Goal: Task Accomplishment & Management: Manage account settings

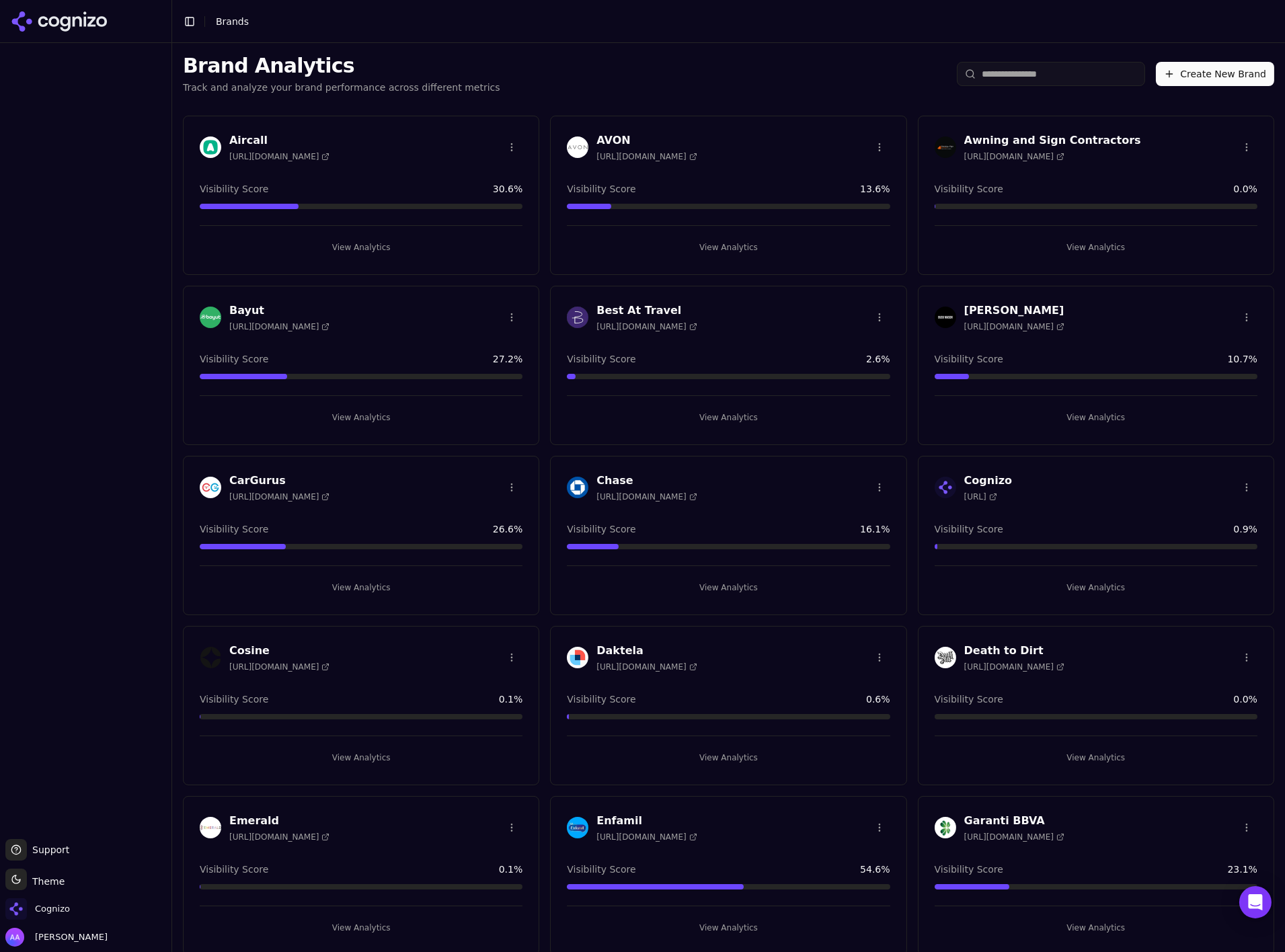
scroll to position [1887, 0]
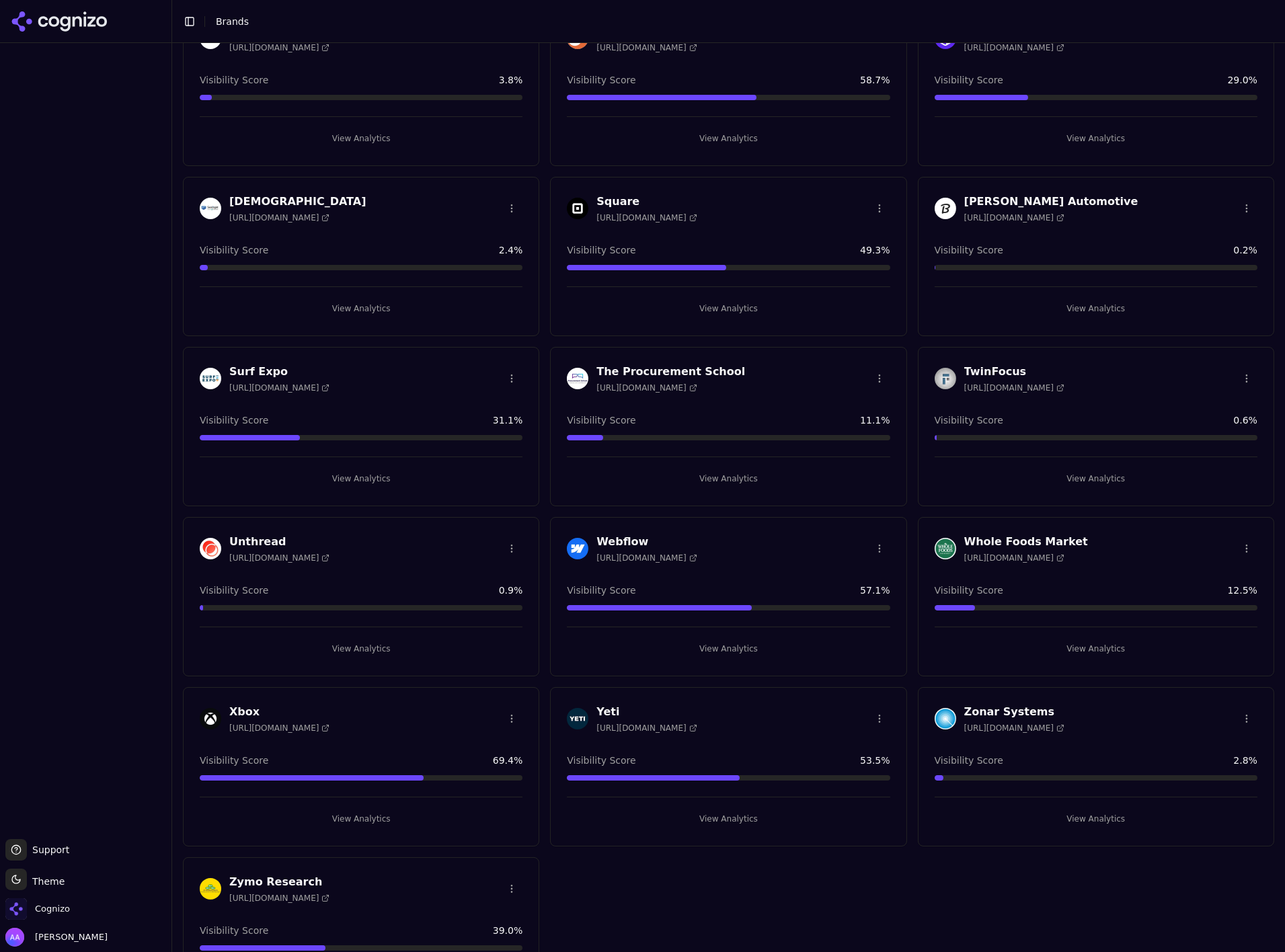
scroll to position [1887, 0]
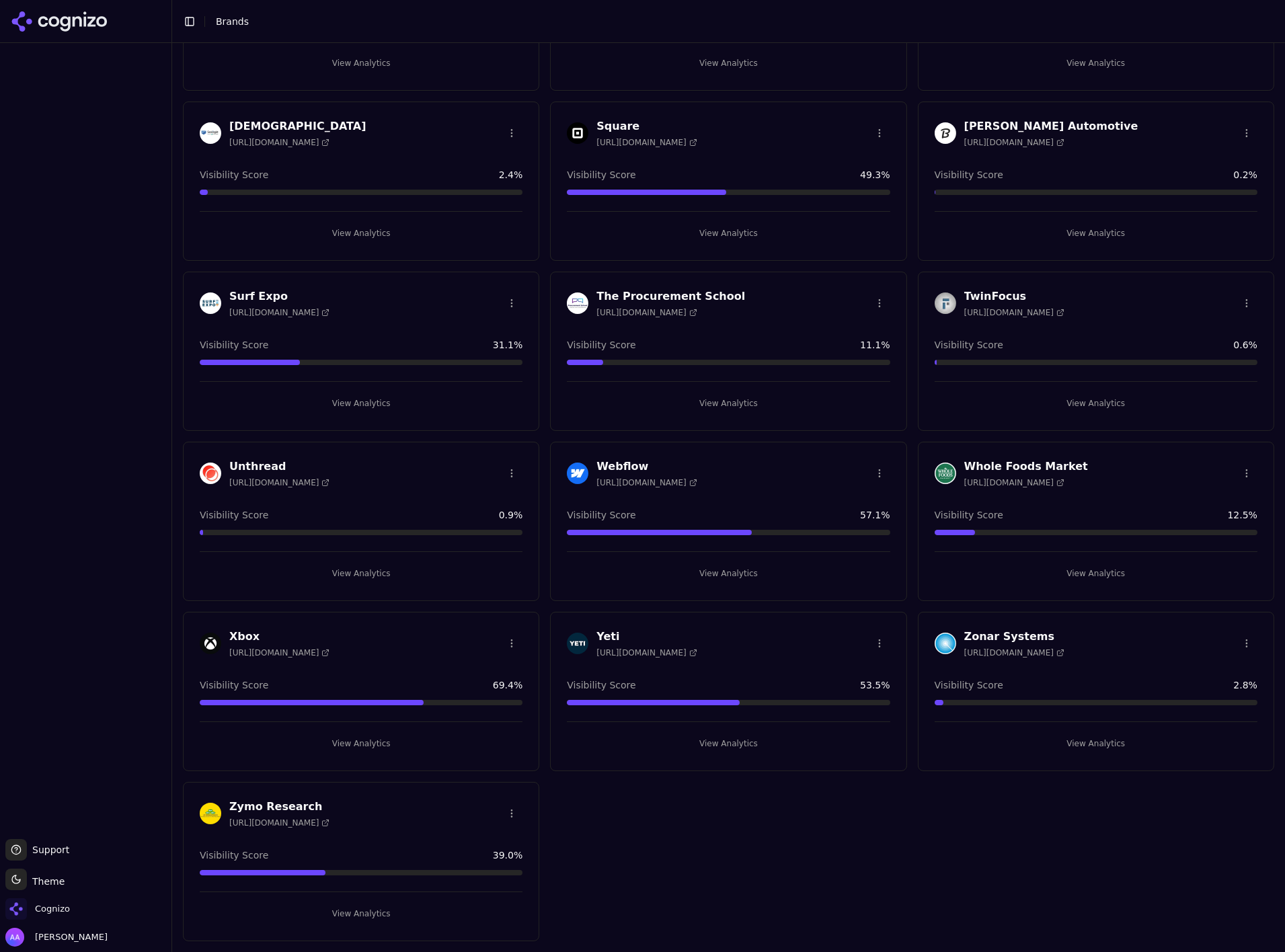
click at [358, 736] on button "View Analytics" at bounding box center [361, 744] width 323 height 21
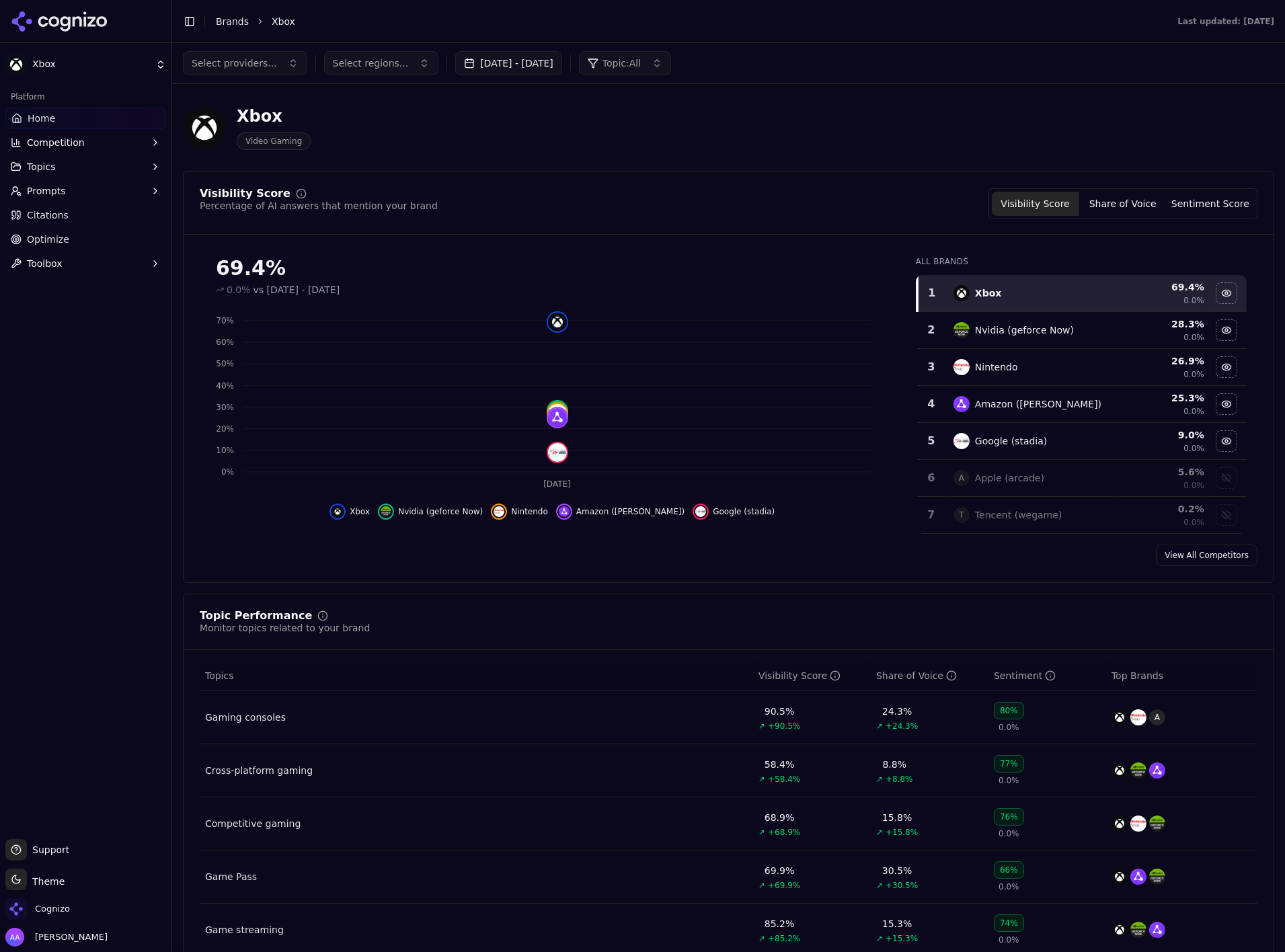
click at [66, 206] on link "Citations" at bounding box center [85, 215] width 161 height 21
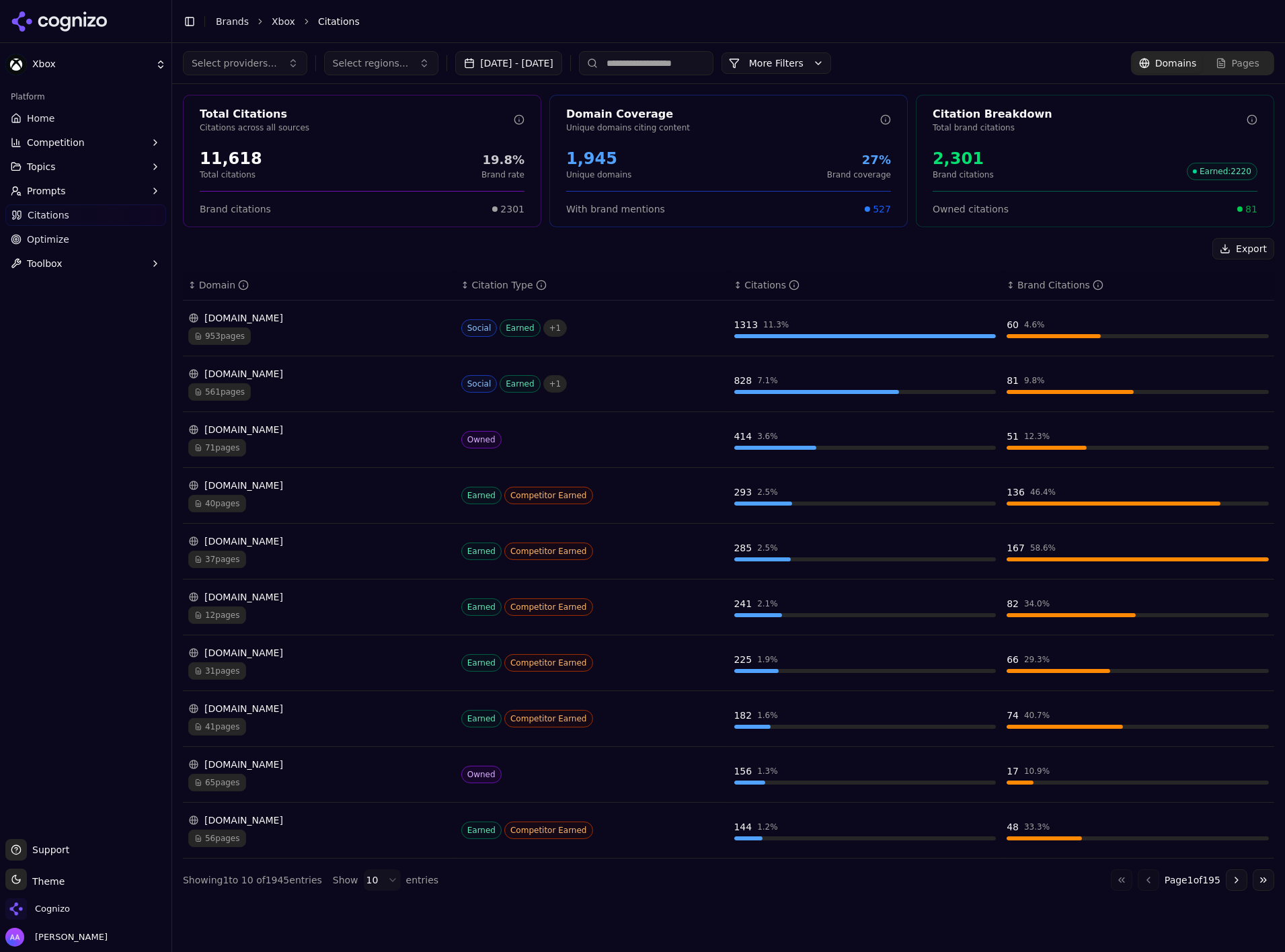
click at [82, 14] on icon at bounding box center [60, 21] width 97 height 20
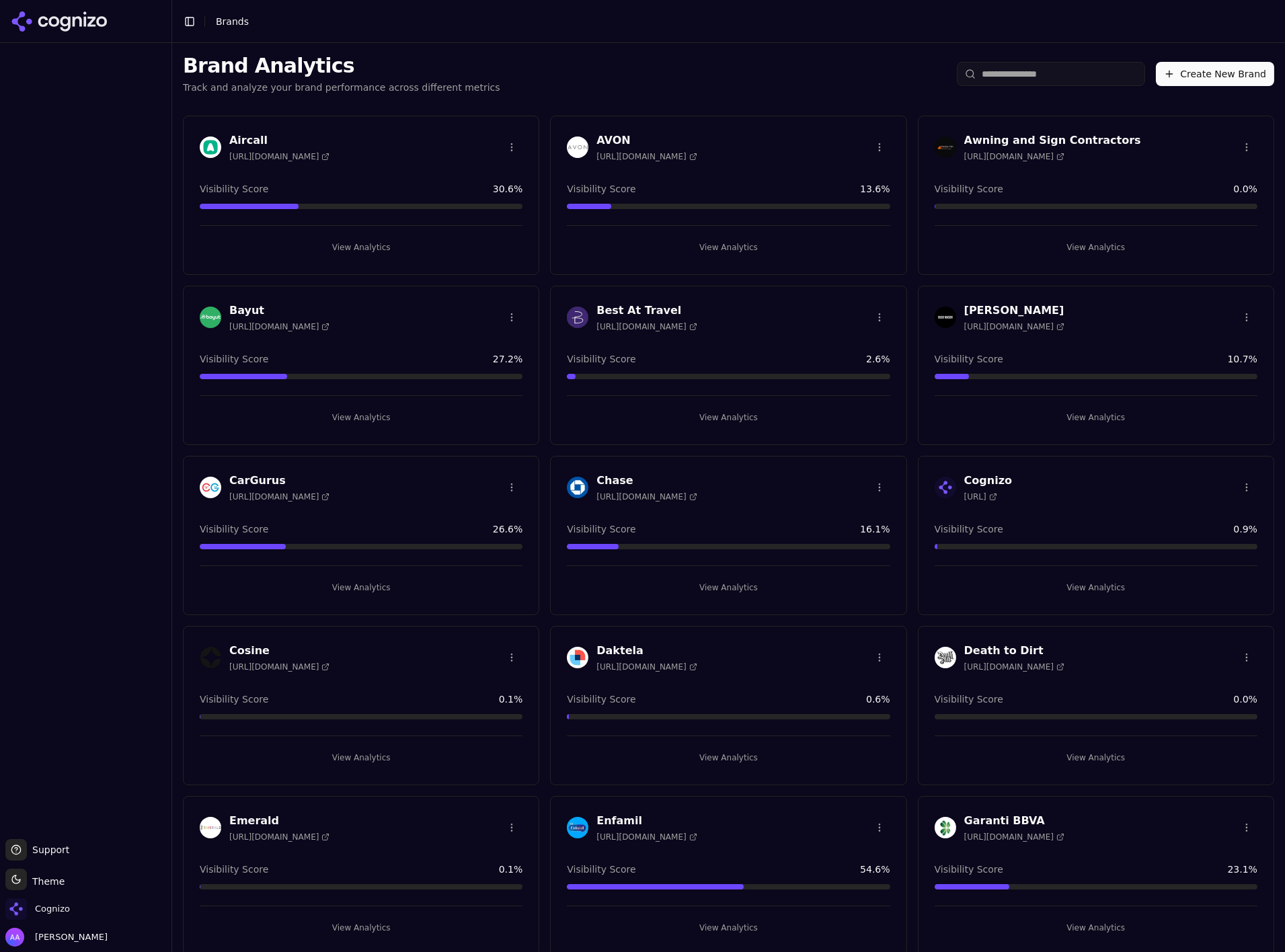
click at [1199, 76] on button "Create New Brand" at bounding box center [1215, 74] width 119 height 24
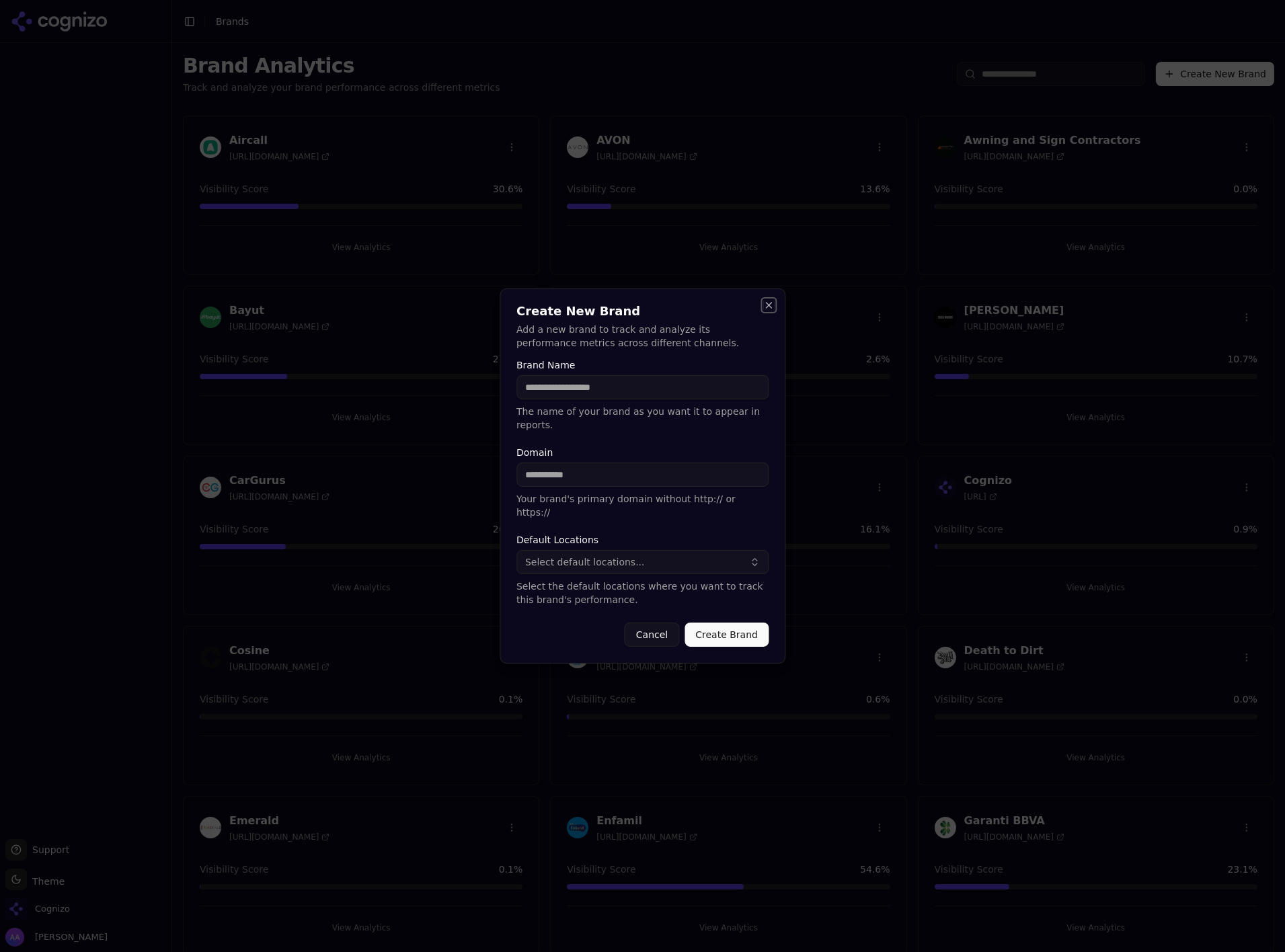
click at [764, 307] on button "Close" at bounding box center [769, 305] width 11 height 11
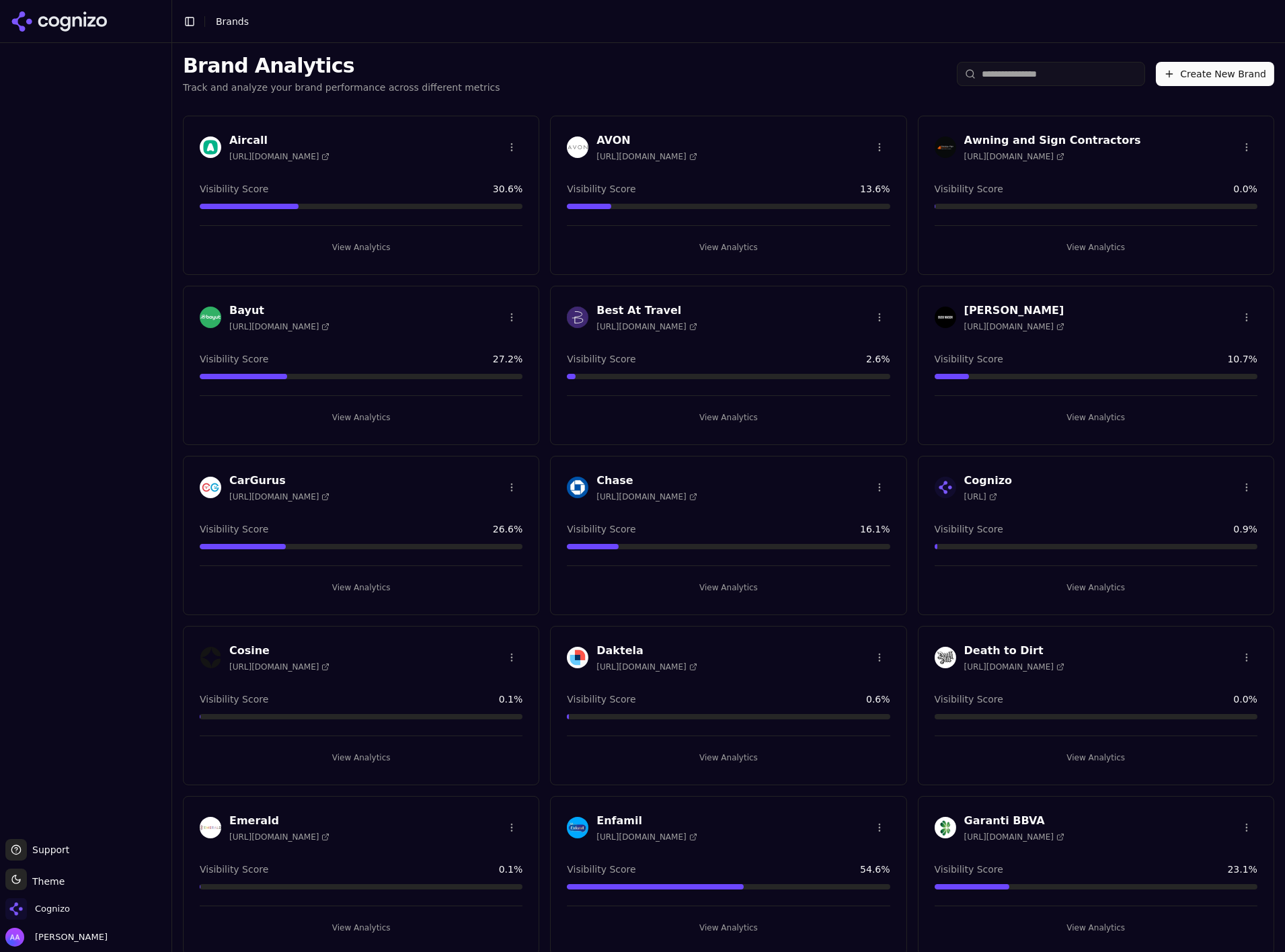
click at [1156, 62] on button "Create New Brand" at bounding box center [1215, 74] width 119 height 24
click at [56, 914] on span "Cognizo" at bounding box center [38, 909] width 65 height 21
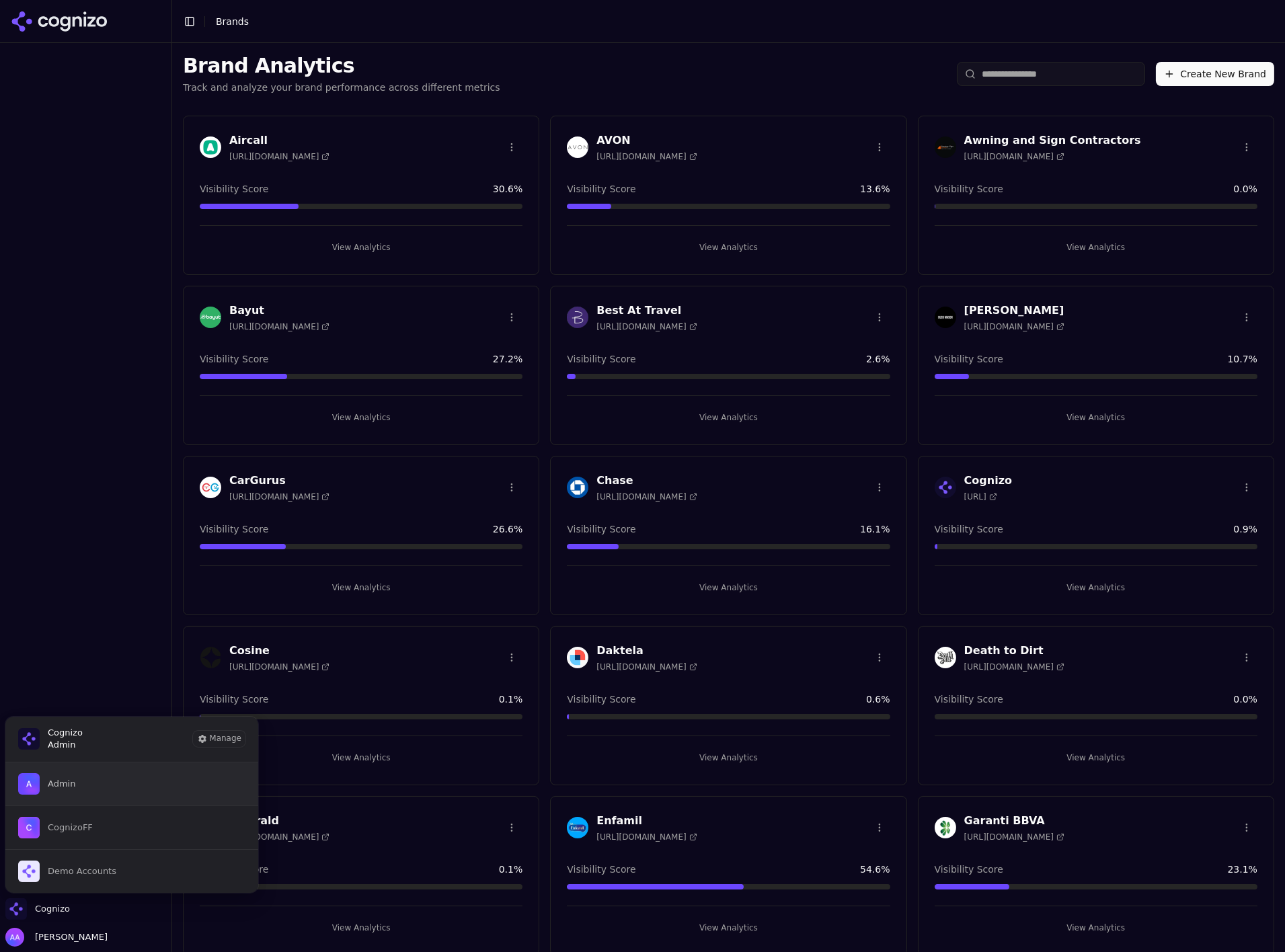
click at [105, 800] on button "Admin" at bounding box center [131, 784] width 254 height 43
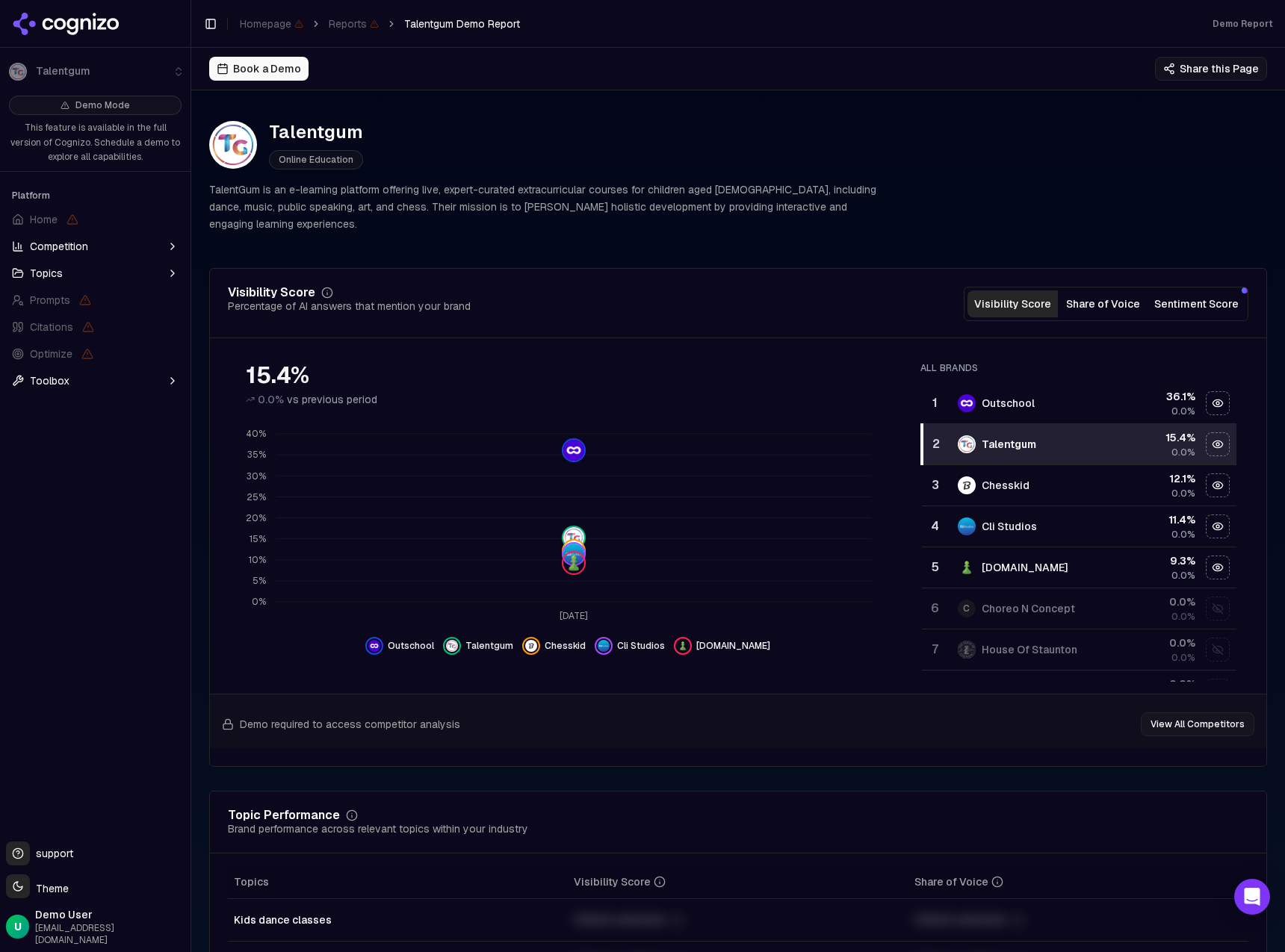
click at [173, 723] on div "Demo Mode This feature is available in the full version of Cognizo. Schedule a …" at bounding box center [95, 463] width 191 height 746
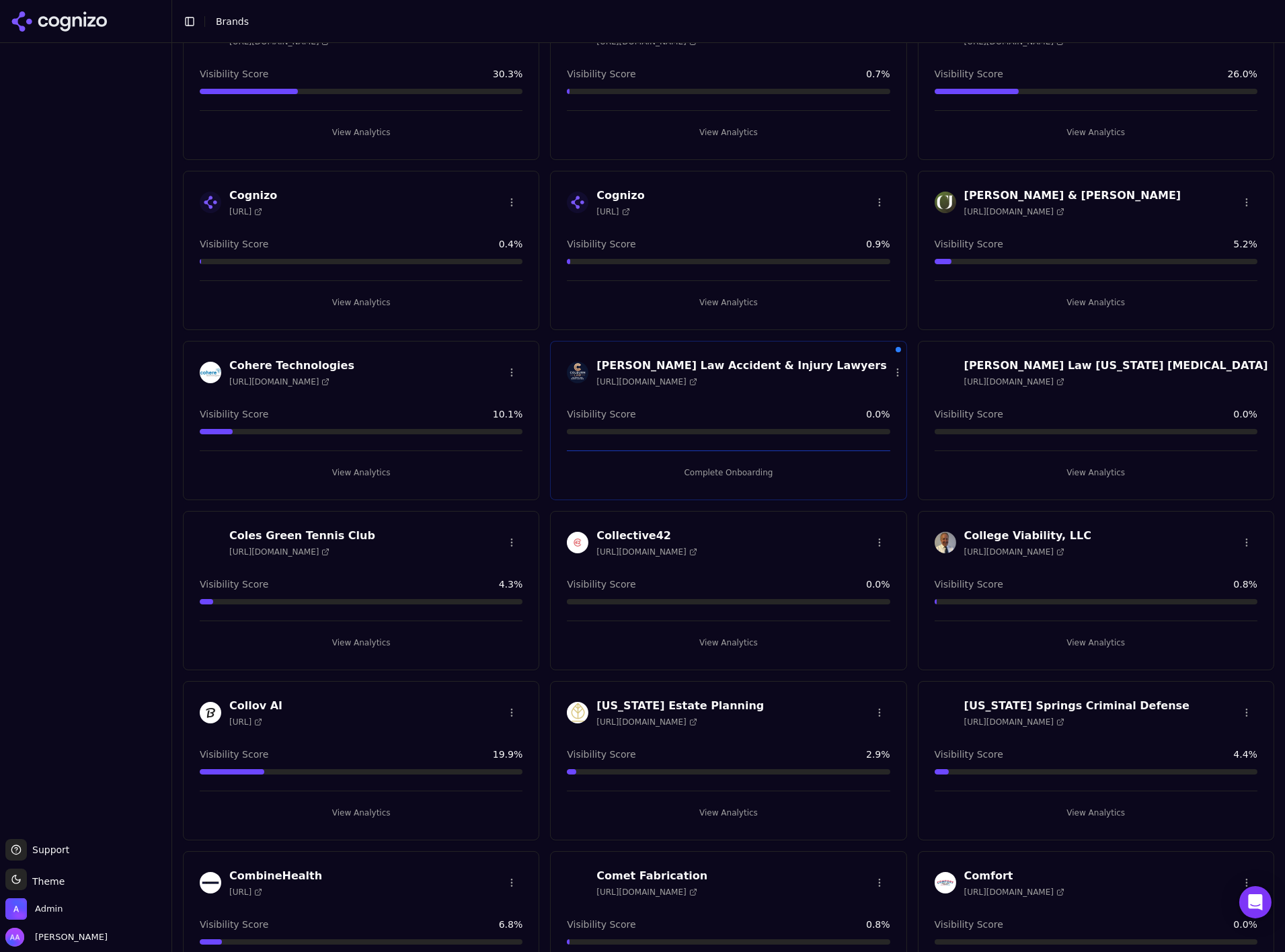
scroll to position [48280, 0]
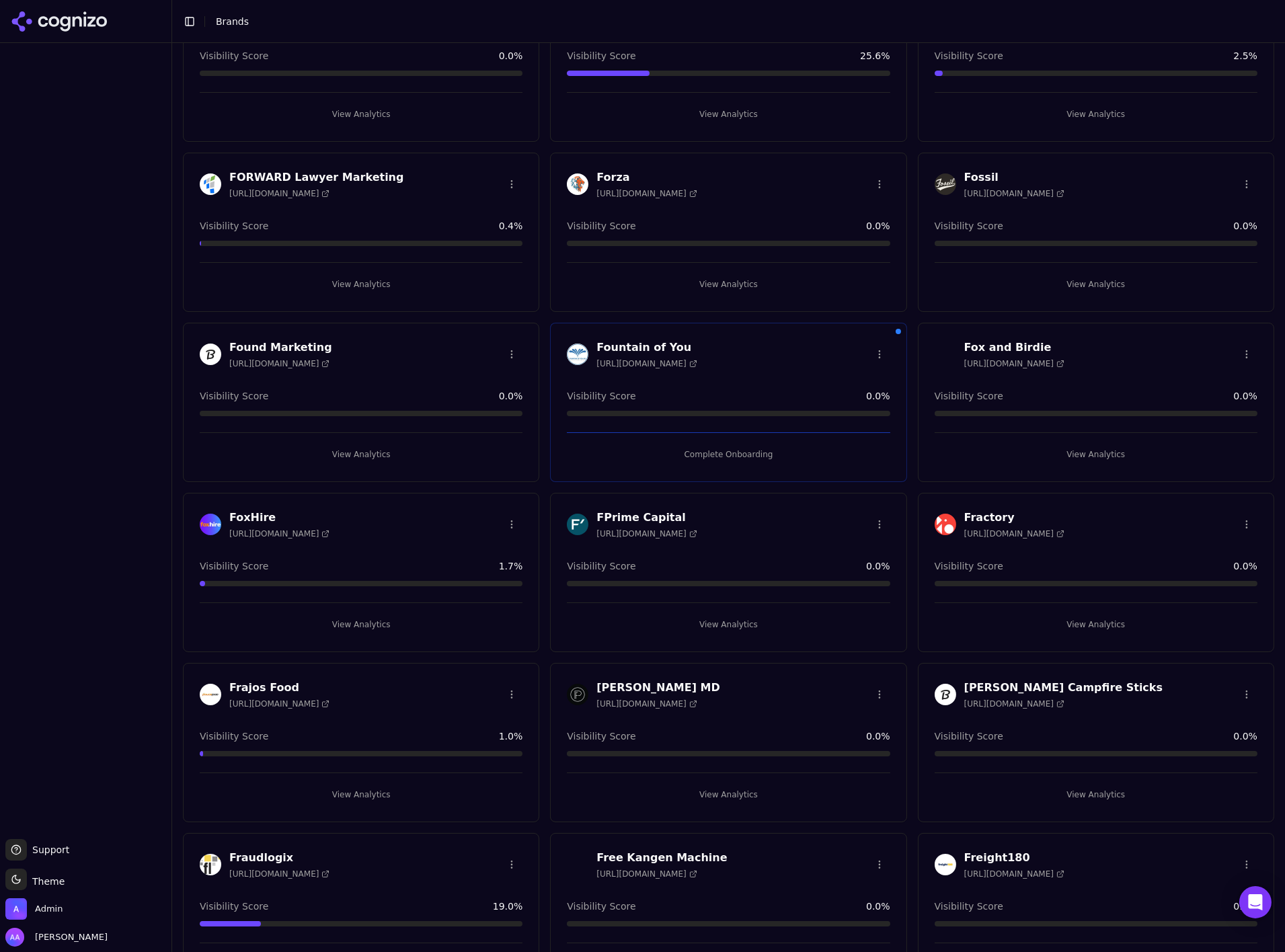
click at [736, 465] on button "Complete Onboarding" at bounding box center [728, 454] width 323 height 21
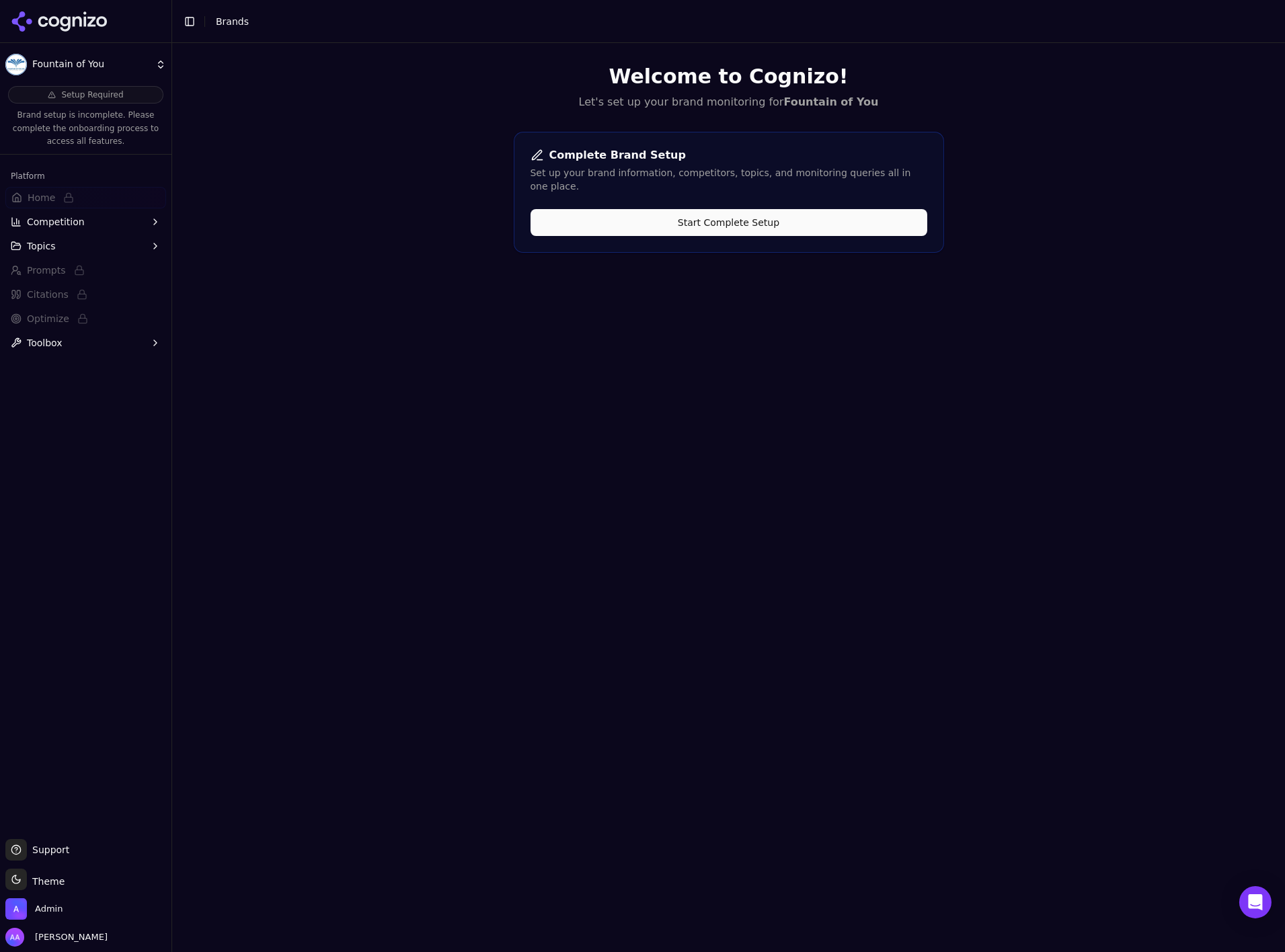
click at [670, 209] on button "Start Complete Setup" at bounding box center [729, 222] width 397 height 27
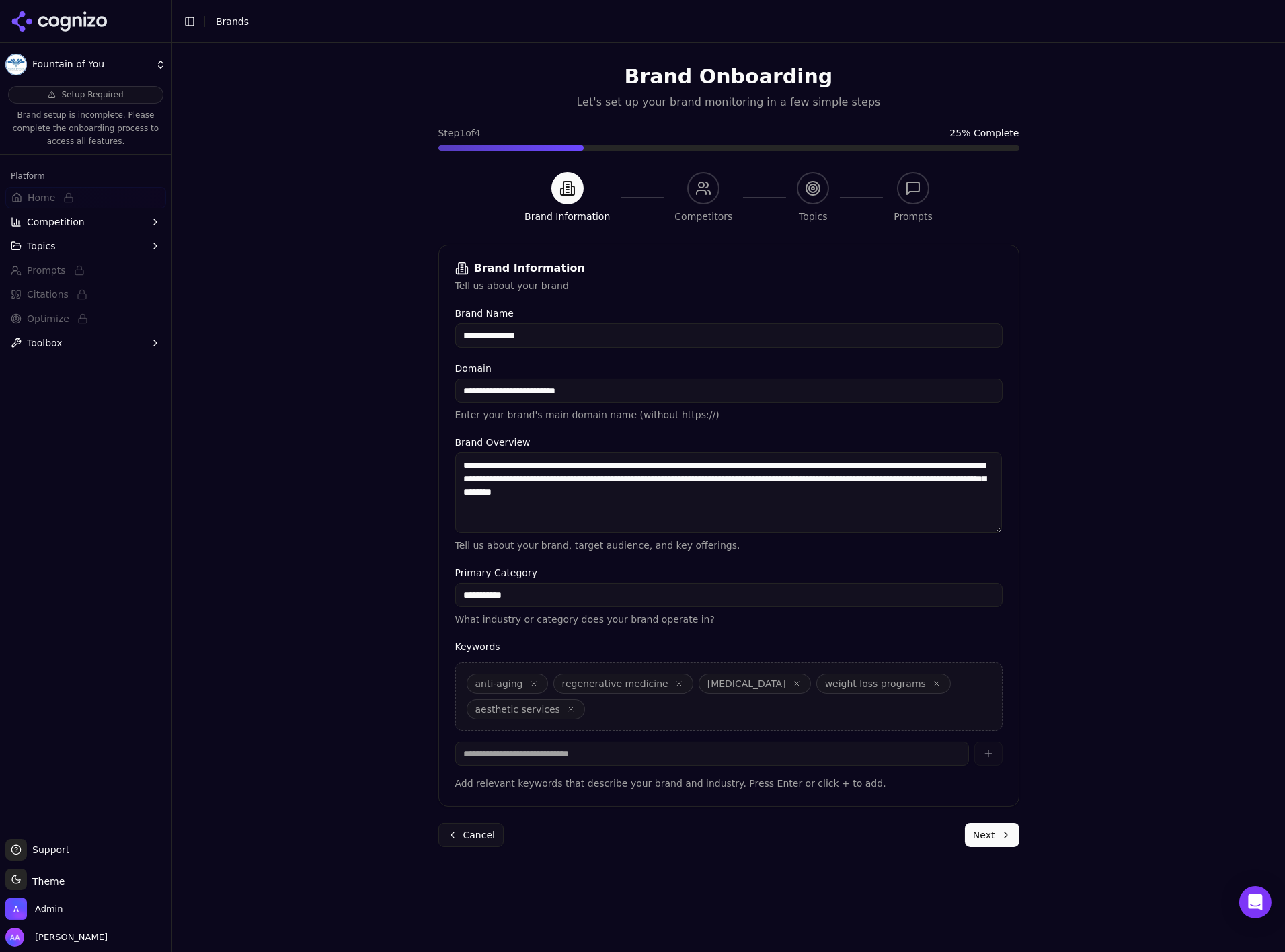
click at [752, 723] on div "anti-aging regenerative medicine hormone replacement therapy weight loss progra…" at bounding box center [728, 697] width 547 height 68
click at [989, 828] on button "Next" at bounding box center [993, 835] width 54 height 24
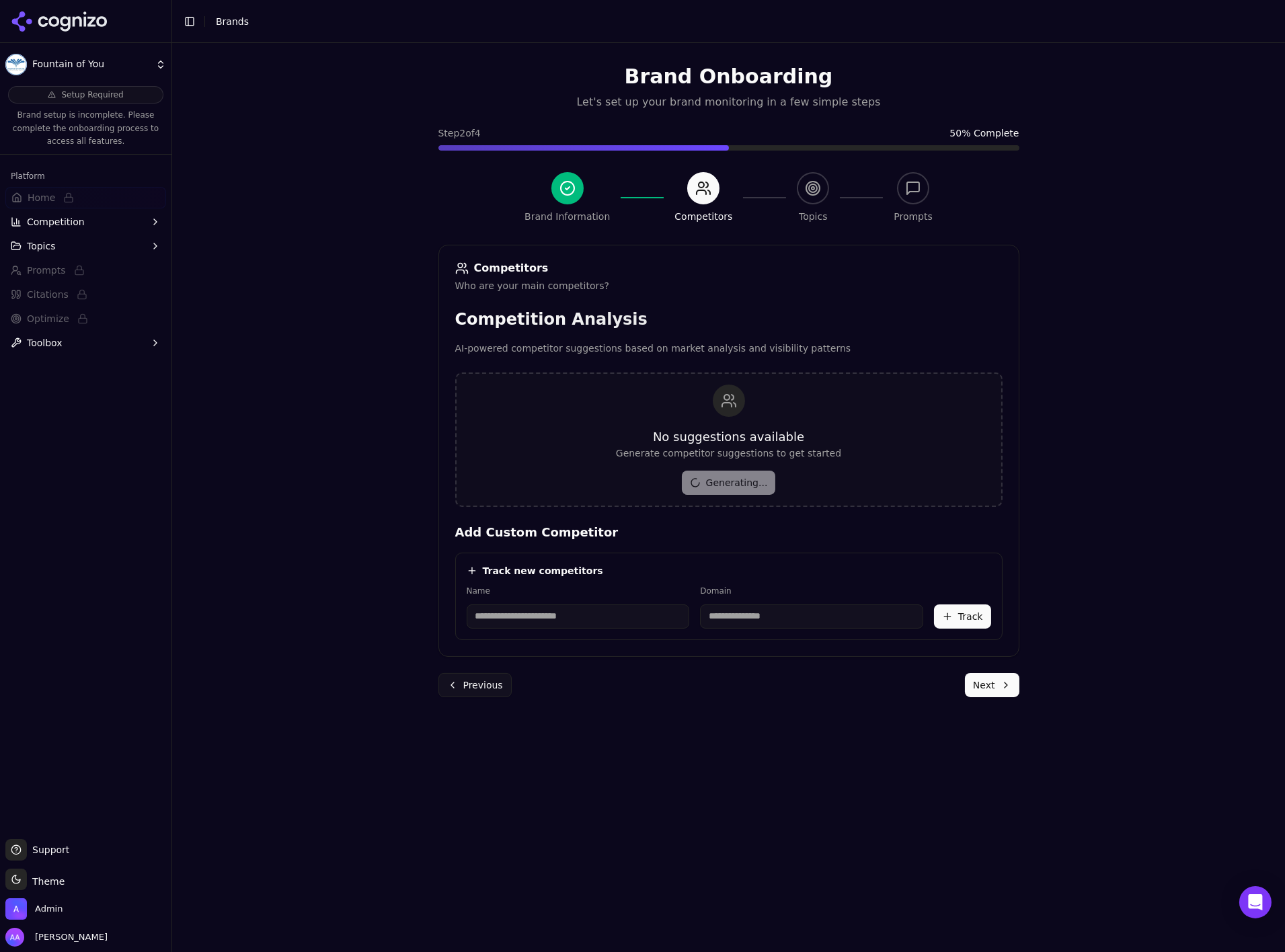
click at [981, 683] on button "Next" at bounding box center [993, 685] width 54 height 24
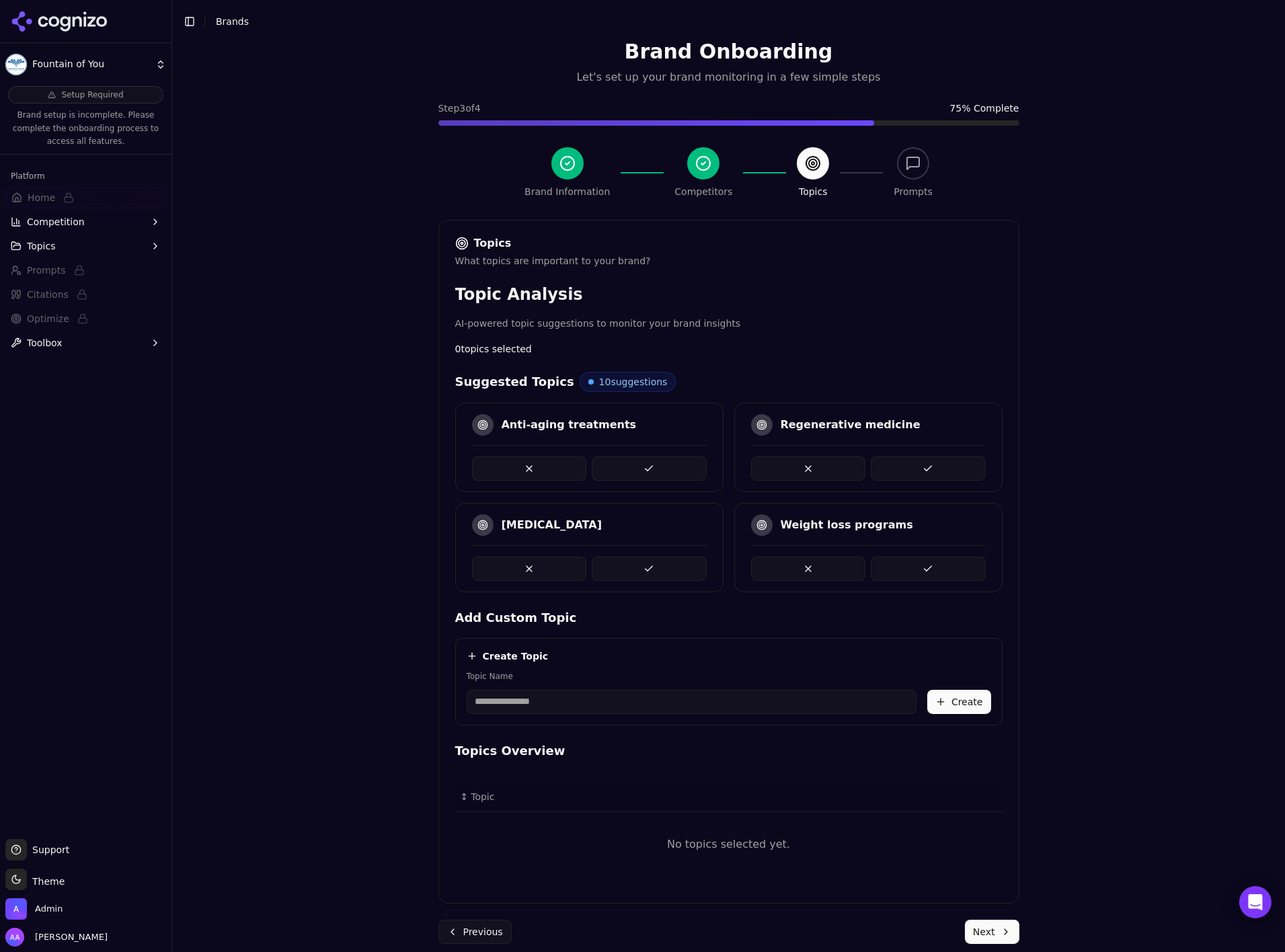
scroll to position [43, 0]
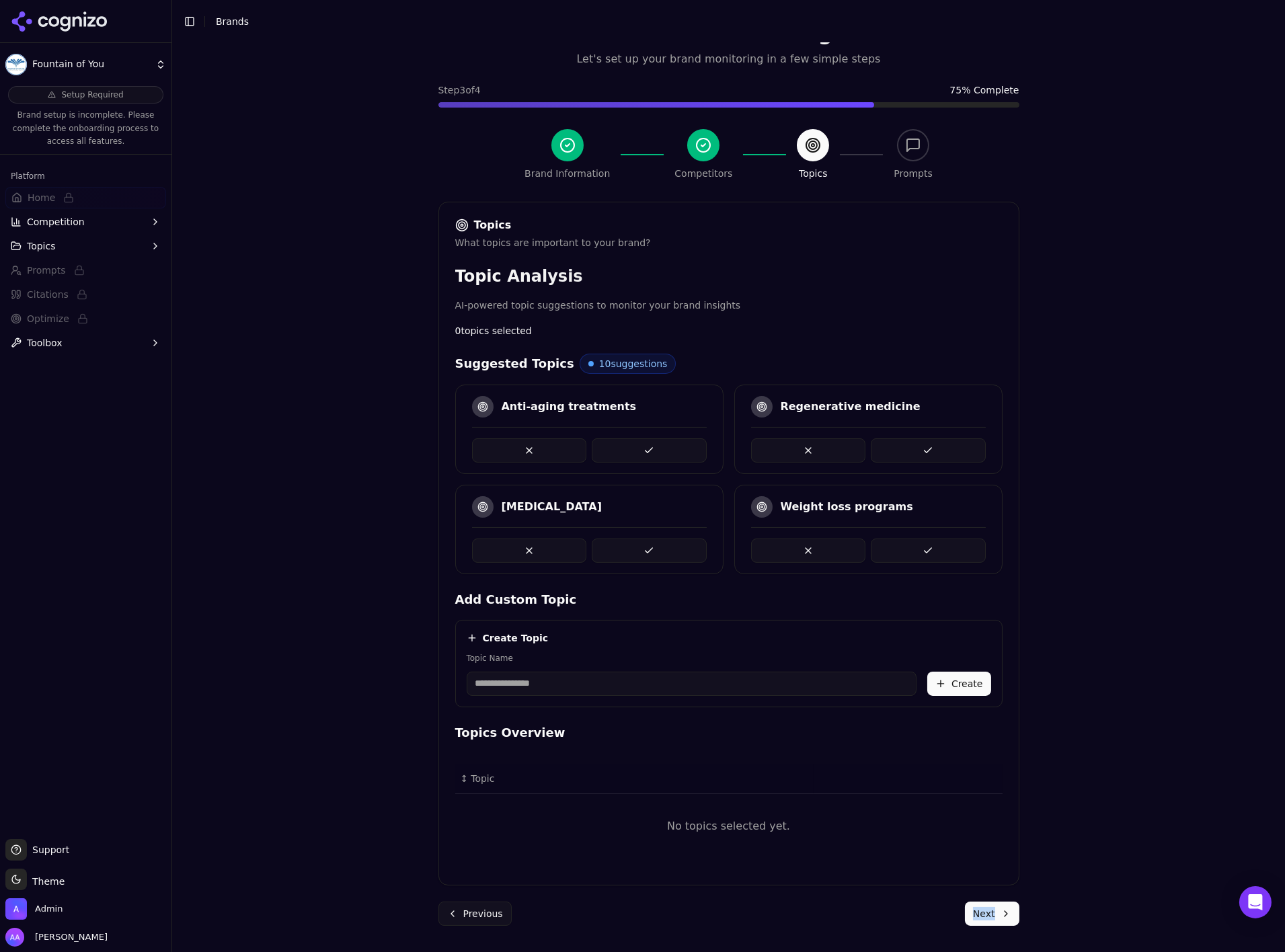
click at [1054, 907] on div "Brand Onboarding Let's set up your brand monitoring in a few simple steps Step …" at bounding box center [729, 476] width 1113 height 952
click at [1062, 909] on div "Brand Onboarding Let's set up your brand monitoring in a few simple steps Step …" at bounding box center [729, 476] width 1113 height 952
click at [476, 903] on button "Previous" at bounding box center [475, 914] width 74 height 24
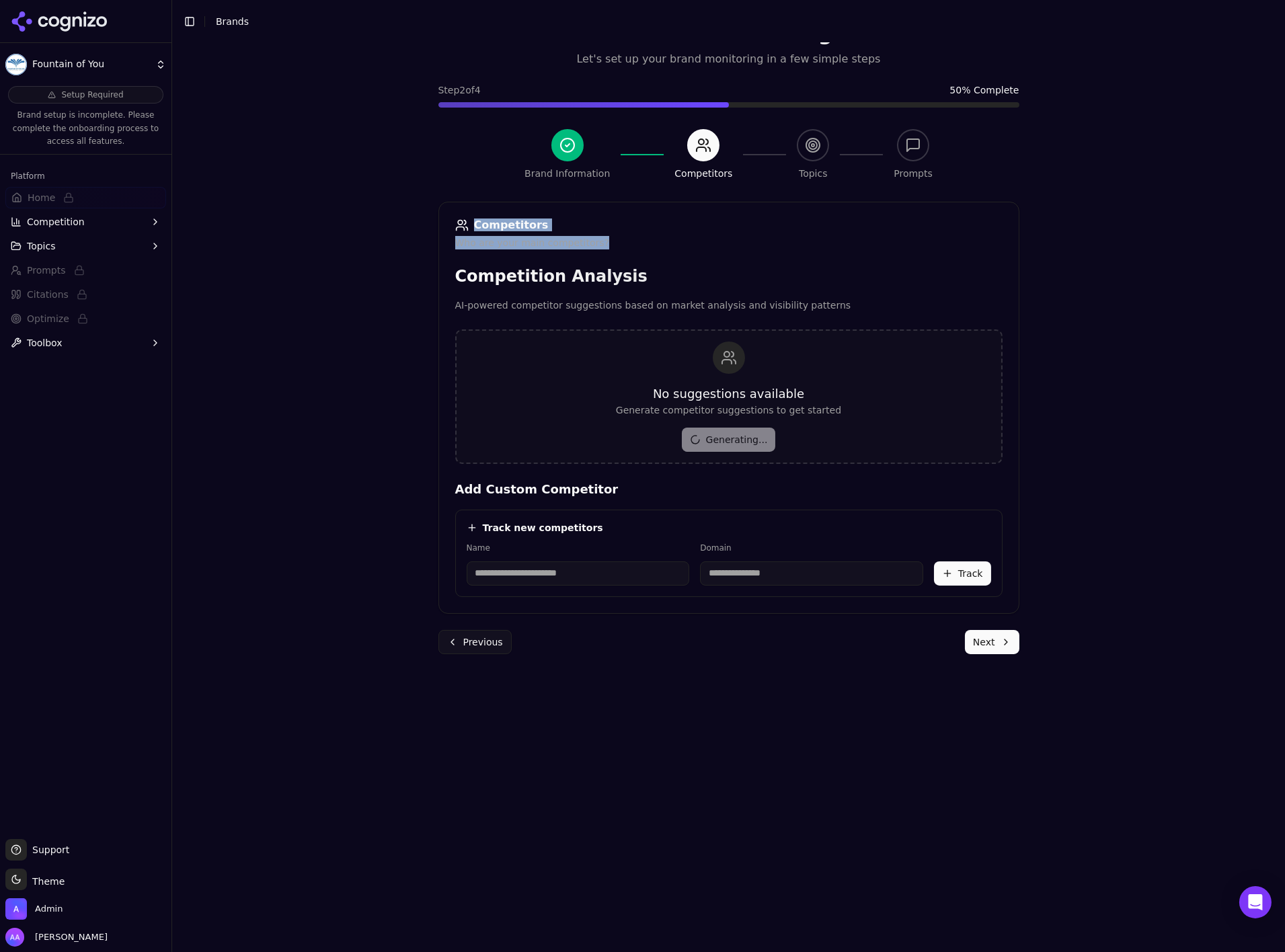
drag, startPoint x: 467, startPoint y: 219, endPoint x: 493, endPoint y: 289, distance: 74.7
click at [583, 251] on div "Competitors Who are your main competitors? Competition Analysis AI-powered comp…" at bounding box center [728, 408] width 581 height 412
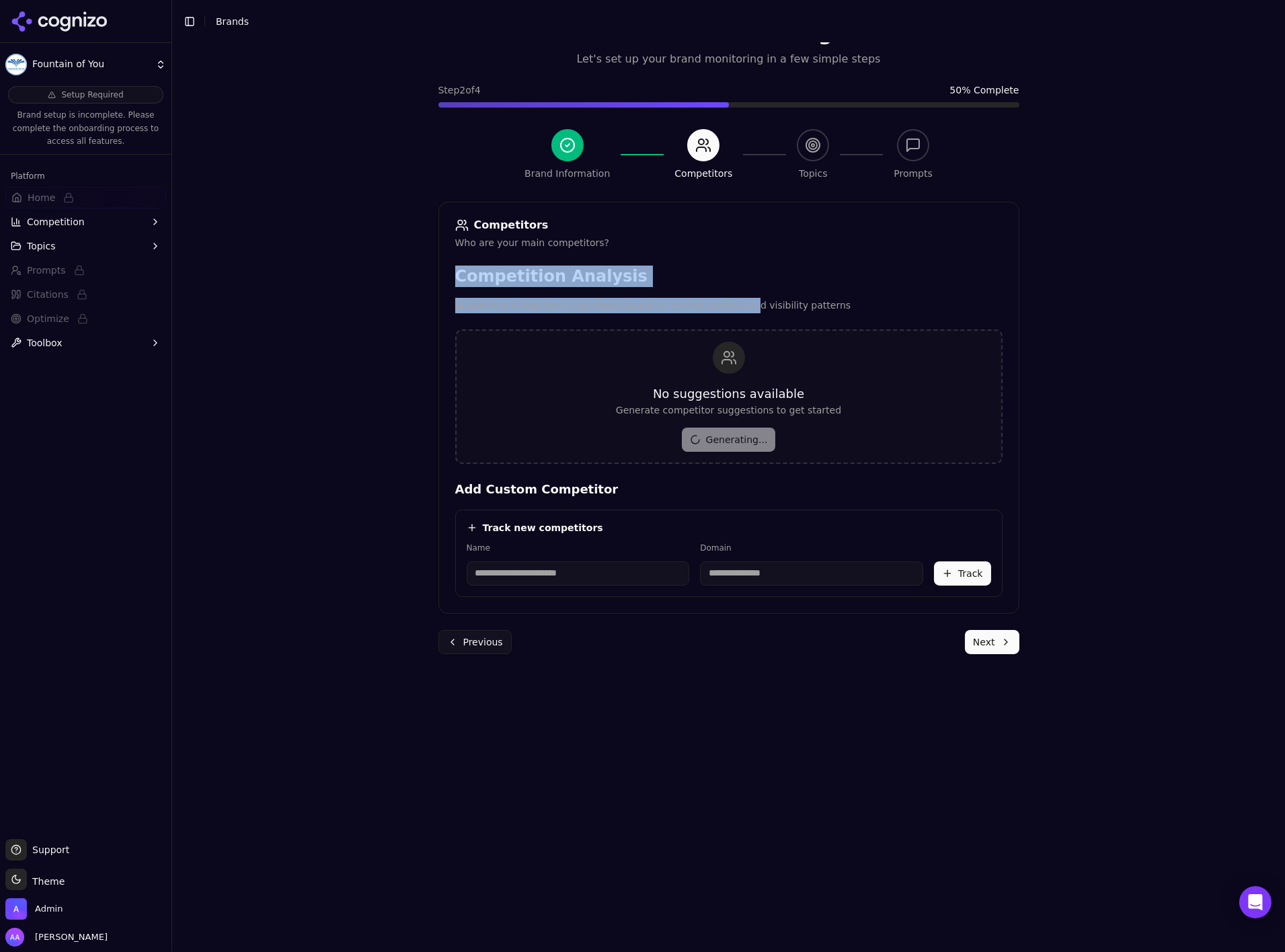
drag, startPoint x: 451, startPoint y: 261, endPoint x: 1091, endPoint y: 390, distance: 652.9
click at [764, 308] on div "Competitors Who are your main competitors? Competition Analysis AI-powered comp…" at bounding box center [728, 408] width 581 height 412
click at [1027, 300] on div "Brand Onboarding Let's set up your brand monitoring in a few simple steps Step …" at bounding box center [729, 476] width 1113 height 952
click at [471, 641] on button "Previous" at bounding box center [475, 642] width 74 height 24
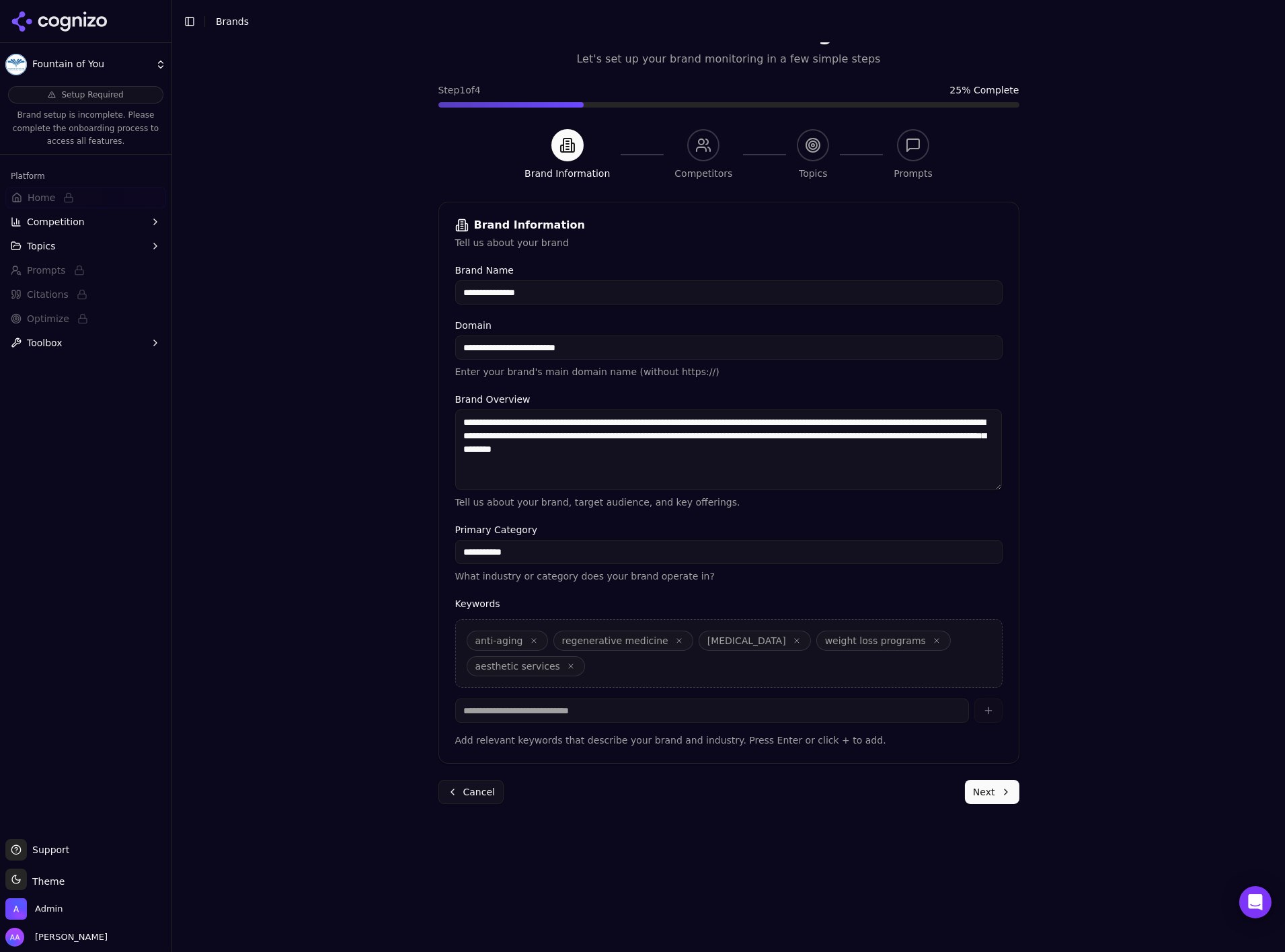
click at [996, 797] on button "Next" at bounding box center [993, 791] width 54 height 24
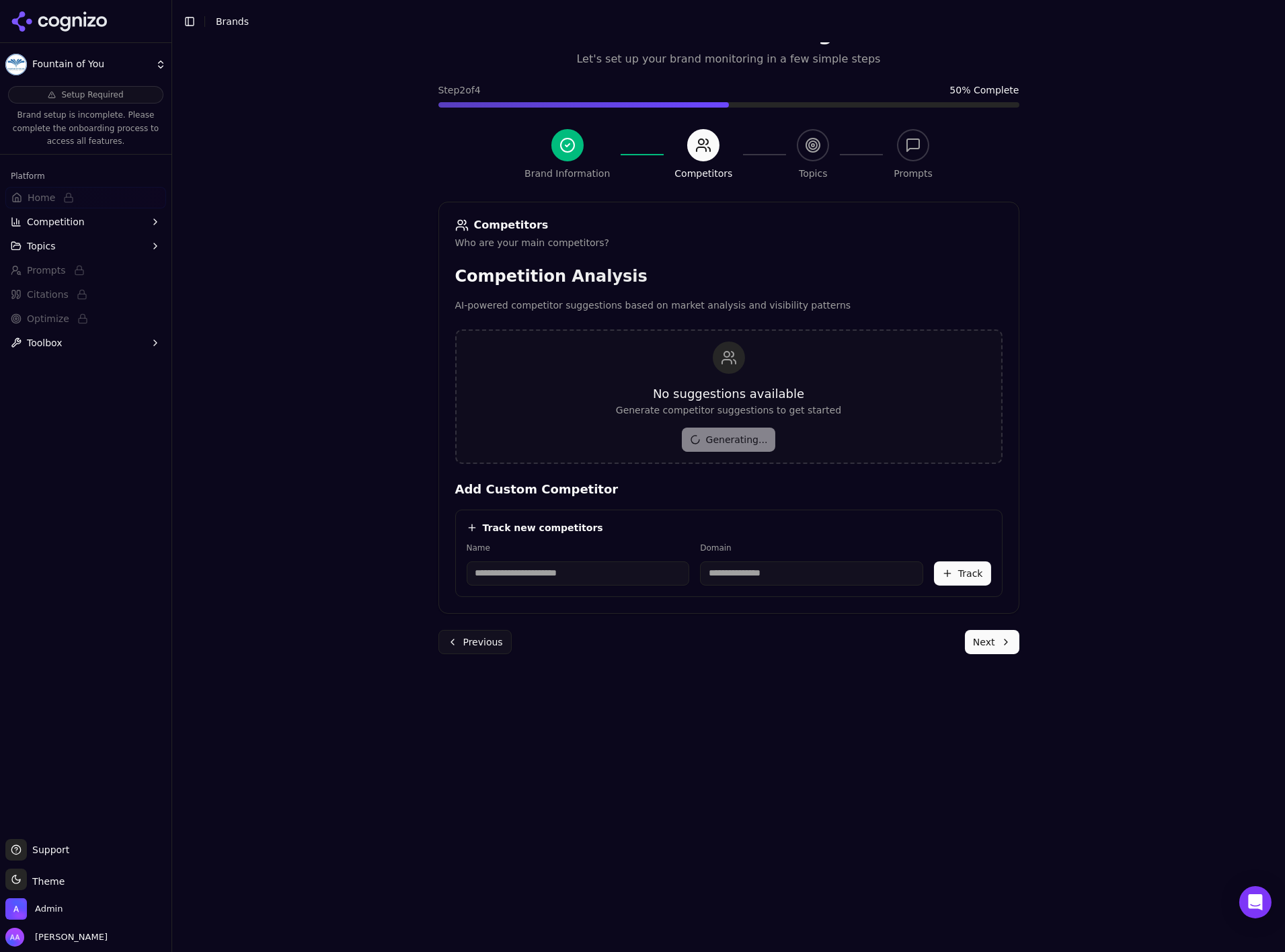
click at [468, 639] on button "Previous" at bounding box center [475, 642] width 74 height 24
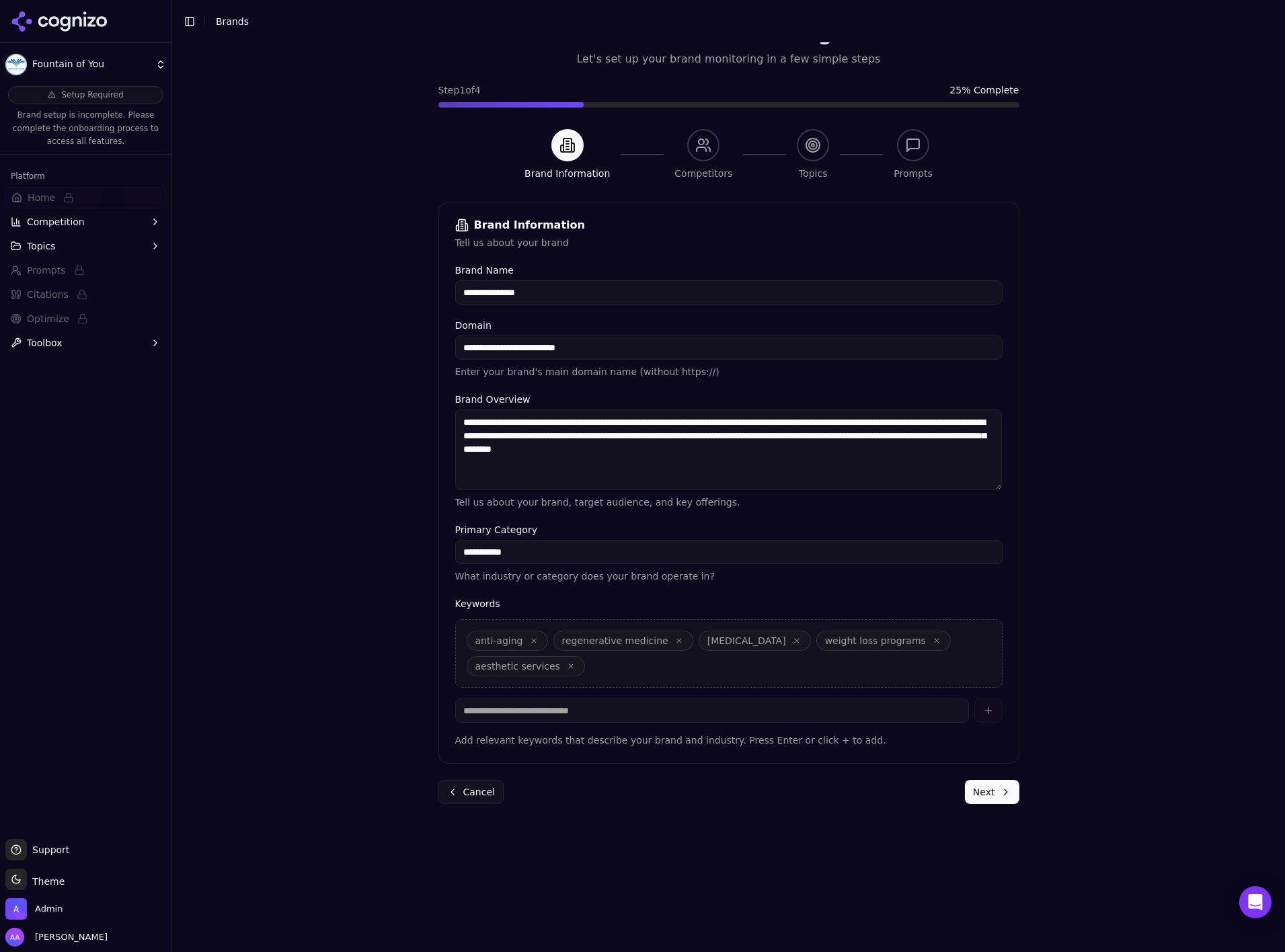
click at [465, 791] on button "Cancel" at bounding box center [471, 791] width 66 height 24
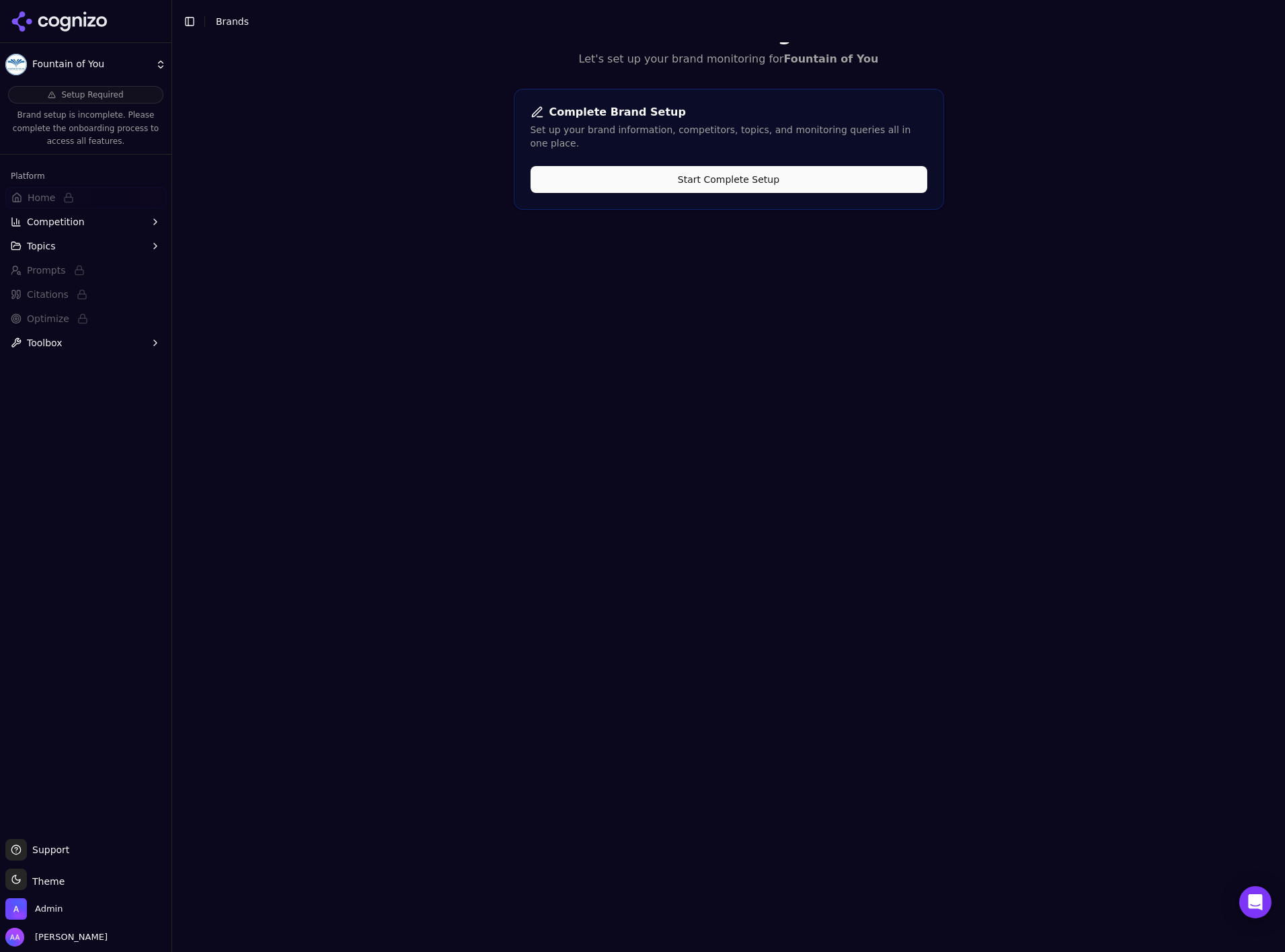
click at [557, 585] on div "Welcome to Cognizo! Let's set up your brand monitoring for Fountain of You Comp…" at bounding box center [729, 476] width 1113 height 952
click at [72, 215] on span "Competition" at bounding box center [56, 222] width 58 height 13
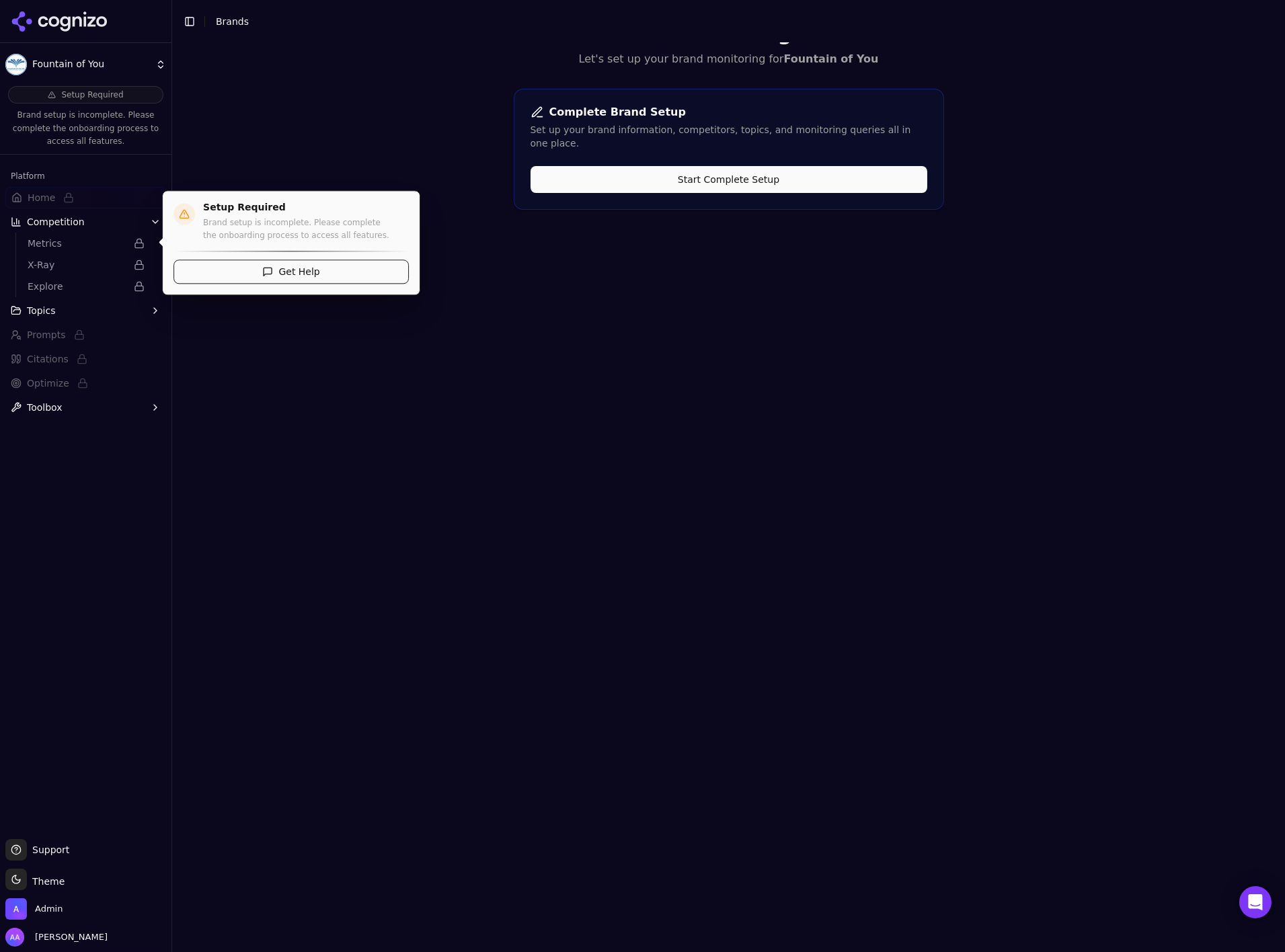
click at [108, 220] on button "Competition" at bounding box center [85, 222] width 161 height 21
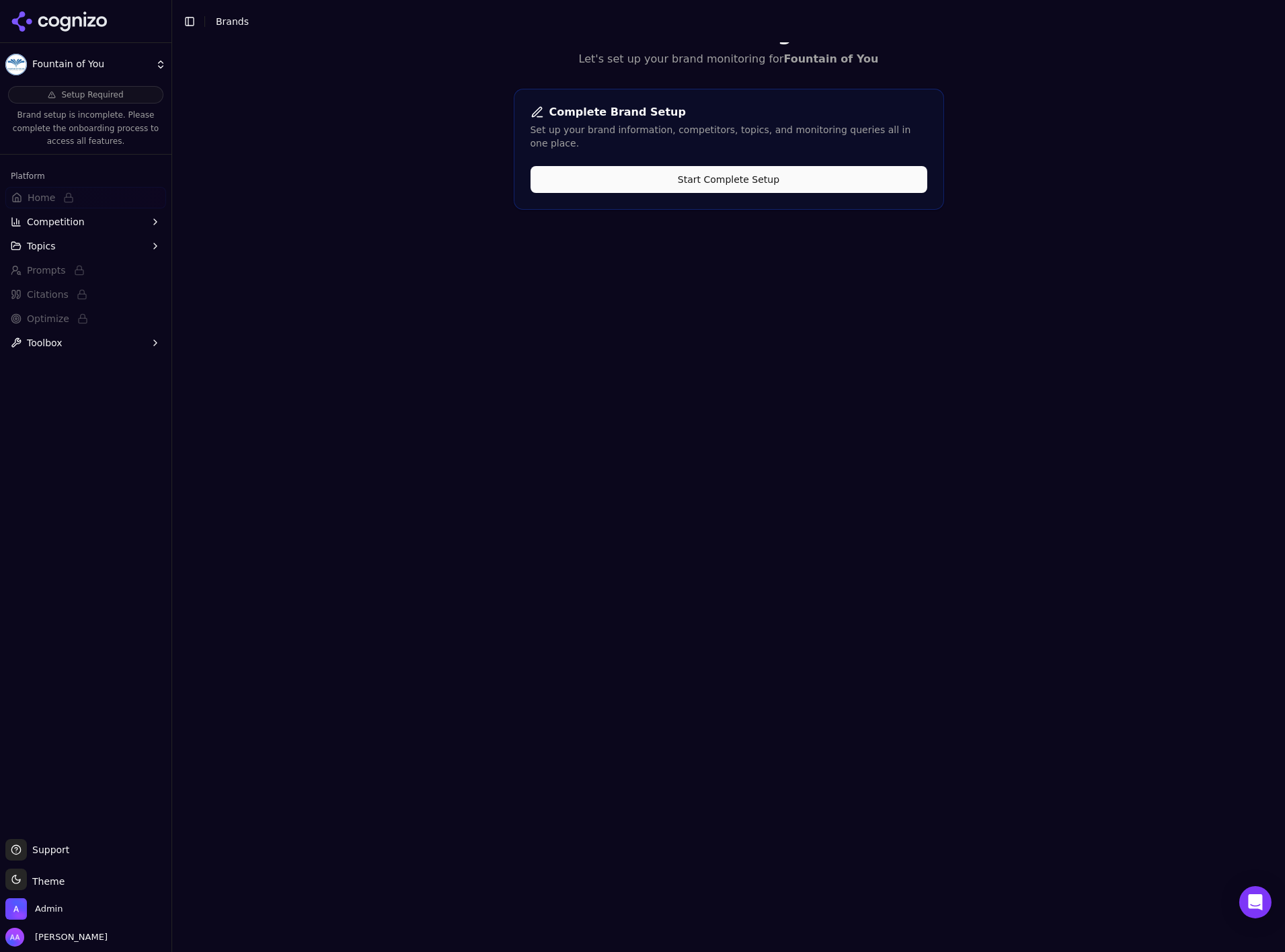
drag, startPoint x: 156, startPoint y: 221, endPoint x: 144, endPoint y: 230, distance: 15.0
click at [156, 221] on icon "button" at bounding box center [155, 222] width 3 height 5
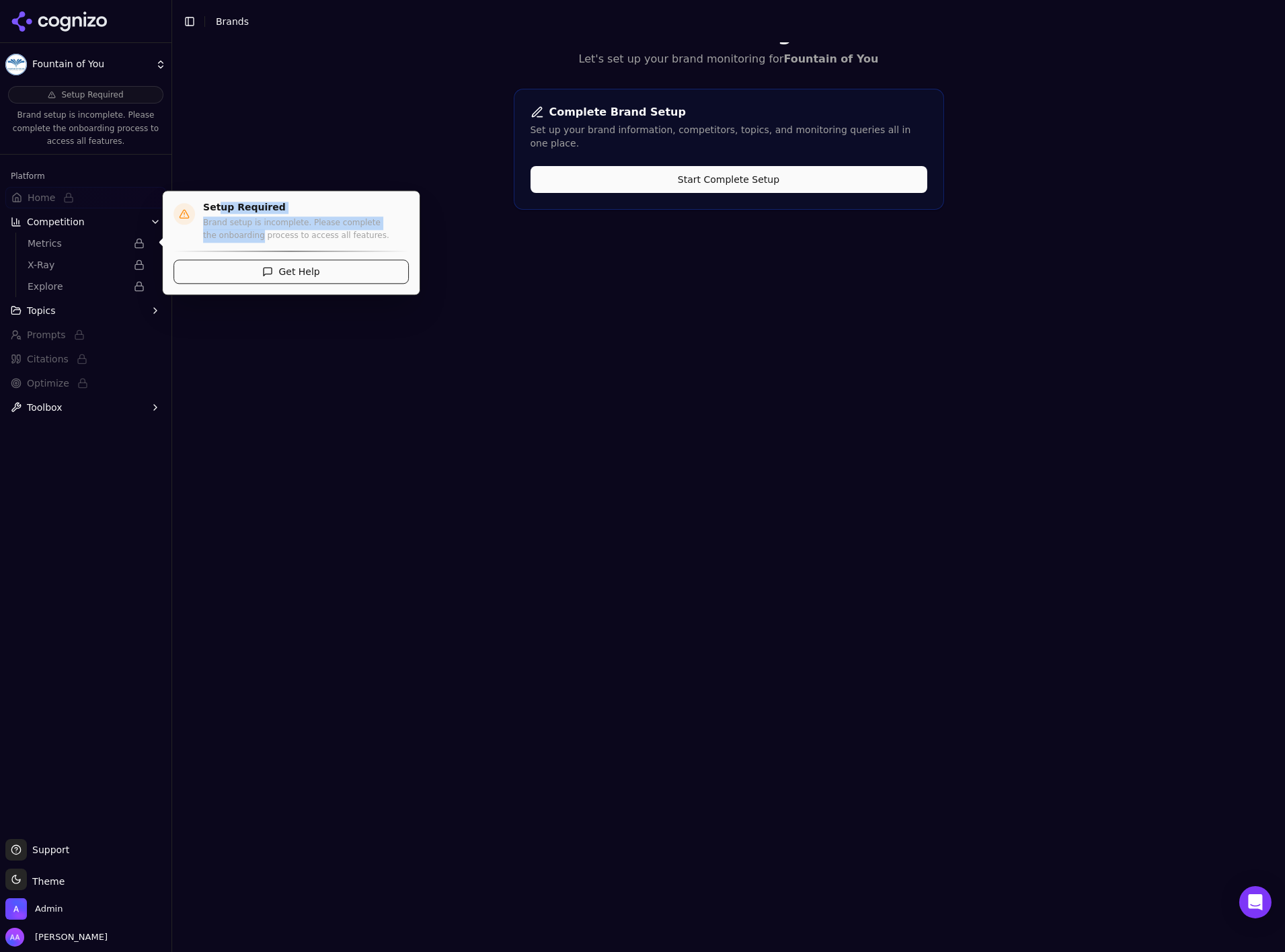
drag, startPoint x: 221, startPoint y: 213, endPoint x: 261, endPoint y: 232, distance: 44.3
click at [261, 232] on div "Setup Required Brand setup is incomplete. Please complete the onboarding proces…" at bounding box center [306, 222] width 205 height 41
click at [261, 232] on p "Brand setup is incomplete. Please complete the onboarding process to access all…" at bounding box center [306, 230] width 205 height 27
click at [260, 232] on p "Brand setup is incomplete. Please complete the onboarding process to access all…" at bounding box center [306, 230] width 205 height 27
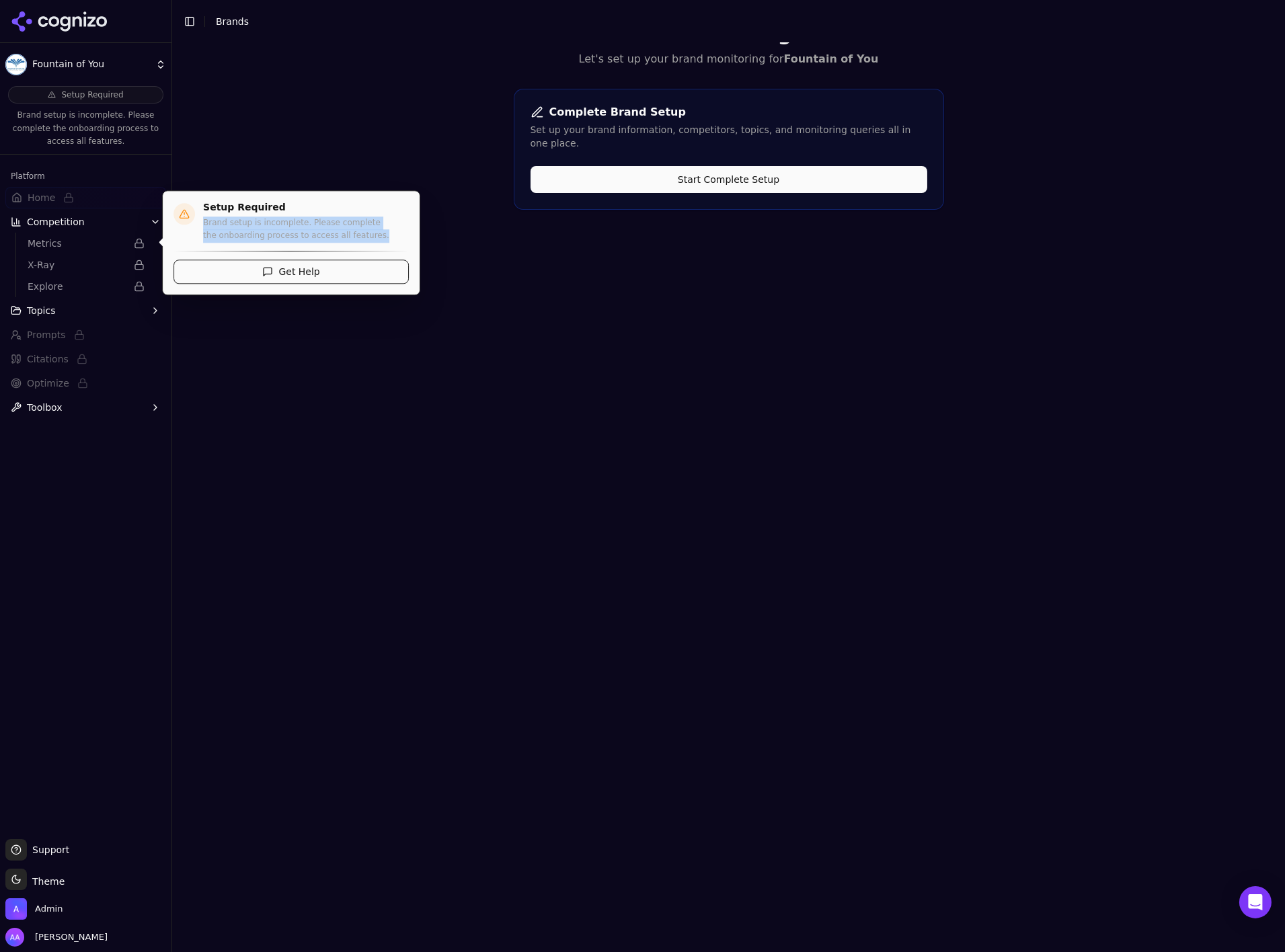
click at [260, 232] on p "Brand setup is incomplete. Please complete the onboarding process to access all…" at bounding box center [306, 230] width 205 height 27
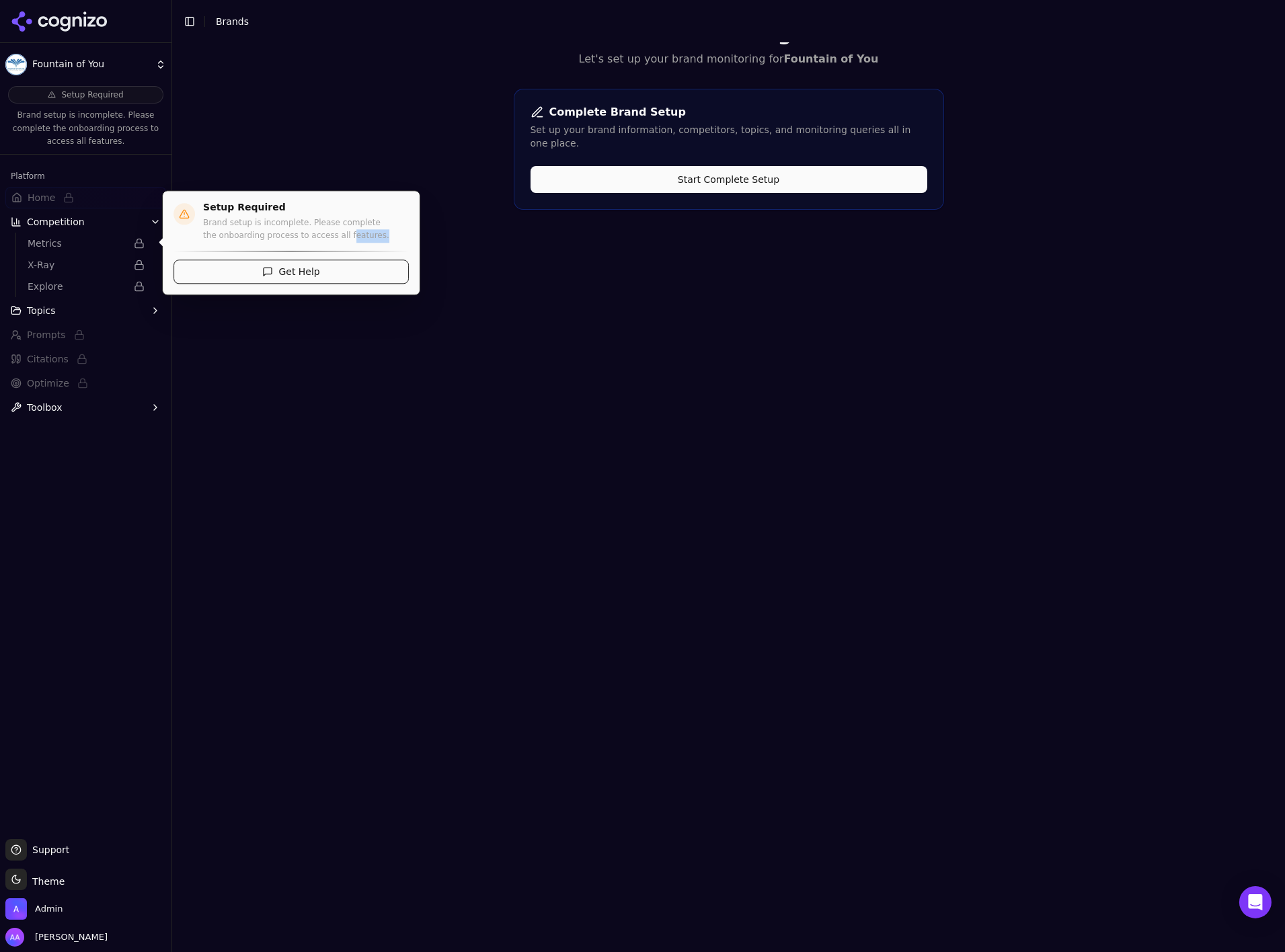
click at [348, 232] on p "Brand setup is incomplete. Please complete the onboarding process to access all…" at bounding box center [306, 230] width 205 height 27
drag, startPoint x: 504, startPoint y: 249, endPoint x: 473, endPoint y: 254, distance: 31.4
click at [504, 250] on div "Welcome to Cognizo! Let's set up your brand monitoring for Fountain of You Comp…" at bounding box center [729, 476] width 1113 height 952
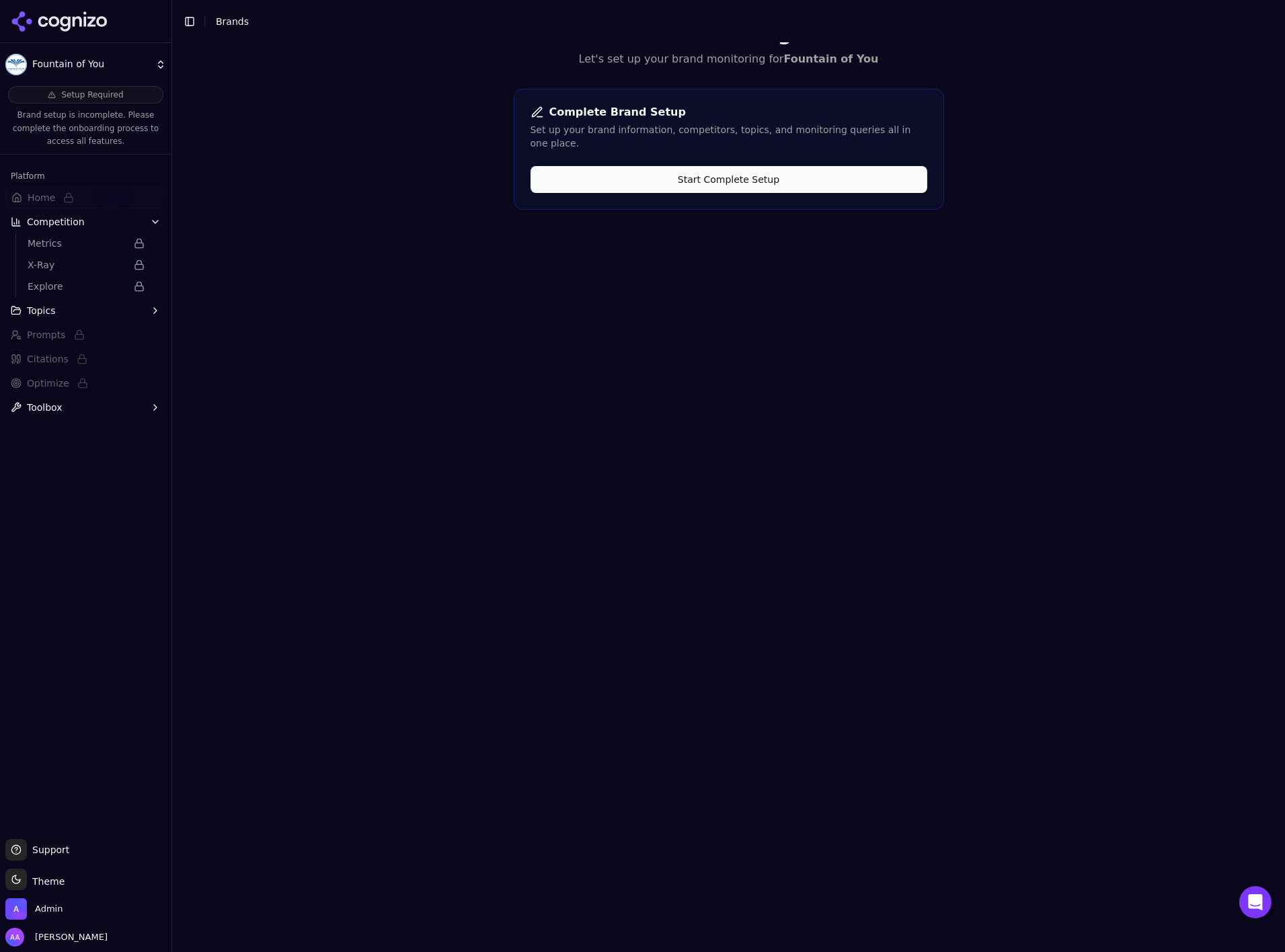
click at [77, 15] on icon at bounding box center [60, 21] width 97 height 20
click at [88, 12] on html "Fountain of You Setup Required Brand setup is incomplete. Please complete the o…" at bounding box center [642, 476] width 1285 height 952
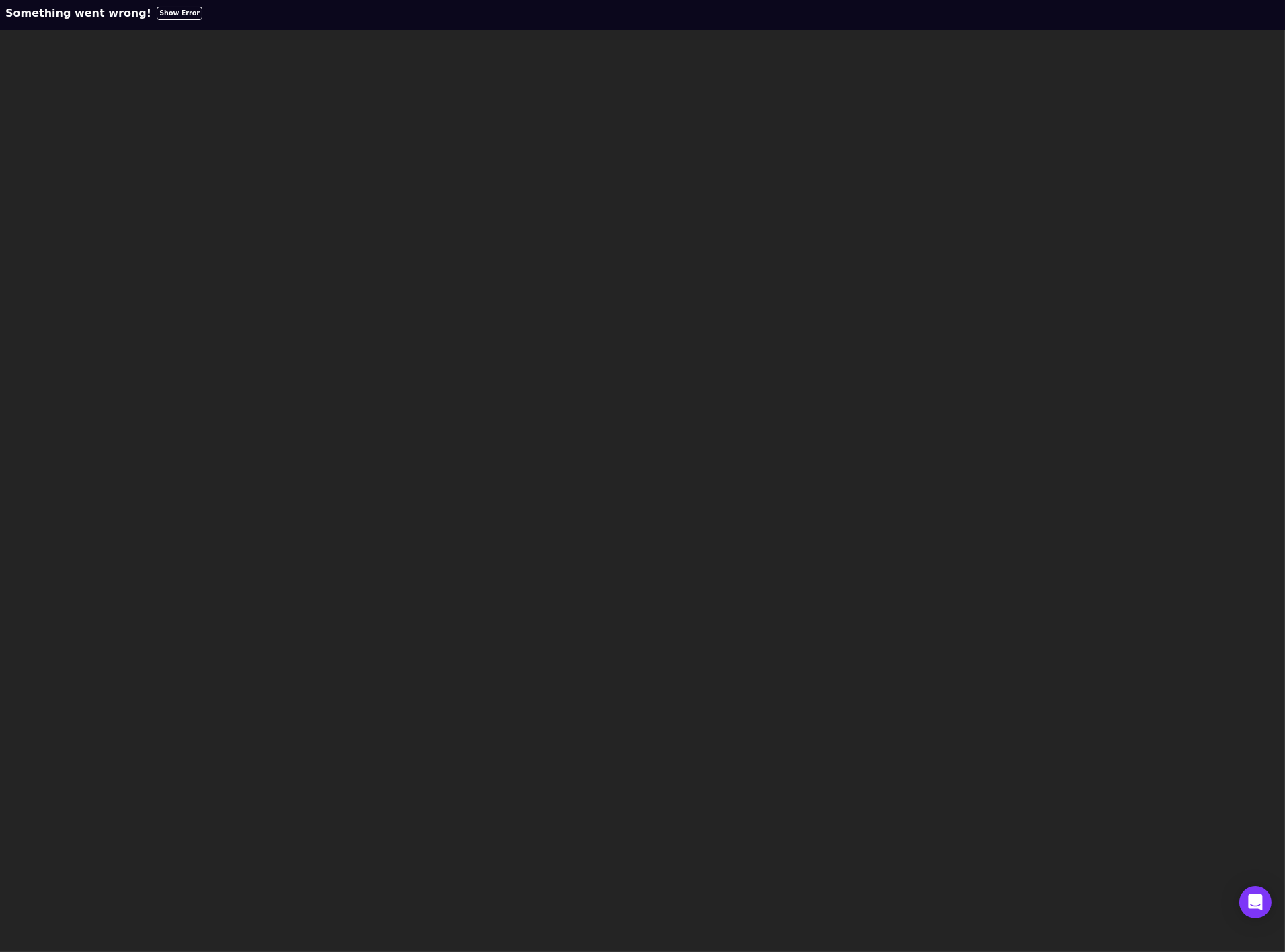
click at [157, 12] on button "Show Error" at bounding box center [180, 13] width 46 height 13
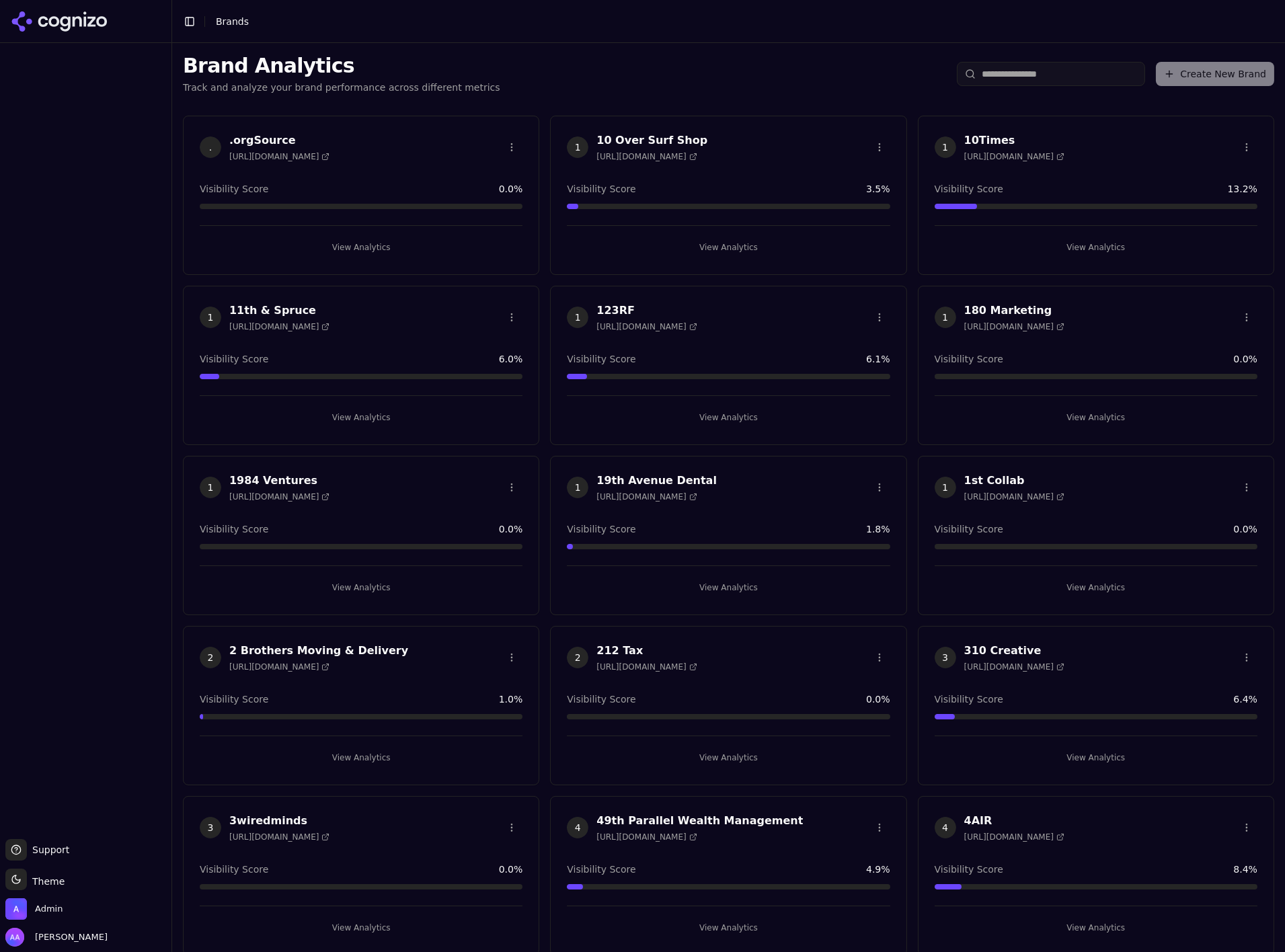
click at [937, 152] on span "1" at bounding box center [946, 147] width 21 height 21
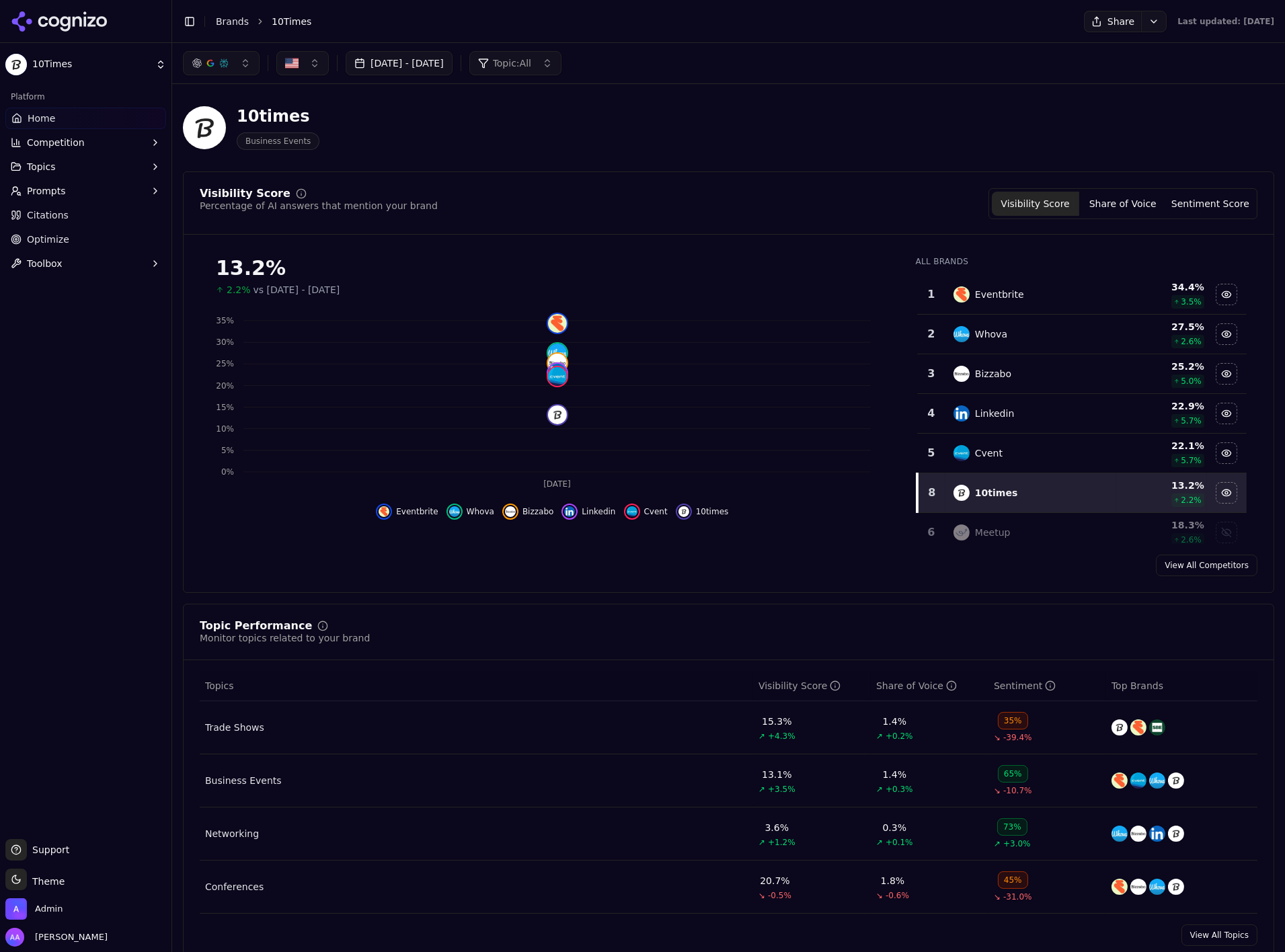
click at [235, 19] on link "Brands" at bounding box center [232, 21] width 33 height 11
click at [235, 19] on html "10Times Platform Home Competition Topics Prompts Citations Optimize Toolbox Sup…" at bounding box center [642, 476] width 1285 height 952
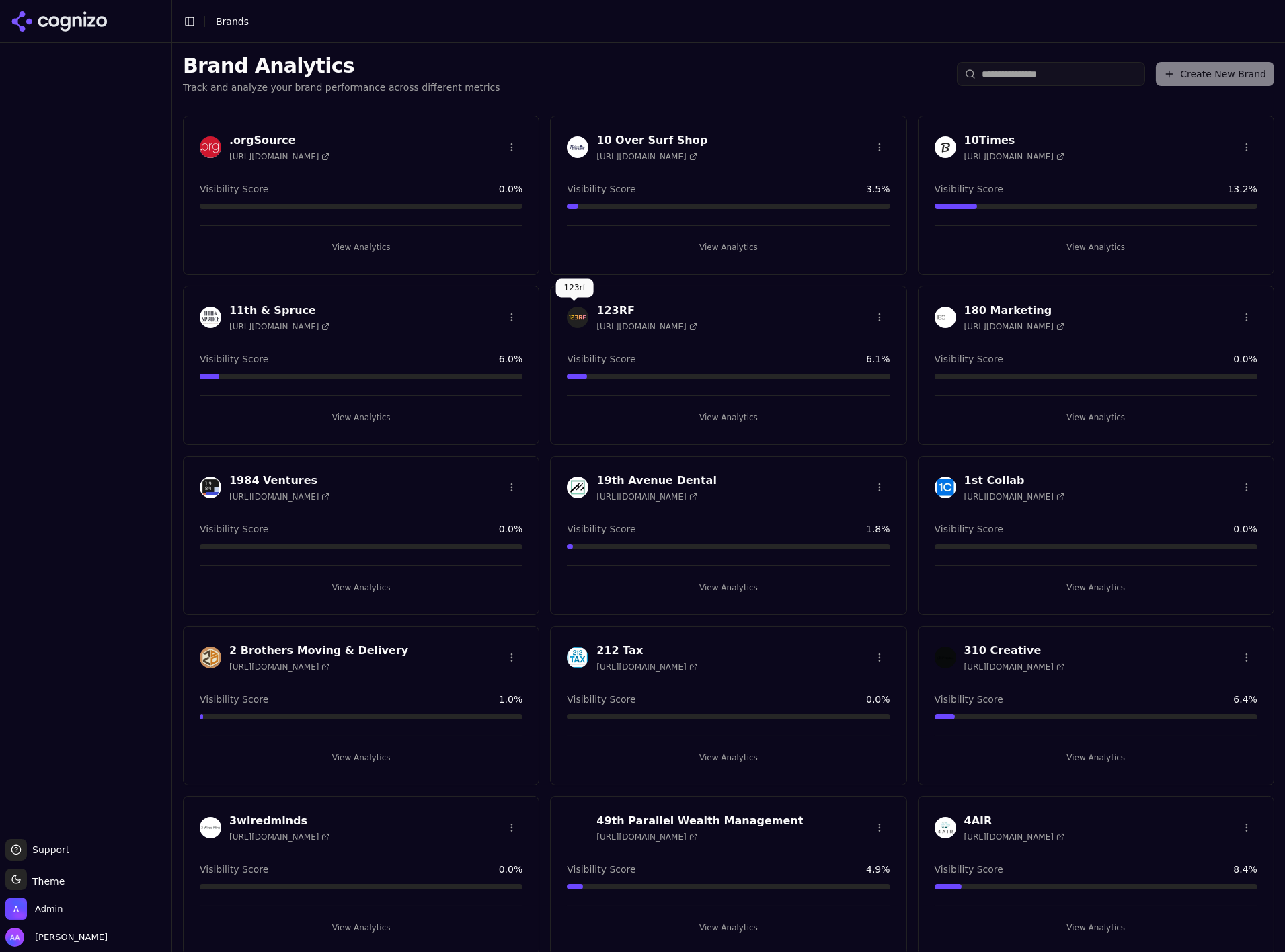
drag, startPoint x: 569, startPoint y: 314, endPoint x: 559, endPoint y: 336, distance: 24.2
click at [569, 314] on img at bounding box center [577, 317] width 21 height 21
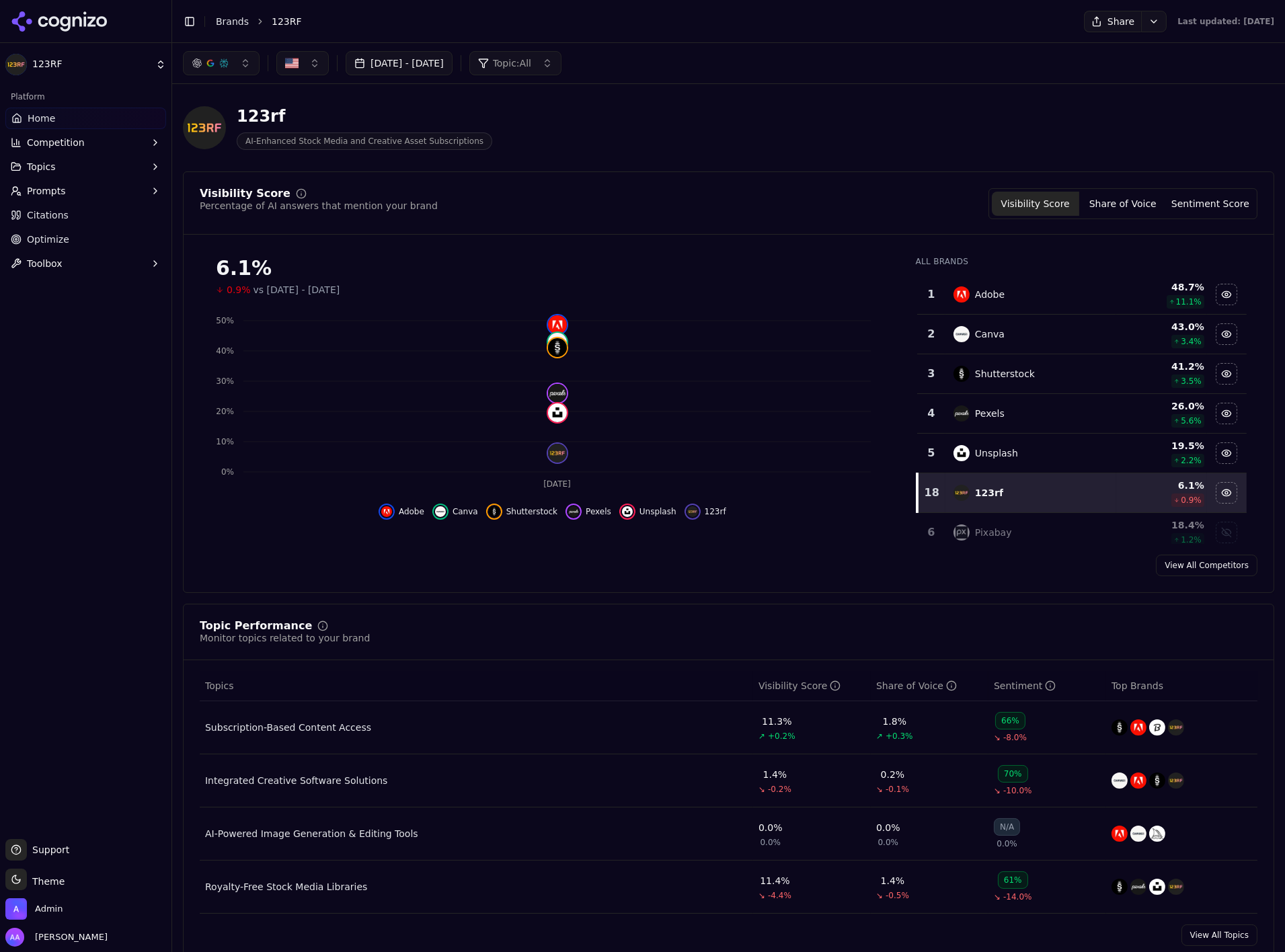
click at [74, 22] on html "123RF Platform Home Competition Topics Prompts Citations Optimize Toolbox Suppo…" at bounding box center [642, 476] width 1285 height 952
click at [77, 21] on html "123RF Platform Home Competition Topics Prompts Citations Optimize Toolbox Suppo…" at bounding box center [642, 476] width 1285 height 952
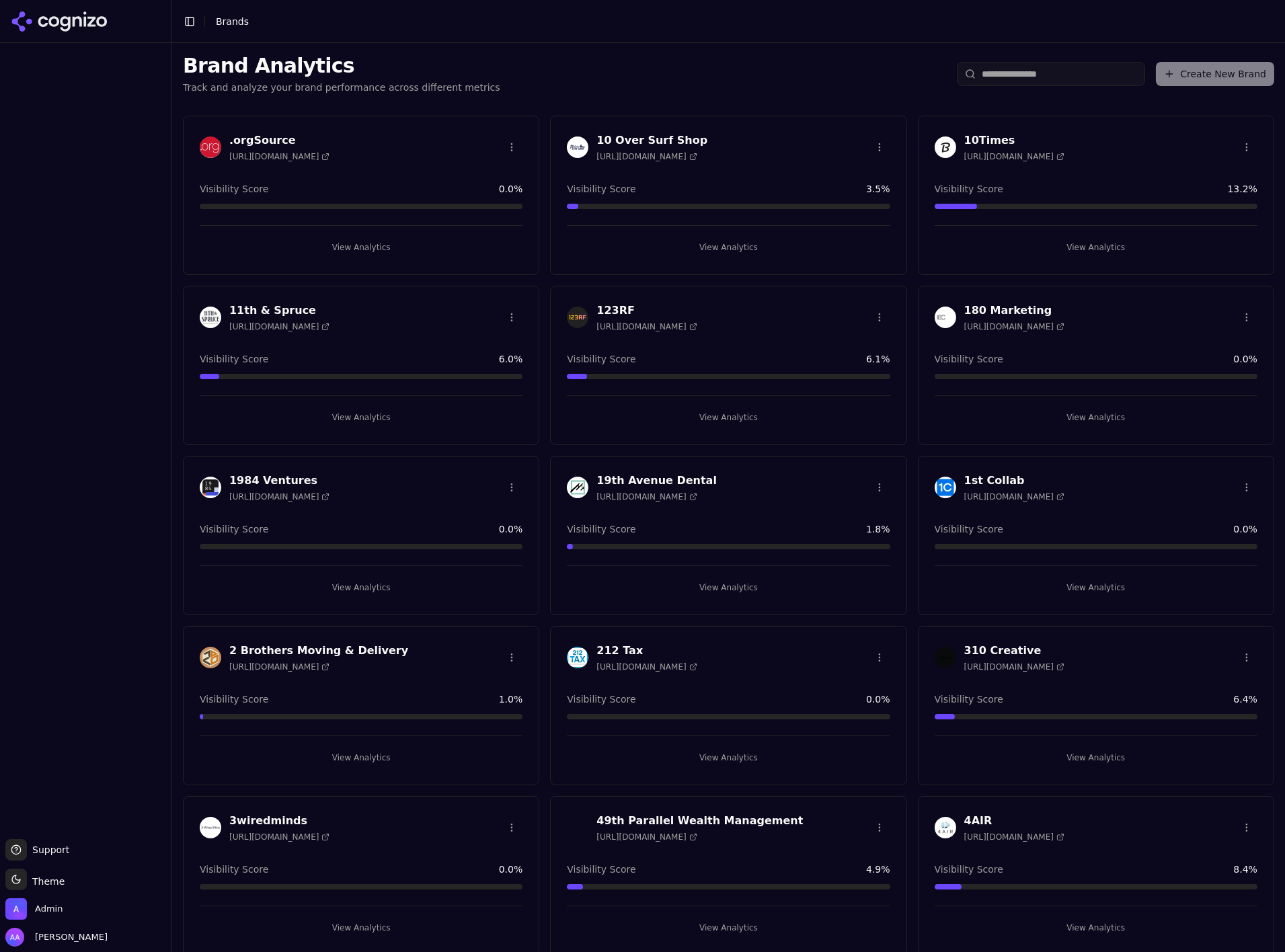
click at [77, 21] on html "Support Support Toggle theme Theme Admin Alp Aysan Toggle Sidebar Brands Brand …" at bounding box center [642, 476] width 1285 height 952
drag, startPoint x: 77, startPoint y: 21, endPoint x: 937, endPoint y: 149, distance: 869.5
click at [77, 21] on icon at bounding box center [60, 21] width 97 height 20
click at [77, 21] on html "Support Support Toggle theme Theme Admin Alp Aysan Toggle Sidebar Brands Brand …" at bounding box center [642, 476] width 1285 height 952
click at [935, 149] on html "Support Support Toggle theme Theme Admin Alp Aysan Toggle Sidebar Brands Brand …" at bounding box center [642, 476] width 1285 height 952
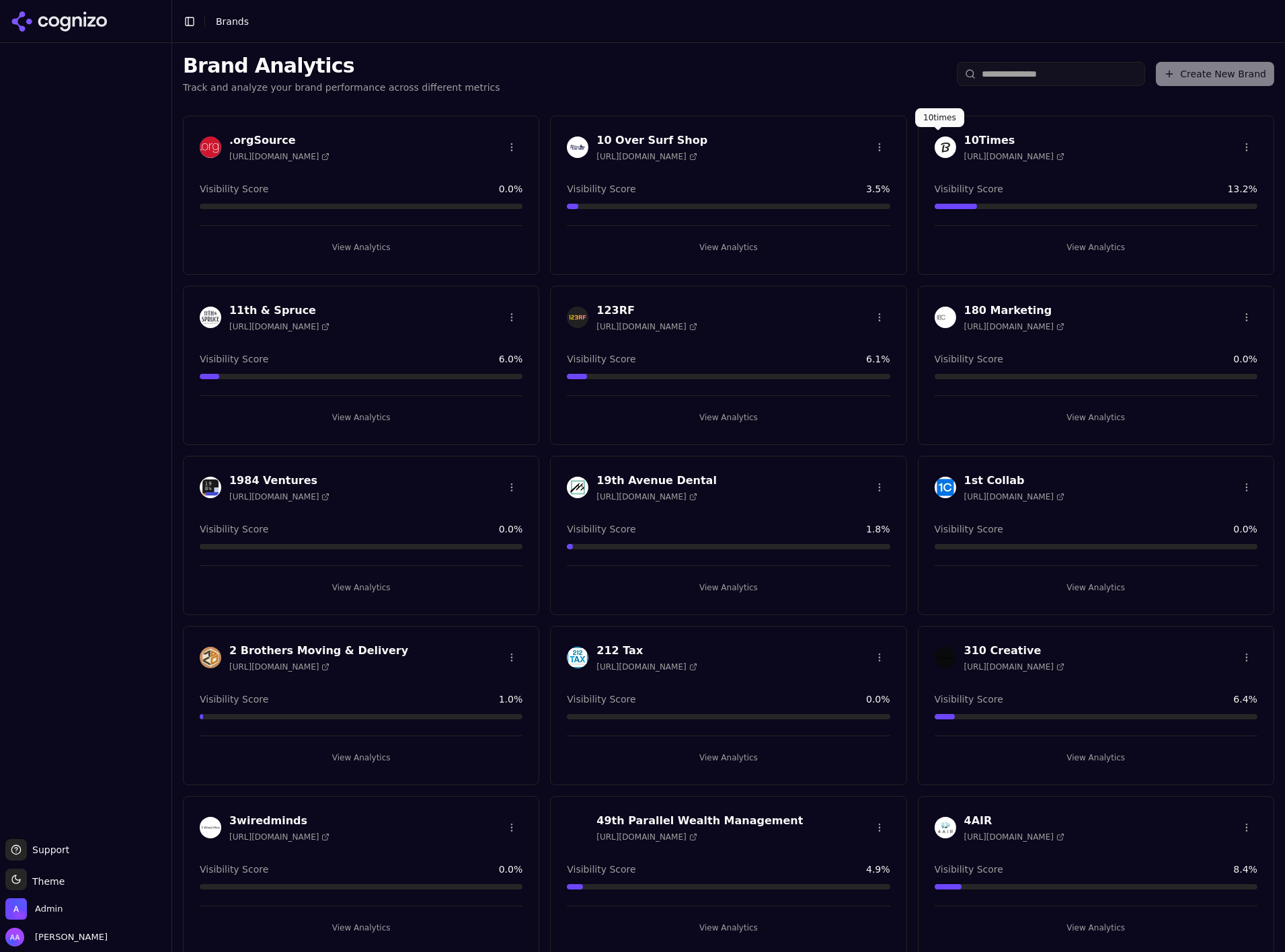
click at [942, 144] on img at bounding box center [946, 147] width 21 height 21
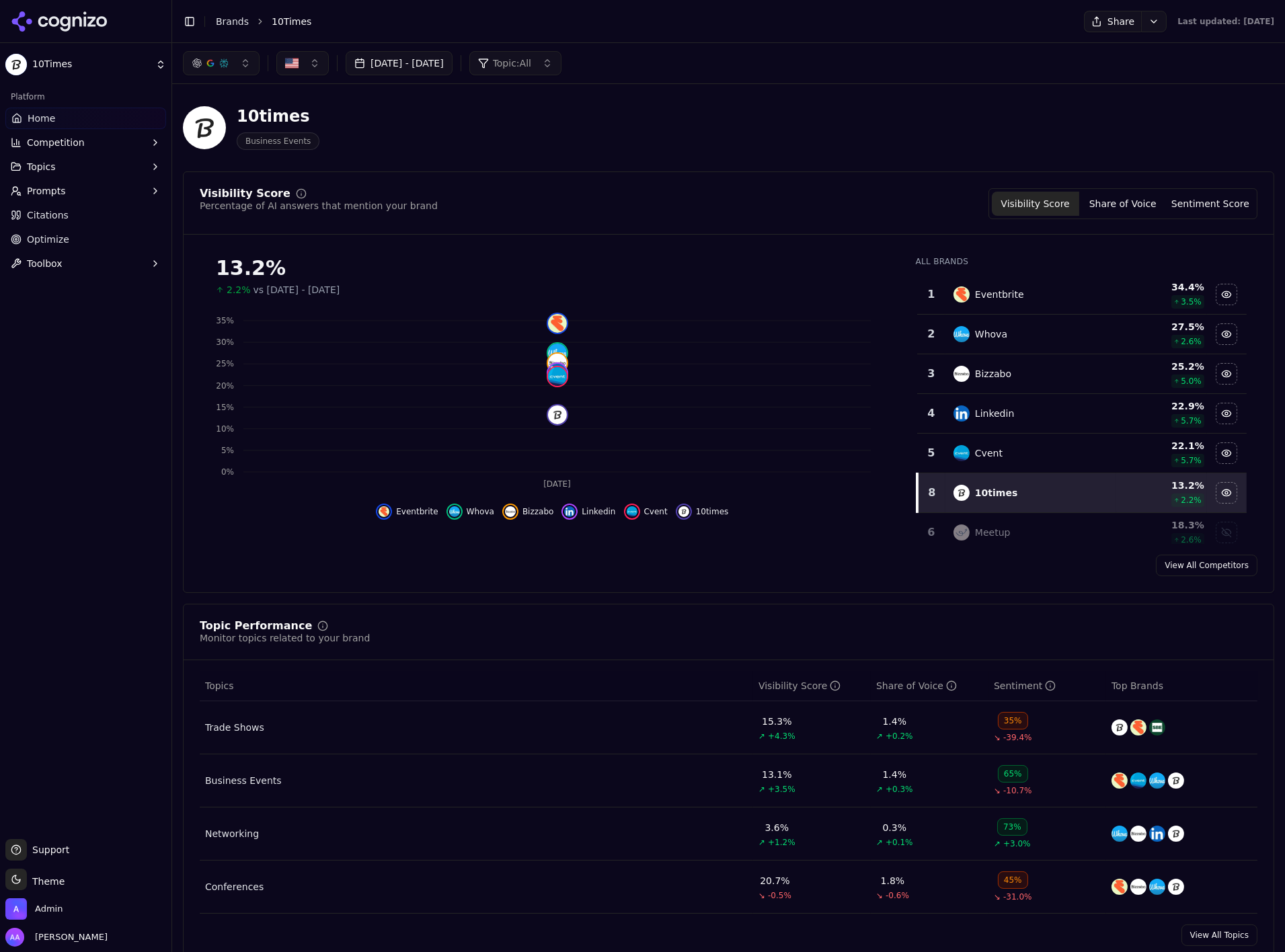
click at [41, 31] on div at bounding box center [85, 21] width 172 height 43
click at [75, 32] on div at bounding box center [85, 21] width 172 height 43
click at [82, 24] on icon at bounding box center [60, 21] width 97 height 20
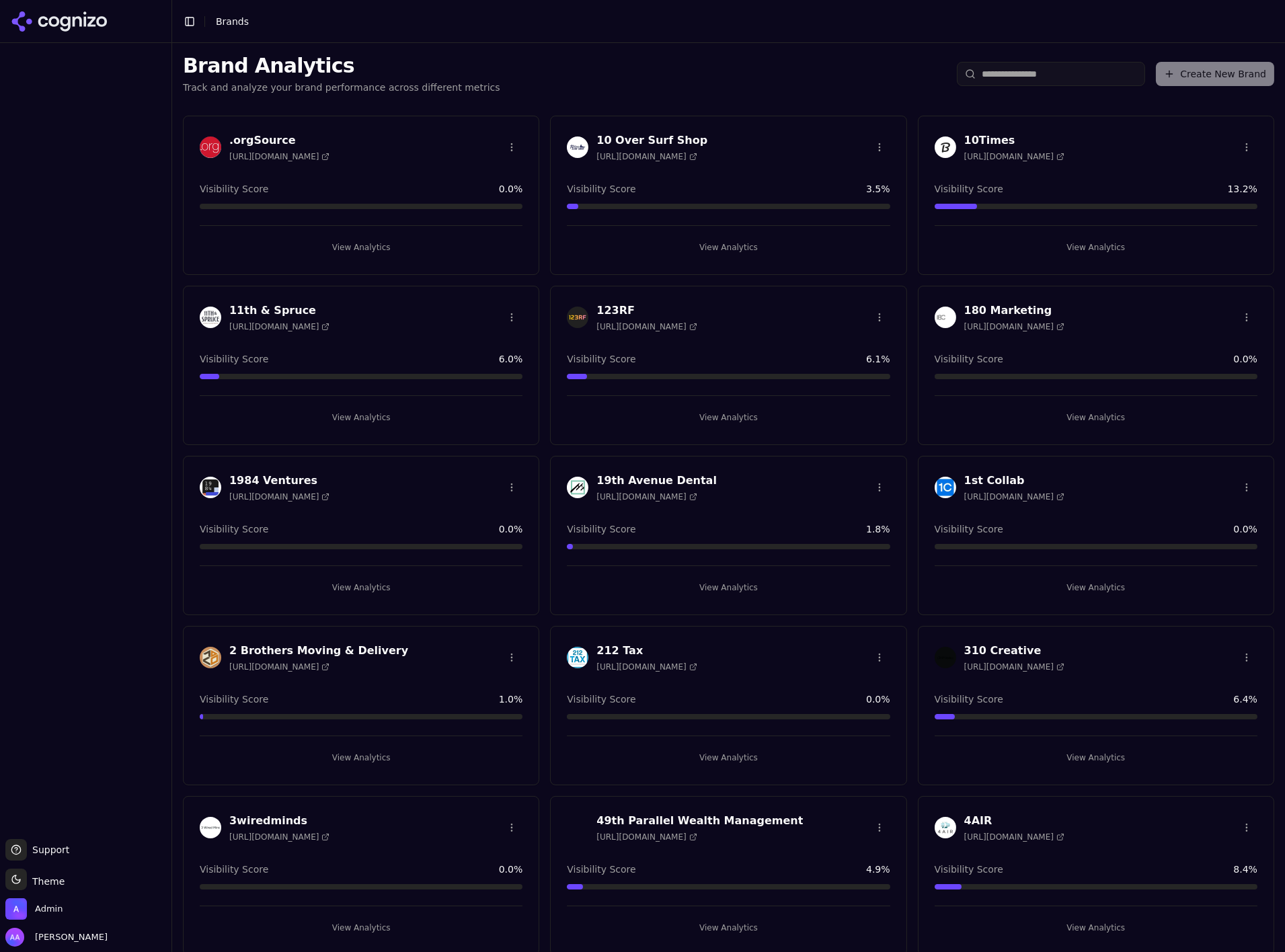
click at [200, 311] on div at bounding box center [210, 317] width 21 height 21
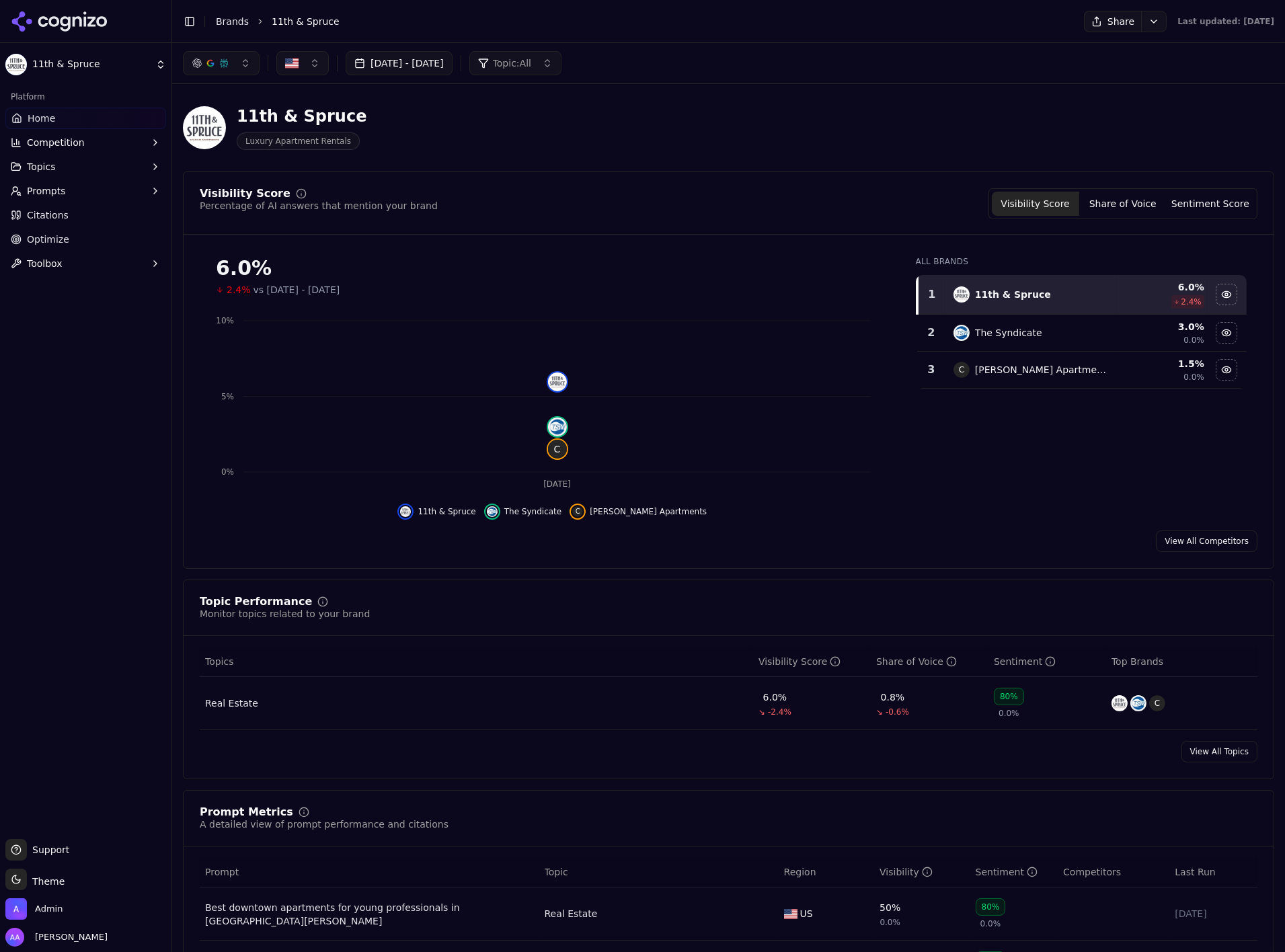
click at [228, 22] on link "Brands" at bounding box center [232, 21] width 33 height 11
click at [77, 24] on html "11th & Spruce Platform Home Competition Topics Prompts Citations Optimize Toolb…" at bounding box center [642, 476] width 1285 height 952
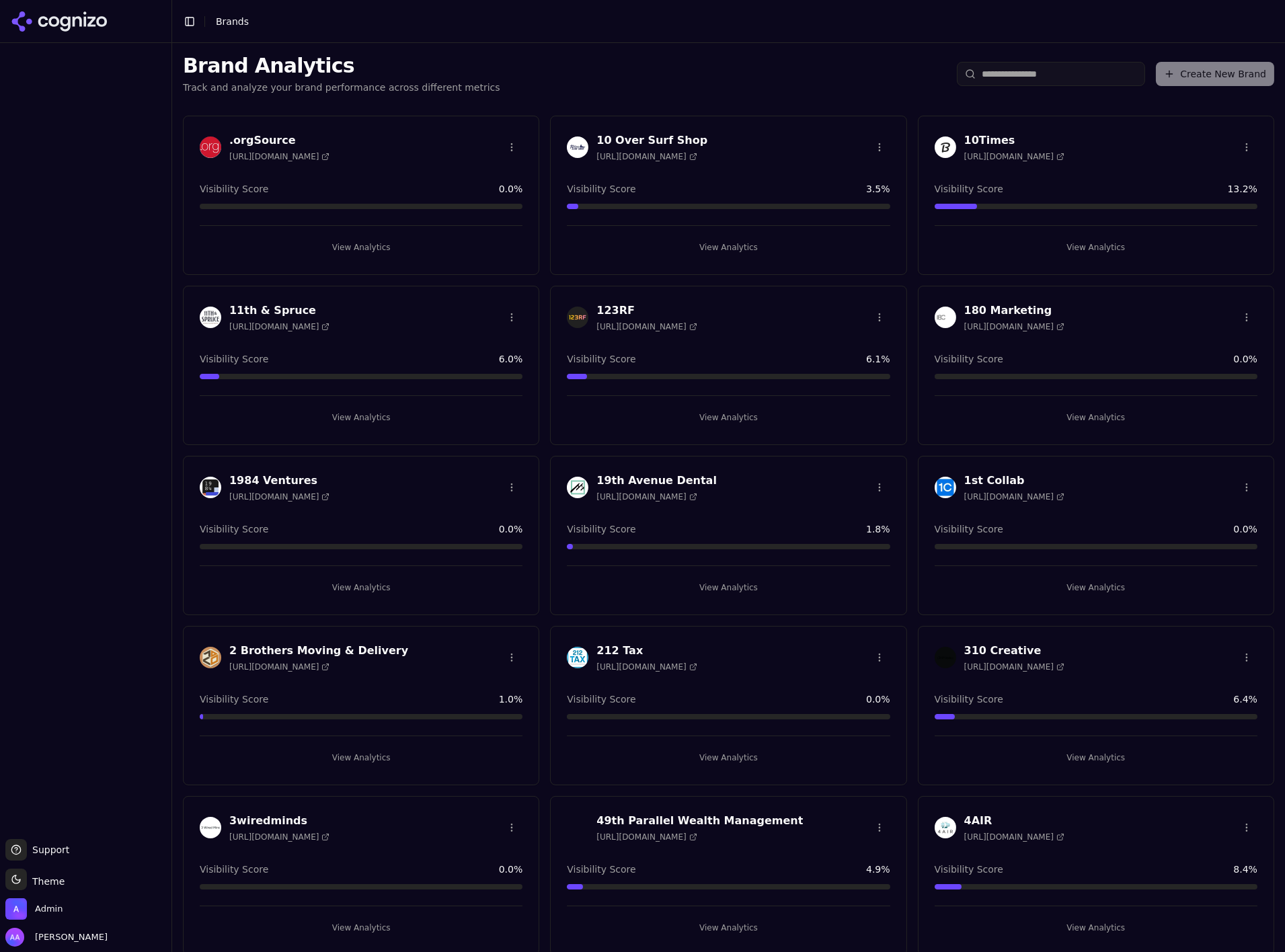
click at [130, 491] on div at bounding box center [85, 441] width 172 height 786
click at [208, 137] on img at bounding box center [210, 147] width 21 height 21
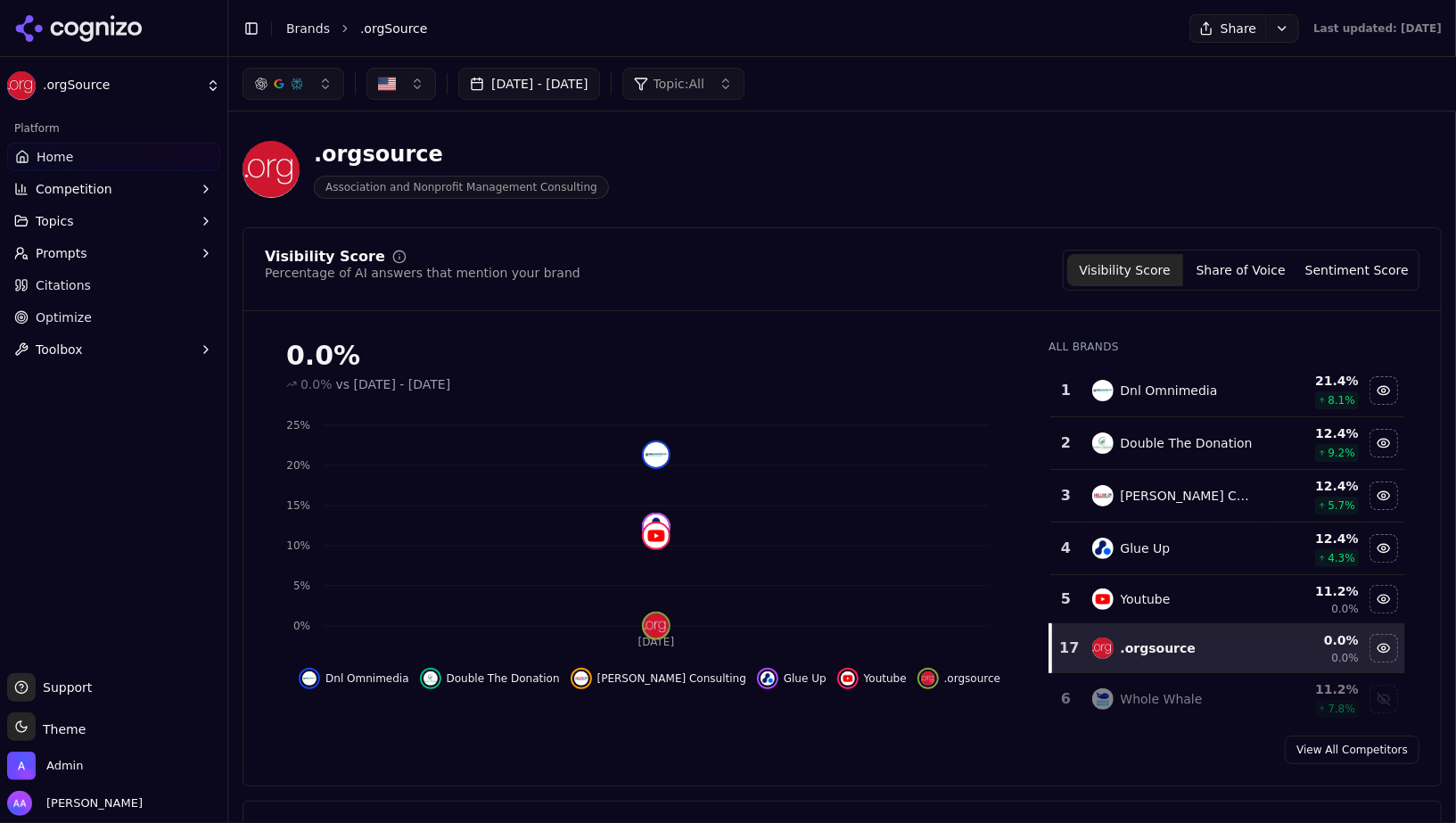
click at [182, 524] on div "Platform Home Competition Topics Prompts Citations Optimize Toolbox" at bounding box center [113, 387] width 228 height 559
click at [223, 546] on button "Toggle Sidebar" at bounding box center [228, 411] width 15 height 823
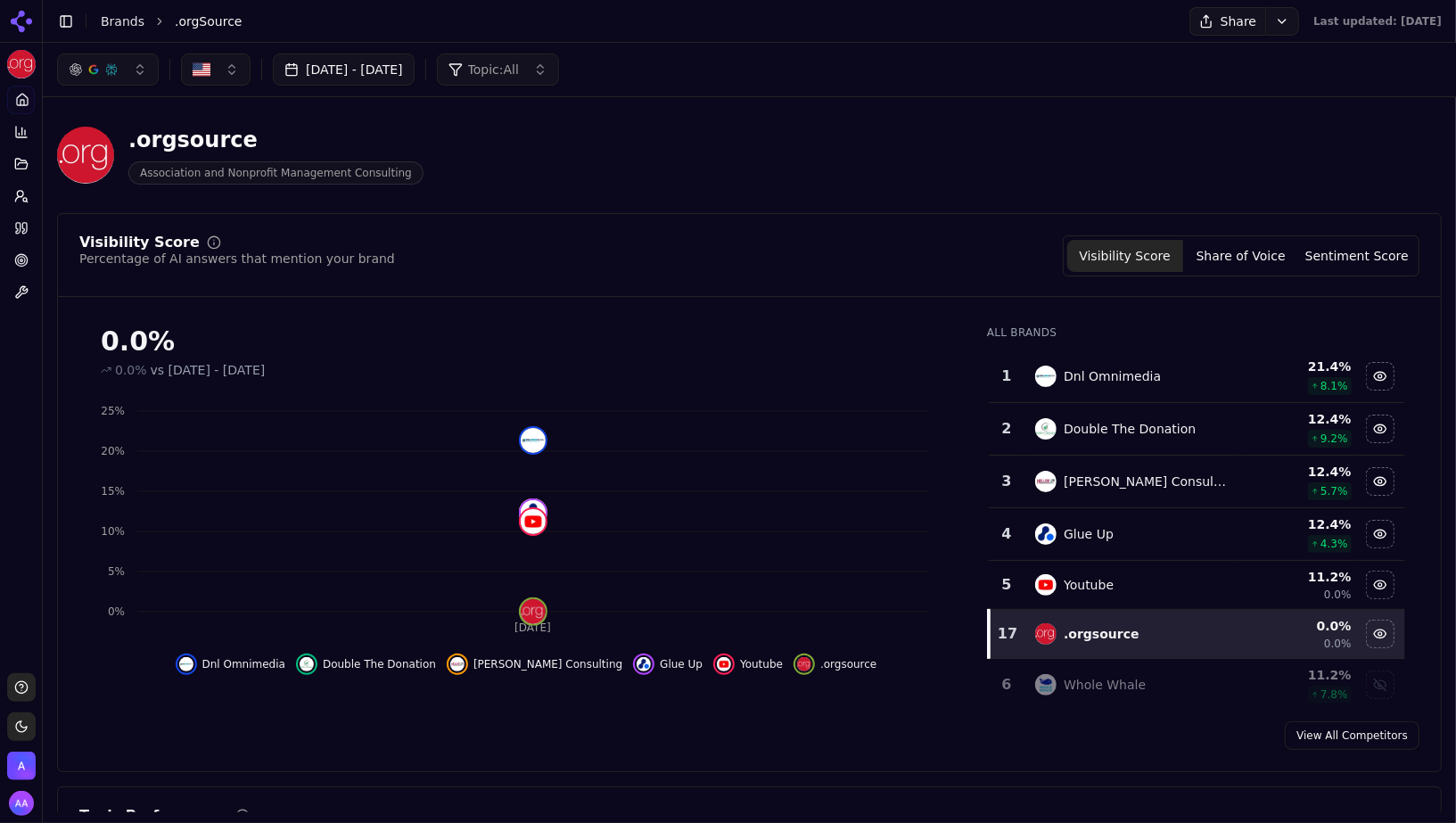
click at [41, 542] on button "Toggle Sidebar" at bounding box center [42, 411] width 15 height 823
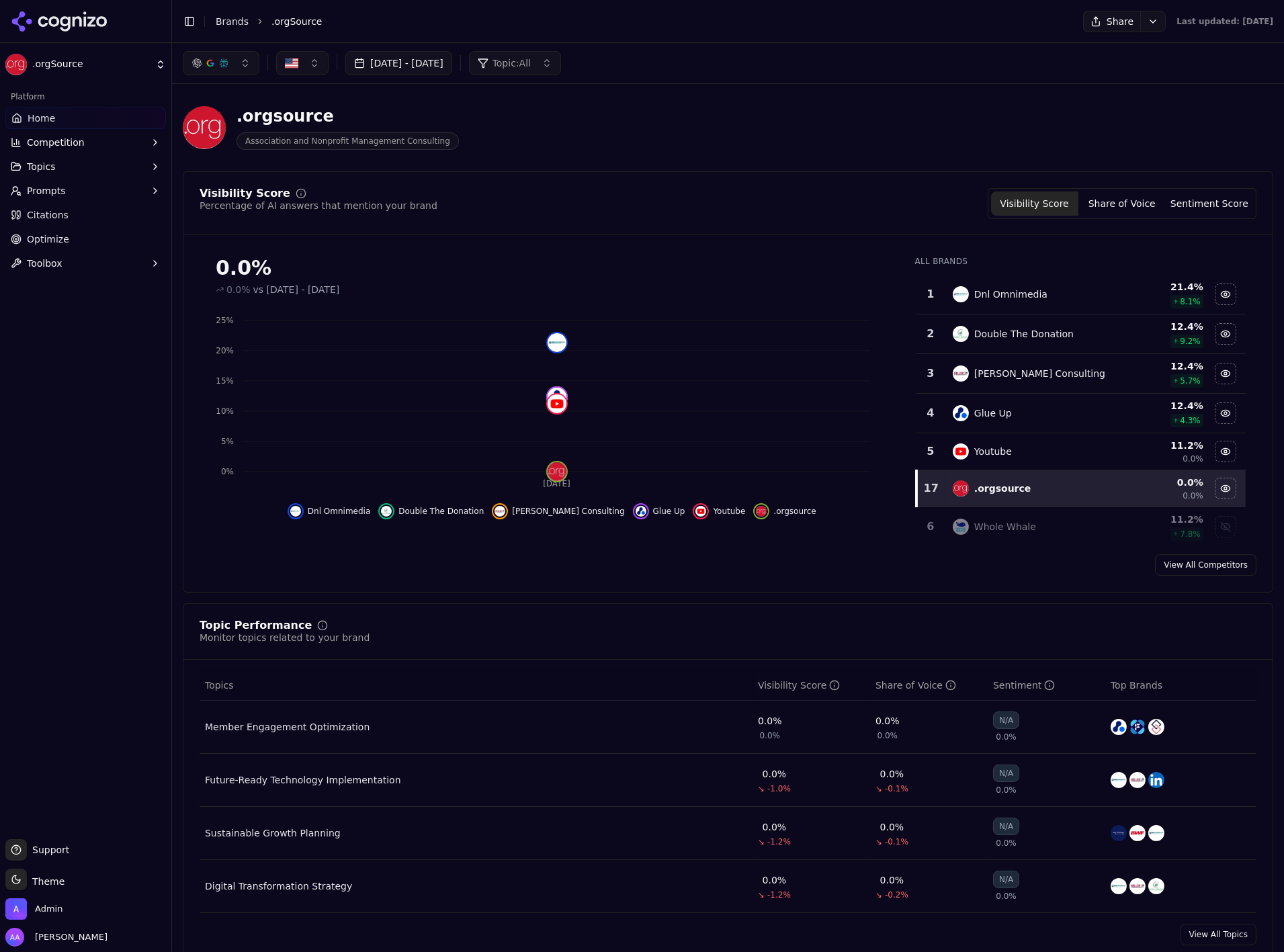
click at [174, 619] on button "Toggle Sidebar" at bounding box center [171, 476] width 11 height 952
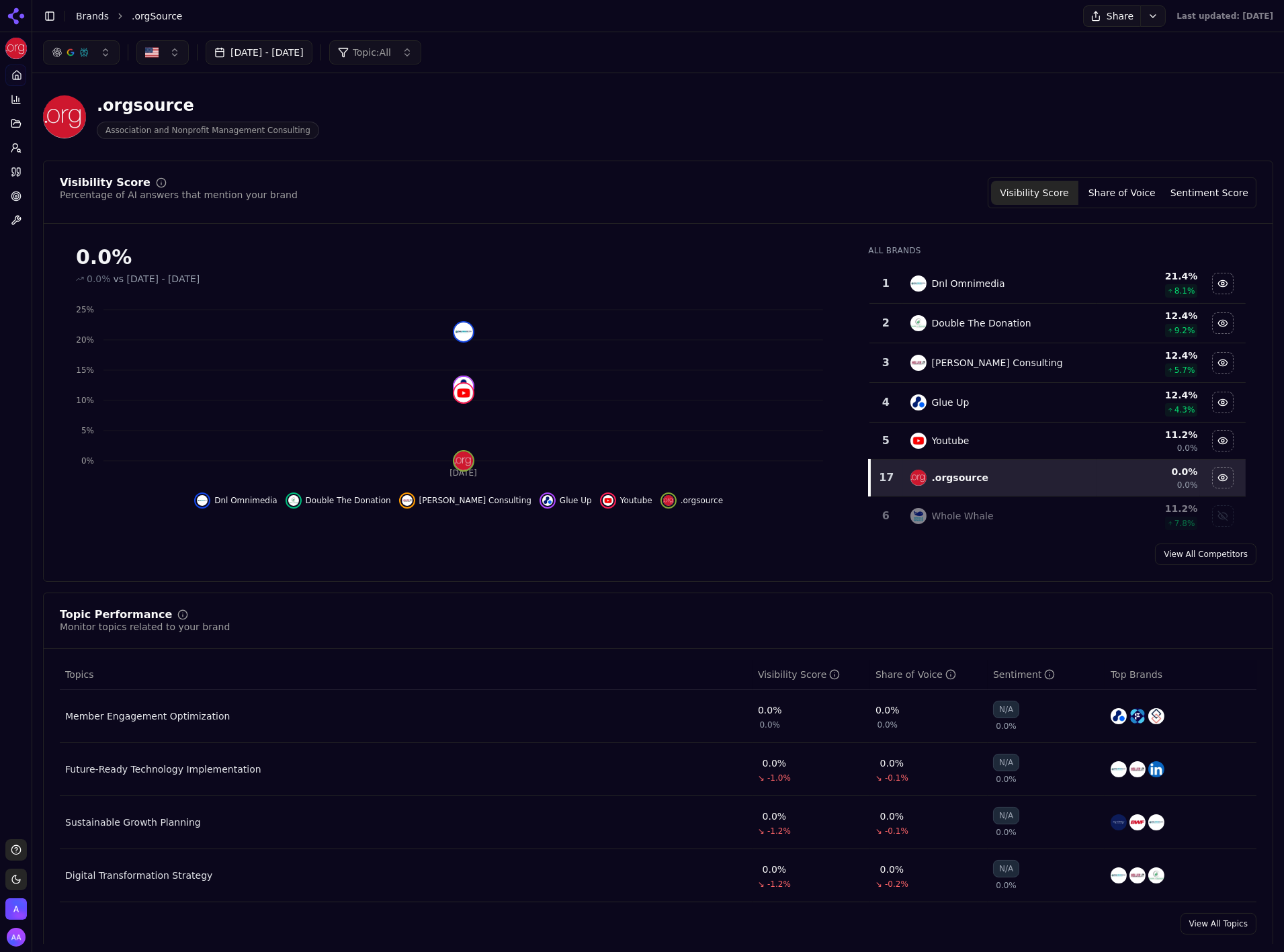
click at [34, 619] on button "Toggle Sidebar" at bounding box center [32, 476] width 11 height 952
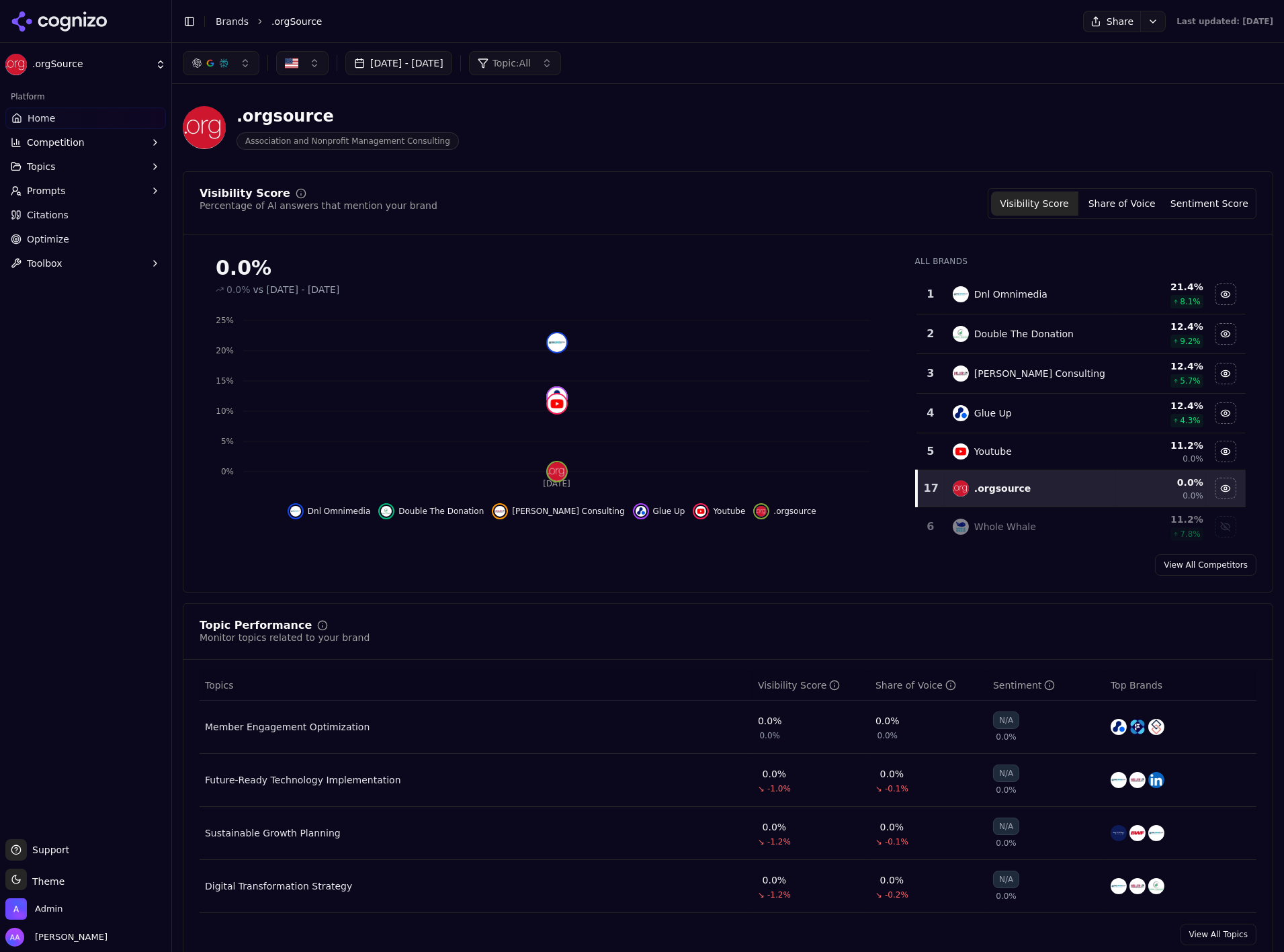
click at [167, 619] on button "Toggle Sidebar" at bounding box center [171, 476] width 11 height 952
click at [251, 51] on button "button" at bounding box center [221, 63] width 77 height 24
click at [701, 191] on div "Visibility Score Percentage of AI answers that mention your brand Visibility Sc…" at bounding box center [728, 204] width 1057 height 31
click at [690, 190] on div "Visibility Score Percentage of AI answers that mention your brand Visibility Sc…" at bounding box center [728, 204] width 1057 height 31
click at [246, 18] on ol "Brands .orgSource" at bounding box center [636, 21] width 841 height 13
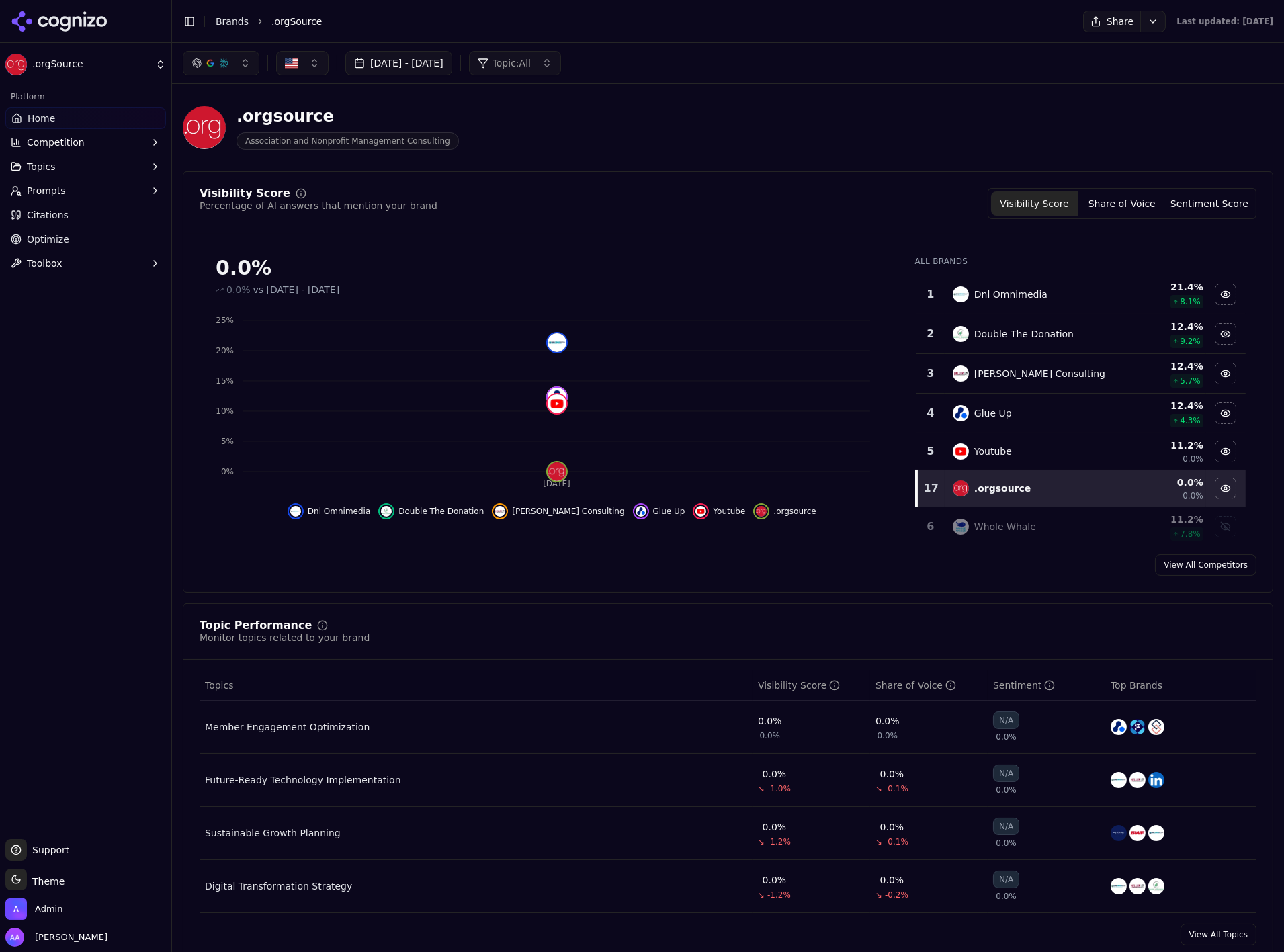
click at [244, 18] on link "Brands" at bounding box center [232, 21] width 33 height 11
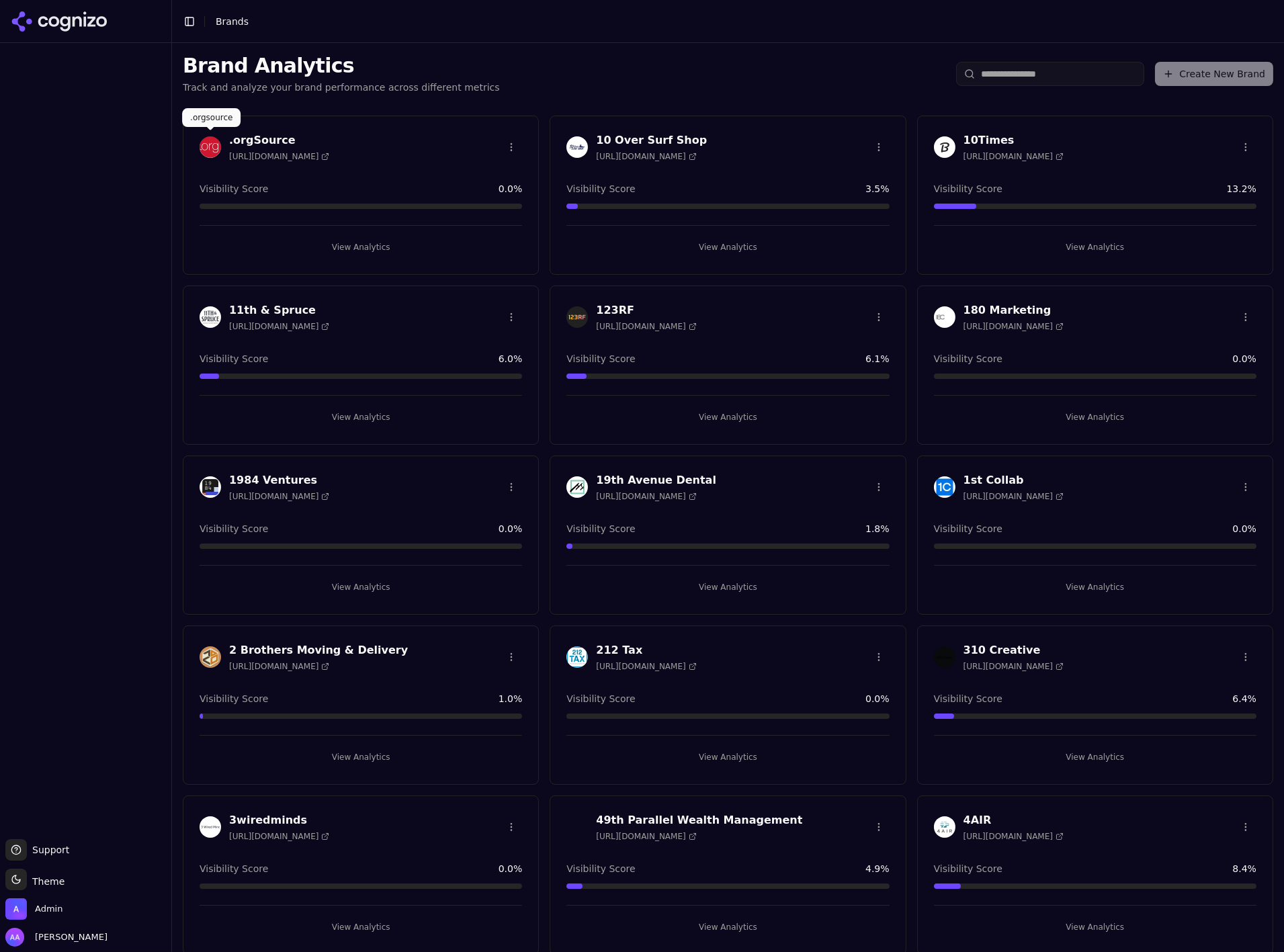
click at [216, 146] on img at bounding box center [210, 146] width 21 height 21
click at [517, 87] on html "Support Support Toggle theme Theme Admin Alp Aysan Toggle Sidebar Brands Brand …" at bounding box center [642, 476] width 1284 height 952
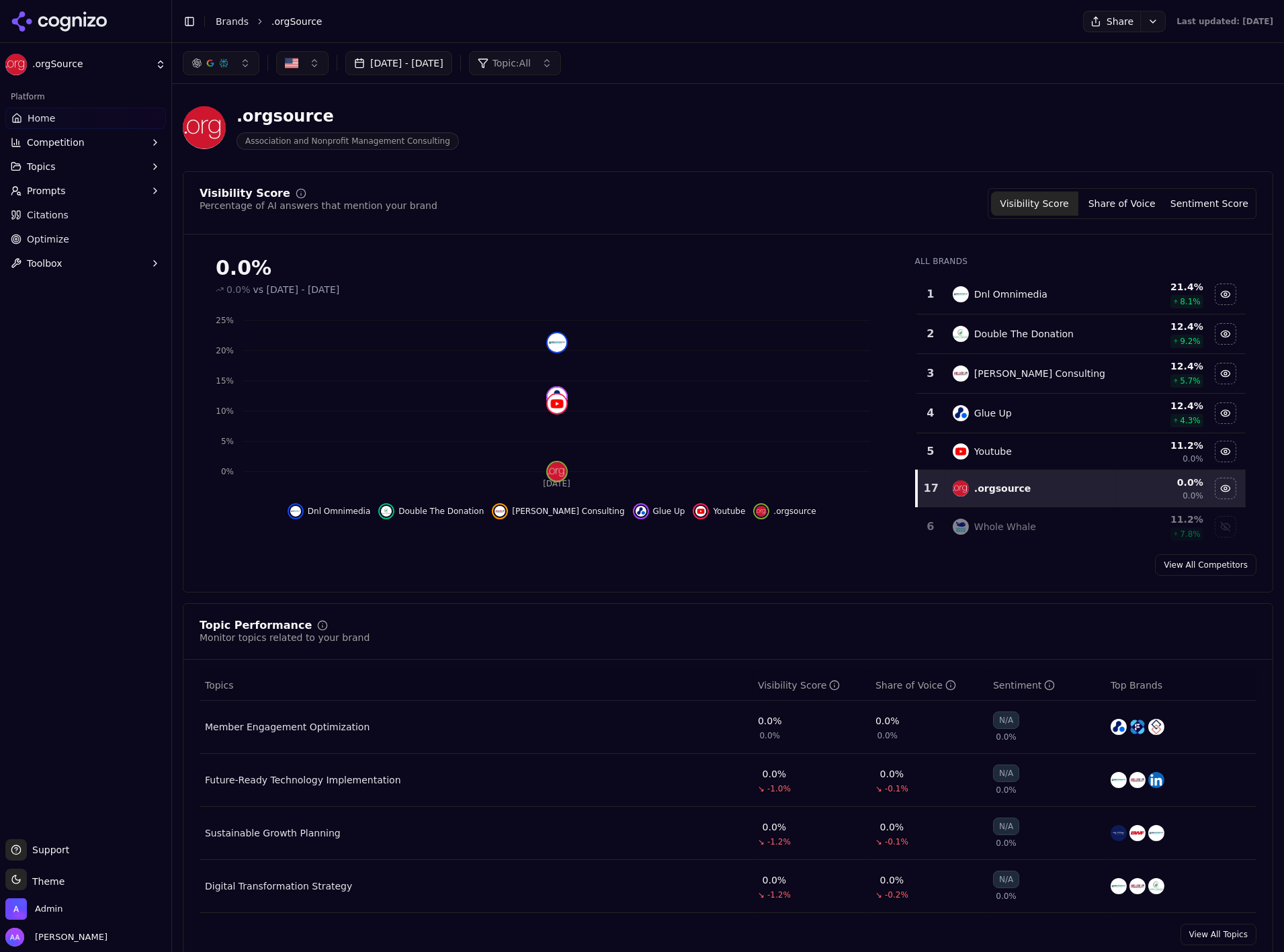
click at [314, 65] on button "button" at bounding box center [302, 63] width 52 height 24
click at [625, 210] on div "Visibility Score Percentage of AI answers that mention your brand Visibility Sc…" at bounding box center [728, 204] width 1057 height 31
drag, startPoint x: 299, startPoint y: 68, endPoint x: 306, endPoint y: 71, distance: 7.6
click at [298, 66] on button "button" at bounding box center [302, 63] width 52 height 24
click at [308, 66] on button "button" at bounding box center [302, 63] width 52 height 24
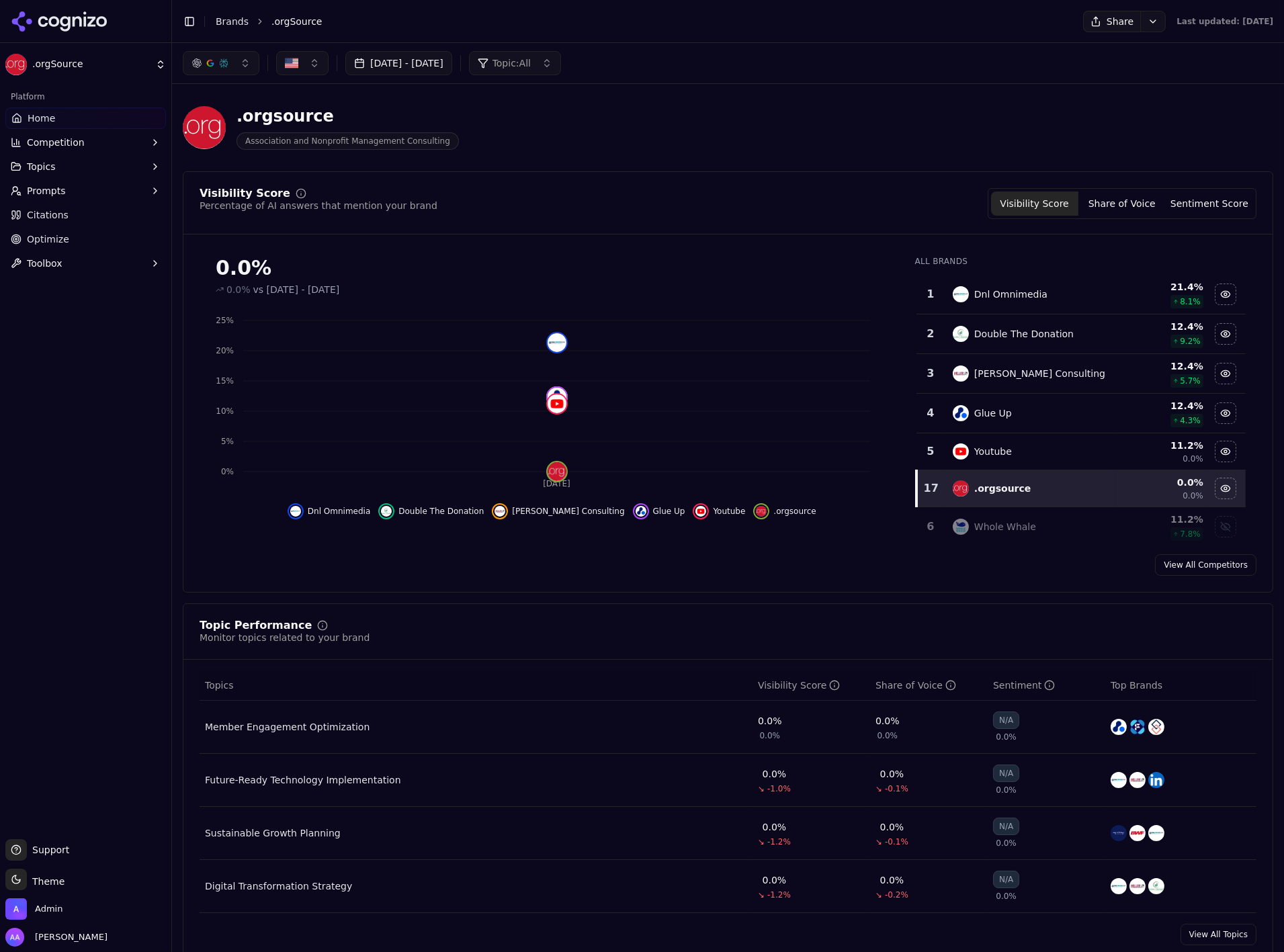
click at [308, 46] on div "[DATE] - [DATE] Topic: All" at bounding box center [728, 63] width 1113 height 40
click at [313, 65] on button "button" at bounding box center [302, 63] width 52 height 24
click at [237, 18] on link "Brands" at bounding box center [232, 21] width 33 height 11
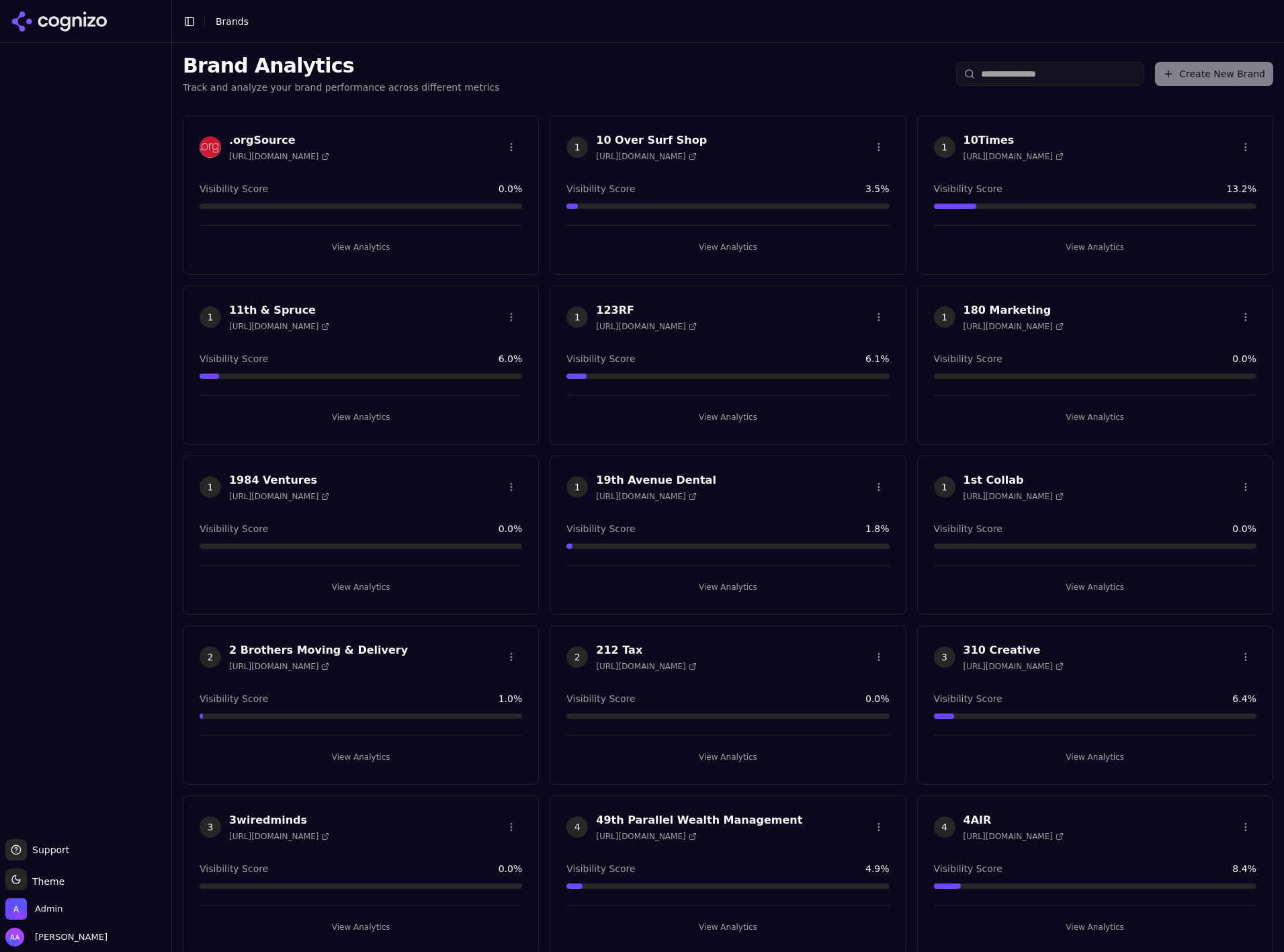
click at [1201, 58] on div "Brand Analytics Track and analyze your brand performance across different metri…" at bounding box center [728, 74] width 1113 height 62
click at [1205, 71] on div "Create New Brand" at bounding box center [1115, 74] width 317 height 24
click at [1208, 83] on div "Create New Brand" at bounding box center [1115, 74] width 317 height 24
click at [1214, 85] on div "Create New Brand" at bounding box center [1115, 74] width 317 height 24
click at [1215, 84] on div "Create New Brand" at bounding box center [1115, 74] width 317 height 24
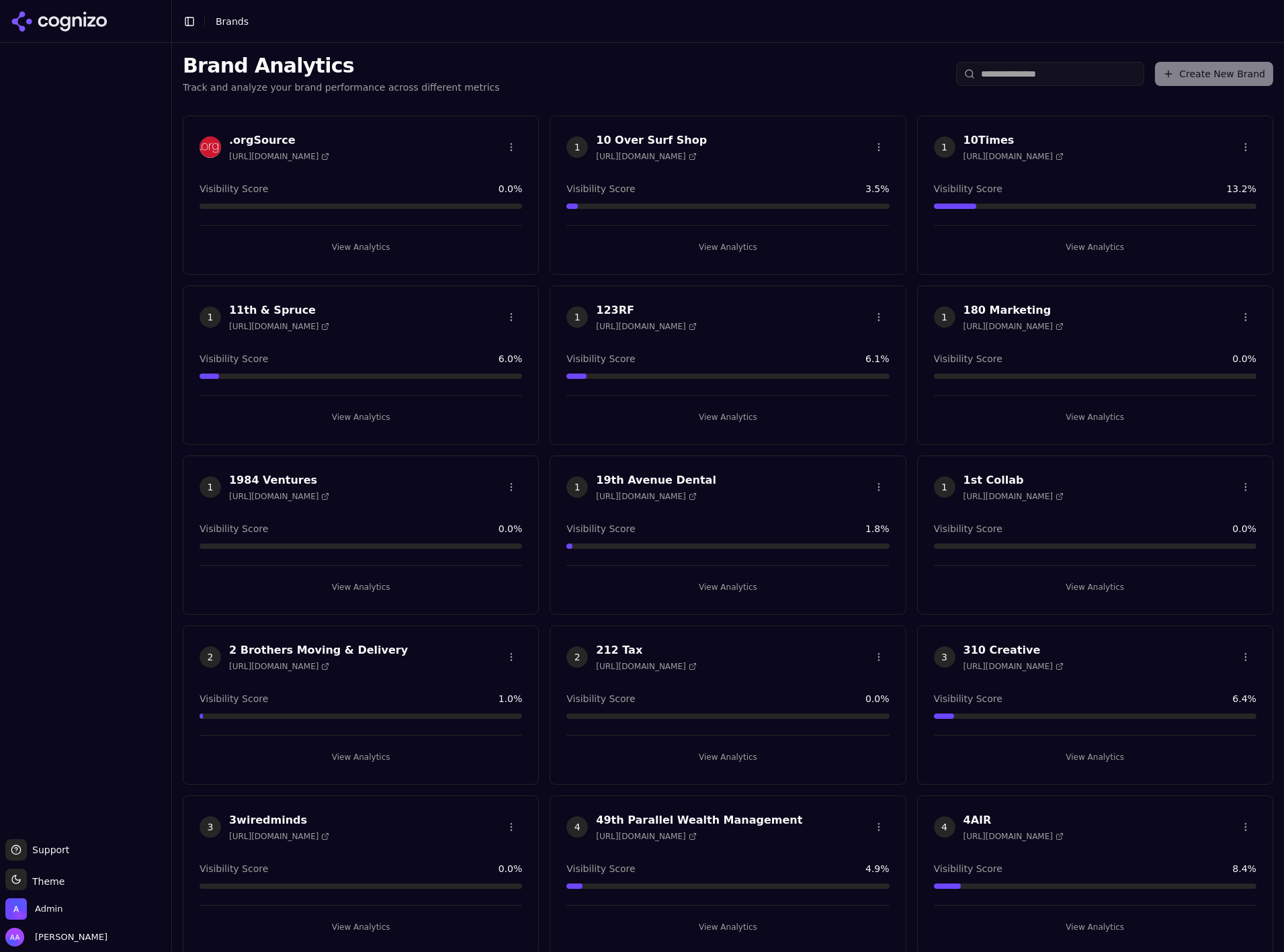
click at [1215, 84] on div "Create New Brand" at bounding box center [1115, 74] width 317 height 24
click at [1213, 85] on div "Create New Brand" at bounding box center [1115, 74] width 317 height 24
click at [578, 146] on span "1" at bounding box center [577, 146] width 21 height 21
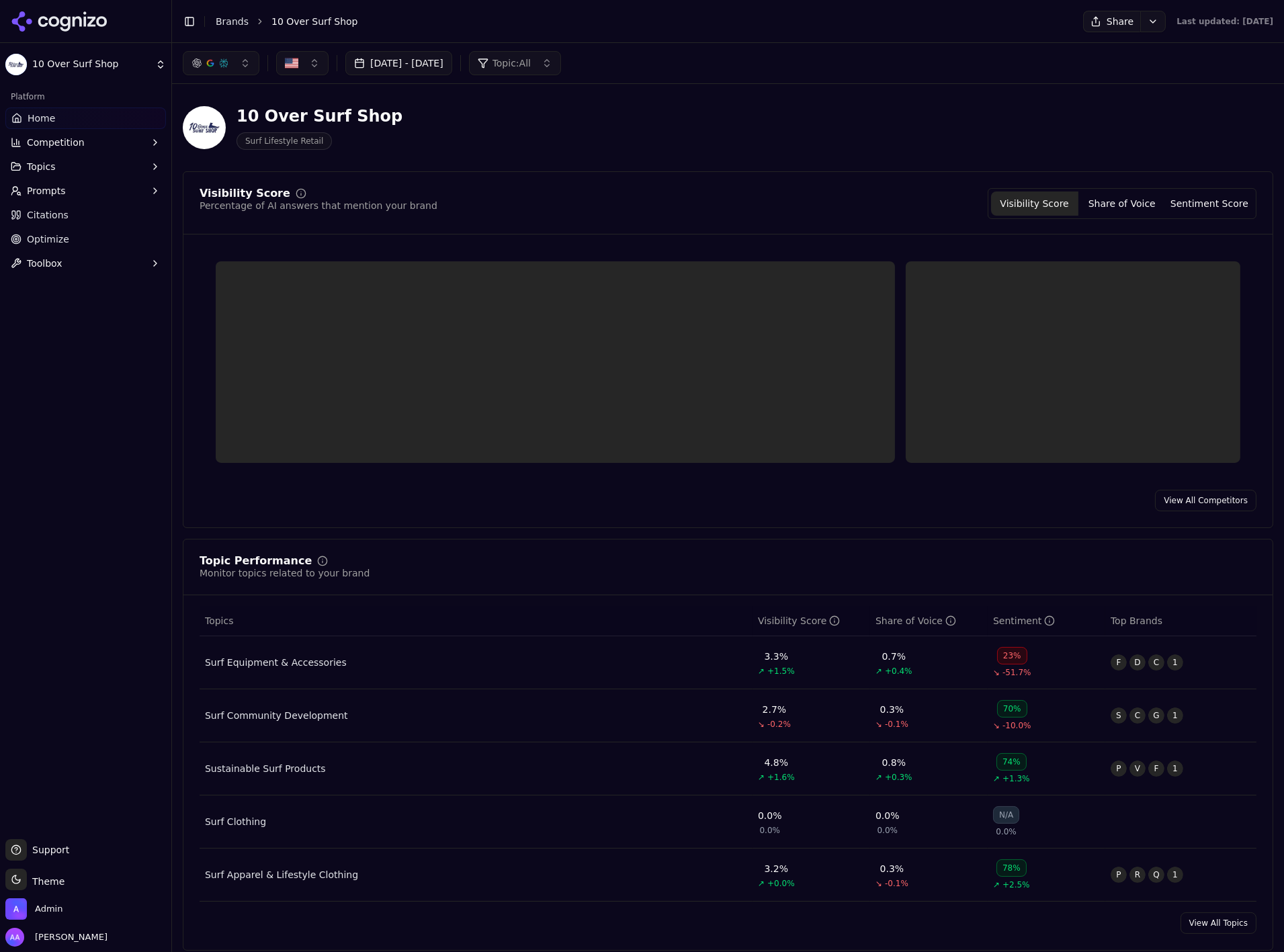
click at [114, 195] on button "Prompts" at bounding box center [85, 191] width 160 height 21
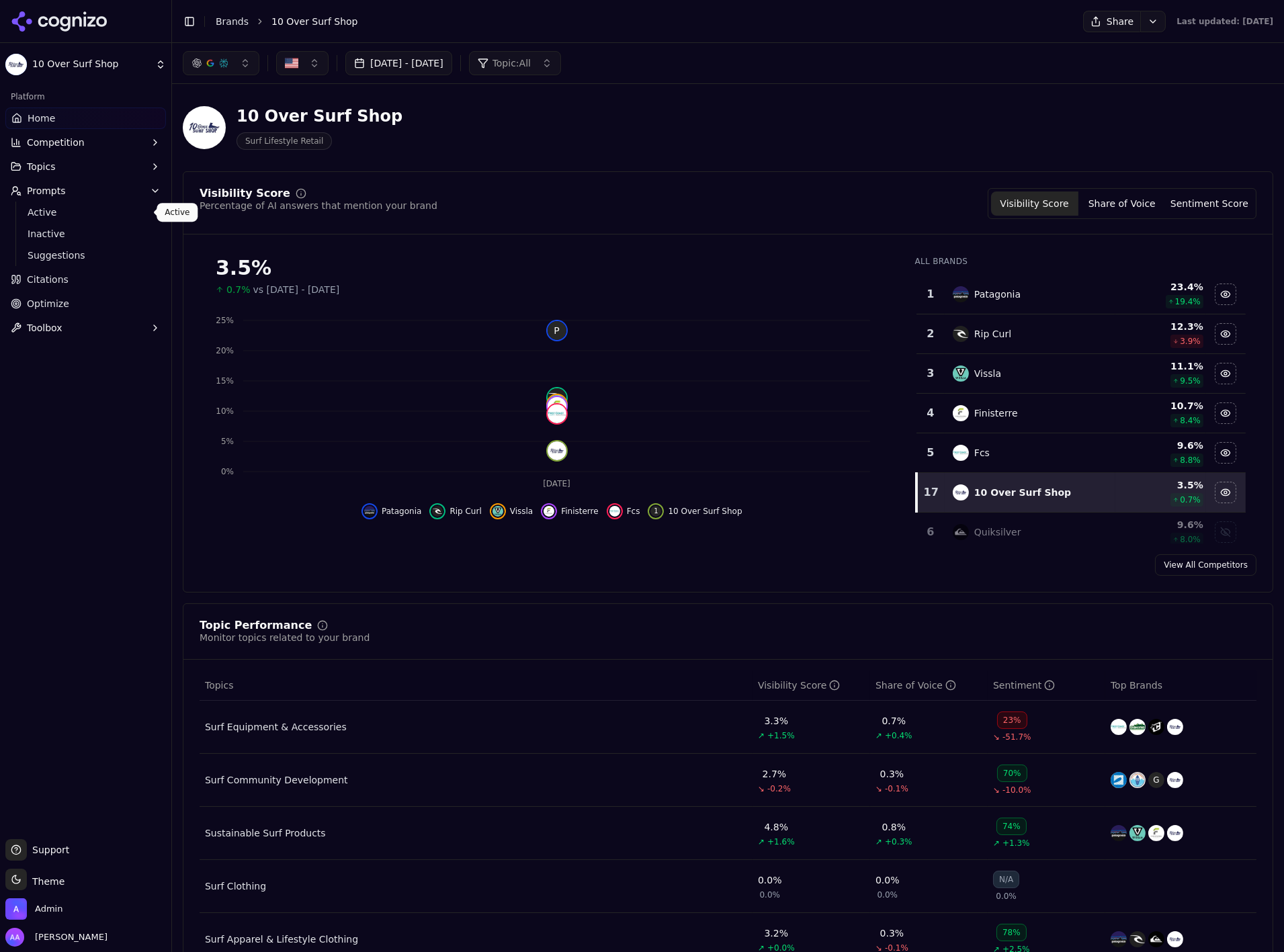
click at [106, 211] on span "Active" at bounding box center [85, 212] width 117 height 13
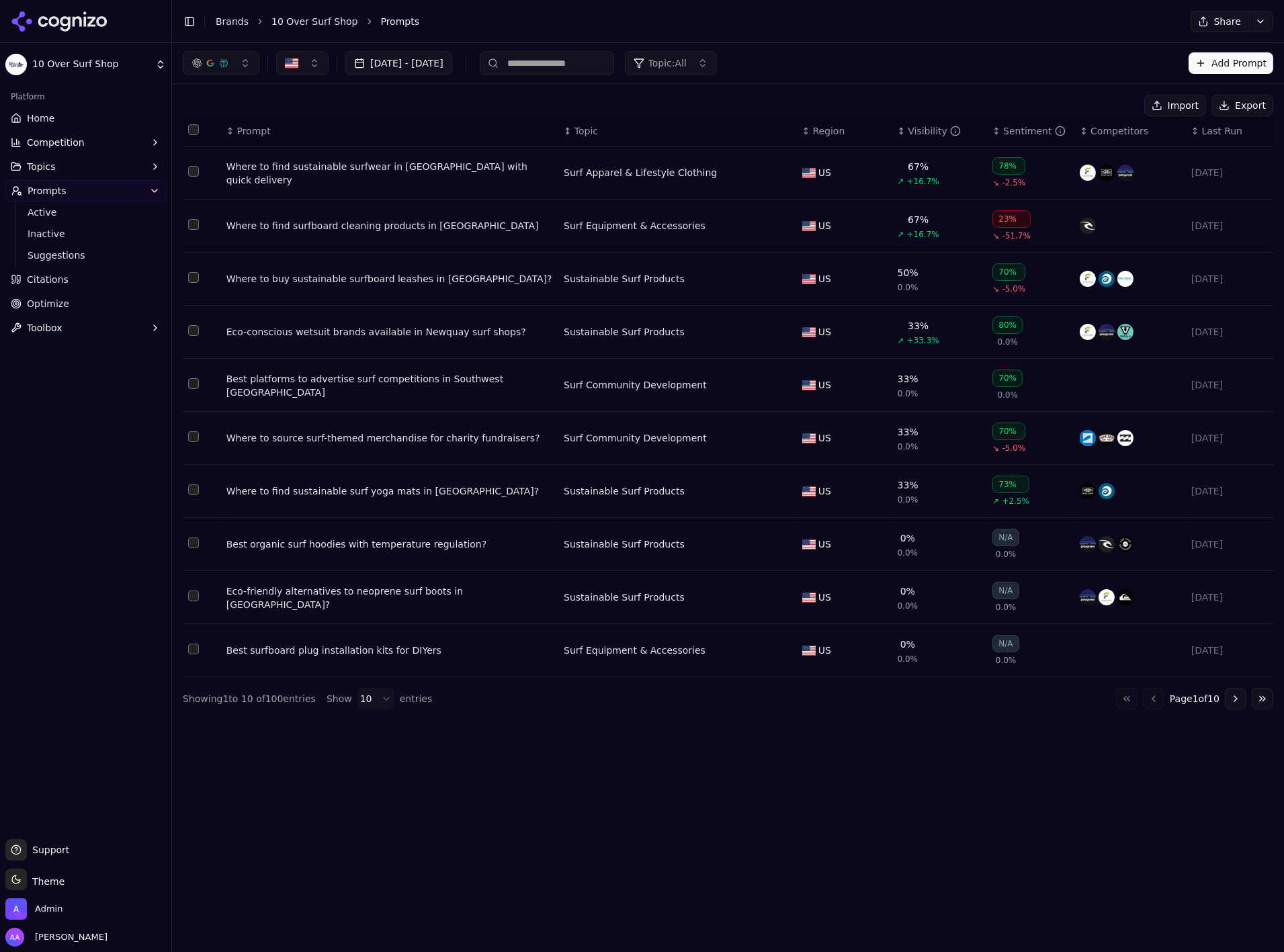
click at [277, 705] on div "Showing 1 to 10 of 100 entries" at bounding box center [249, 699] width 133 height 13
click at [277, 704] on div "Showing 1 to 10 of 100 entries" at bounding box center [249, 699] width 133 height 13
click at [277, 703] on div "Showing 1 to 10 of 100 entries" at bounding box center [249, 699] width 133 height 13
click at [264, 772] on div "Aug 17, 2025 - Sep 16, 2025 Topic: All Add Prompt Import Export ↕ Prompt ↕ Topi…" at bounding box center [728, 497] width 1113 height 909
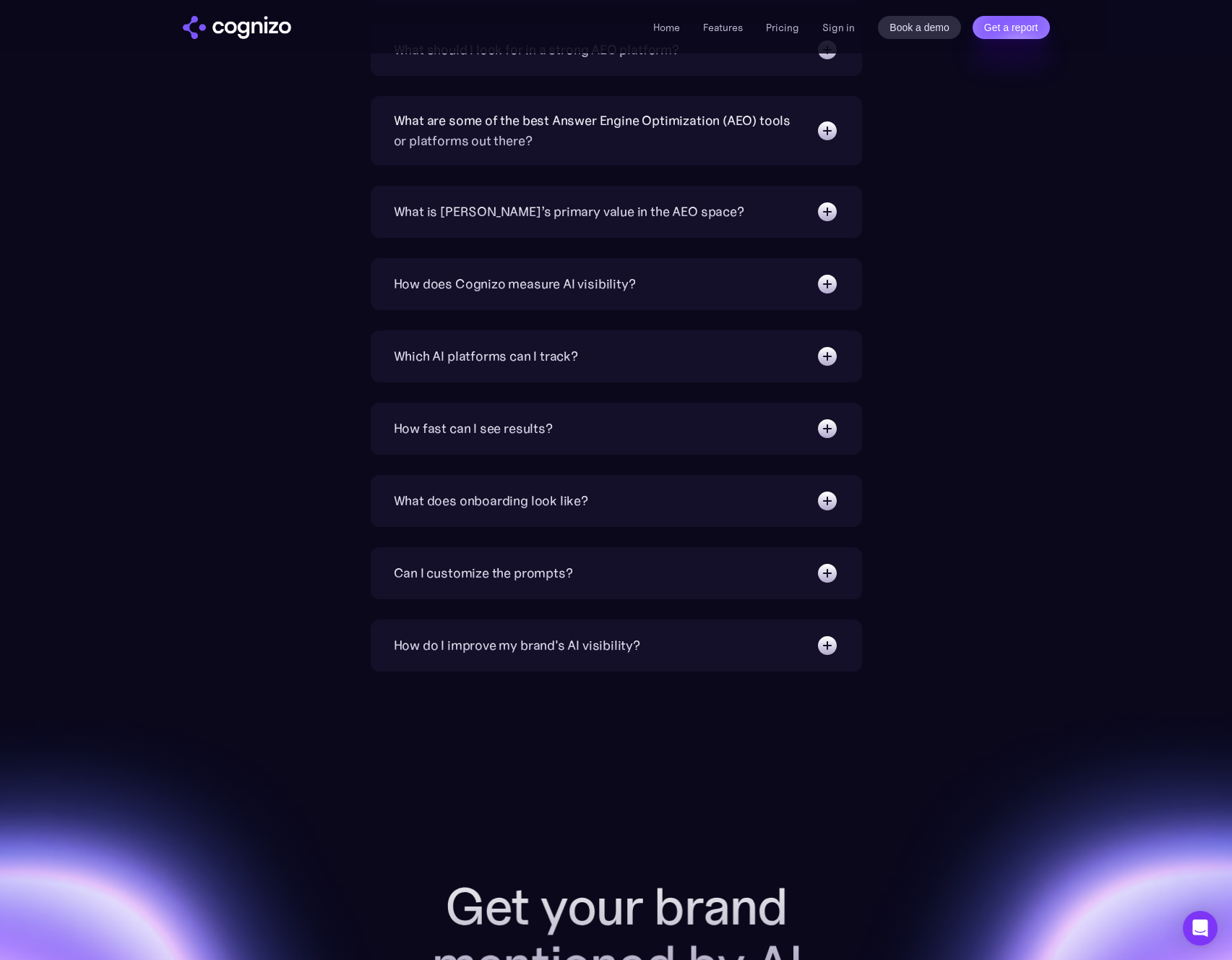
scroll to position [4583, 0]
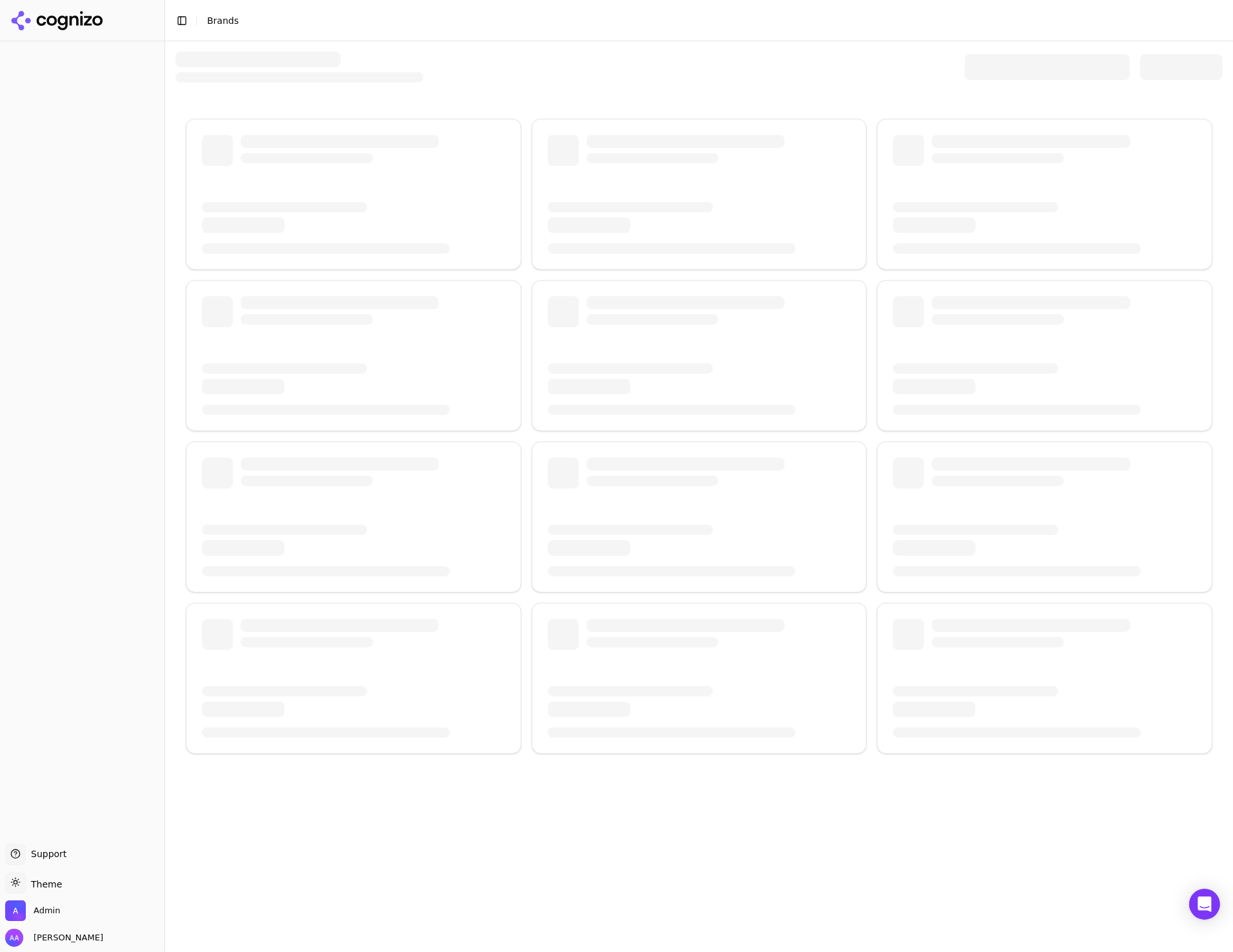
click at [1174, 64] on div at bounding box center [1181, 67] width 83 height 26
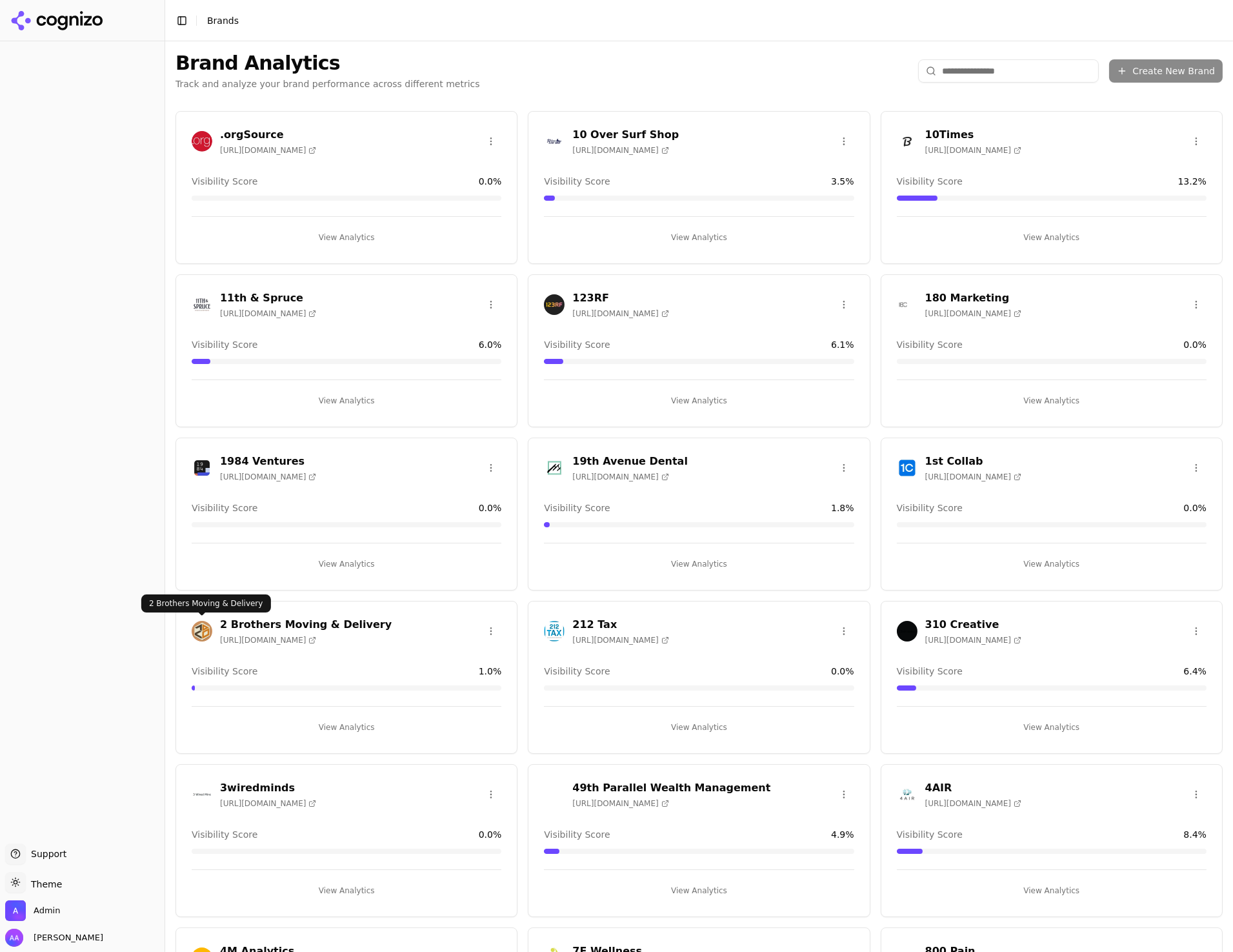
click at [205, 630] on img at bounding box center [201, 631] width 20 height 20
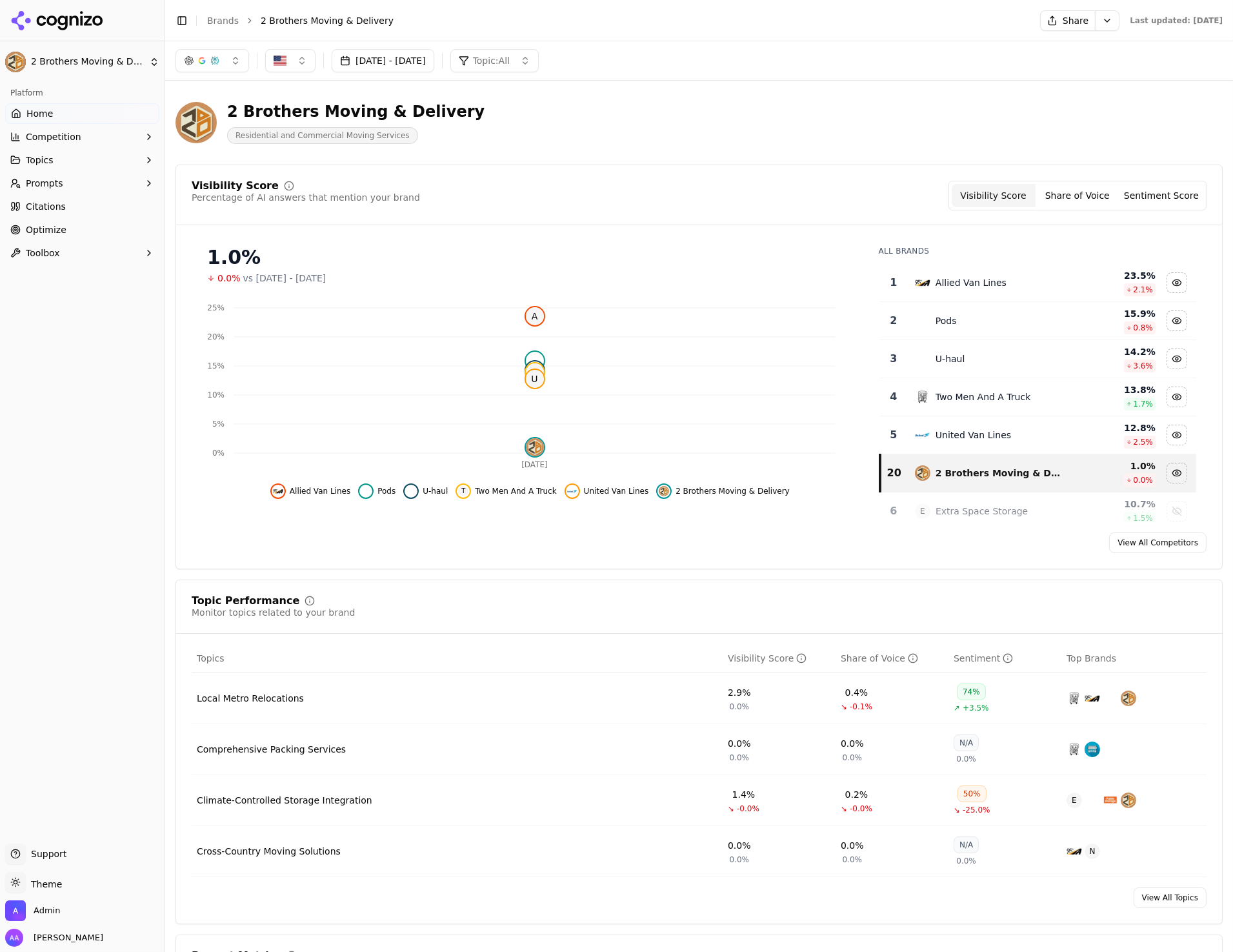
click at [218, 67] on button "button" at bounding box center [212, 60] width 73 height 23
click at [296, 48] on div "Aug 17, 2025 - Sep 16, 2025 Topic: All" at bounding box center [700, 60] width 1068 height 39
click at [300, 52] on button "button" at bounding box center [290, 60] width 50 height 23
click at [473, 144] on div "2 Brothers Moving & Delivery Residential and Commercial Moving Services" at bounding box center [464, 122] width 578 height 42
click at [79, 194] on ul "Home Competition Topics Prompts Citations Optimize Toolbox" at bounding box center [82, 183] width 154 height 160
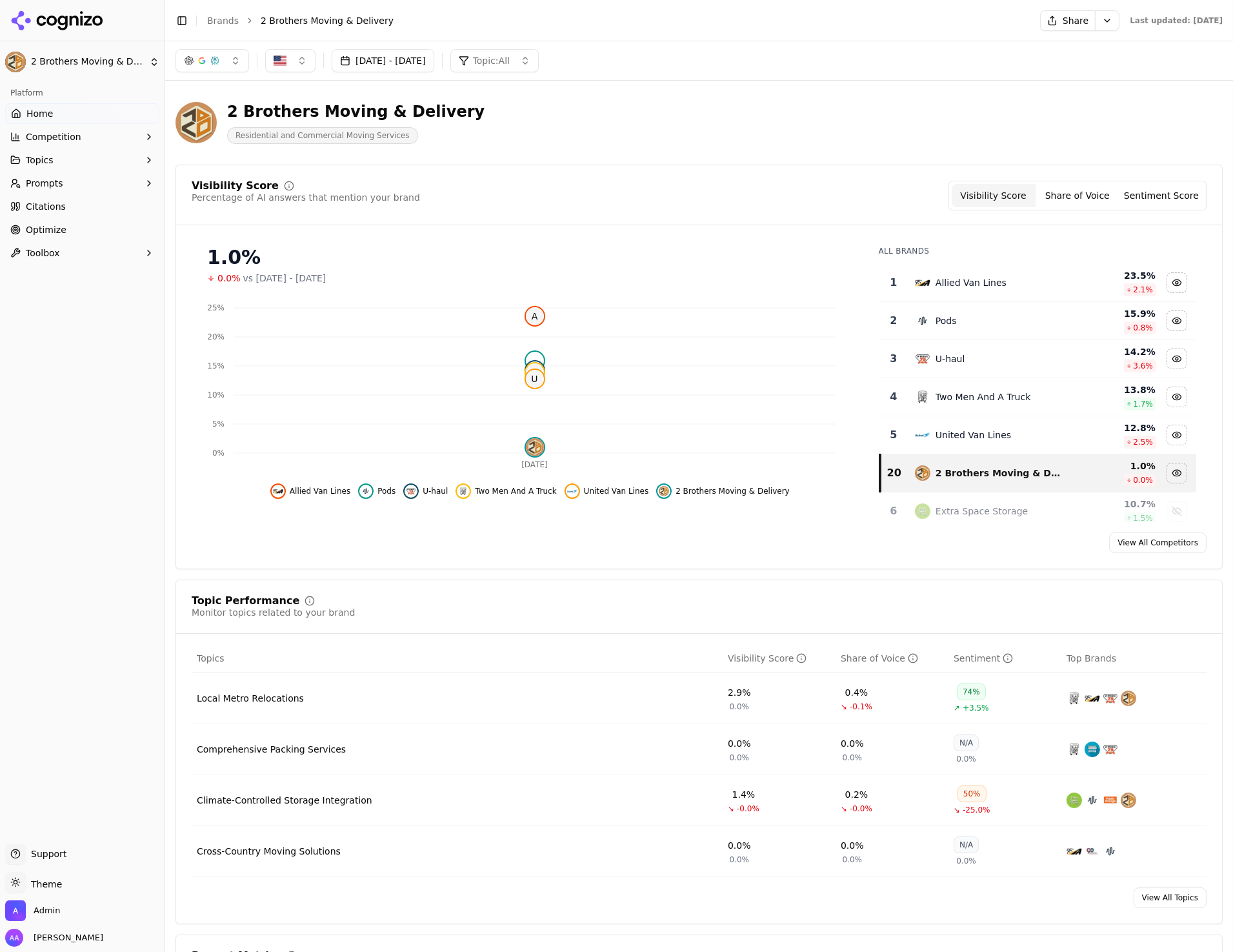
click at [87, 182] on button "Prompts" at bounding box center [82, 183] width 154 height 20
click at [85, 206] on span "Active" at bounding box center [82, 204] width 112 height 13
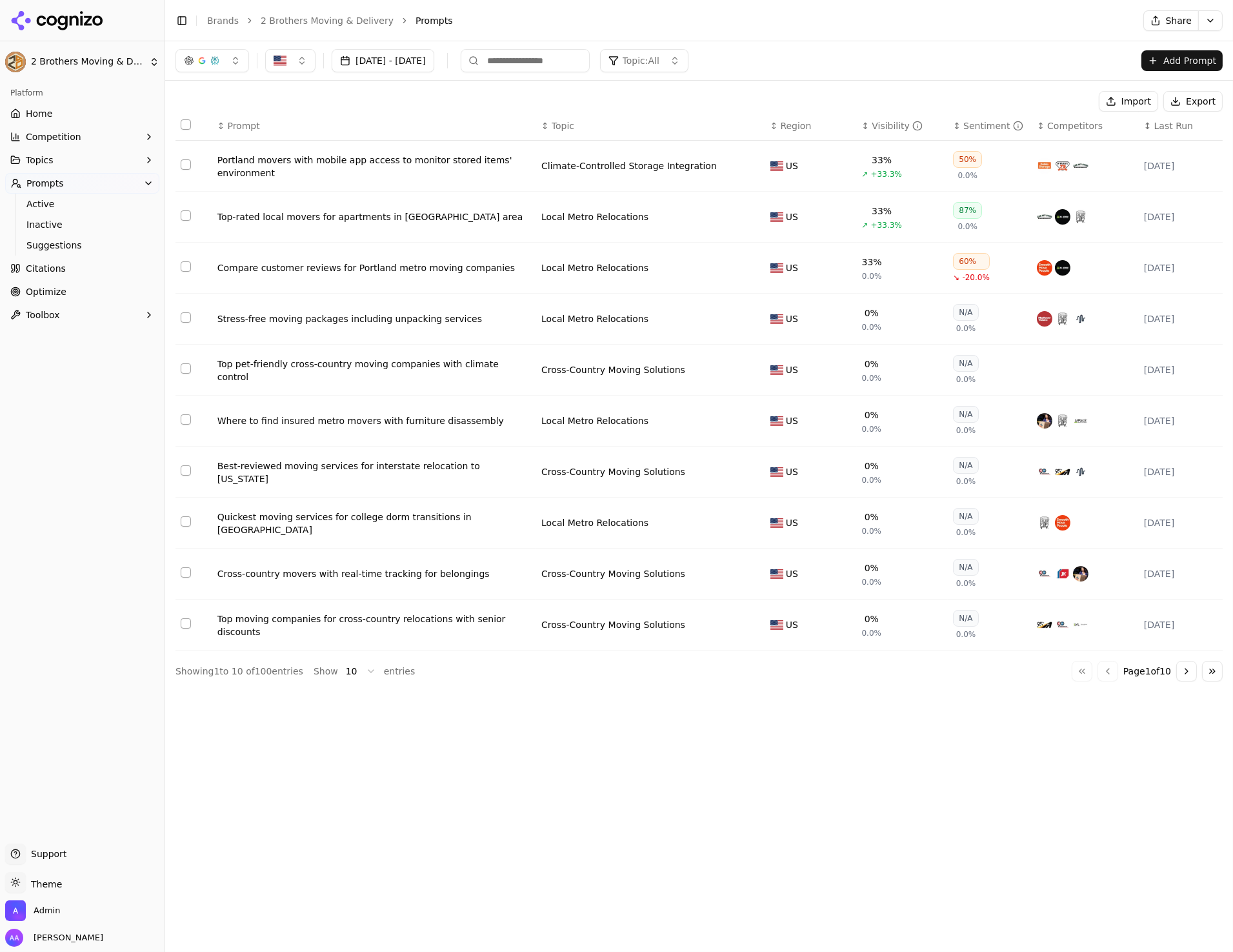
click at [165, 90] on button "Toggle Sidebar" at bounding box center [165, 476] width 11 height 952
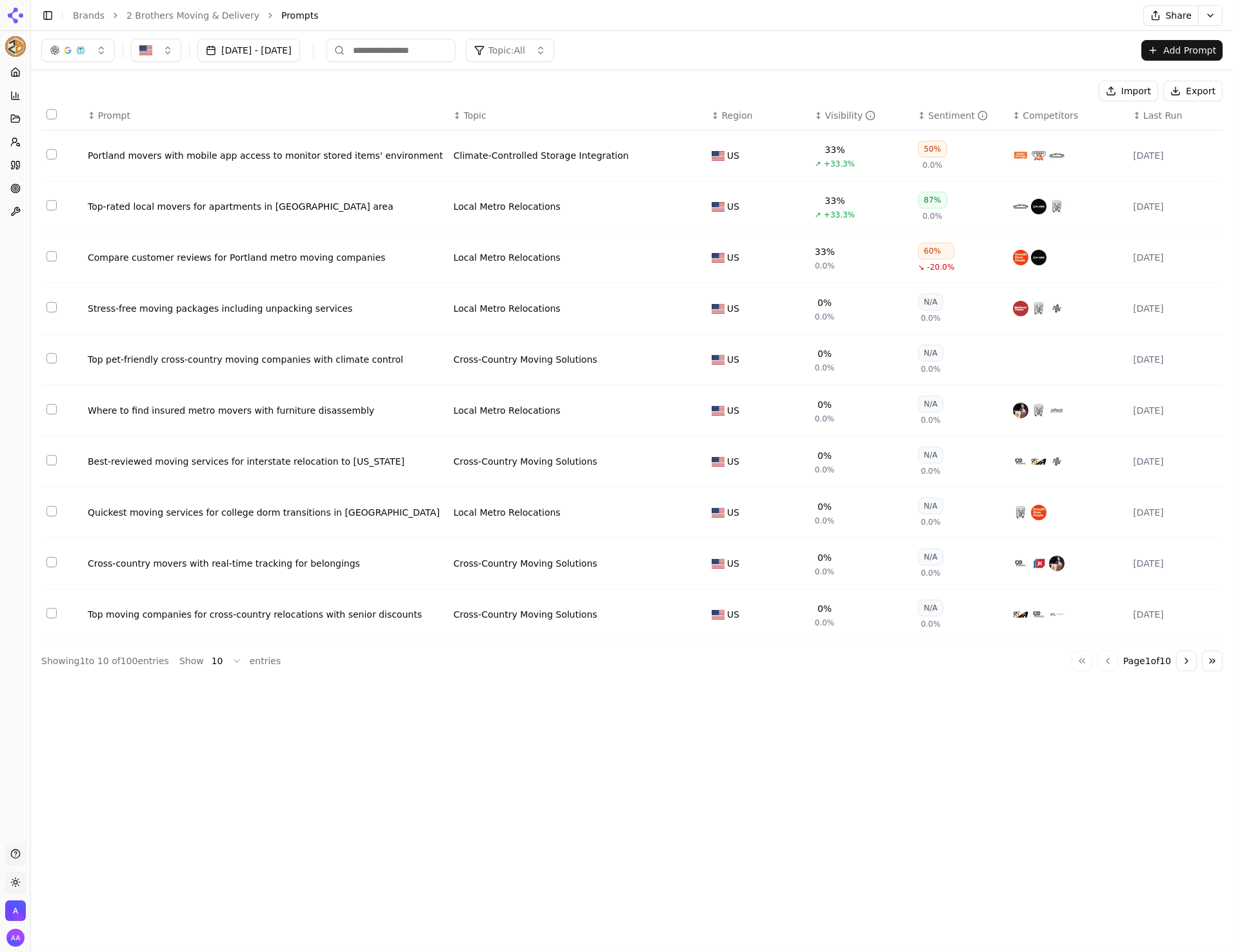
click at [124, 662] on div "Showing 1 to 10 of 100 entries" at bounding box center [105, 661] width 128 height 13
click at [124, 661] on div "Showing 1 to 10 of 100 entries" at bounding box center [105, 661] width 128 height 13
click at [140, 667] on div "Showing 1 to 10 of 100 entries" at bounding box center [105, 661] width 128 height 13
click at [138, 666] on div "Showing 1 to 10 of 100 entries" at bounding box center [105, 661] width 128 height 13
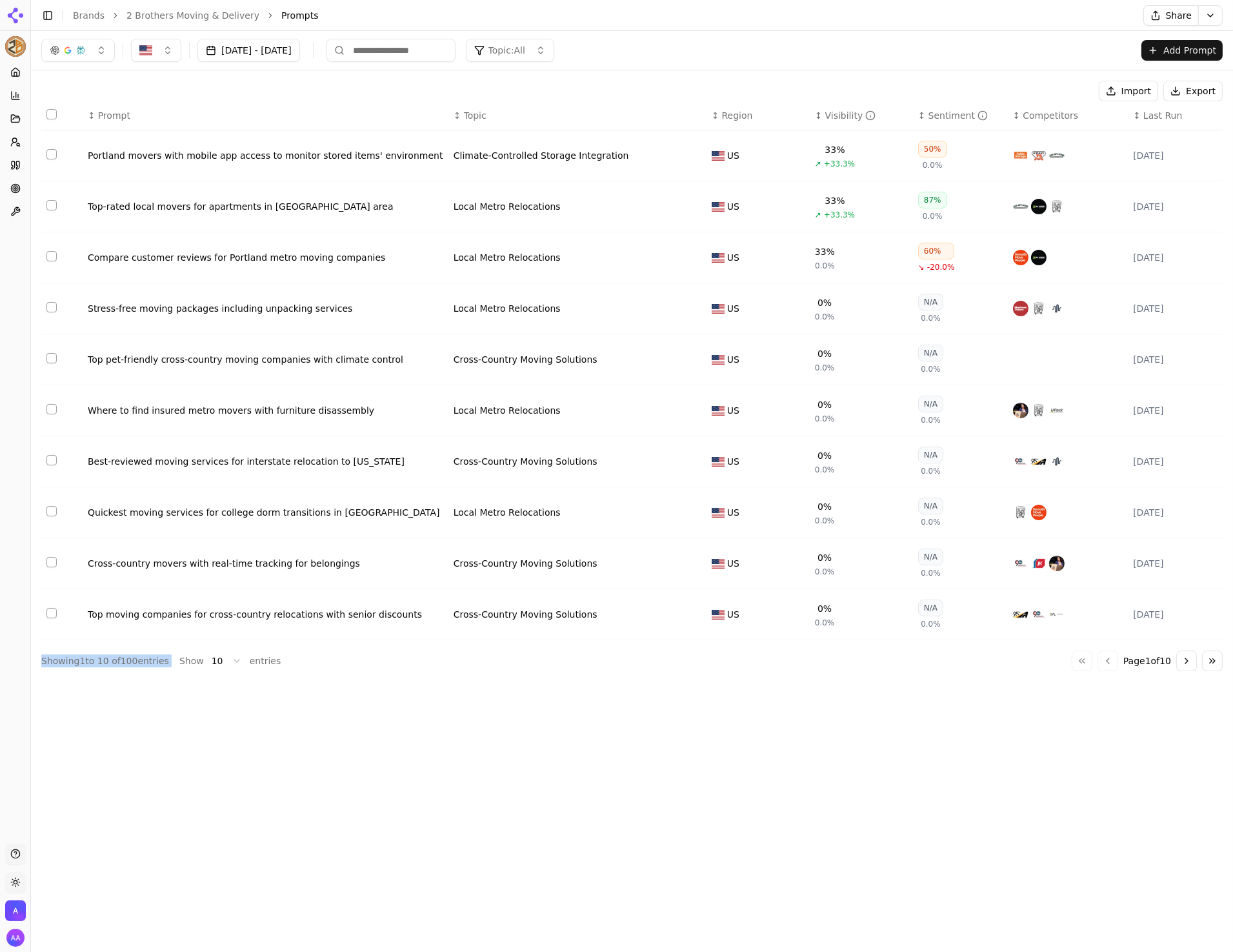
click at [138, 666] on div "Showing 1 to 10 of 100 entries" at bounding box center [105, 661] width 128 height 13
click at [210, 81] on div "Import Export" at bounding box center [632, 90] width 1181 height 20
click at [288, 86] on div "Import Export" at bounding box center [632, 90] width 1181 height 20
click at [27, 57] on button "Toggle Sidebar" at bounding box center [30, 476] width 11 height 952
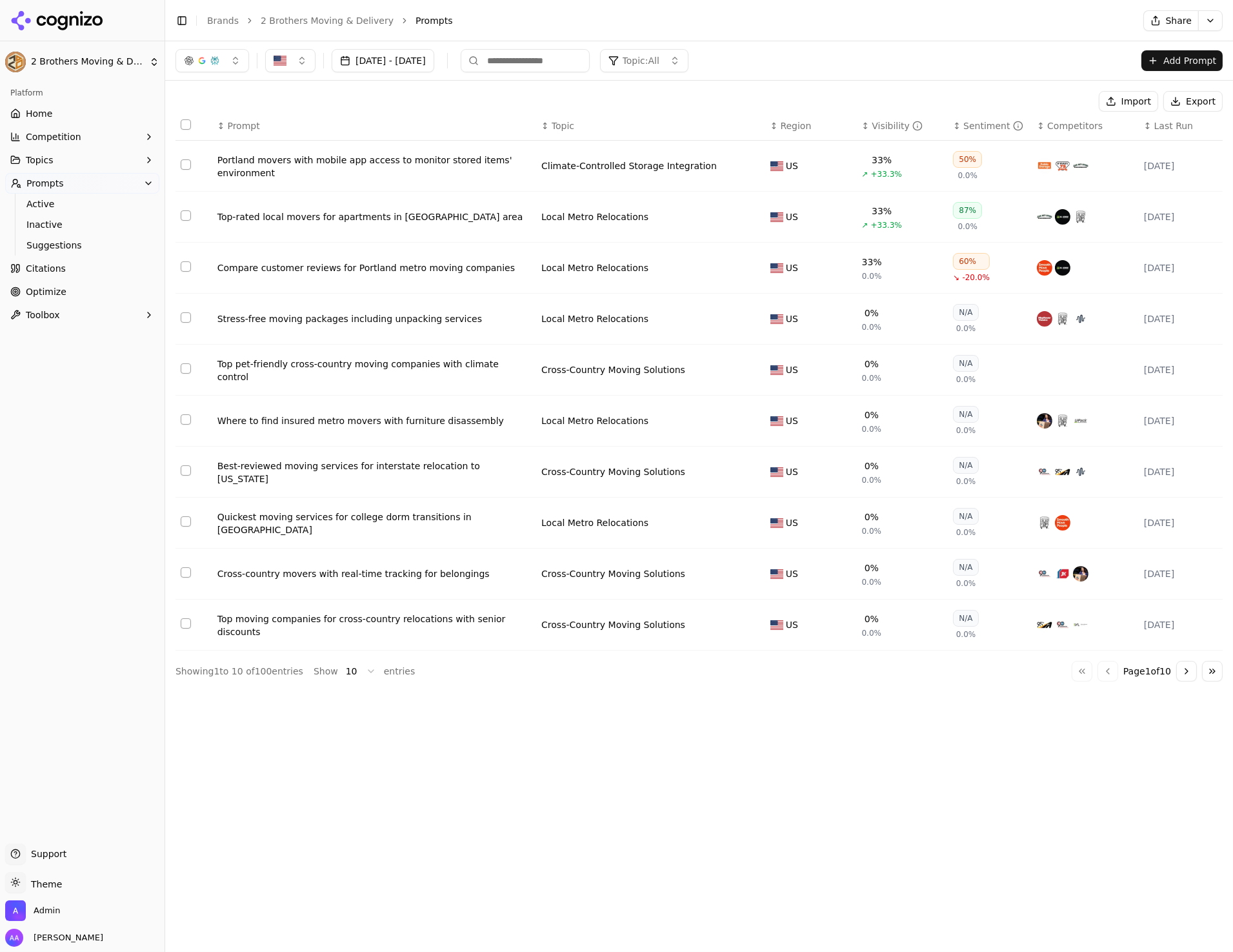
click at [46, 730] on div "Platform Home Competition Topics Prompts Active Inactive Suggestions Citations …" at bounding box center [82, 458] width 165 height 761
click at [851, 26] on div "Toggle Sidebar Brands 2 Brothers Moving & Delivery Prompts" at bounding box center [647, 20] width 963 height 18
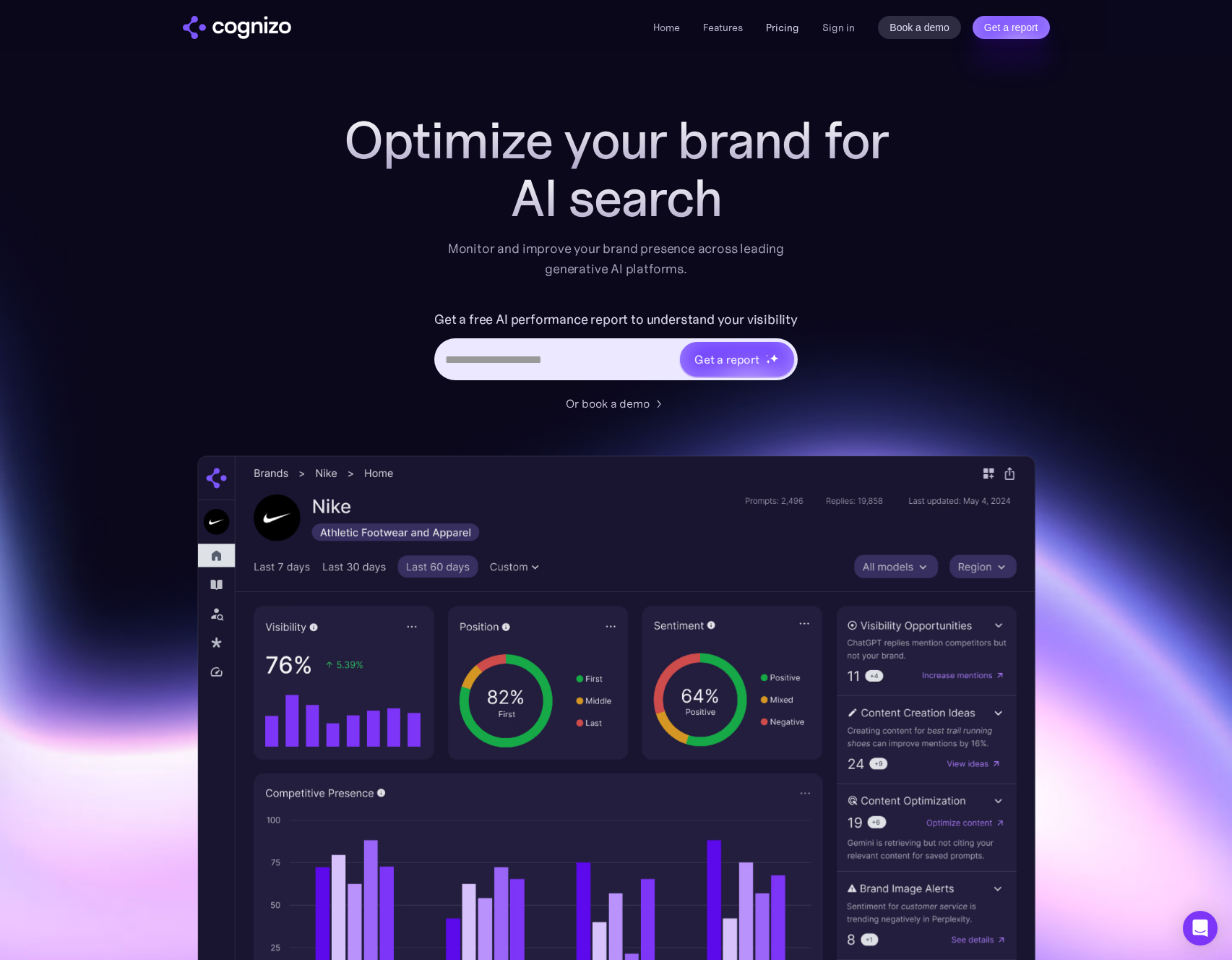
click at [788, 27] on link "Pricing" at bounding box center [783, 27] width 33 height 13
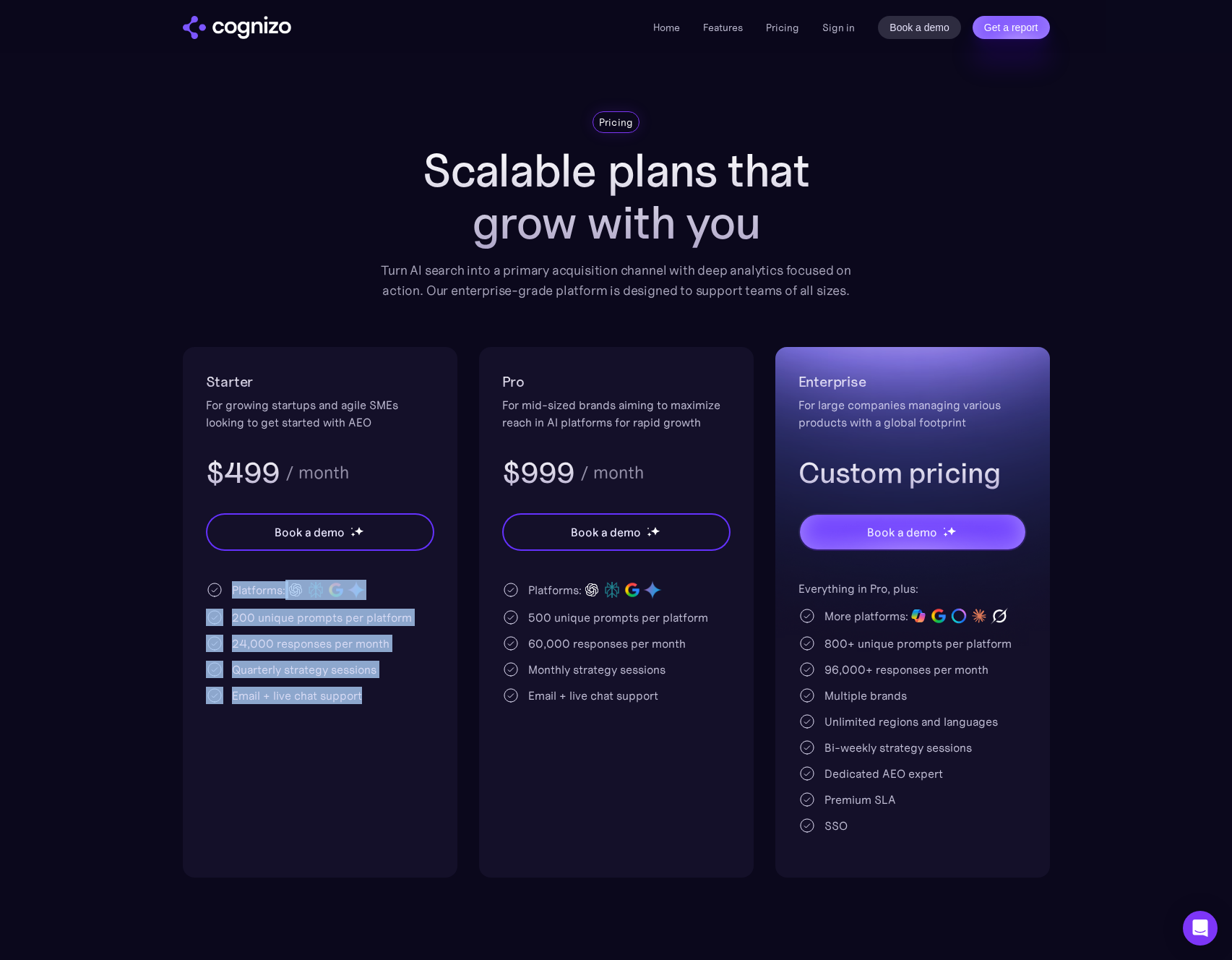
drag, startPoint x: 376, startPoint y: 712, endPoint x: 235, endPoint y: 584, distance: 190.4
click at [231, 582] on div "Starter For growing startups and agile SMEs looking to get started with AEO $49…" at bounding box center [320, 612] width 275 height 530
click at [271, 609] on div "200 unique prompts per platform" at bounding box center [321, 617] width 180 height 17
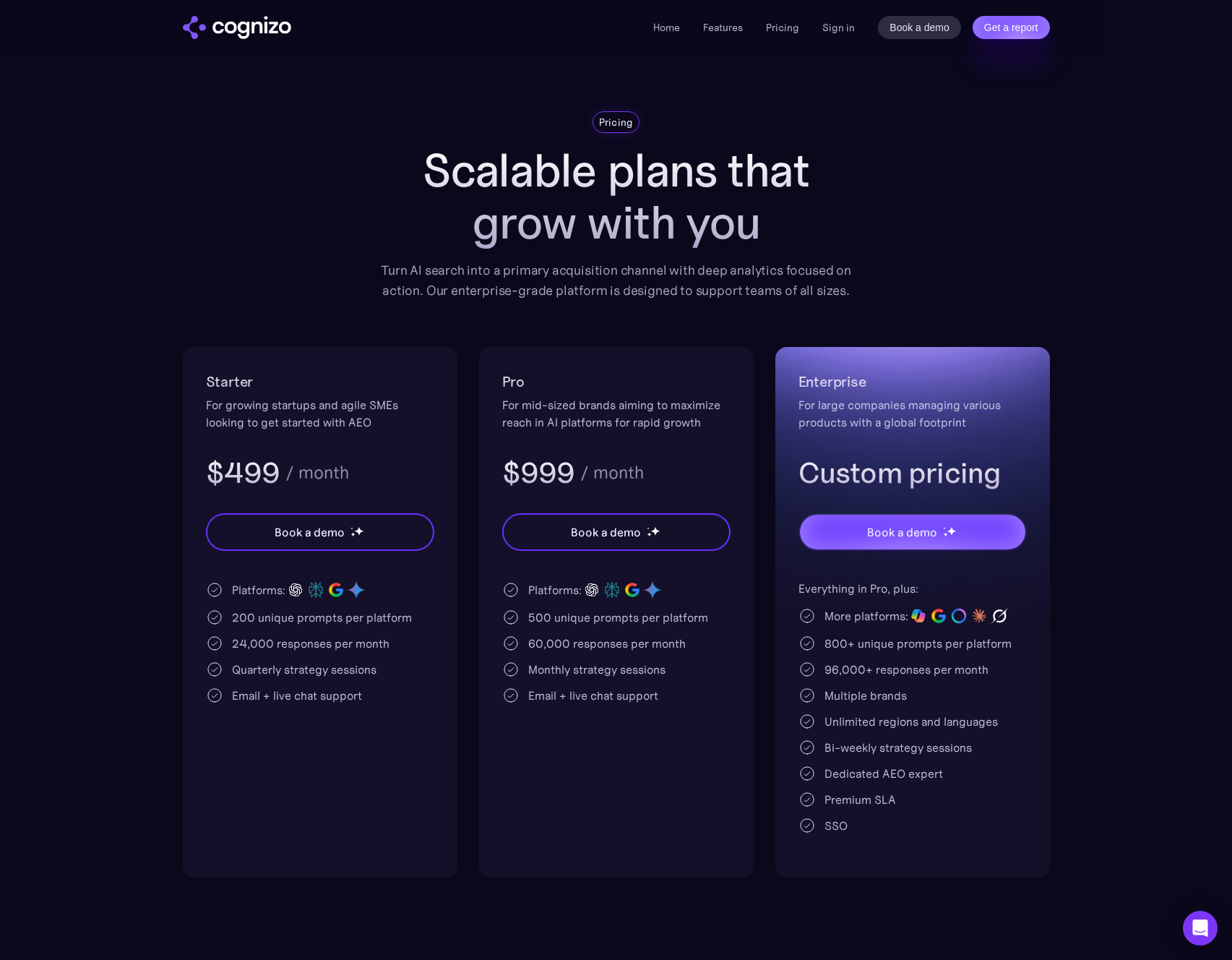
click at [350, 329] on div "Pricing Scalable plans that grow with you Turn AI search into a primary acquisi…" at bounding box center [616, 495] width 867 height 766
click at [328, 191] on div "Pricing Scalable plans that grow with you Turn AI search into a primary acquisi…" at bounding box center [616, 495] width 867 height 766
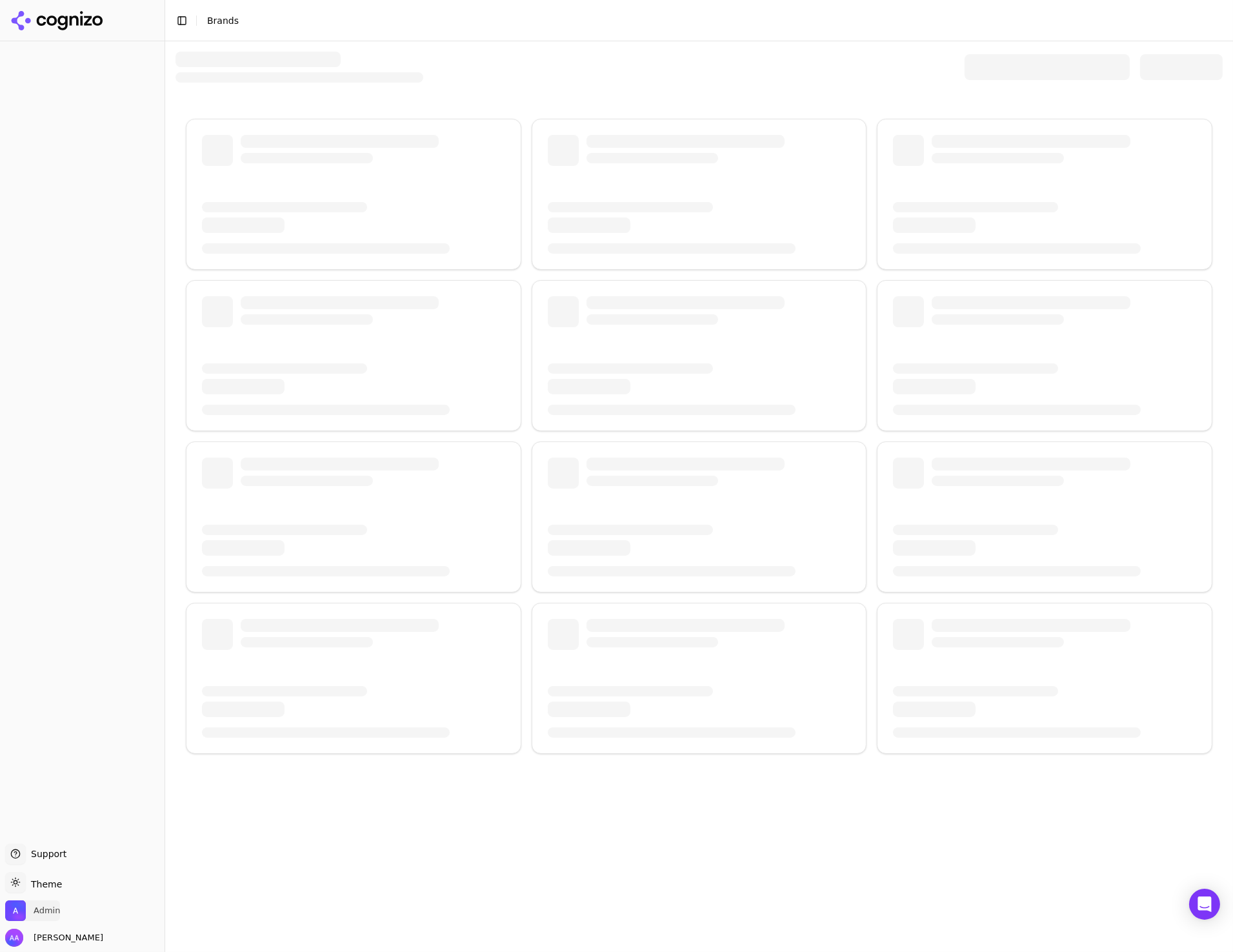
click at [54, 907] on span "Admin" at bounding box center [46, 910] width 26 height 11
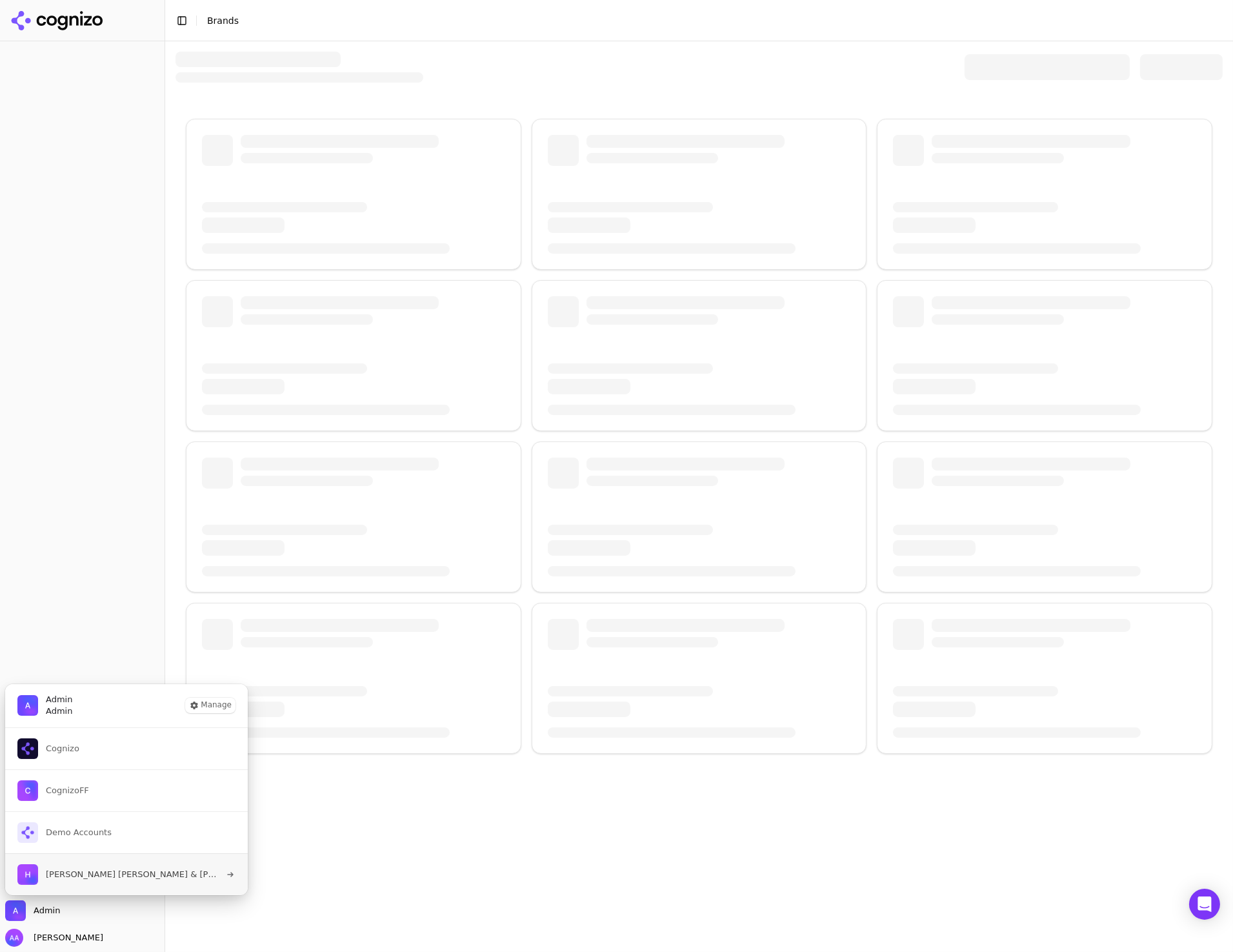
click at [100, 869] on span "[PERSON_NAME] [PERSON_NAME] & [PERSON_NAME]" at bounding box center [133, 874] width 175 height 11
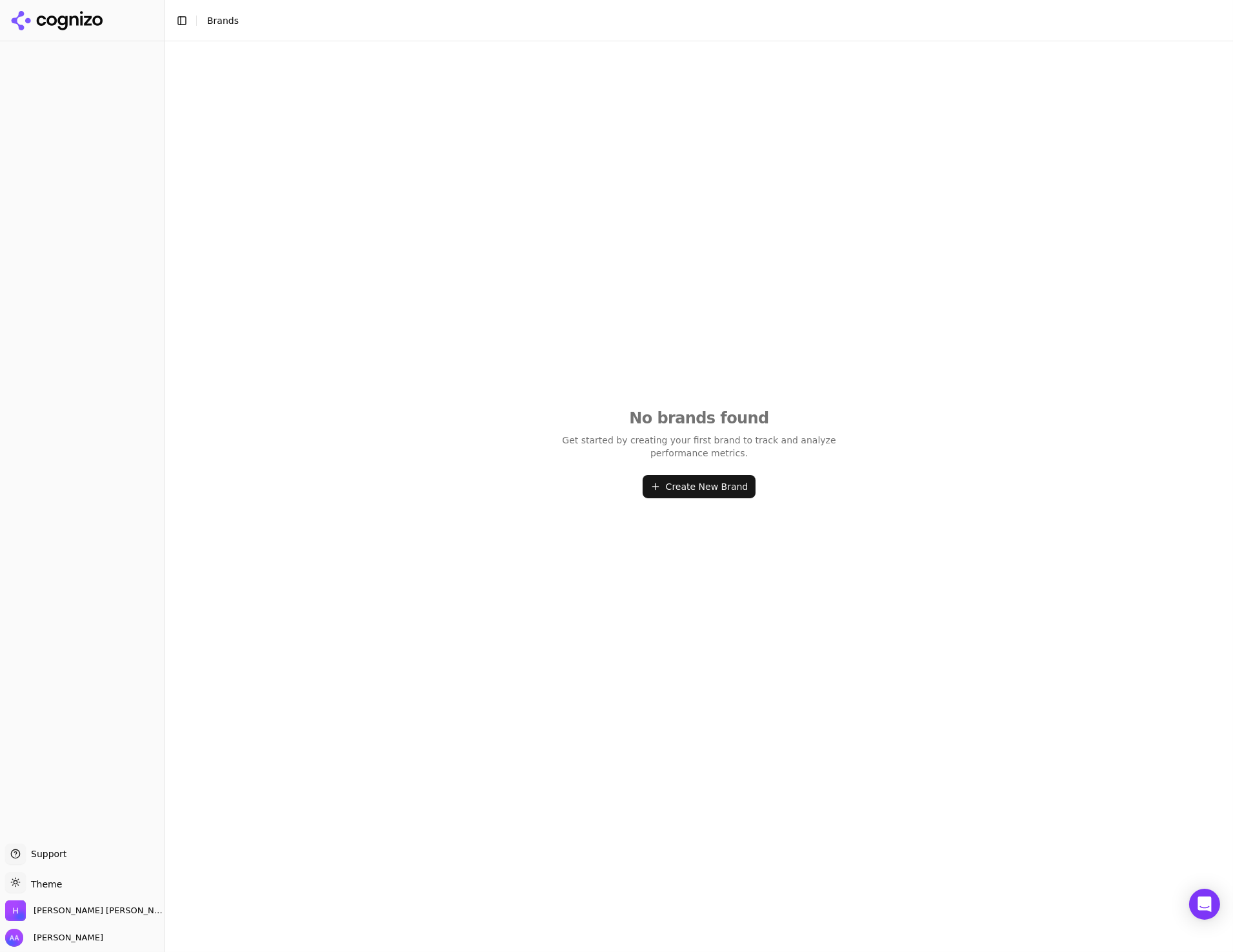
click at [524, 532] on div "No brands found Get started by creating your first brand to track and analyze p…" at bounding box center [700, 452] width 1068 height 823
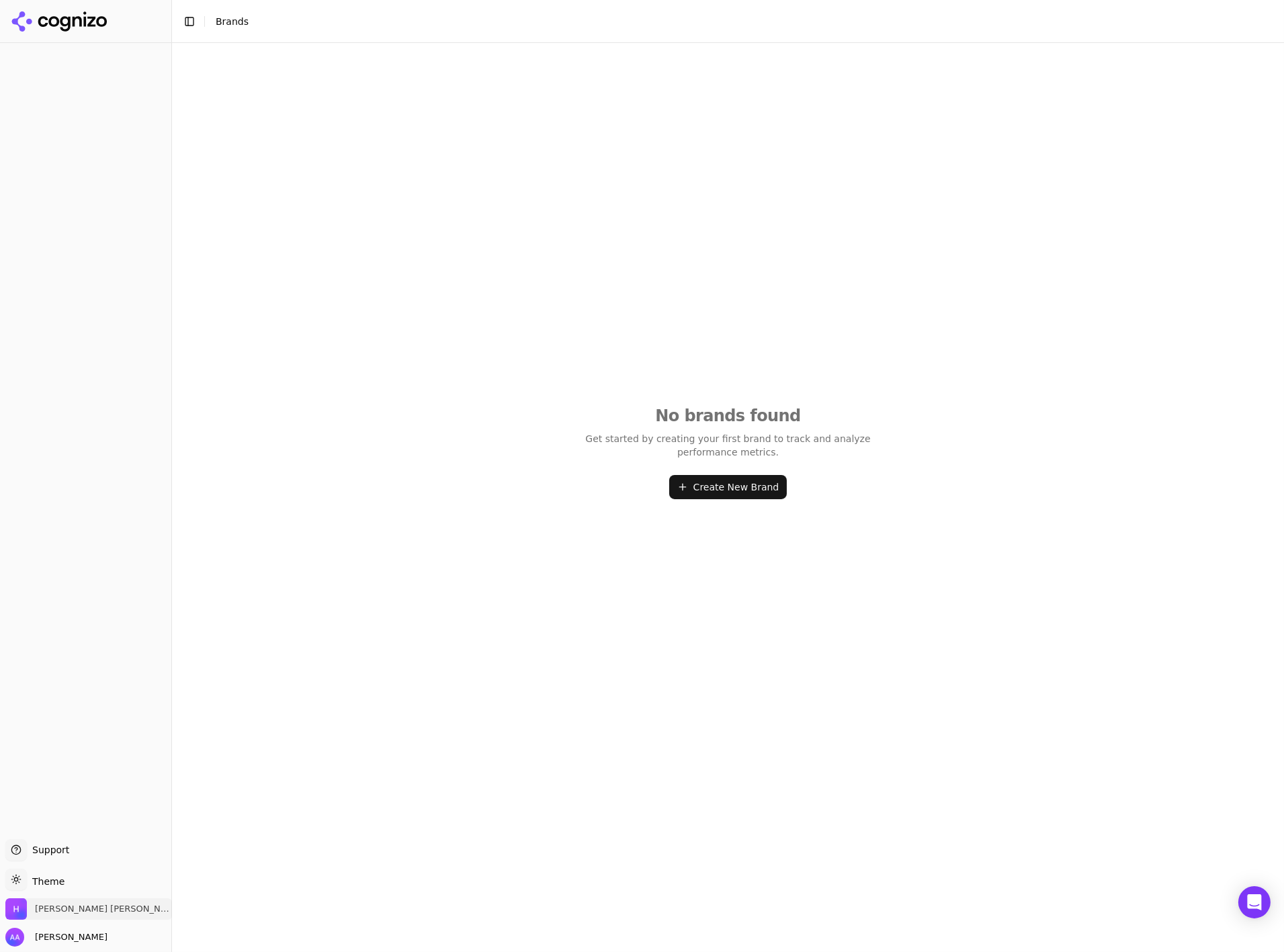
click at [91, 907] on span "[PERSON_NAME] [PERSON_NAME] & [PERSON_NAME]" at bounding box center [103, 909] width 137 height 12
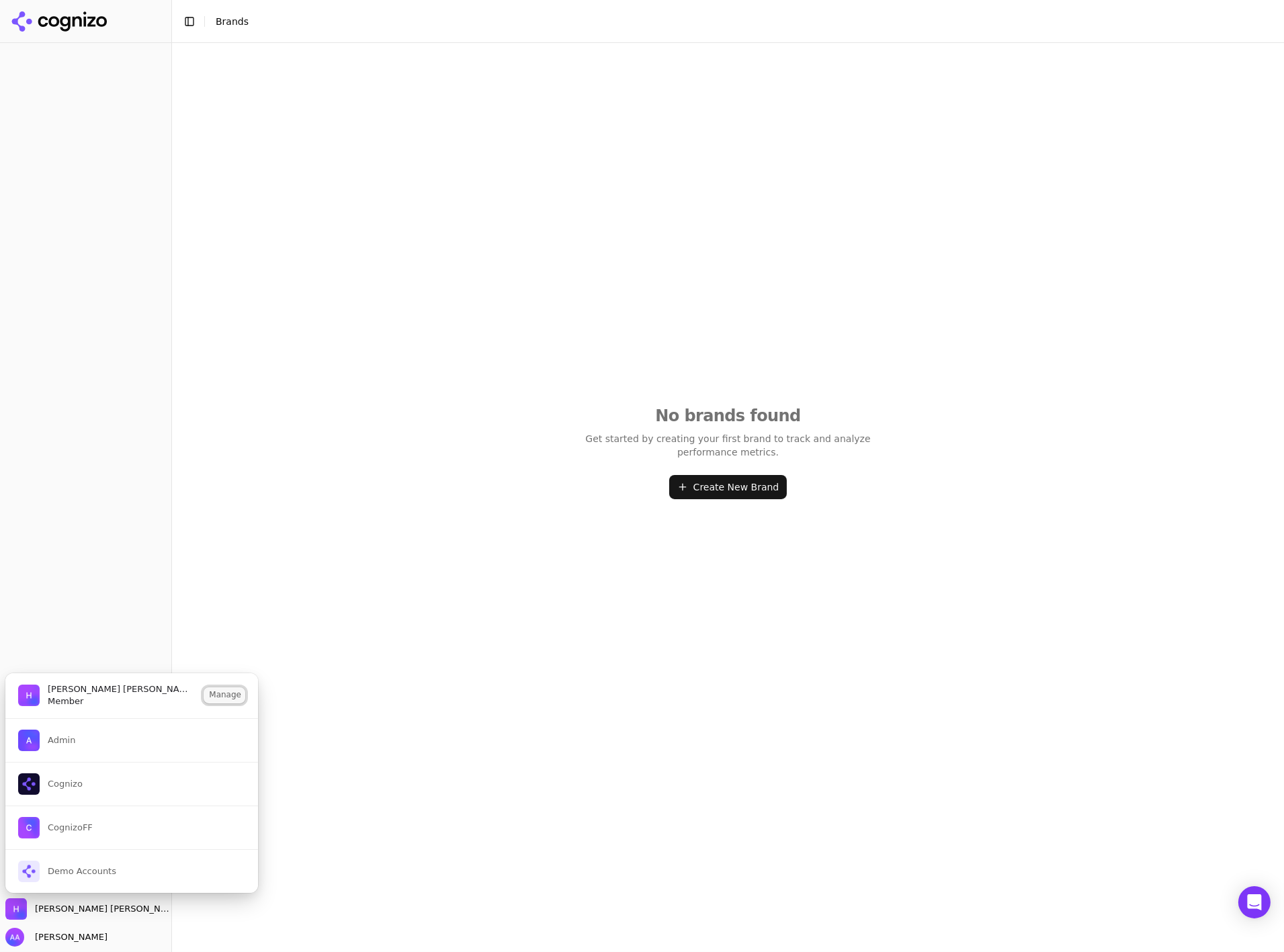
click at [223, 689] on button "Manage" at bounding box center [224, 695] width 42 height 16
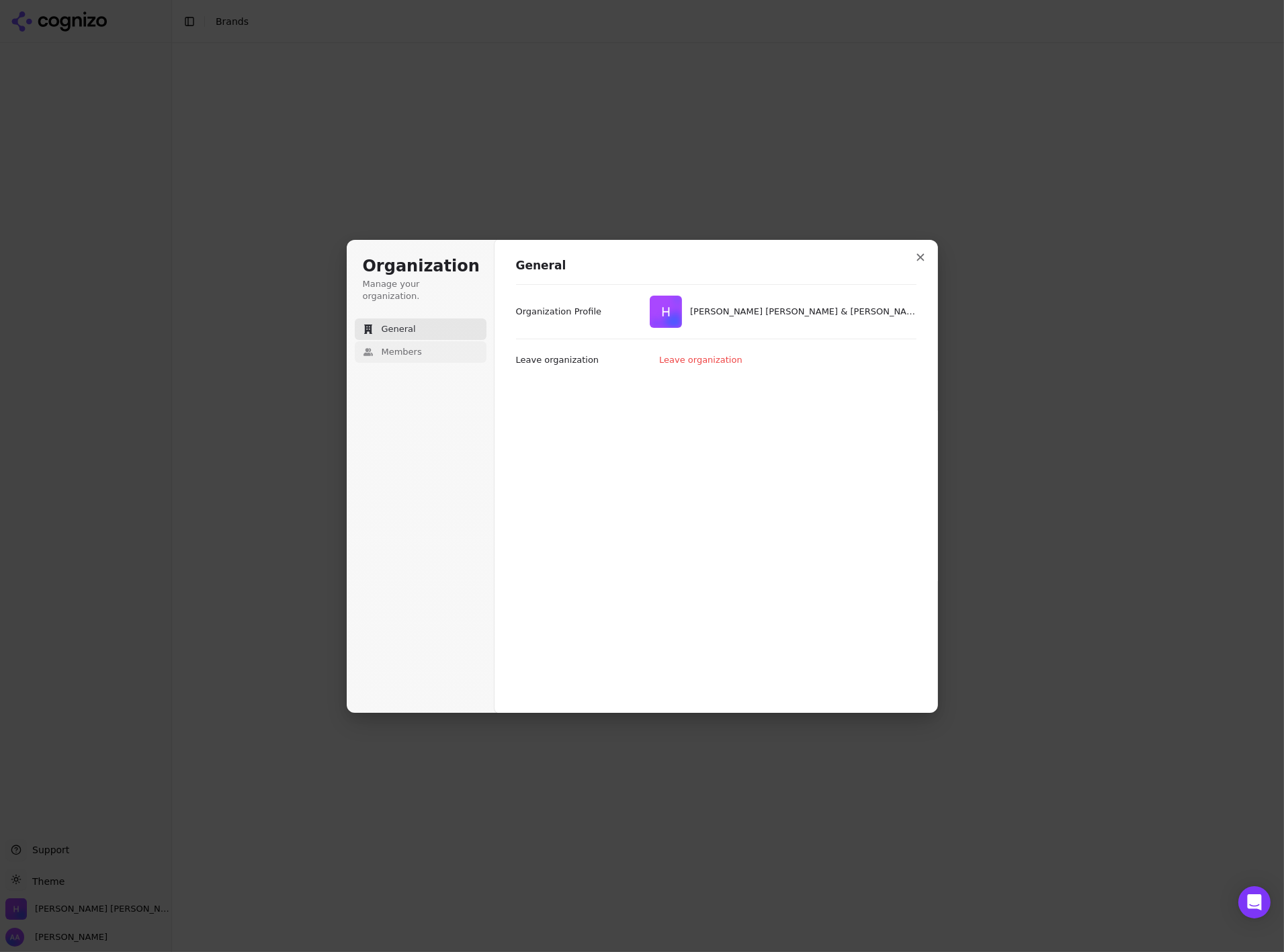
click at [402, 346] on span "Members" at bounding box center [402, 352] width 40 height 12
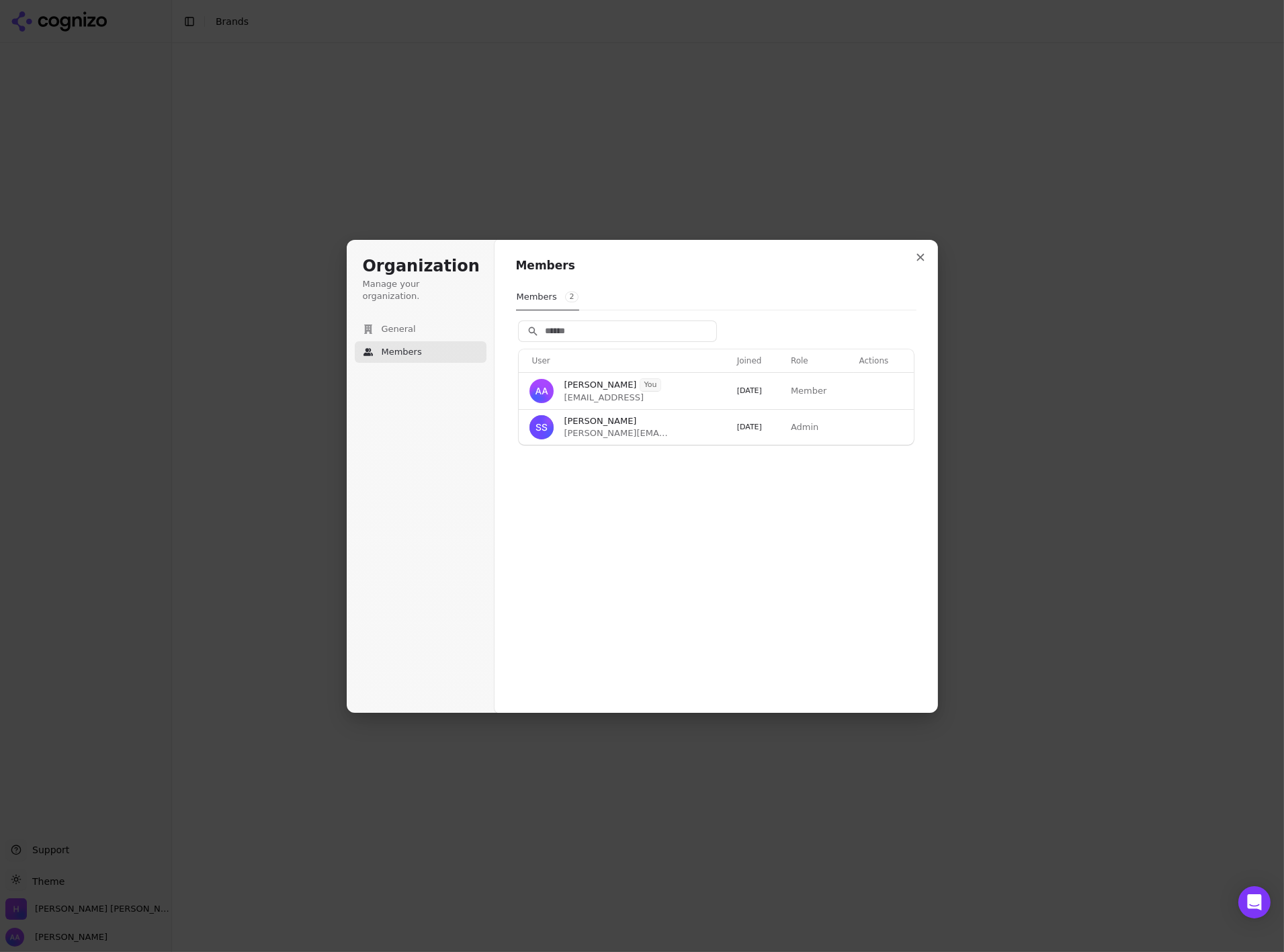
click at [696, 488] on div "Members Members 2 User Joined Role Actions Alp Aysan You alp@cognizo.ai 9/16/20…" at bounding box center [716, 476] width 444 height 475
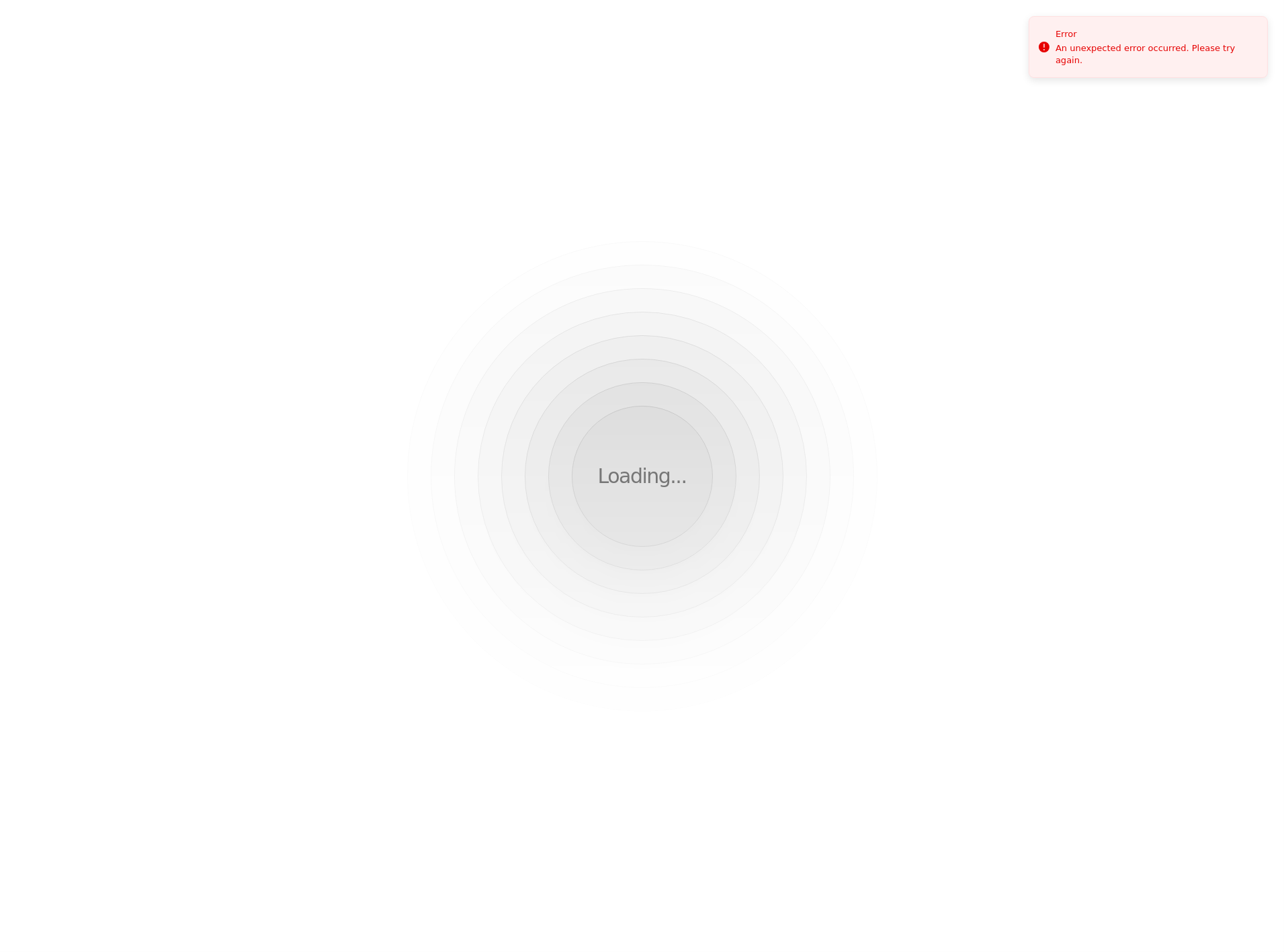
click at [601, 305] on div "Loading..." at bounding box center [642, 476] width 1284 height 952
click at [655, 483] on p "Loading..." at bounding box center [642, 476] width 89 height 24
click at [655, 482] on p "Loading..." at bounding box center [642, 476] width 89 height 24
click at [655, 481] on p "Loading..." at bounding box center [642, 476] width 89 height 24
click at [918, 314] on div "Loading..." at bounding box center [642, 476] width 1284 height 952
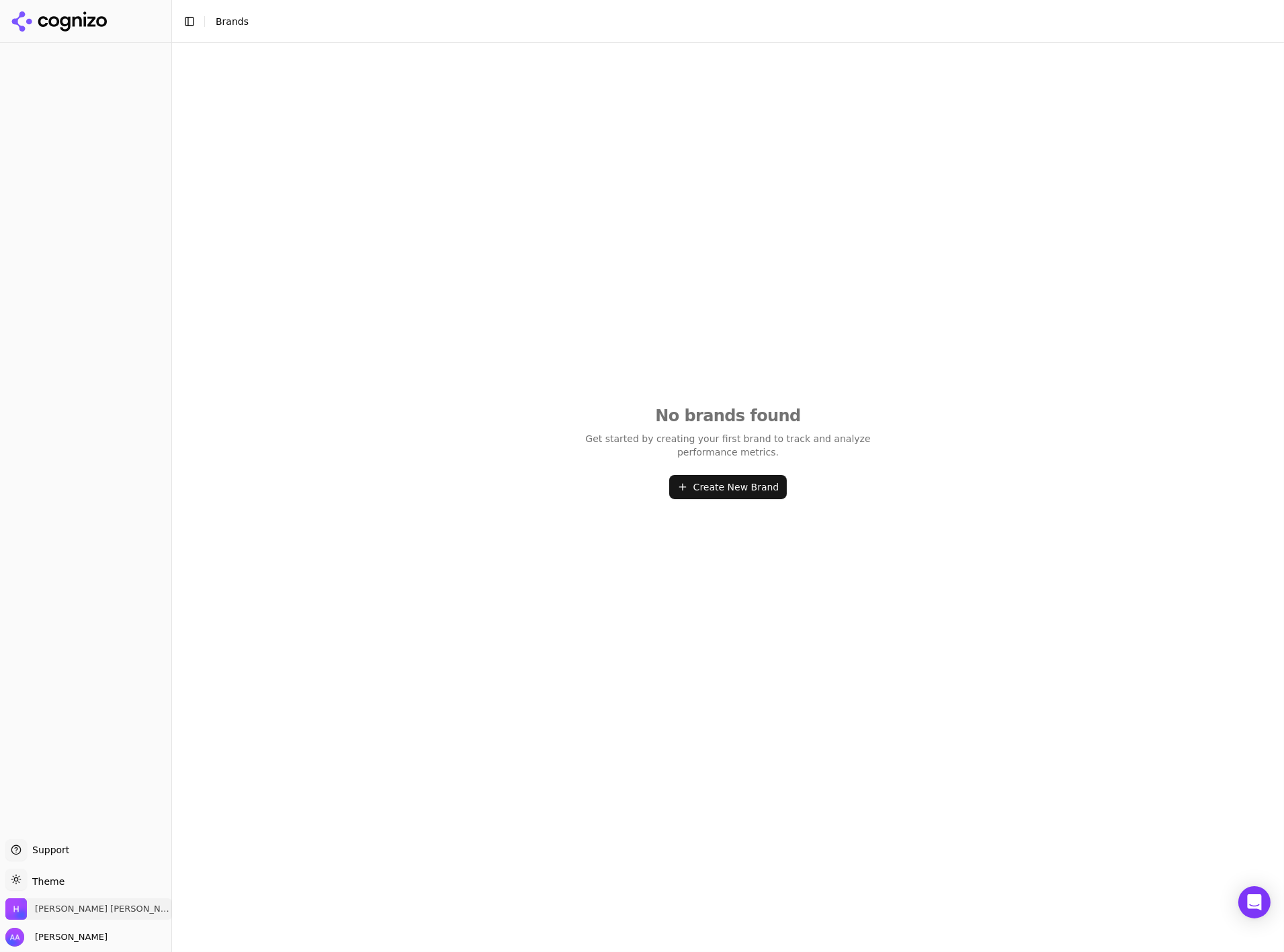
click at [66, 905] on span "[PERSON_NAME] [PERSON_NAME] & [PERSON_NAME]" at bounding box center [103, 909] width 137 height 12
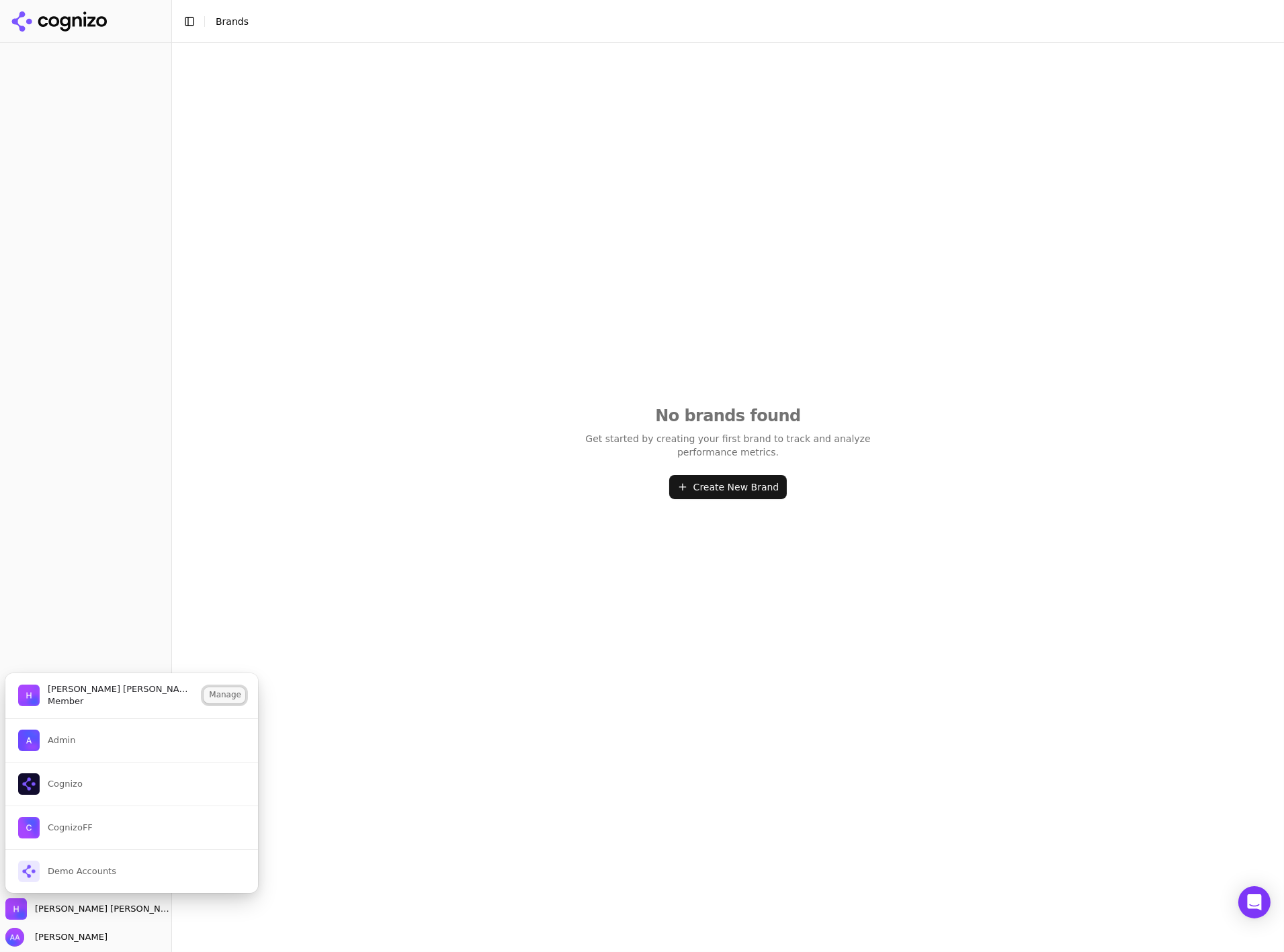
click at [222, 696] on button "Manage" at bounding box center [224, 695] width 42 height 16
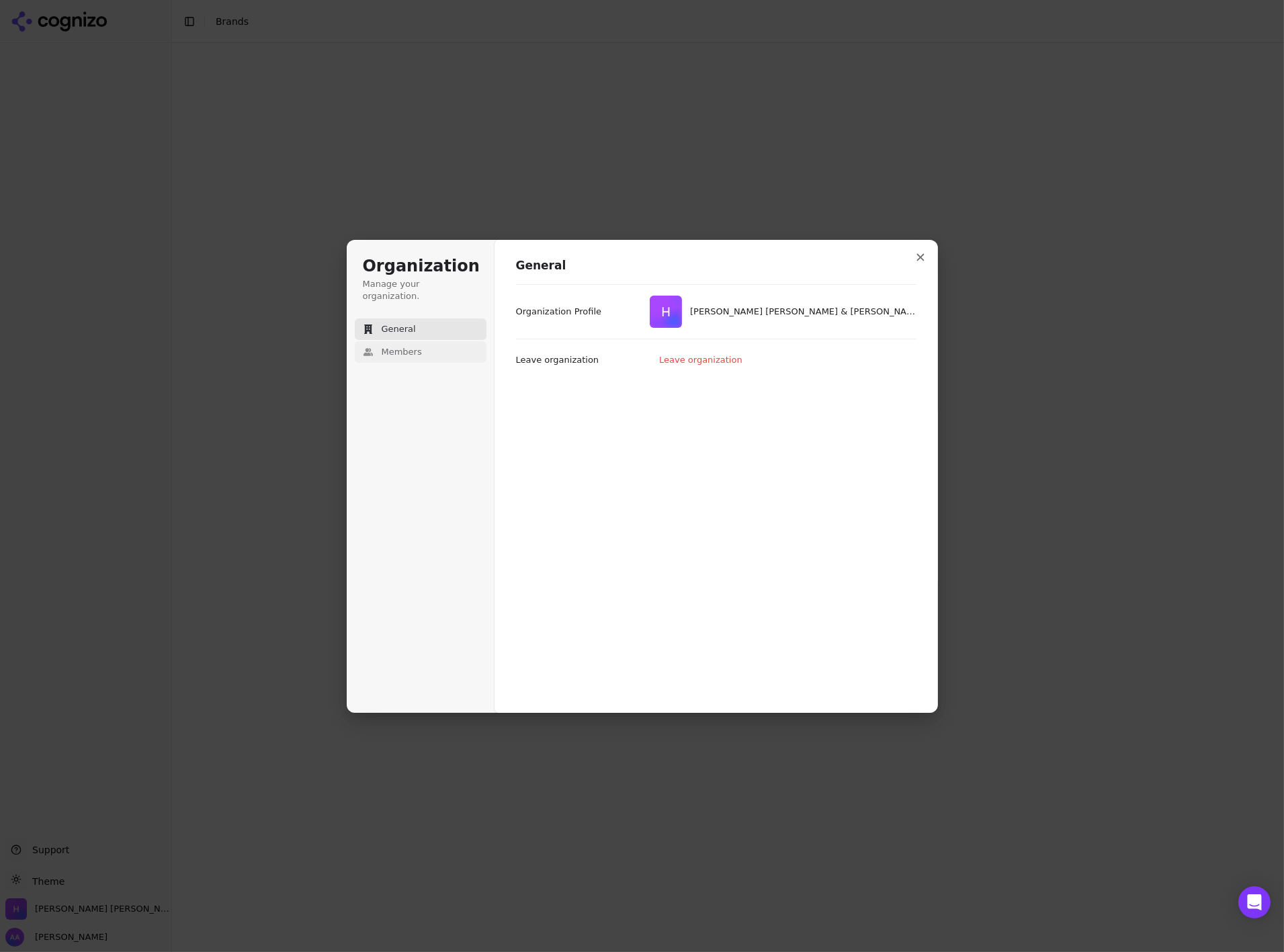
click at [400, 341] on button "Members" at bounding box center [420, 352] width 132 height 21
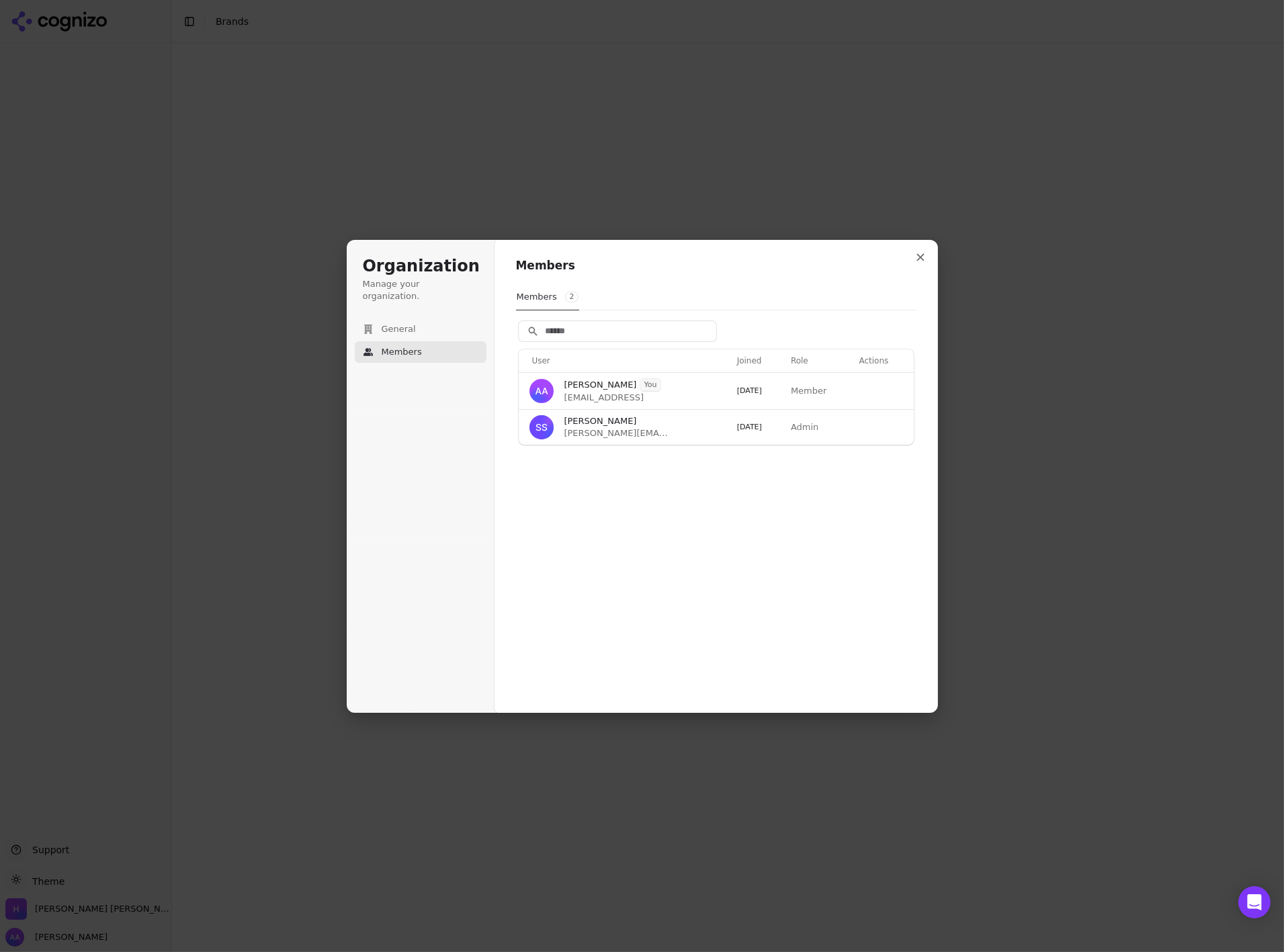
click at [849, 324] on div at bounding box center [716, 331] width 400 height 20
click at [817, 391] on p "Member" at bounding box center [817, 391] width 52 height 12
click at [817, 390] on p "Member" at bounding box center [817, 391] width 52 height 12
click at [817, 389] on p "Member" at bounding box center [817, 391] width 52 height 12
click at [905, 327] on button "Invite" at bounding box center [893, 331] width 40 height 20
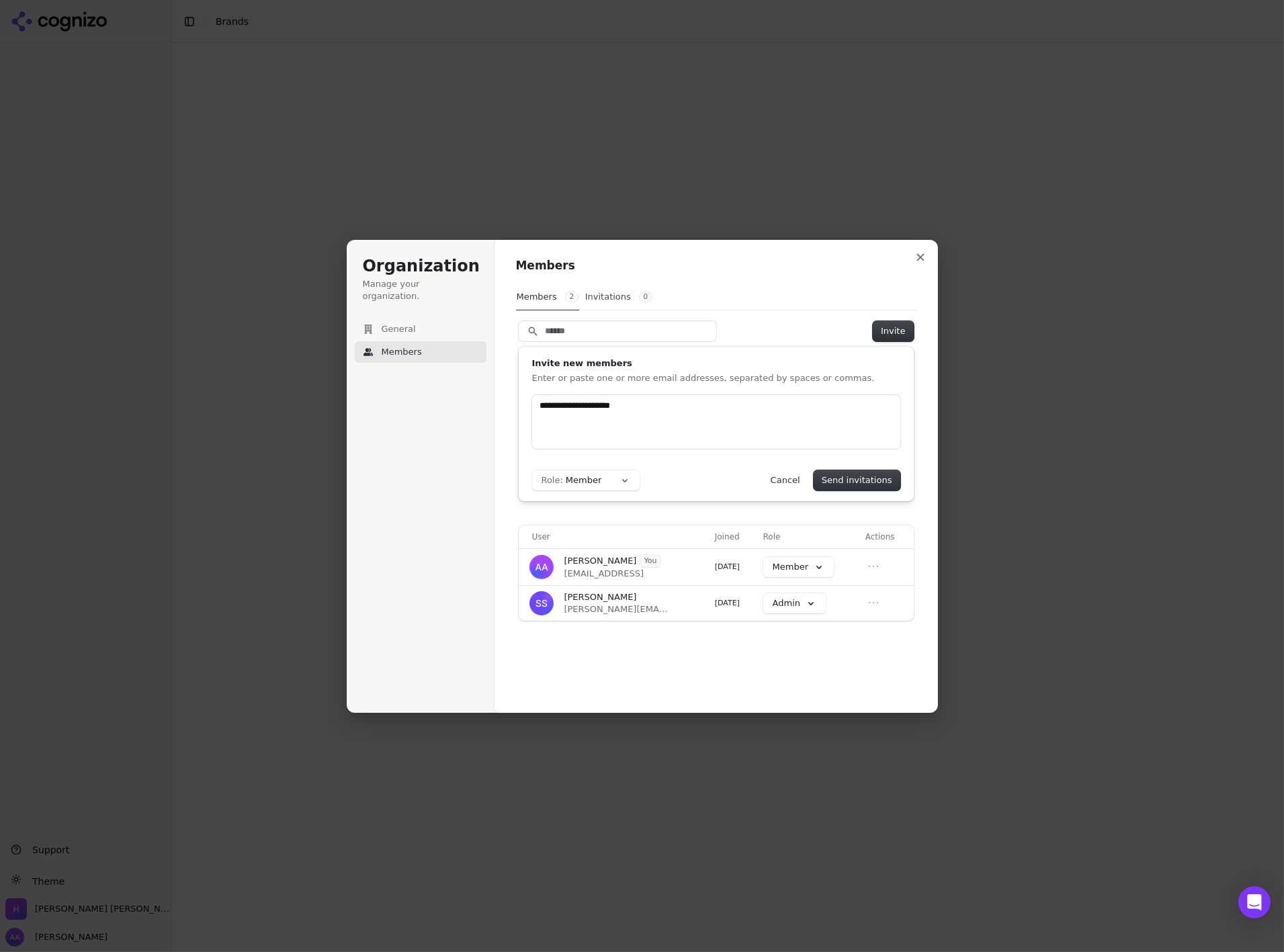
type input "**********"
click at [623, 466] on form "Role: Member Send invitations Cancel" at bounding box center [716, 443] width 368 height 96
click at [617, 477] on button "Role: Member" at bounding box center [586, 480] width 107 height 20
click at [617, 505] on div "Admin" at bounding box center [596, 507] width 127 height 23
click at [697, 459] on form "gordon@hsdlawfirm.com Role: Admin Send invitations Cancel" at bounding box center [716, 443] width 368 height 96
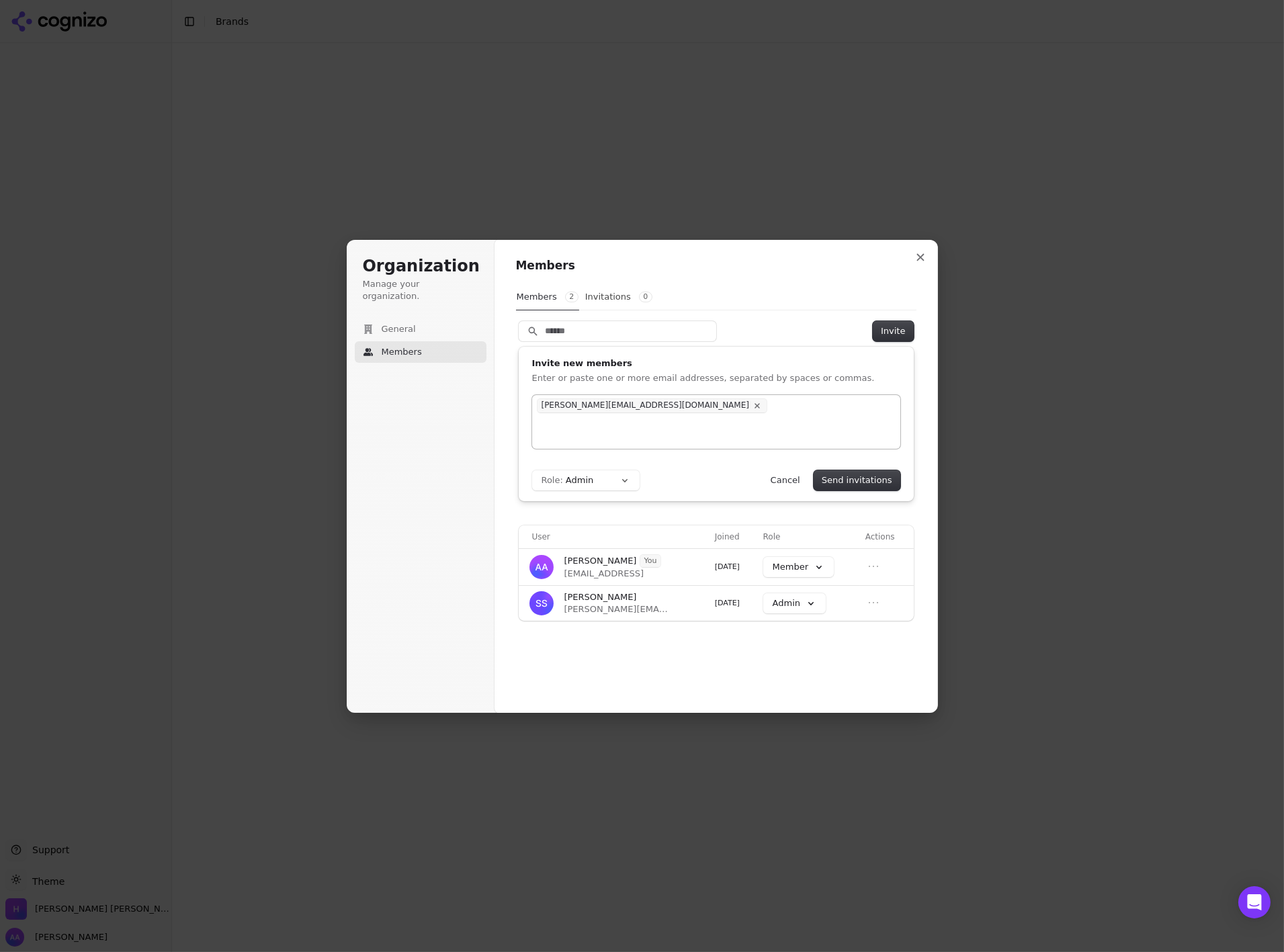
click at [708, 429] on div "gordon@hsdlawfirm.com" at bounding box center [716, 422] width 368 height 54
type input "**********"
click at [854, 480] on button "Send invitations" at bounding box center [857, 480] width 87 height 20
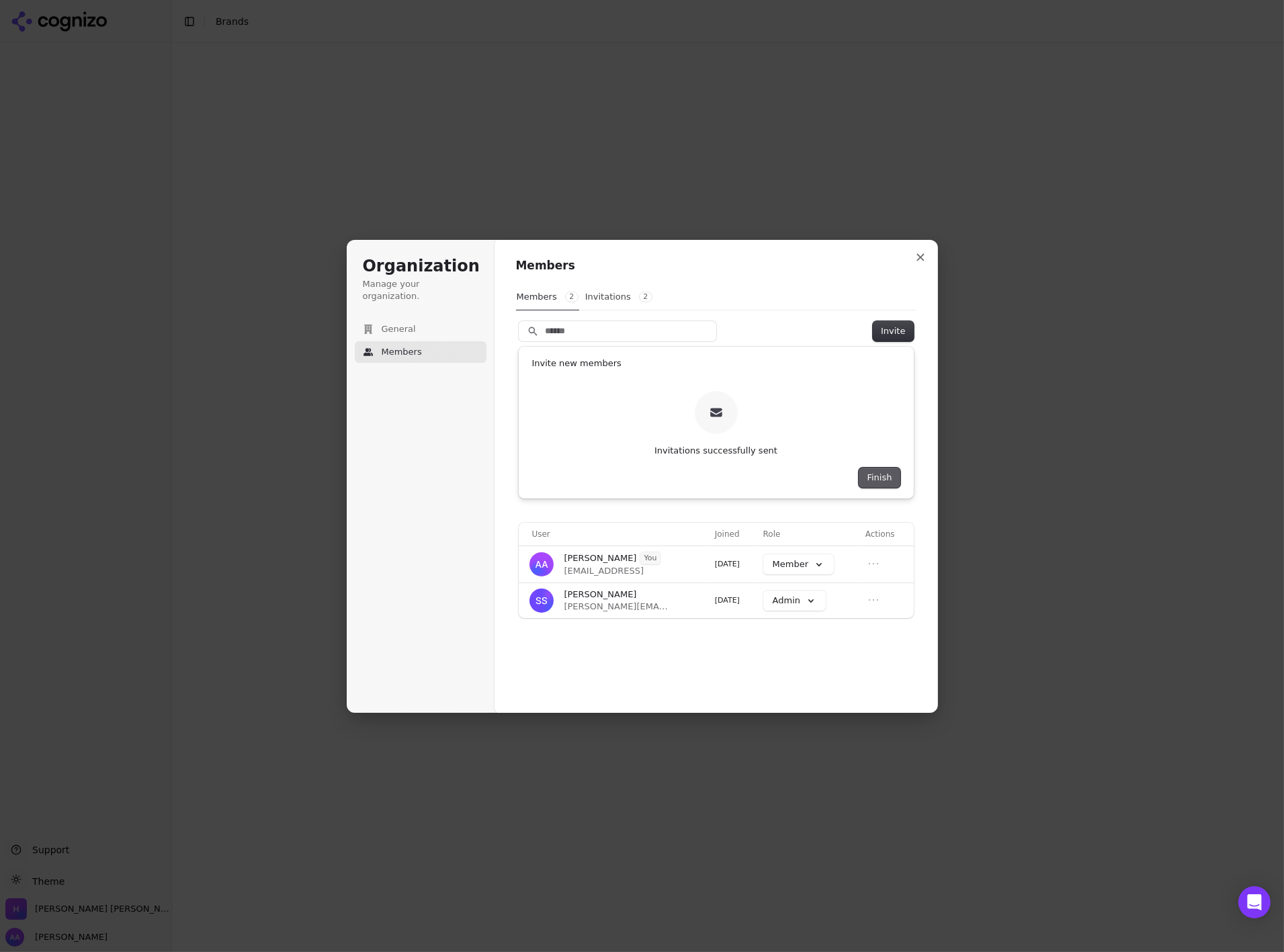
click at [886, 476] on button "Finish" at bounding box center [879, 477] width 41 height 20
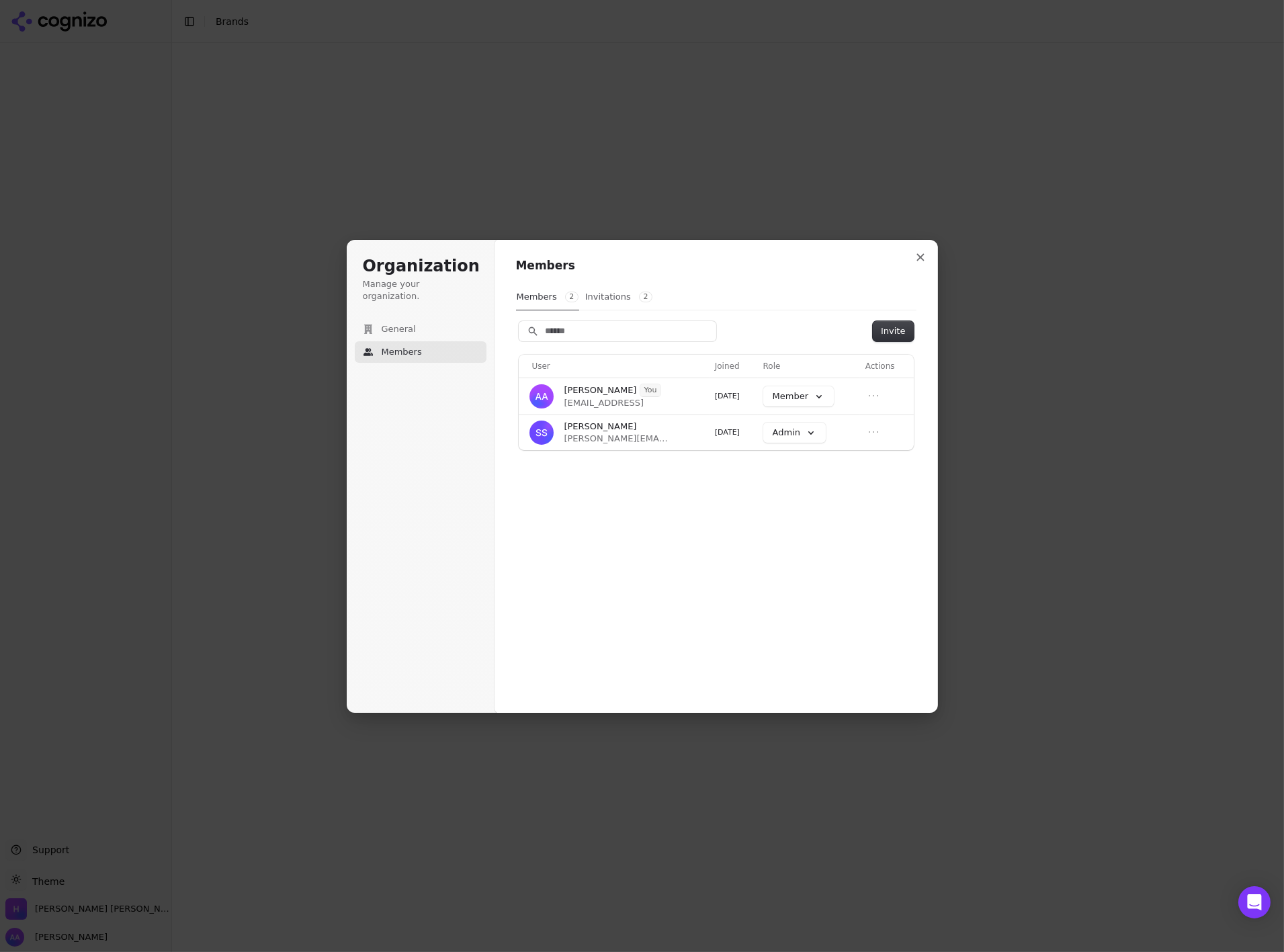
click at [612, 294] on button "Invitations 2" at bounding box center [619, 296] width 68 height 26
click at [561, 302] on button "Members 2" at bounding box center [547, 296] width 63 height 26
click at [924, 260] on icon "Close modal" at bounding box center [921, 257] width 8 height 8
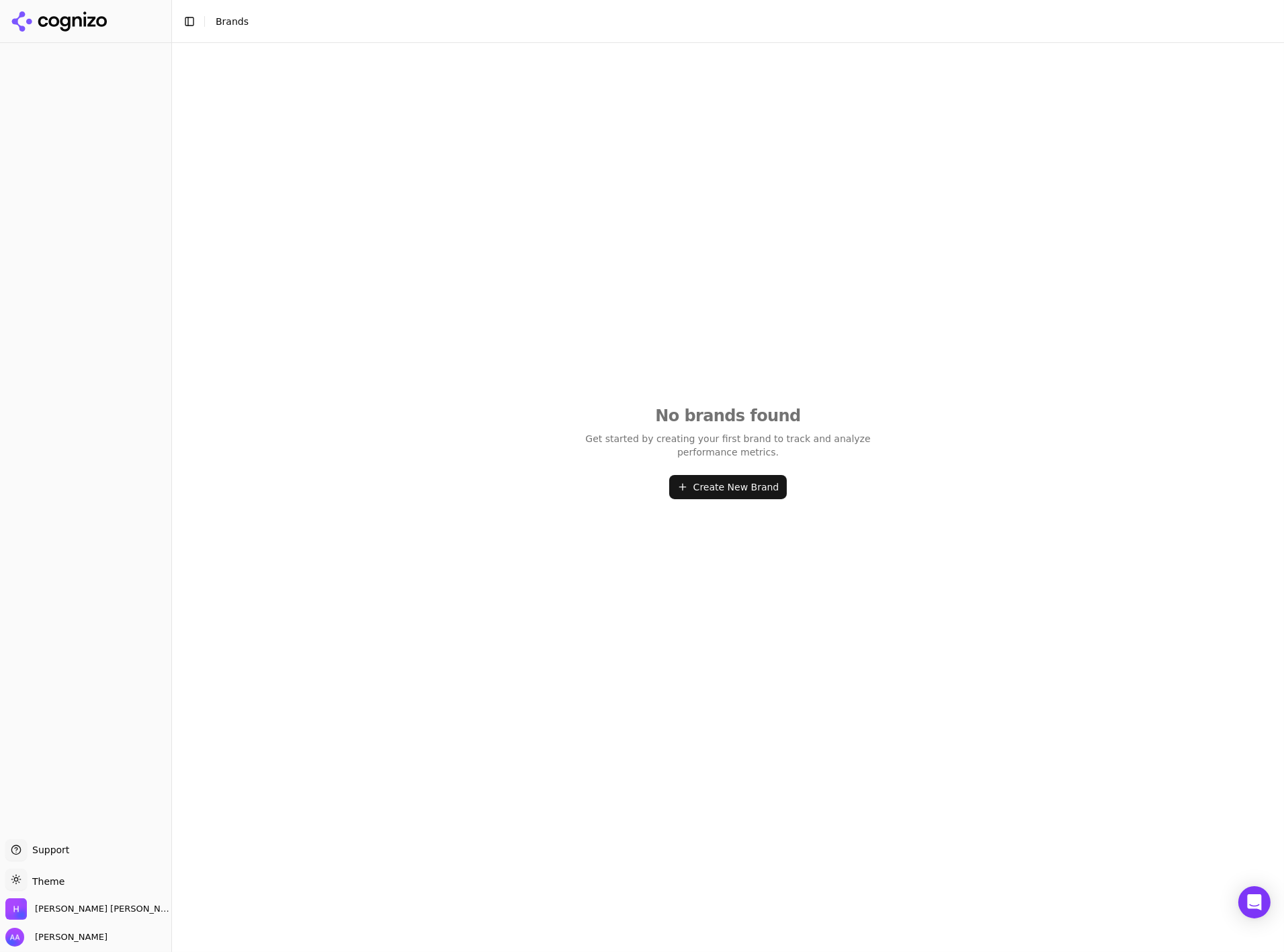
click at [817, 600] on div "No brands found Get started by creating your first brand to track and analyze p…" at bounding box center [728, 452] width 1113 height 818
click at [718, 484] on button "Create New Brand" at bounding box center [728, 487] width 118 height 24
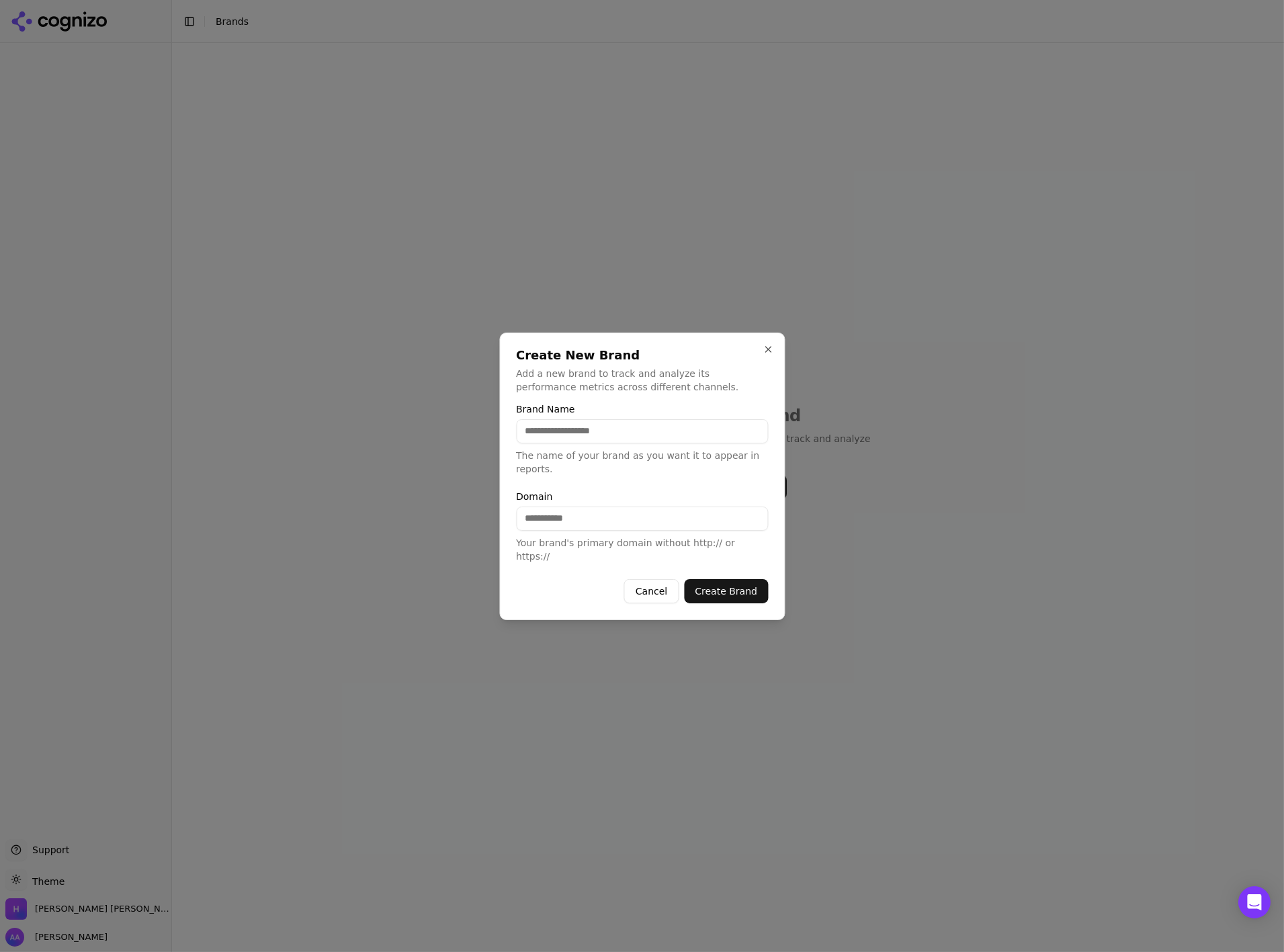
paste input "**********"
drag, startPoint x: 639, startPoint y: 438, endPoint x: 510, endPoint y: 433, distance: 129.1
click at [510, 433] on div "**********" at bounding box center [642, 476] width 285 height 288
type input "**********"
click at [612, 518] on input "Domain" at bounding box center [642, 519] width 252 height 24
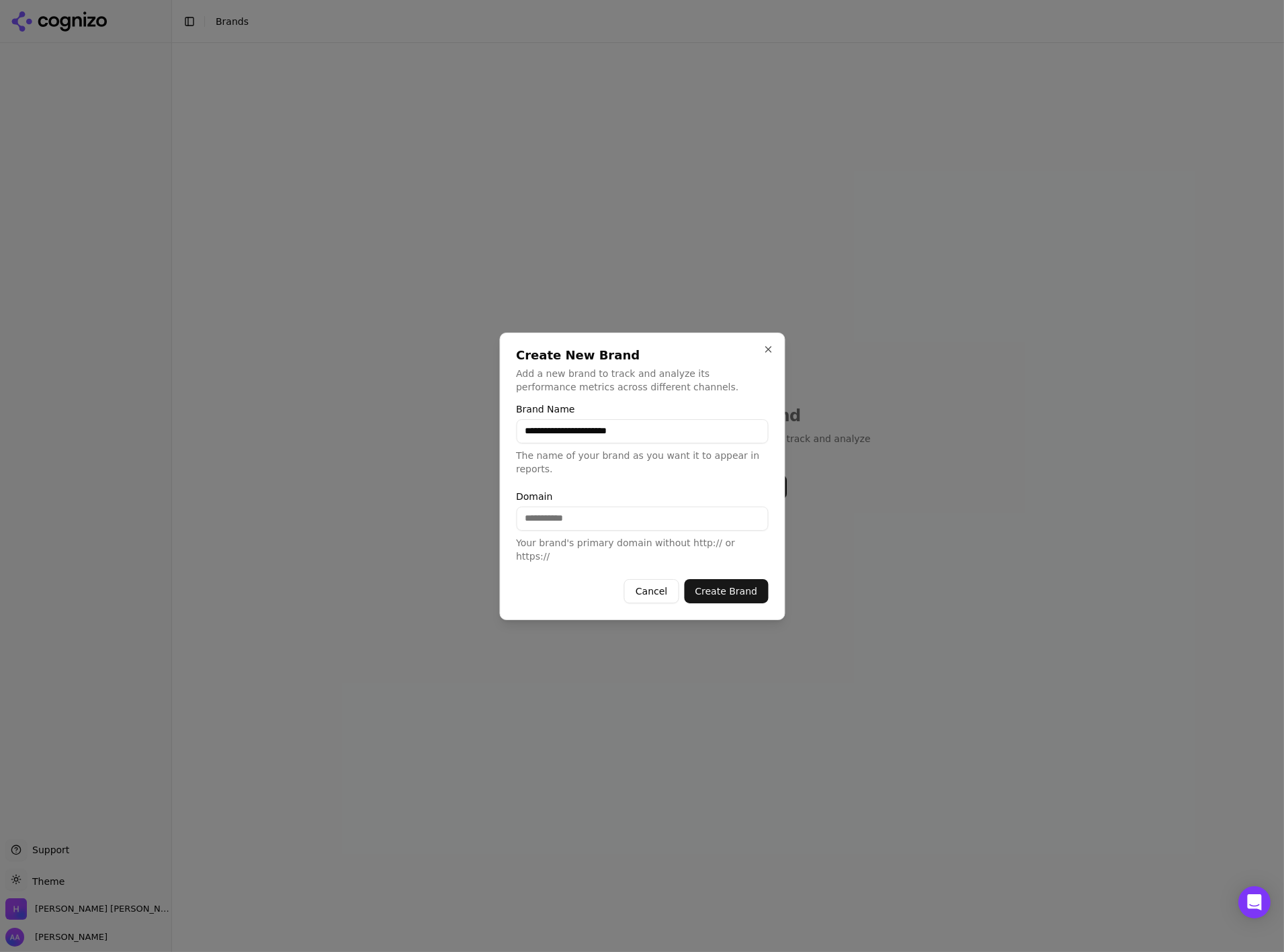
click at [625, 498] on label "Domain" at bounding box center [642, 497] width 252 height 10
click at [625, 507] on input "Domain" at bounding box center [642, 519] width 252 height 24
type input "**********"
click at [726, 582] on button "Create Brand" at bounding box center [726, 591] width 84 height 24
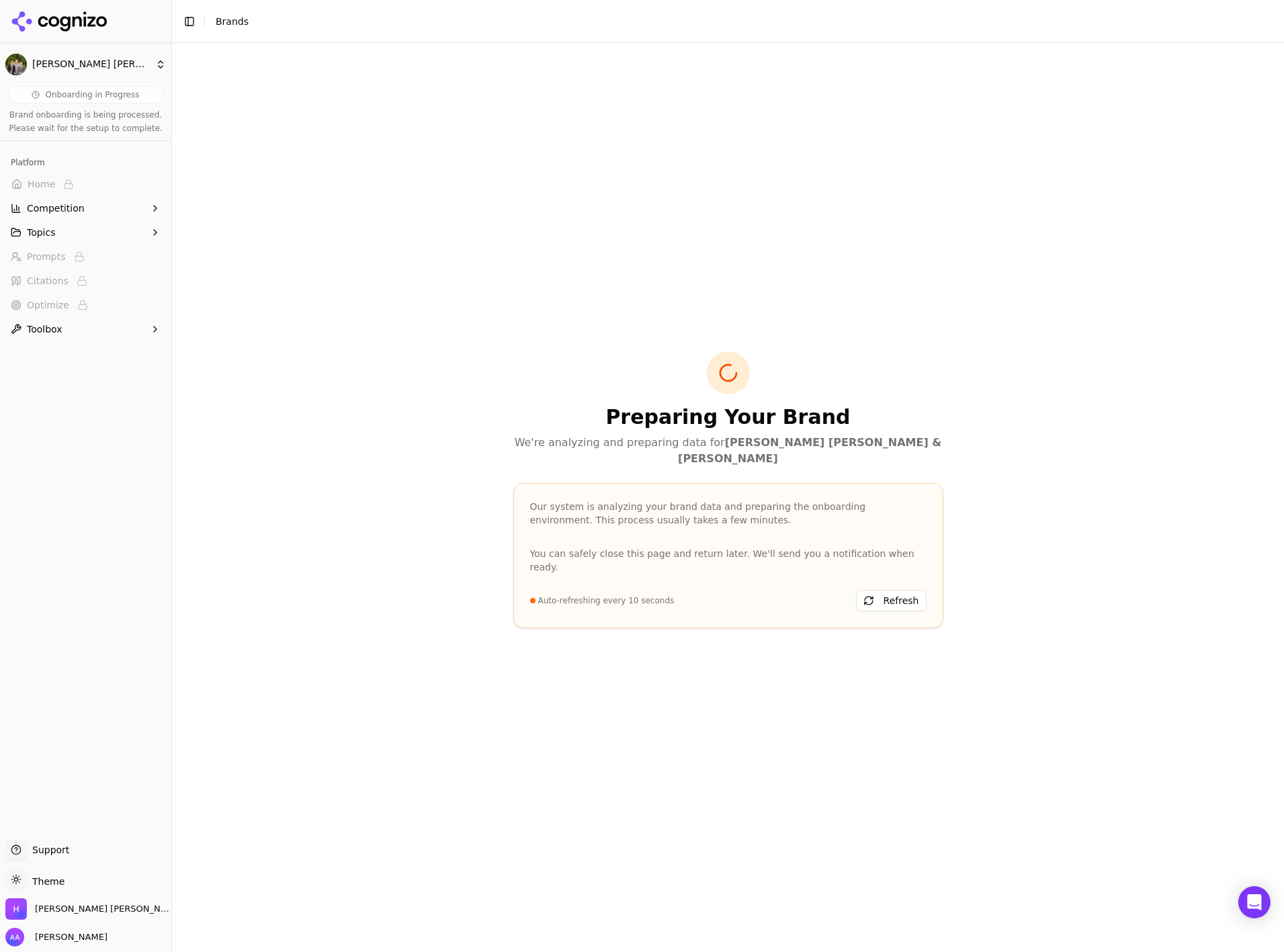
click at [174, 565] on button "Toggle Sidebar" at bounding box center [171, 476] width 11 height 952
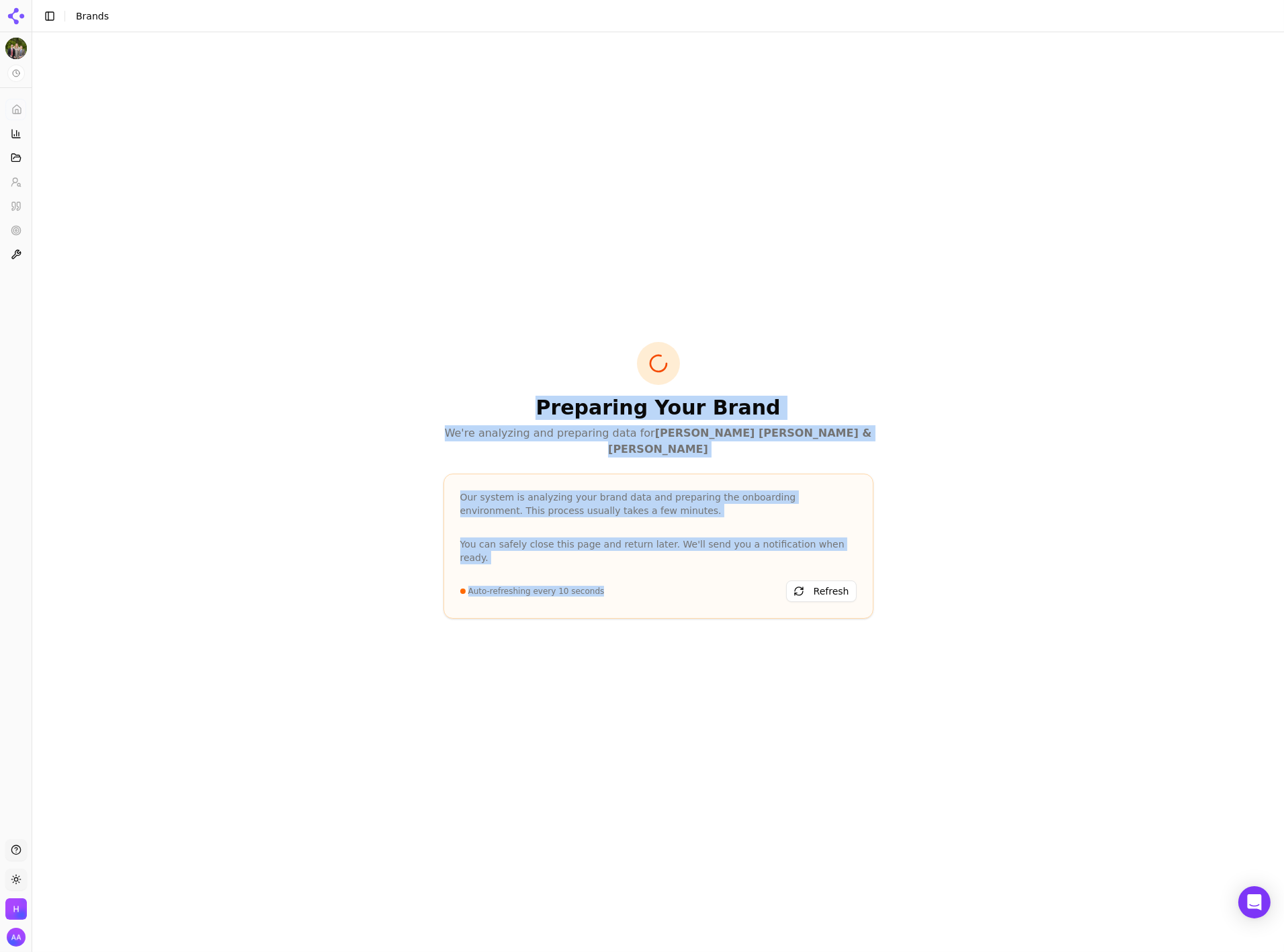
drag, startPoint x: 669, startPoint y: 574, endPoint x: 470, endPoint y: 419, distance: 252.2
click at [470, 419] on div "Preparing Your Brand We're analyzing and preparing data for Hadfield Stieben & …" at bounding box center [659, 489] width 452 height 293
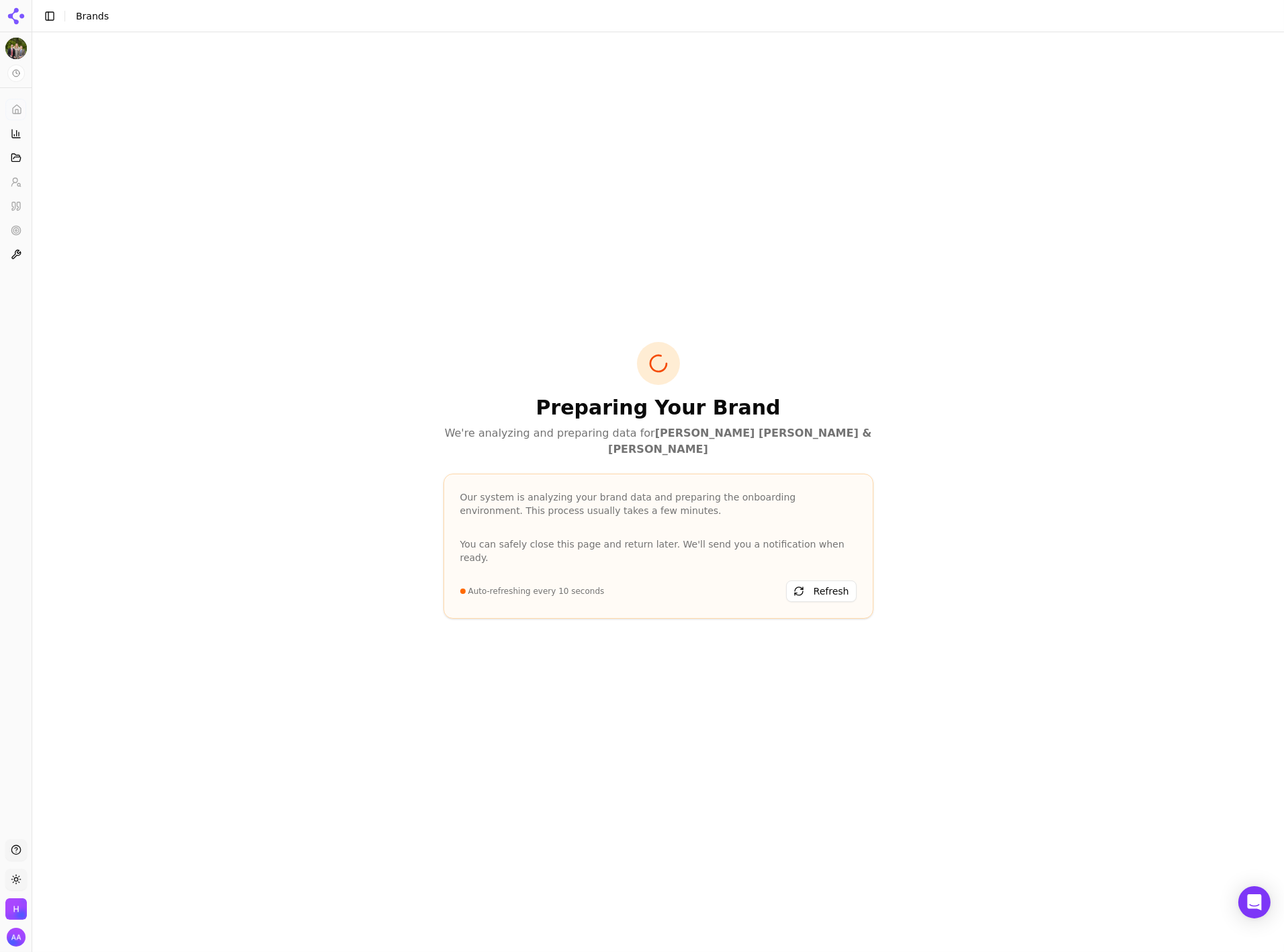
click at [491, 409] on div "Preparing Your Brand We're analyzing and preparing data for Hadfield Stieben & …" at bounding box center [659, 399] width 430 height 116
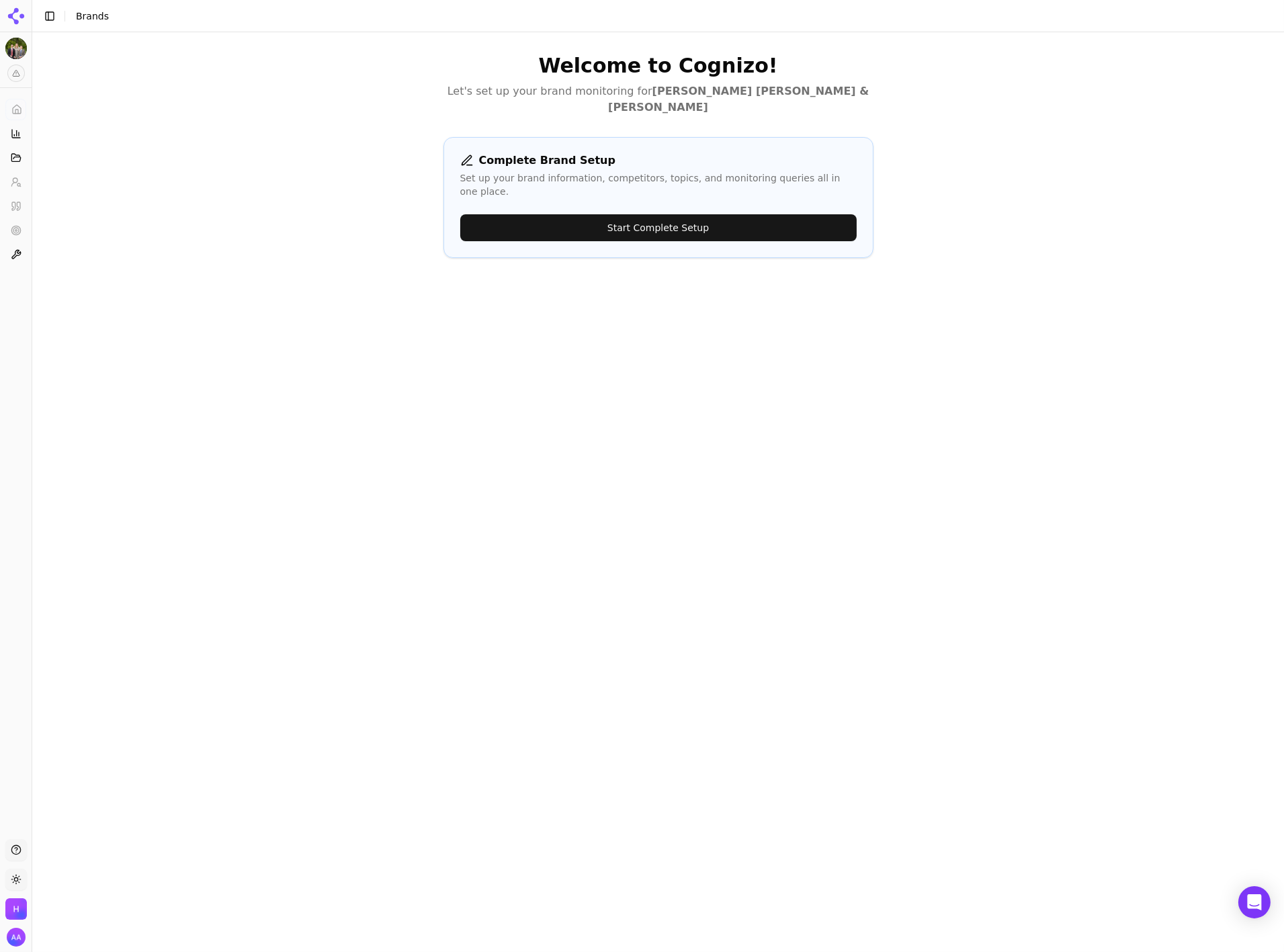
click at [648, 214] on button "Start Complete Setup" at bounding box center [659, 227] width 397 height 27
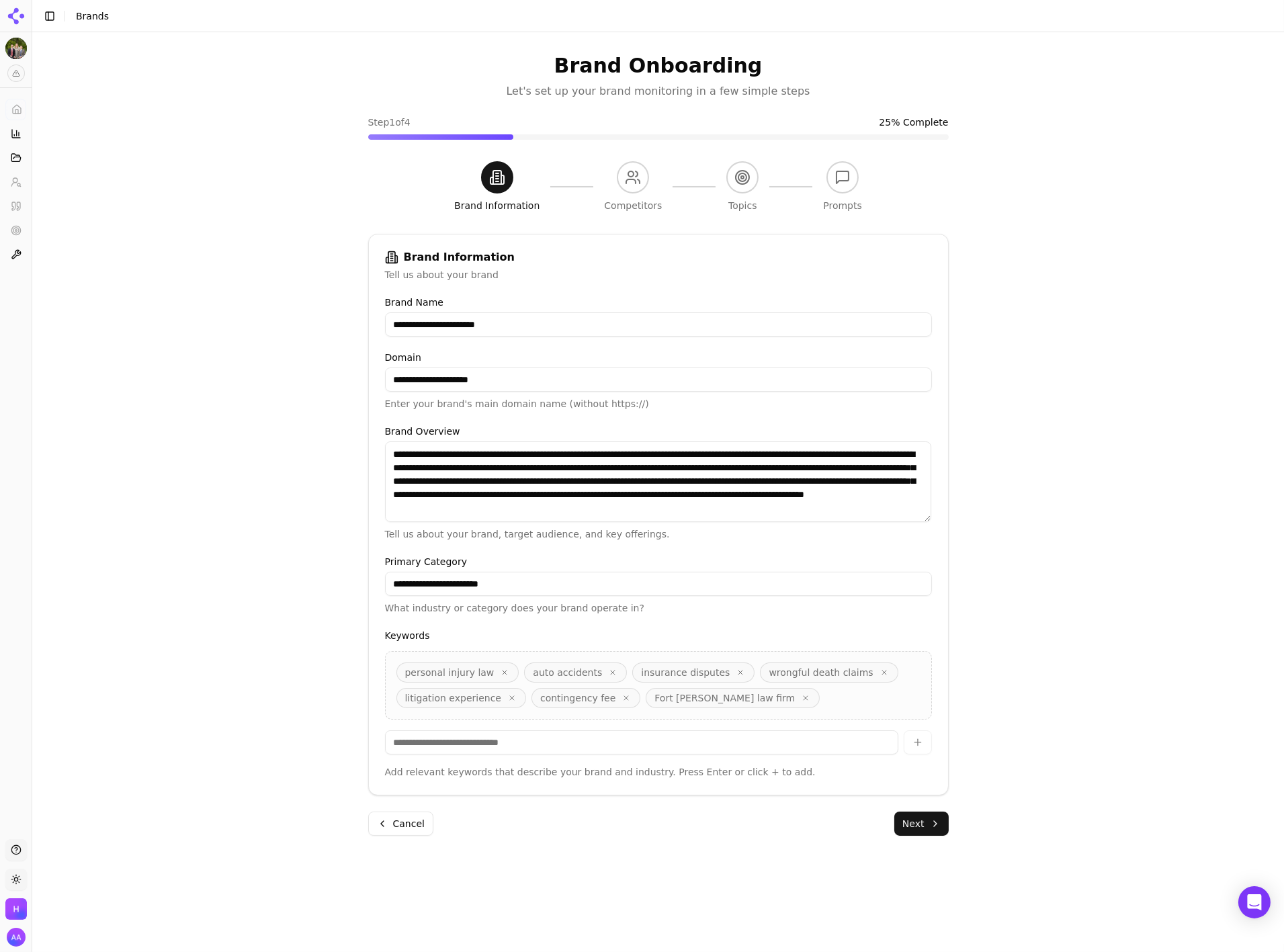
click at [989, 553] on div "**********" at bounding box center [659, 508] width 1252 height 952
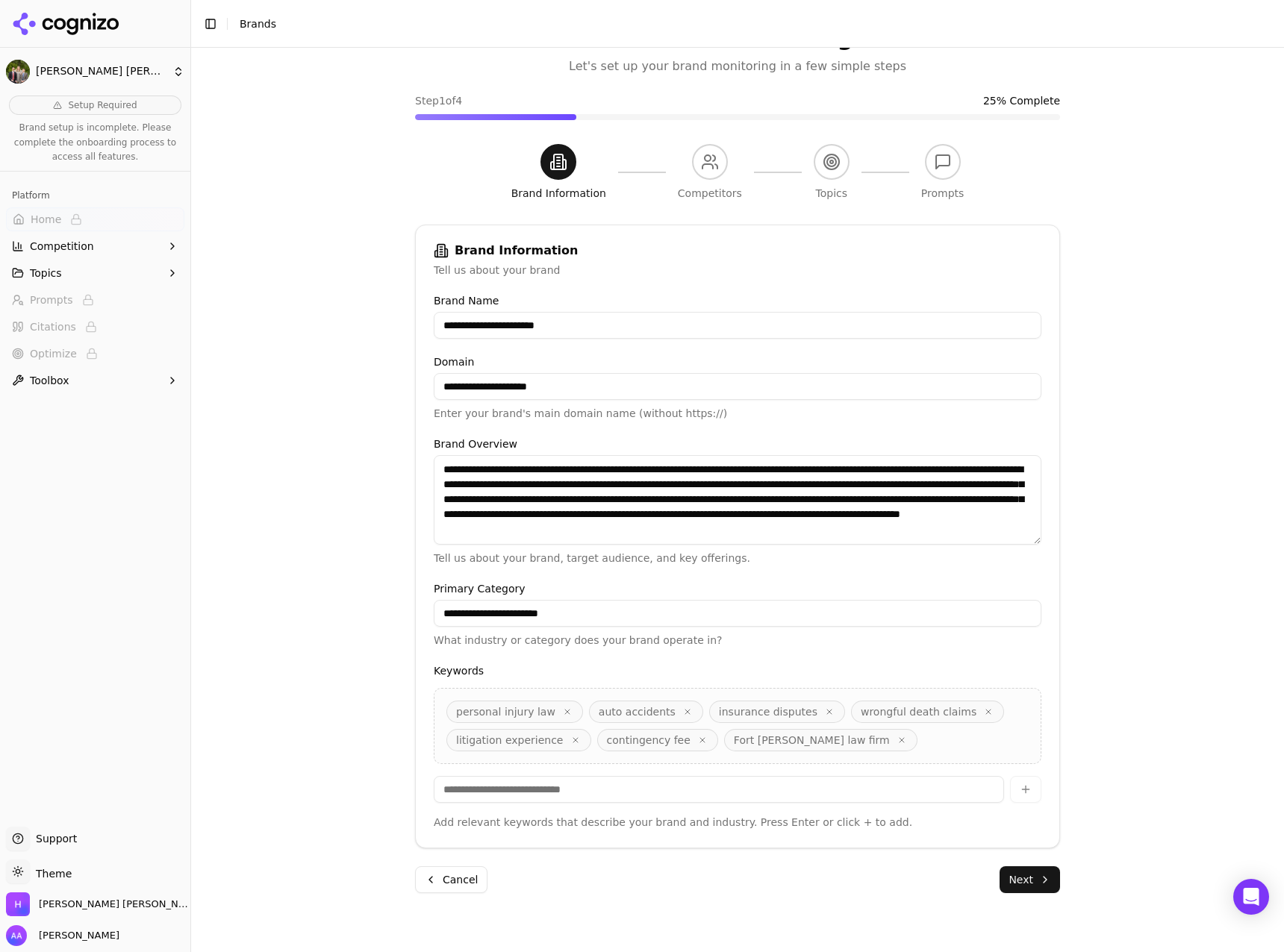
scroll to position [47, 0]
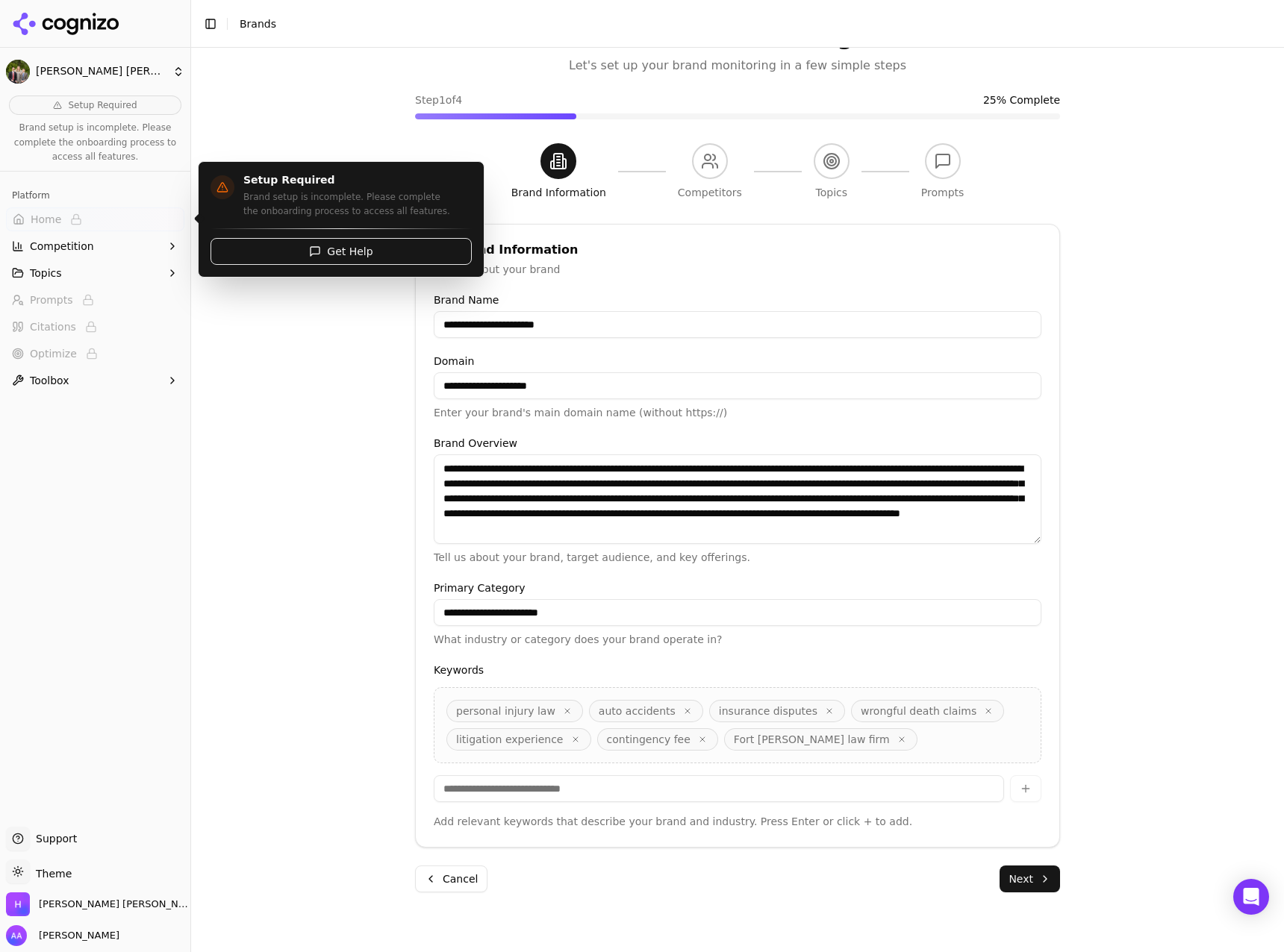
click at [187, 211] on button "Toggle Sidebar" at bounding box center [190, 476] width 12 height 952
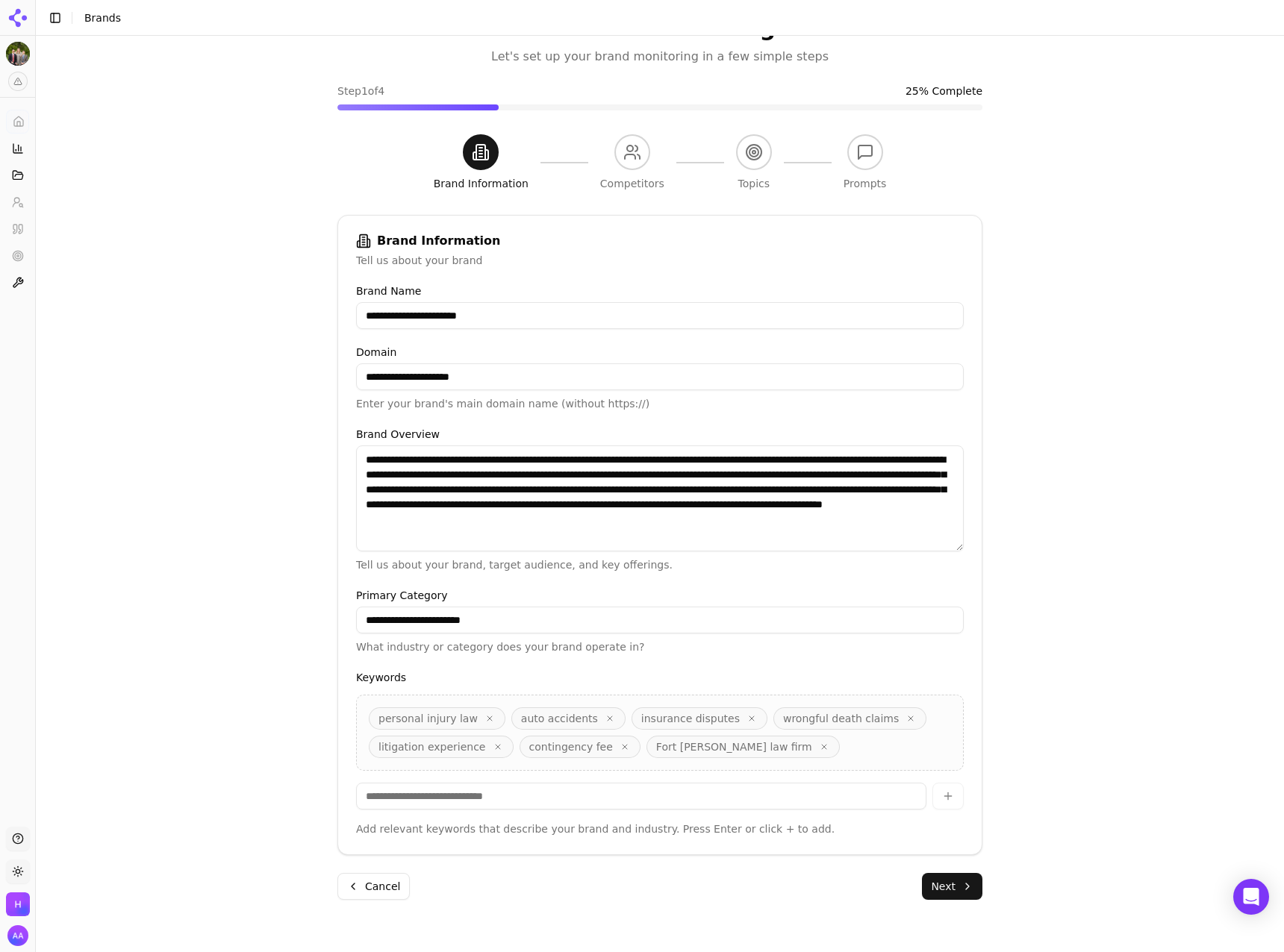
drag, startPoint x: 953, startPoint y: 530, endPoint x: 951, endPoint y: 553, distance: 23.1
click at [952, 552] on textarea "**********" at bounding box center [660, 498] width 607 height 106
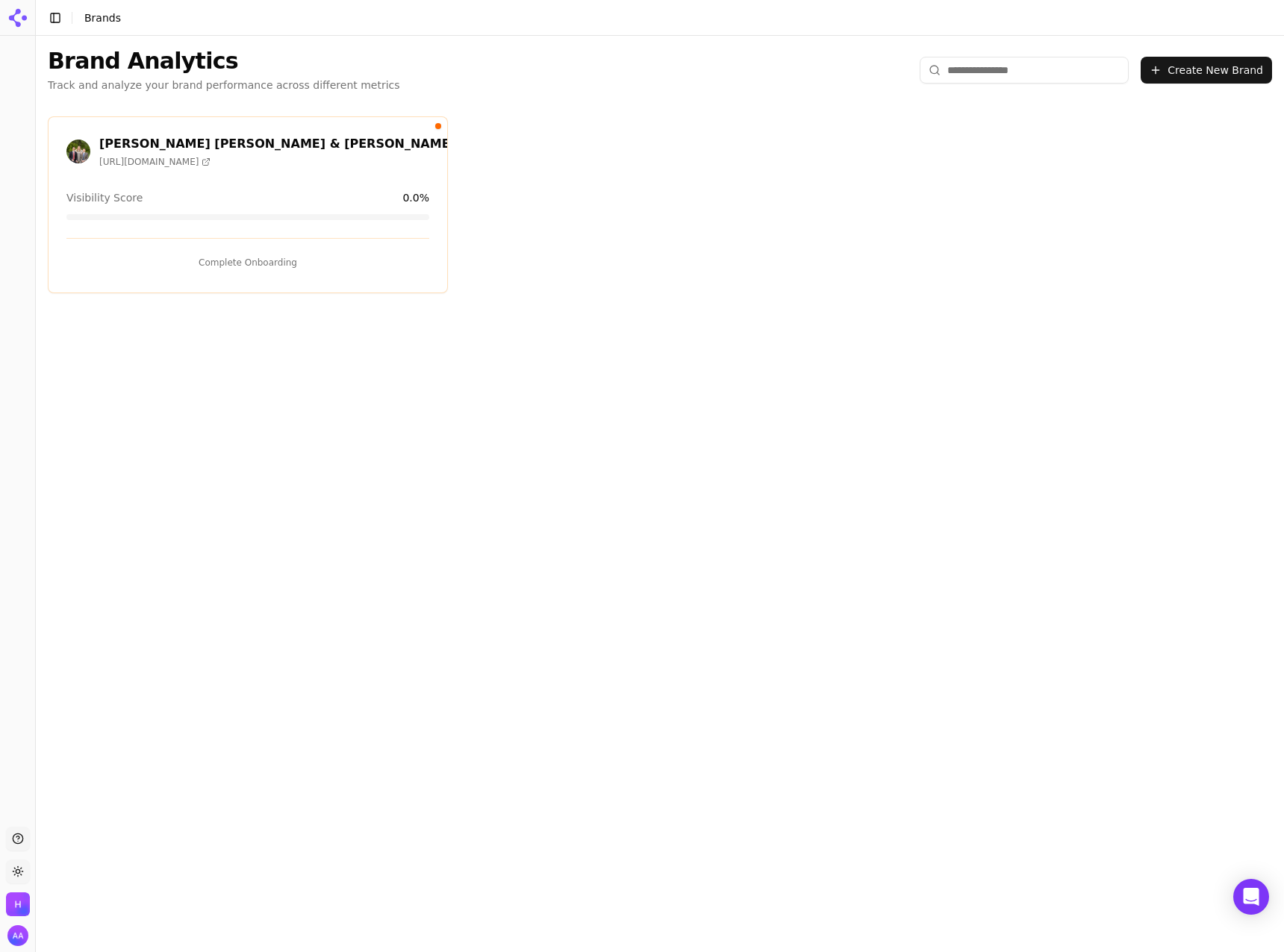
click at [244, 276] on div "Hadfield Stieben & Doutt https://hsdlawfirm.com Visibility Score 0.0 % Complete…" at bounding box center [248, 204] width 400 height 177
click at [253, 268] on button "Complete Onboarding" at bounding box center [248, 262] width 363 height 24
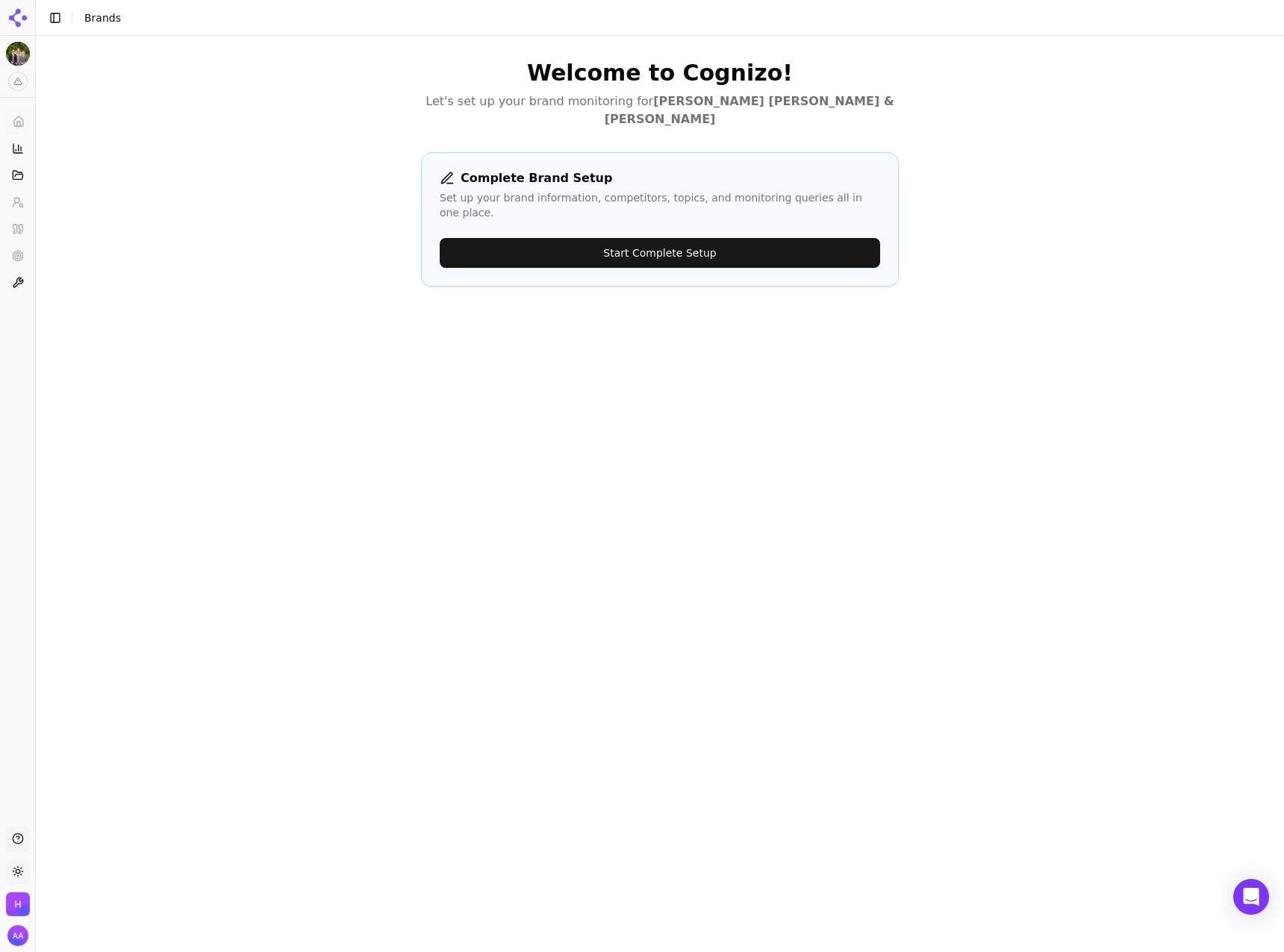
click at [796, 243] on div "Complete Brand Setup Set up your brand information, competitors, topics, and mo…" at bounding box center [660, 219] width 478 height 134
click at [792, 238] on button "Start Complete Setup" at bounding box center [660, 253] width 441 height 30
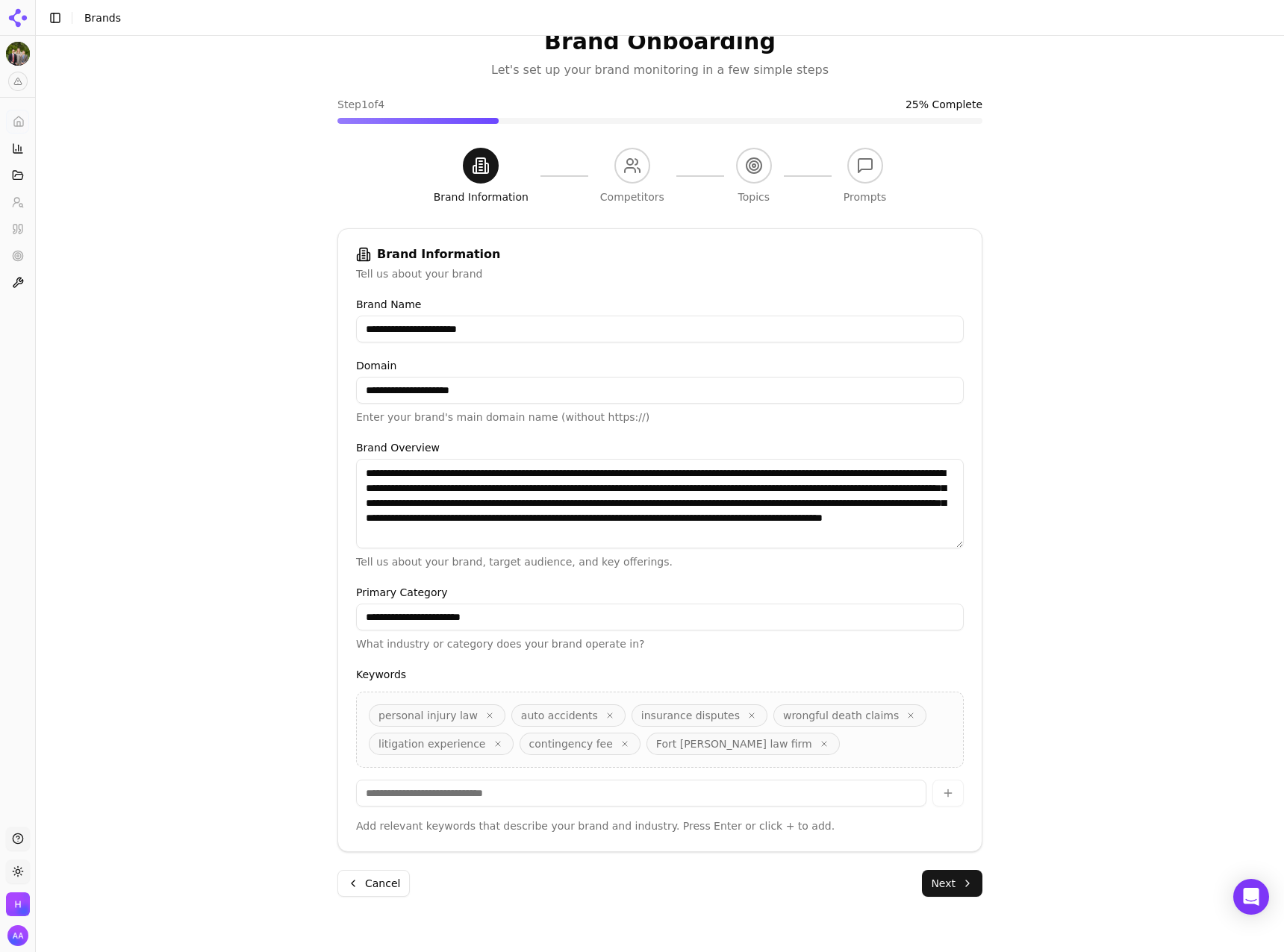
scroll to position [45, 0]
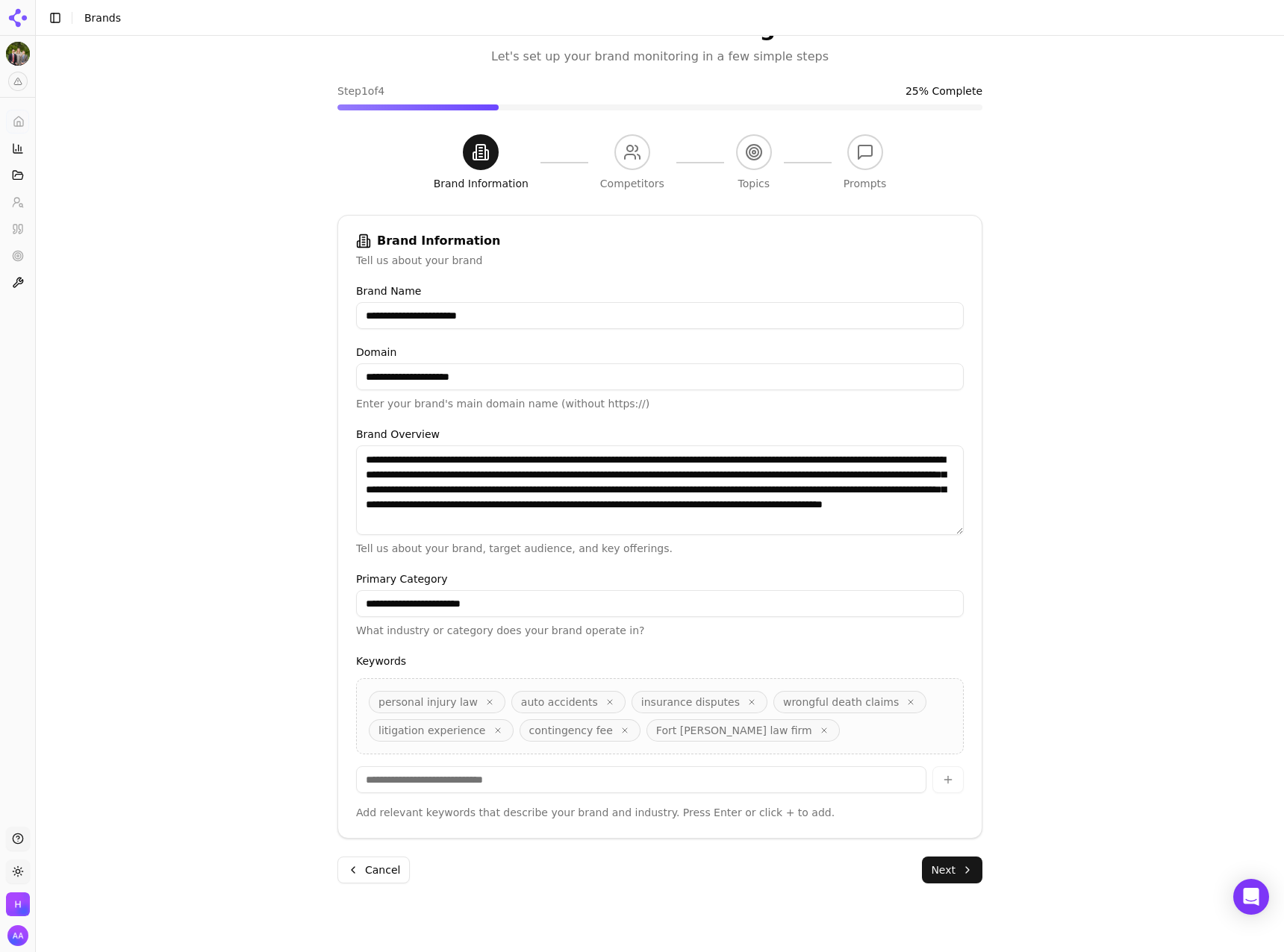
click at [669, 789] on input at bounding box center [642, 780] width 570 height 27
type input "**********"
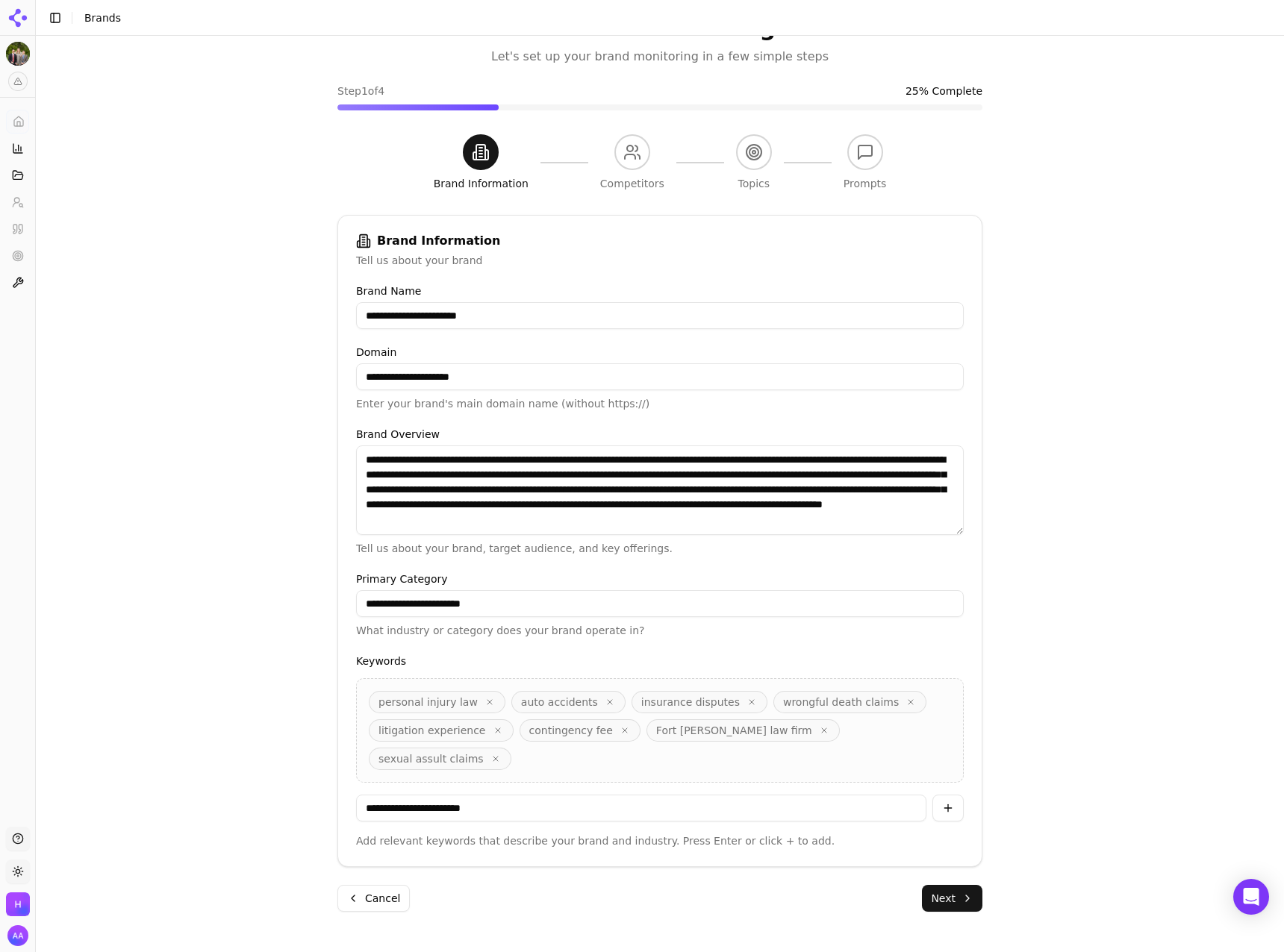
type input "**********"
click at [500, 754] on icon "button" at bounding box center [495, 758] width 9 height 9
click at [834, 795] on input at bounding box center [642, 808] width 570 height 27
type input "**********"
click at [1040, 689] on div "**********" at bounding box center [660, 467] width 1248 height 952
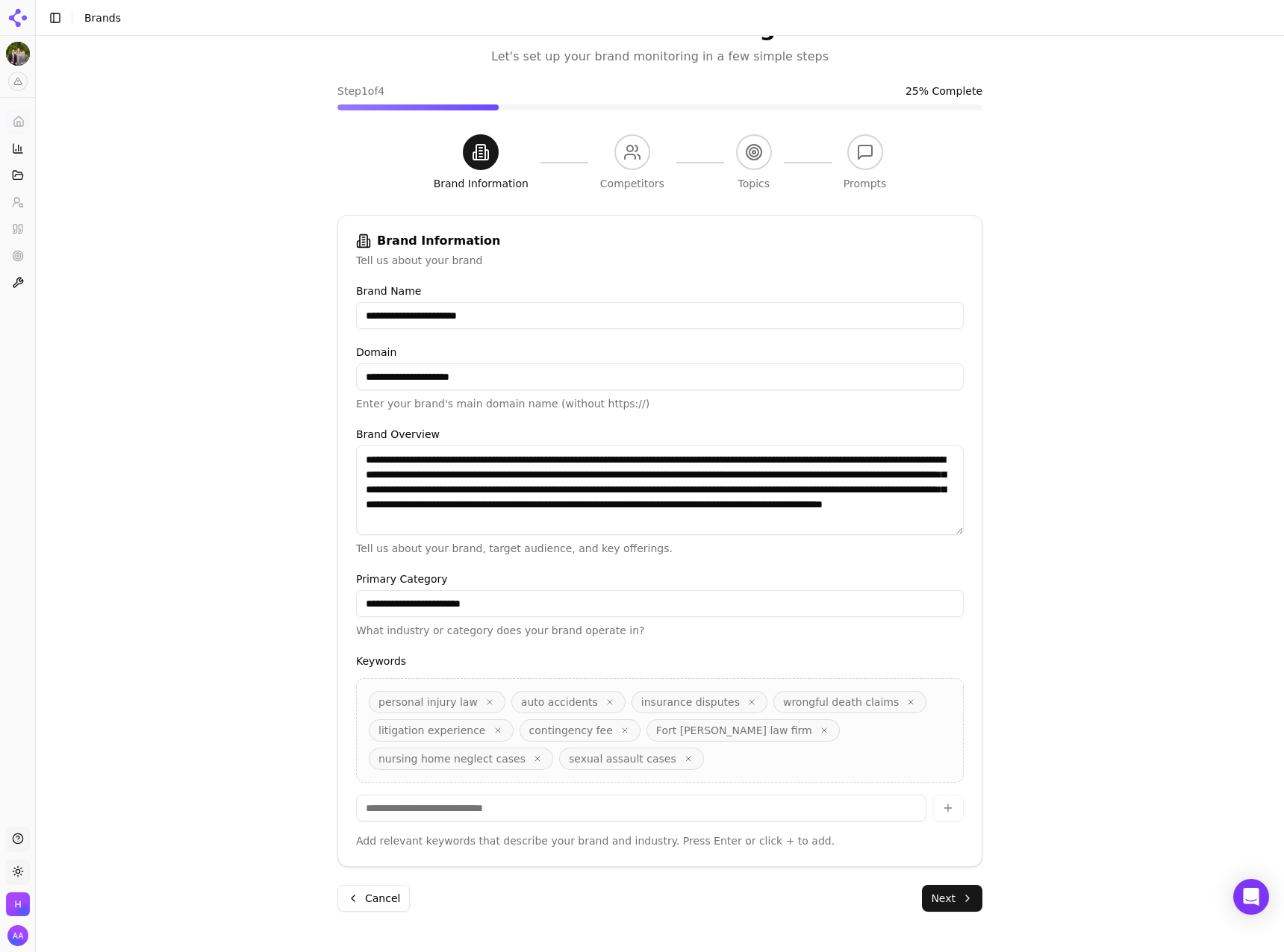
click at [1048, 708] on div "**********" at bounding box center [660, 467] width 1248 height 952
click at [539, 820] on input at bounding box center [642, 808] width 570 height 27
type input "**********"
click at [885, 839] on p "Add relevant keywords that describe your brand and industry. Press Enter or cli…" at bounding box center [660, 841] width 607 height 15
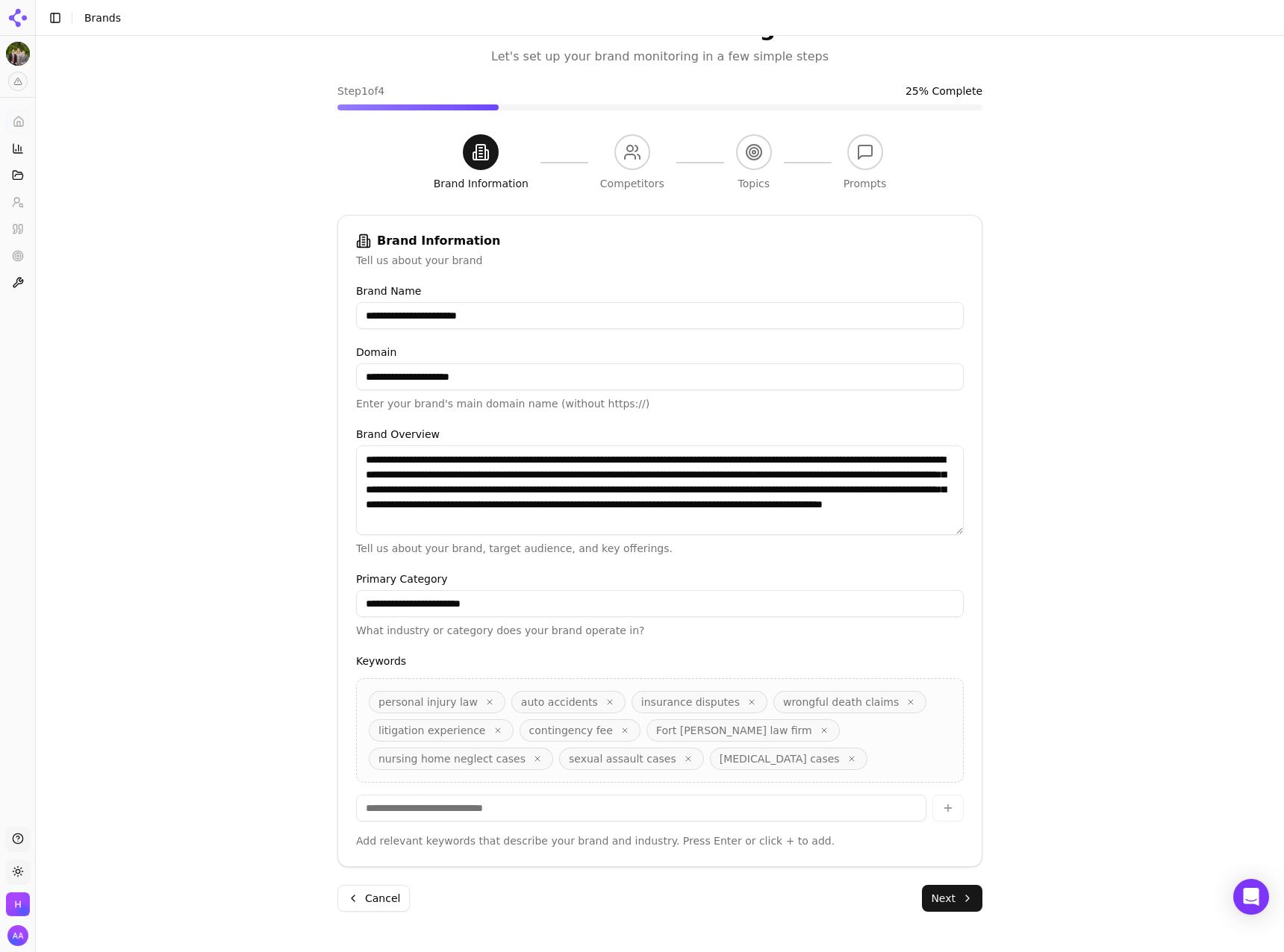
click at [710, 758] on span "[MEDICAL_DATA] cases" at bounding box center [789, 758] width 158 height 22
click at [596, 807] on input at bounding box center [642, 808] width 570 height 27
type input "**********"
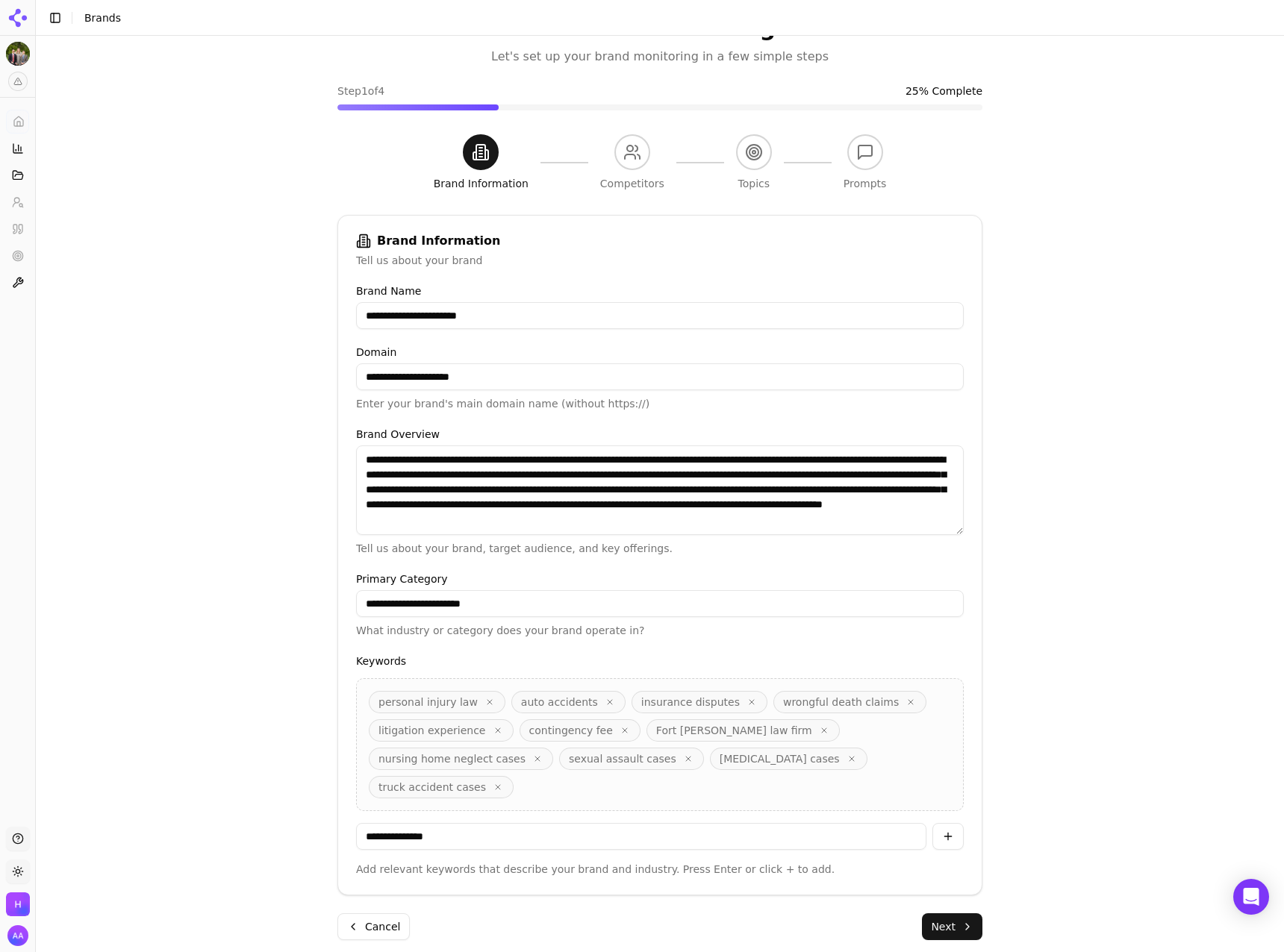
type input "**********"
click at [1005, 550] on div "**********" at bounding box center [660, 467] width 1248 height 952
click at [675, 793] on div "Keywords personal injury law auto accidents insurance disputes wrongful death c…" at bounding box center [660, 767] width 607 height 221
click at [747, 701] on icon "button" at bounding box center [751, 702] width 9 height 9
click at [760, 823] on input at bounding box center [642, 836] width 570 height 27
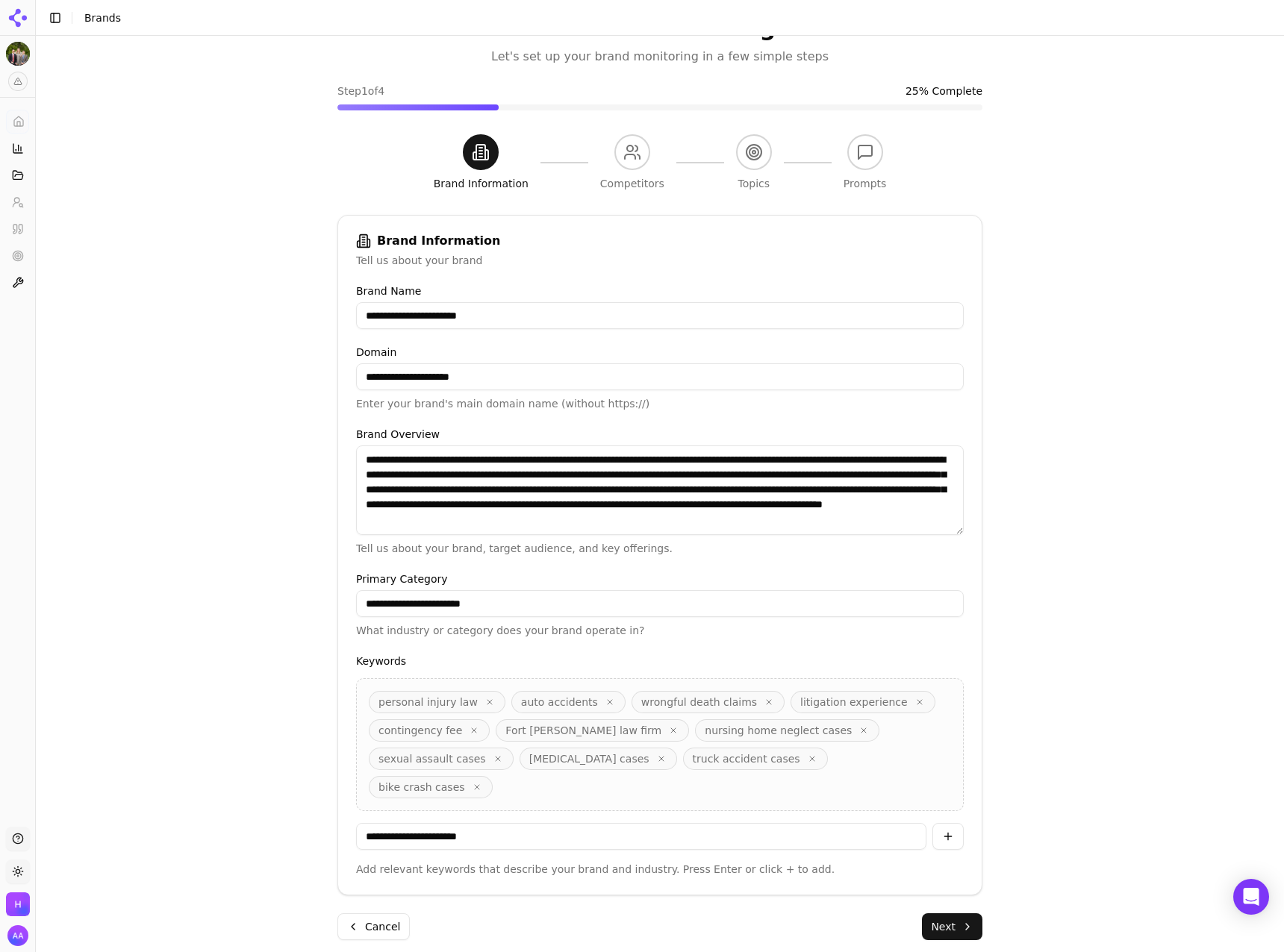
type input "**********"
click at [968, 930] on button "Next" at bounding box center [952, 927] width 60 height 27
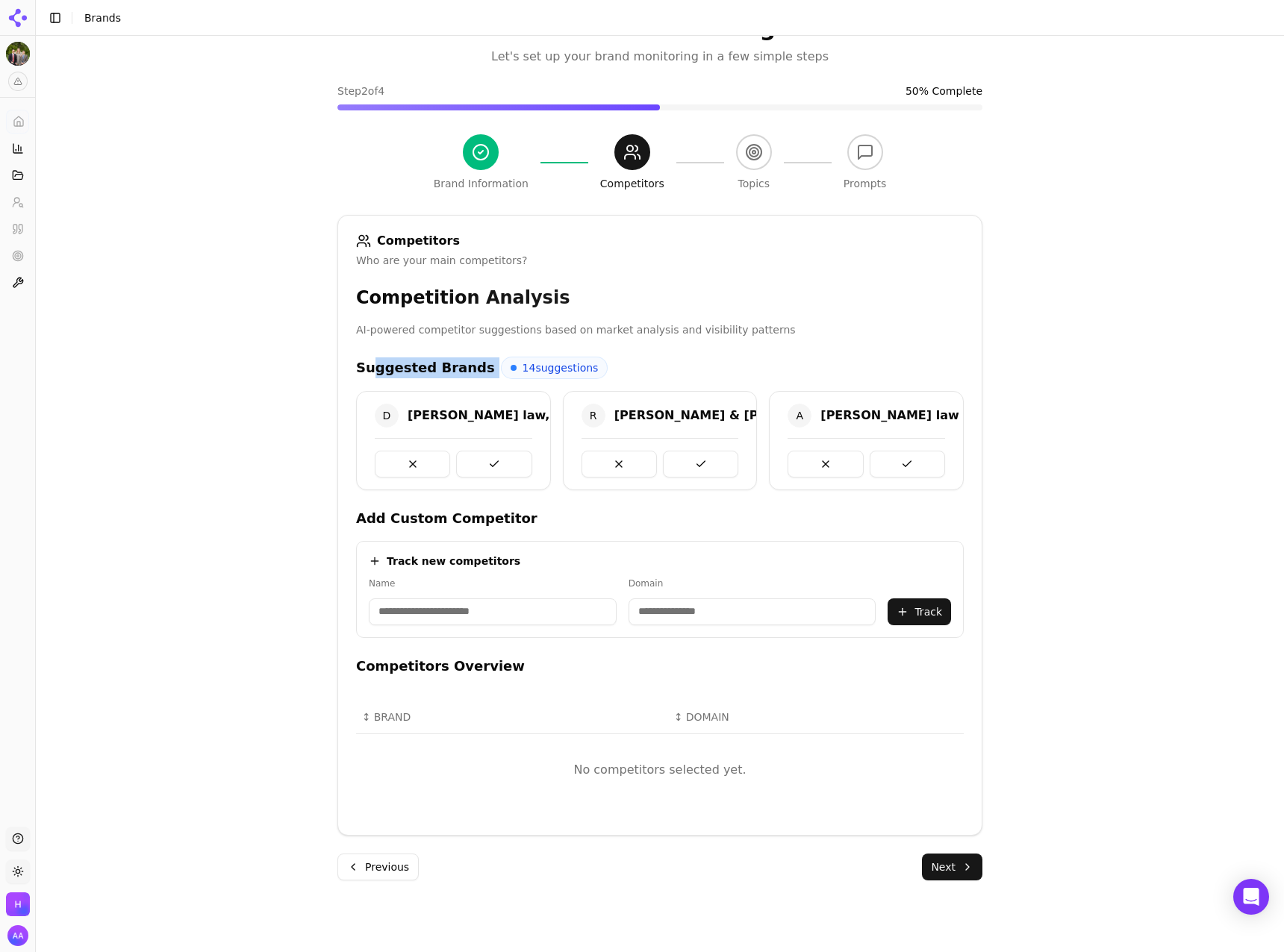
drag, startPoint x: 399, startPoint y: 362, endPoint x: 564, endPoint y: 359, distance: 165.0
click at [566, 357] on div "Suggested Brands 14 suggestions" at bounding box center [660, 368] width 607 height 22
click at [561, 357] on div "14 suggestions" at bounding box center [555, 368] width 108 height 22
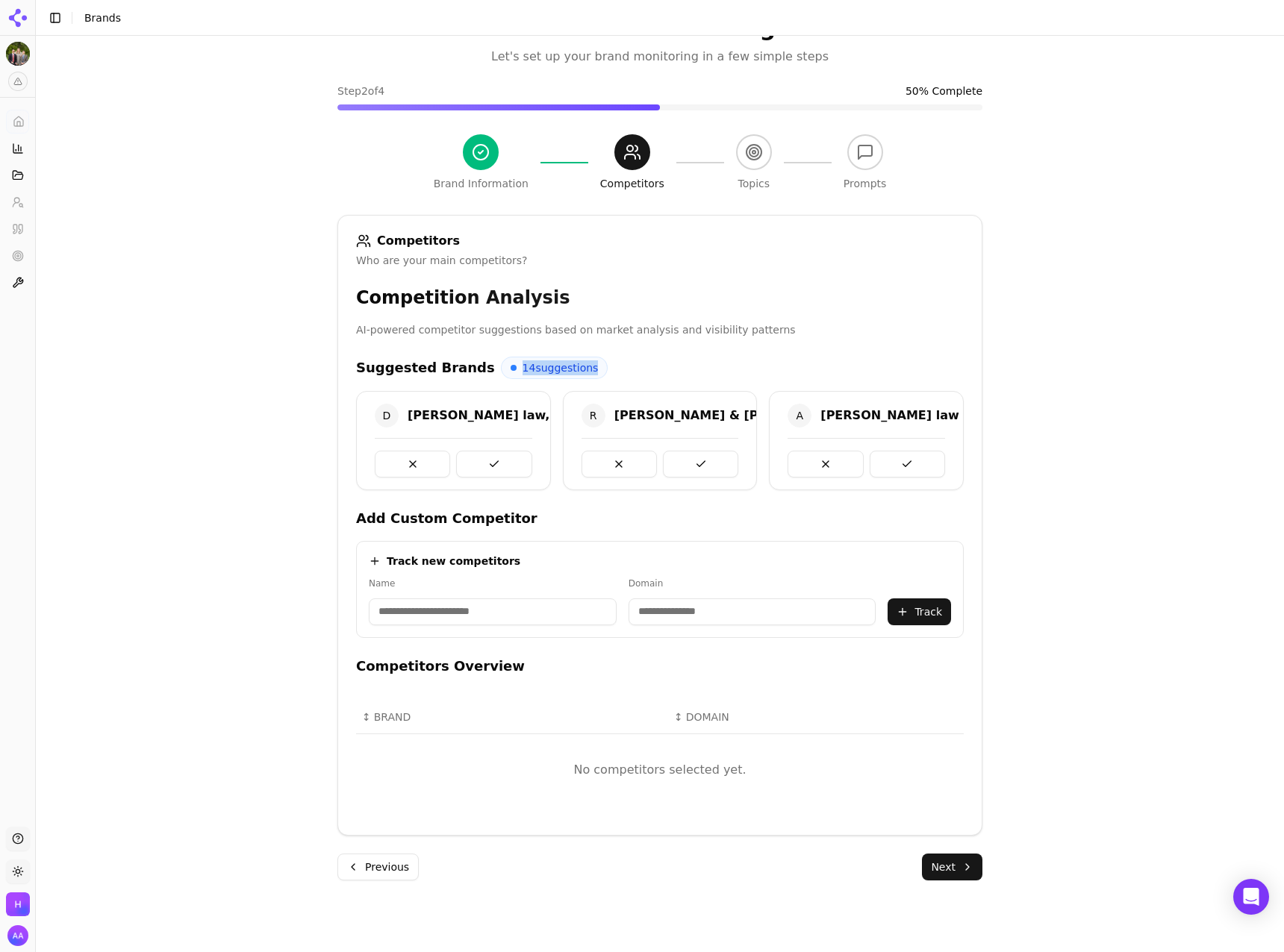
click at [632, 369] on div "Suggested Brands 14 suggestions" at bounding box center [660, 368] width 607 height 22
click at [531, 606] on input at bounding box center [492, 611] width 248 height 27
type input "**********"
click at [573, 567] on div "Track new competitors" at bounding box center [660, 561] width 582 height 15
click at [654, 617] on input at bounding box center [655, 611] width 183 height 27
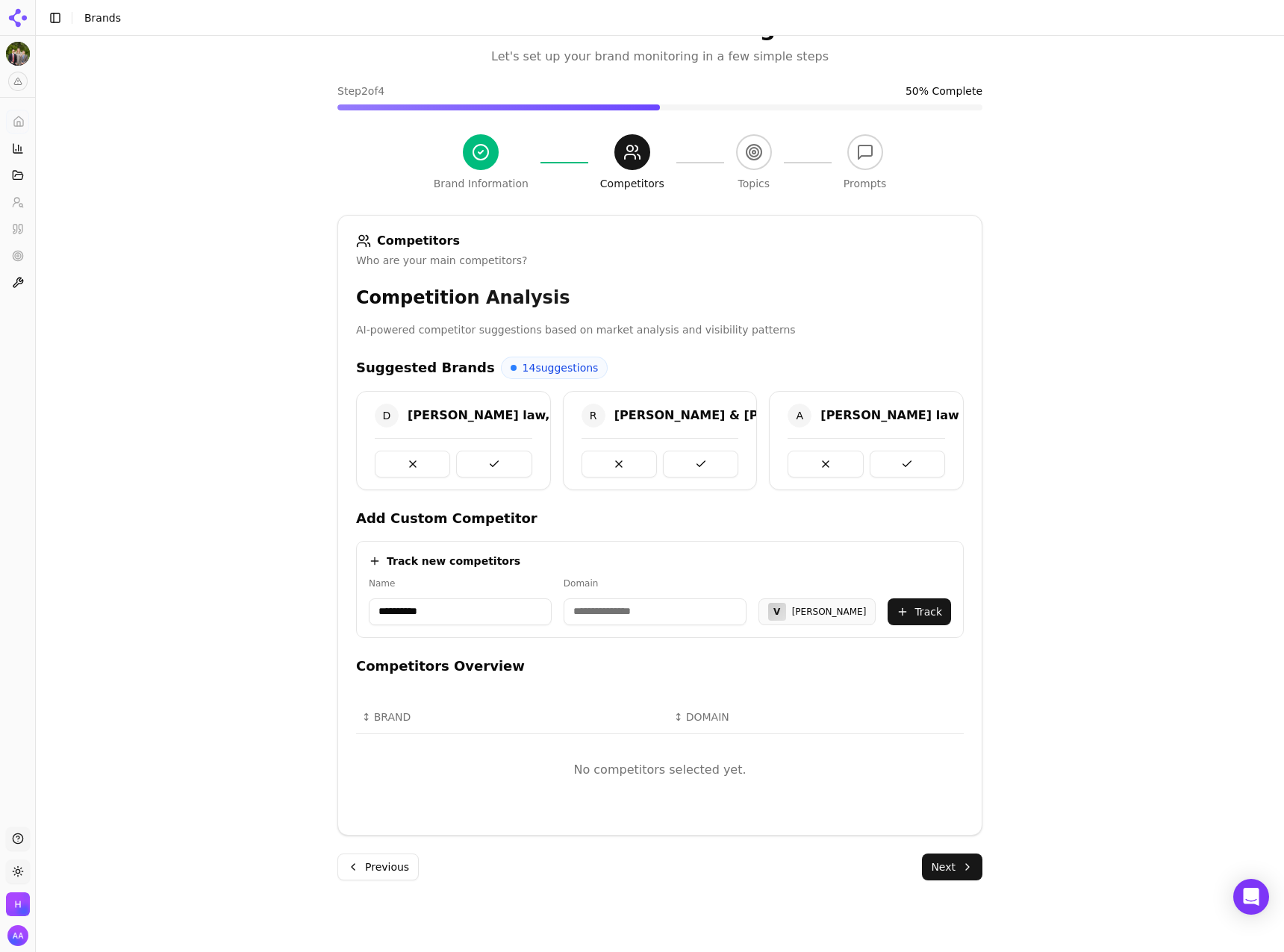
paste input "**********"
drag, startPoint x: 550, startPoint y: 592, endPoint x: 537, endPoint y: 584, distance: 15.3
click at [530, 588] on div "**********" at bounding box center [660, 601] width 582 height 47
type input "**********"
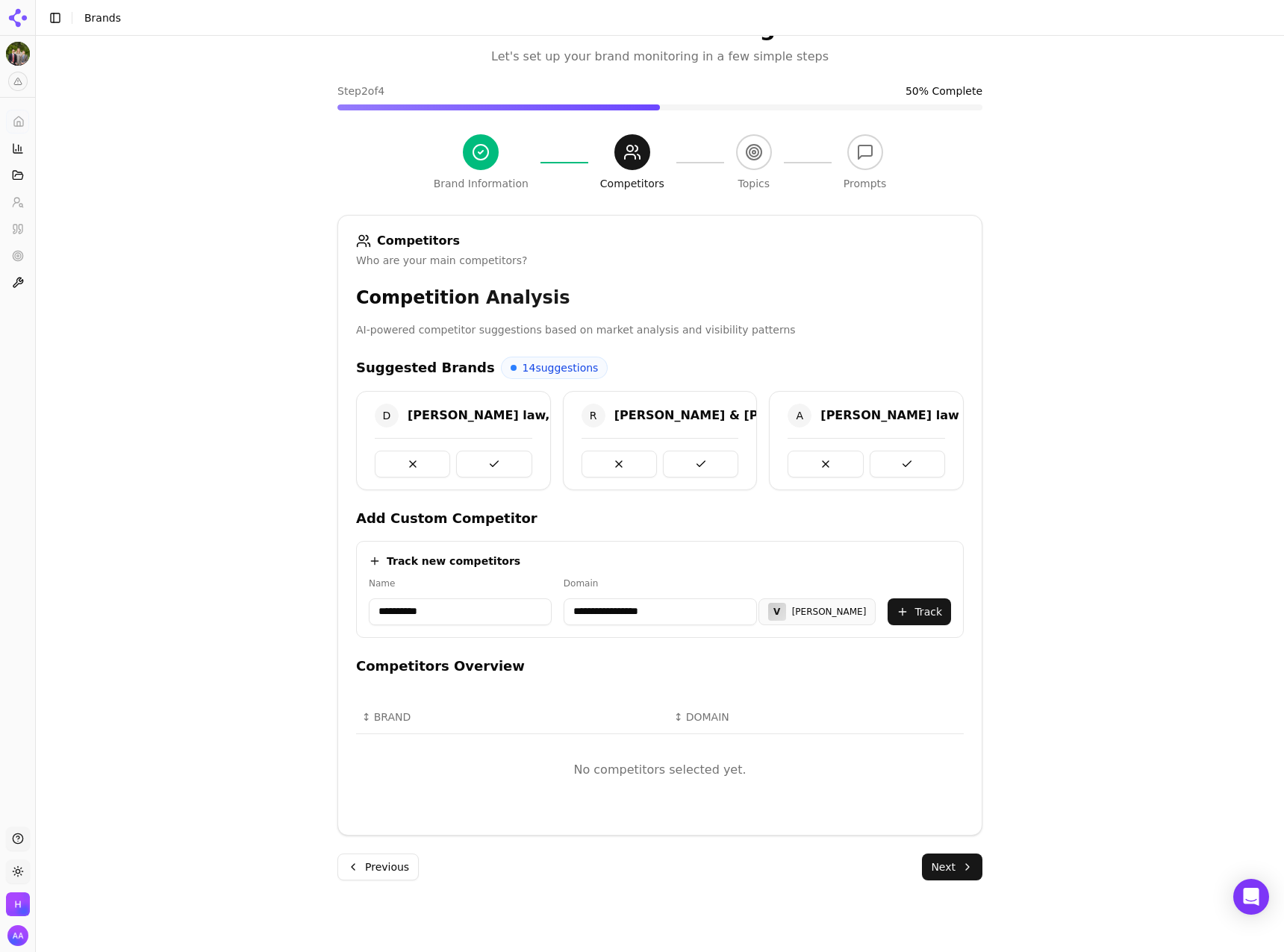
click at [678, 574] on div "**********" at bounding box center [660, 589] width 607 height 97
click at [900, 606] on button "Track" at bounding box center [919, 611] width 64 height 27
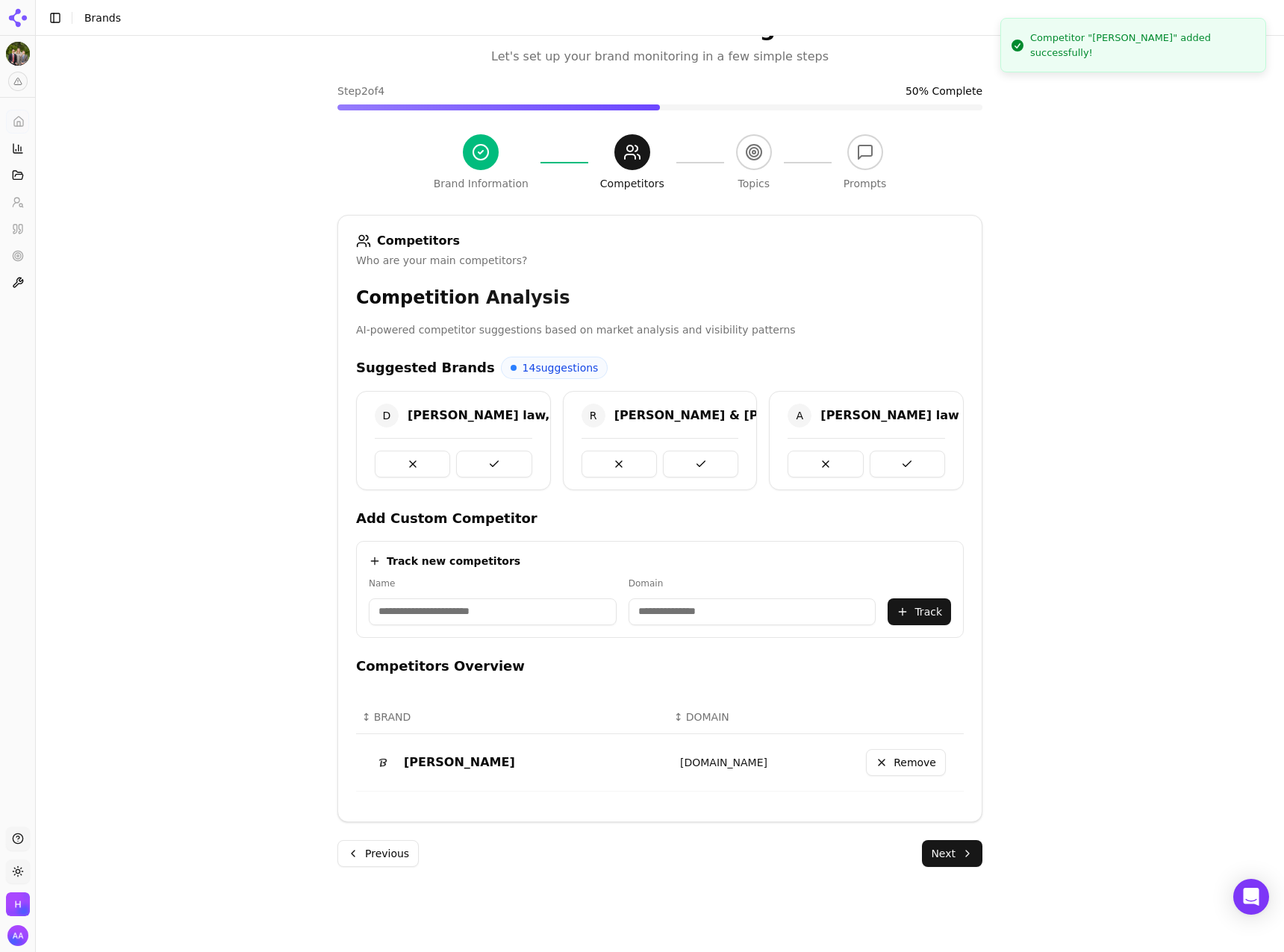
click at [527, 612] on input at bounding box center [492, 611] width 248 height 27
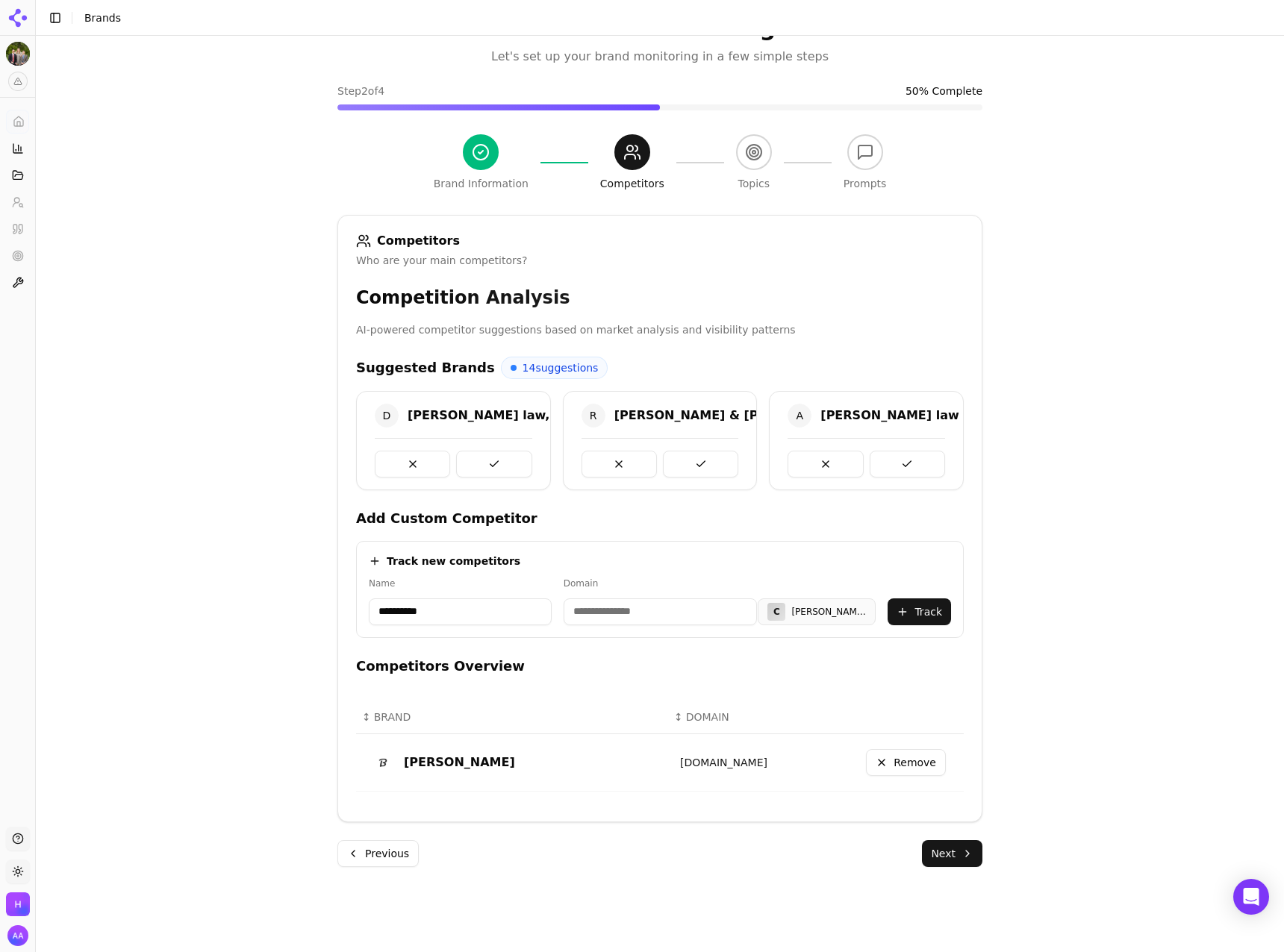
type input "**********"
click at [627, 615] on input at bounding box center [660, 611] width 194 height 27
click at [670, 575] on div "**********" at bounding box center [660, 589] width 607 height 97
click at [627, 608] on input "**********" at bounding box center [623, 611] width 163 height 27
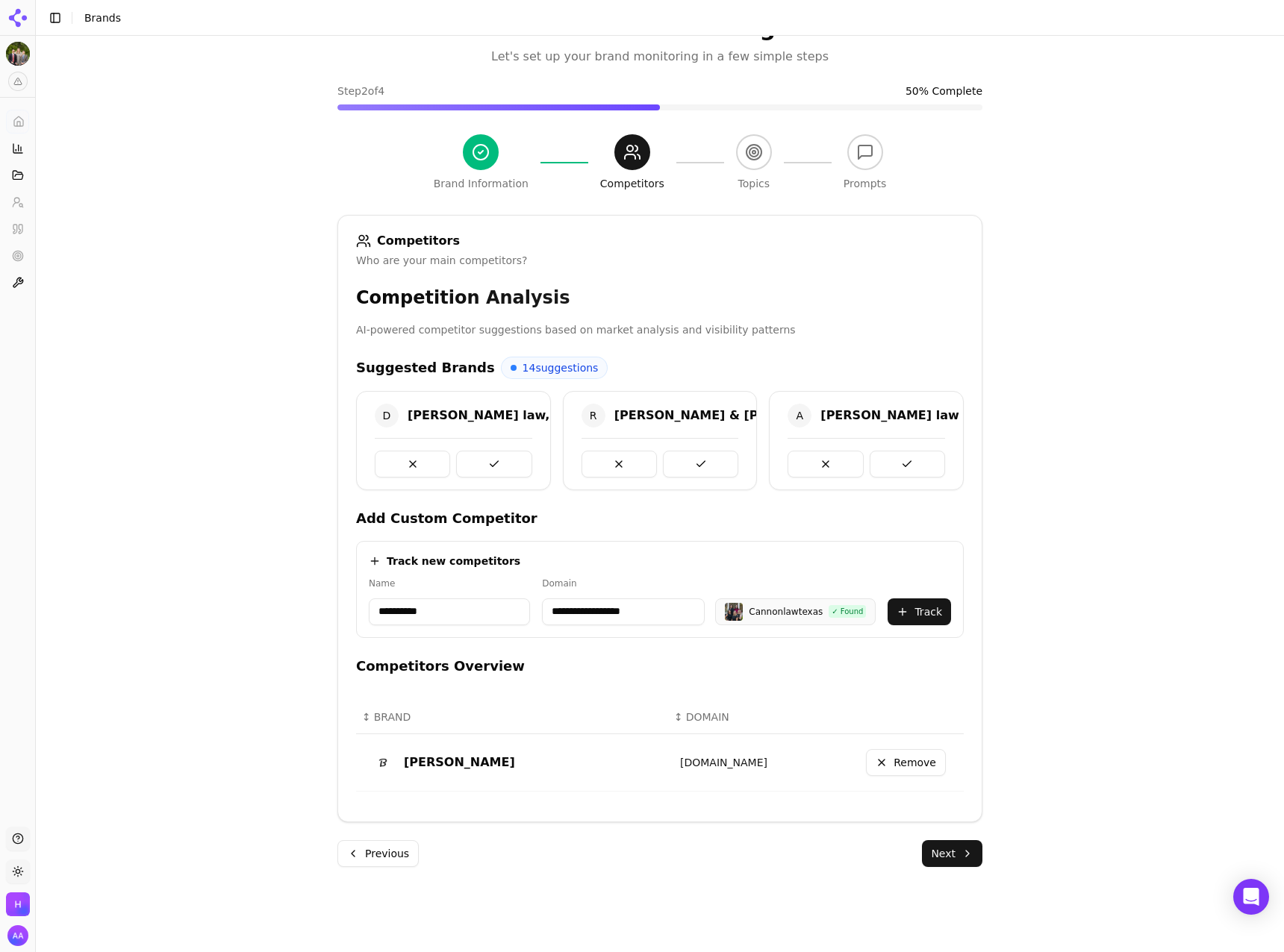
click at [614, 612] on input "**********" at bounding box center [623, 611] width 163 height 27
type input "**********"
click at [649, 573] on div "**********" at bounding box center [660, 589] width 607 height 97
click at [906, 623] on button "Track" at bounding box center [919, 611] width 64 height 27
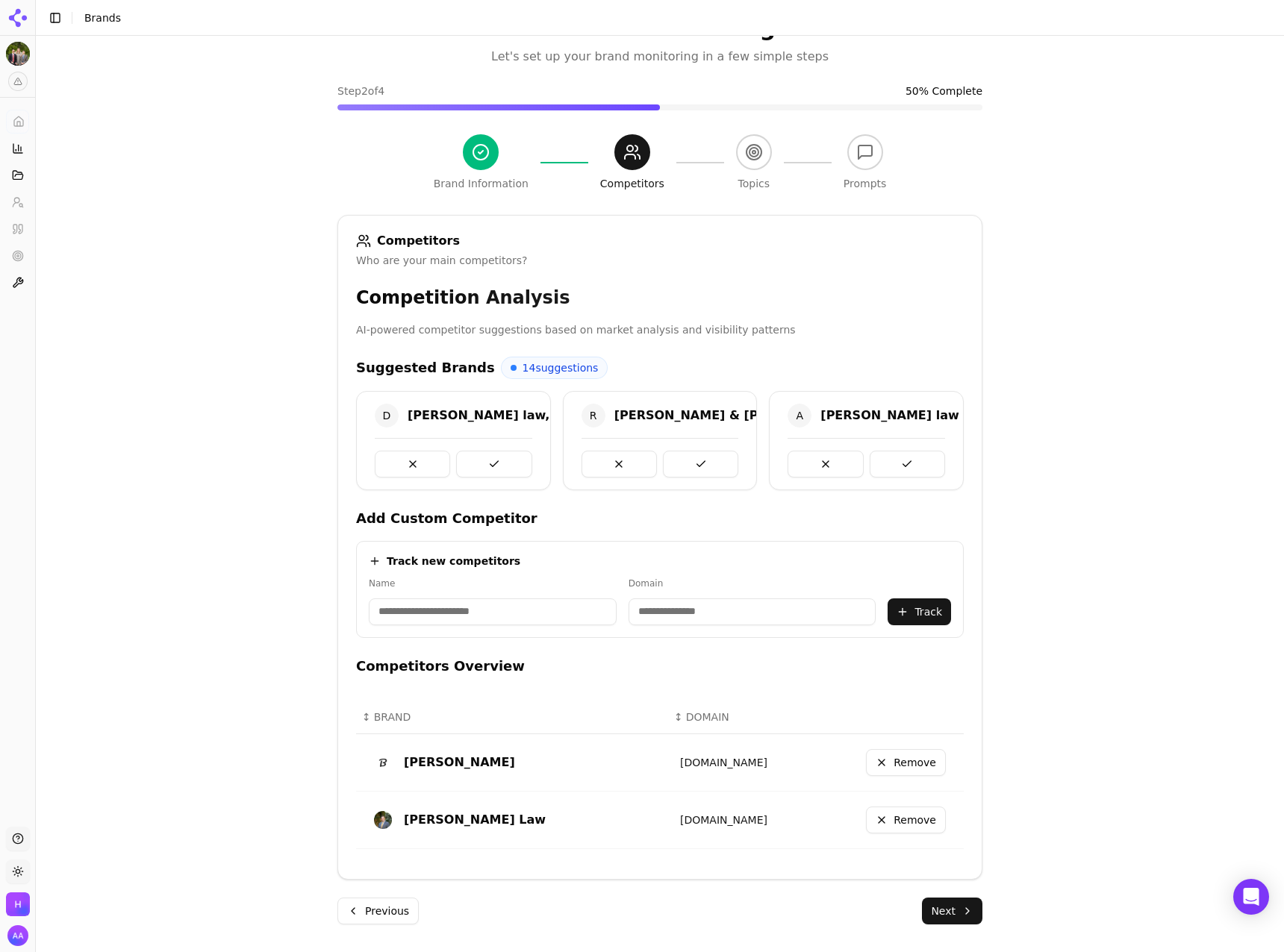
click at [816, 461] on button at bounding box center [825, 464] width 75 height 27
click at [838, 413] on div "morgan & morgan" at bounding box center [941, 416] width 241 height 18
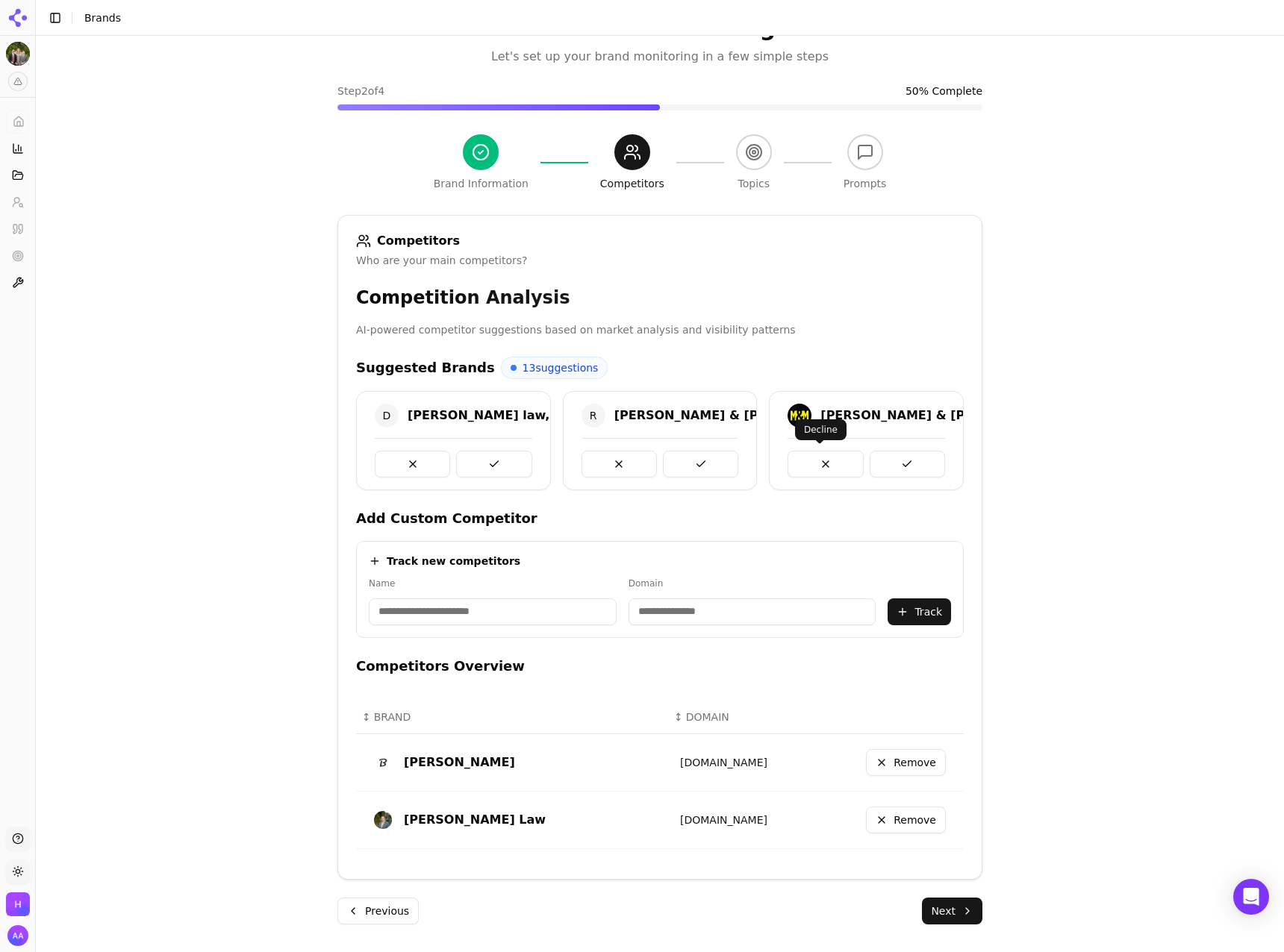
click at [802, 451] on button at bounding box center [825, 464] width 75 height 27
click at [423, 468] on button at bounding box center [412, 464] width 75 height 27
click at [512, 615] on input at bounding box center [492, 611] width 248 height 27
type input "******"
type input "**********"
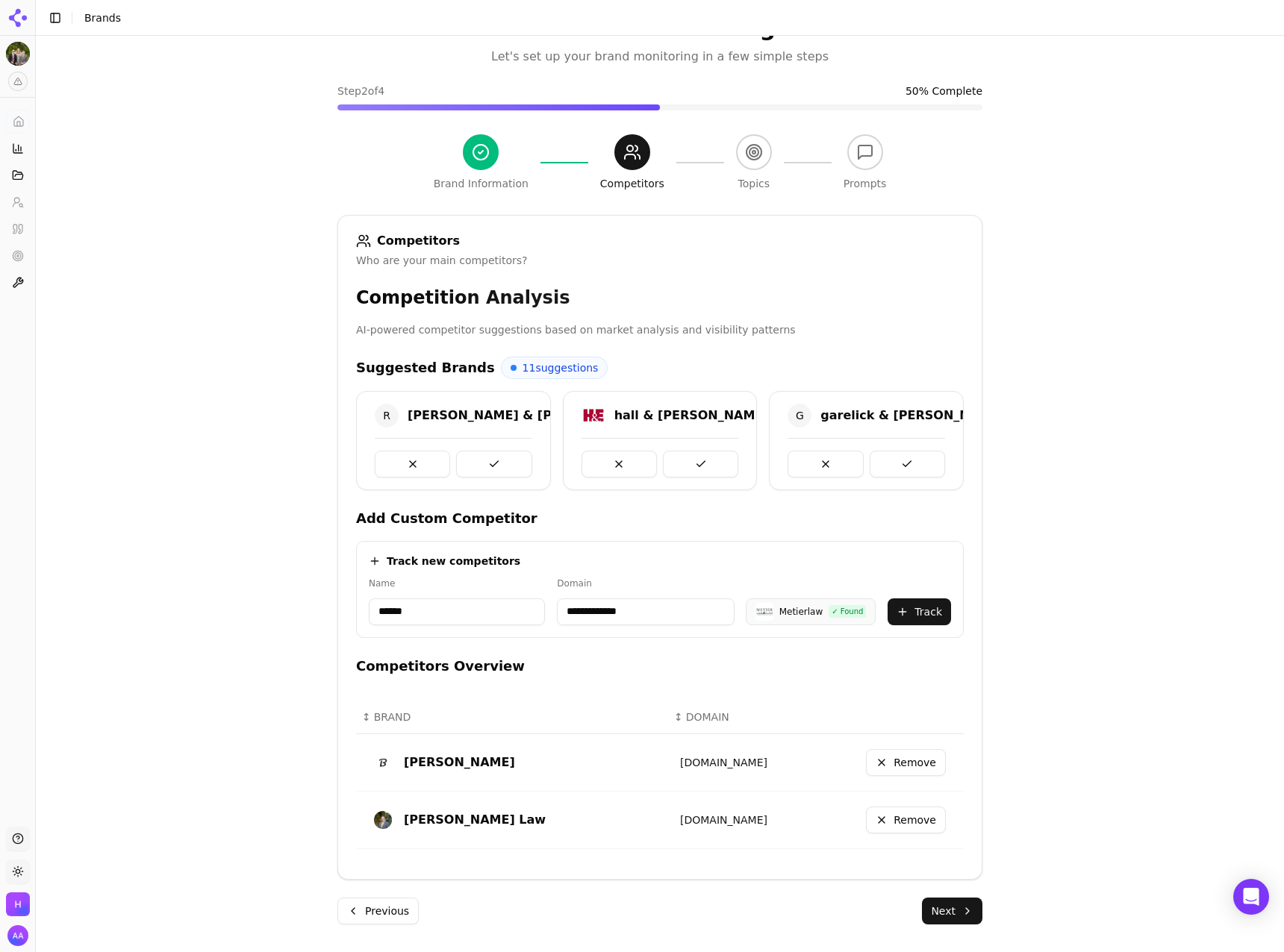
click at [658, 606] on input "**********" at bounding box center [645, 611] width 177 height 27
click at [907, 610] on button "Track" at bounding box center [919, 611] width 64 height 27
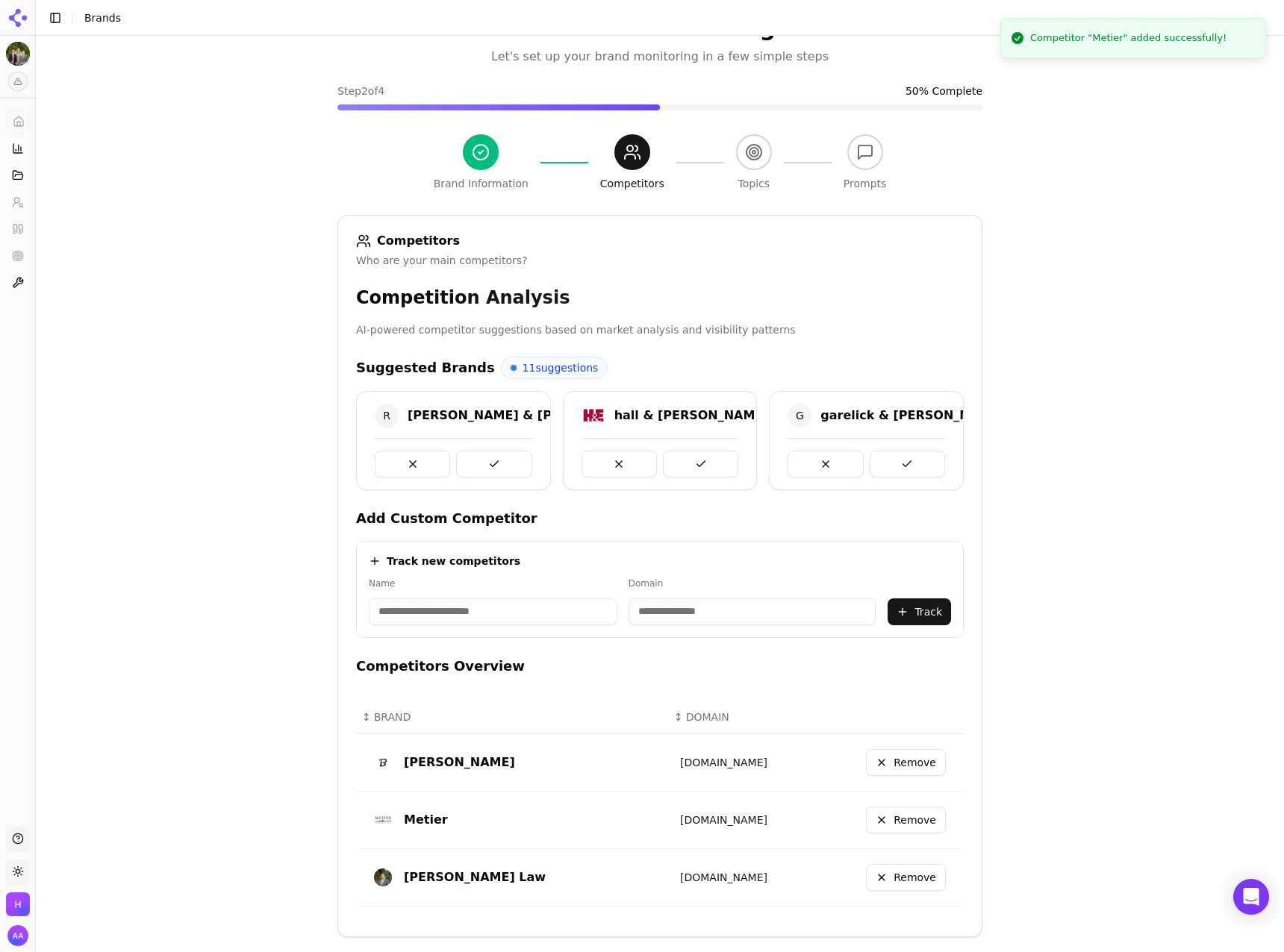
click at [497, 620] on input at bounding box center [492, 611] width 248 height 27
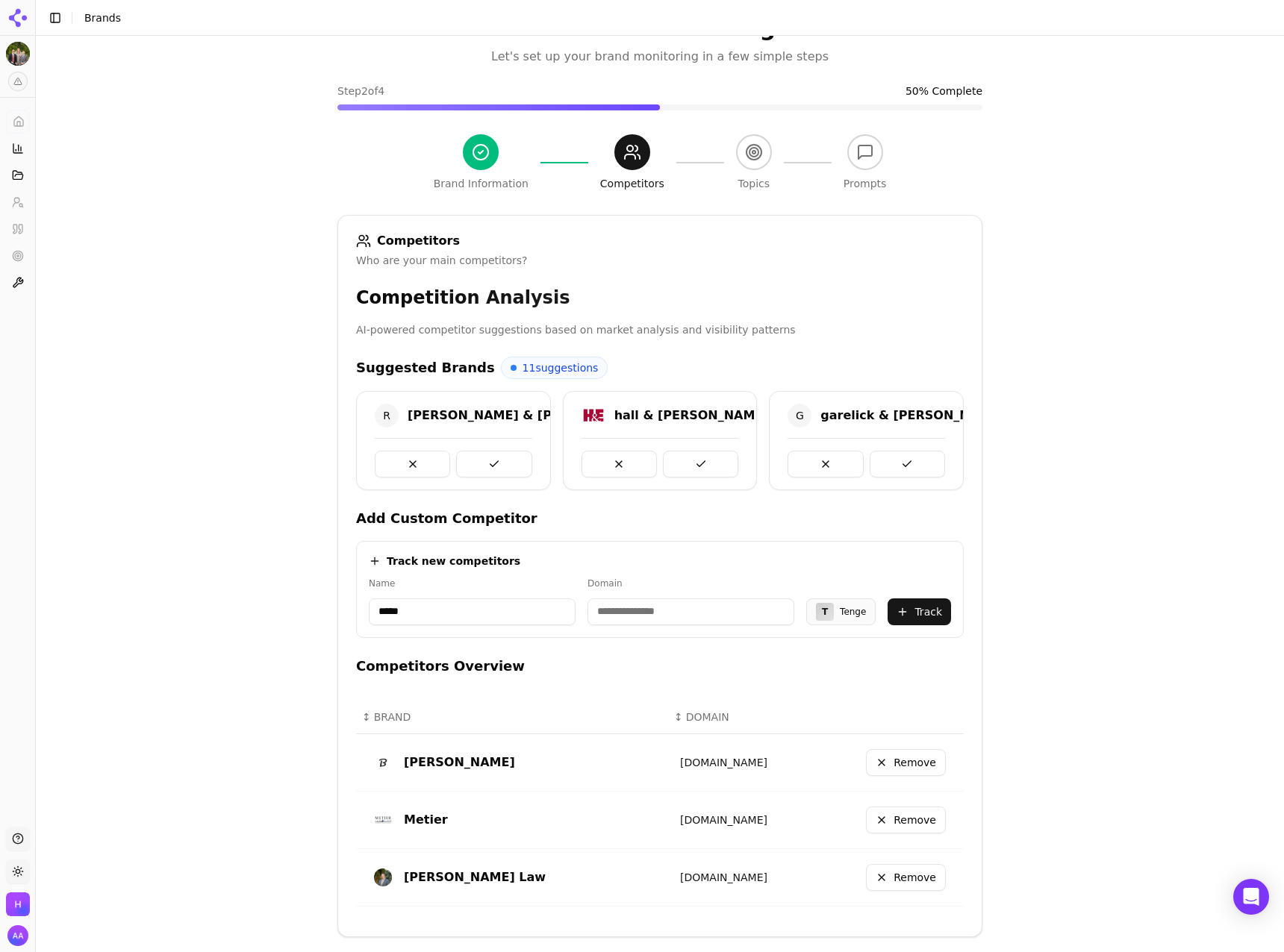
type input "*****"
click at [648, 624] on input "**********" at bounding box center [651, 611] width 180 height 27
click at [650, 618] on input "**********" at bounding box center [651, 611] width 180 height 27
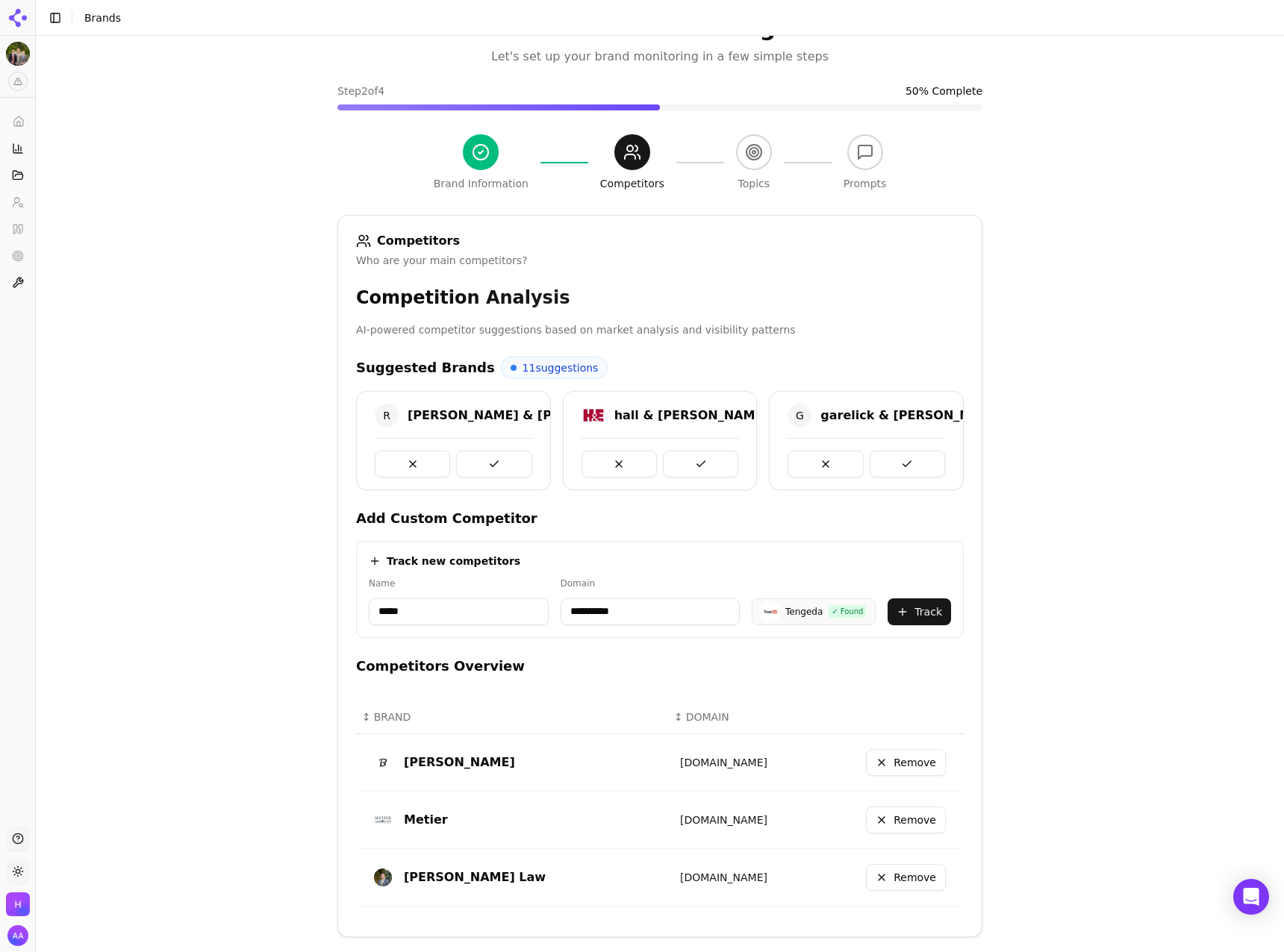
click at [650, 618] on input "**********" at bounding box center [651, 611] width 180 height 27
type input "**********"
click at [696, 568] on div "Track new competitors" at bounding box center [660, 561] width 582 height 15
click at [933, 611] on button "Track" at bounding box center [919, 611] width 64 height 27
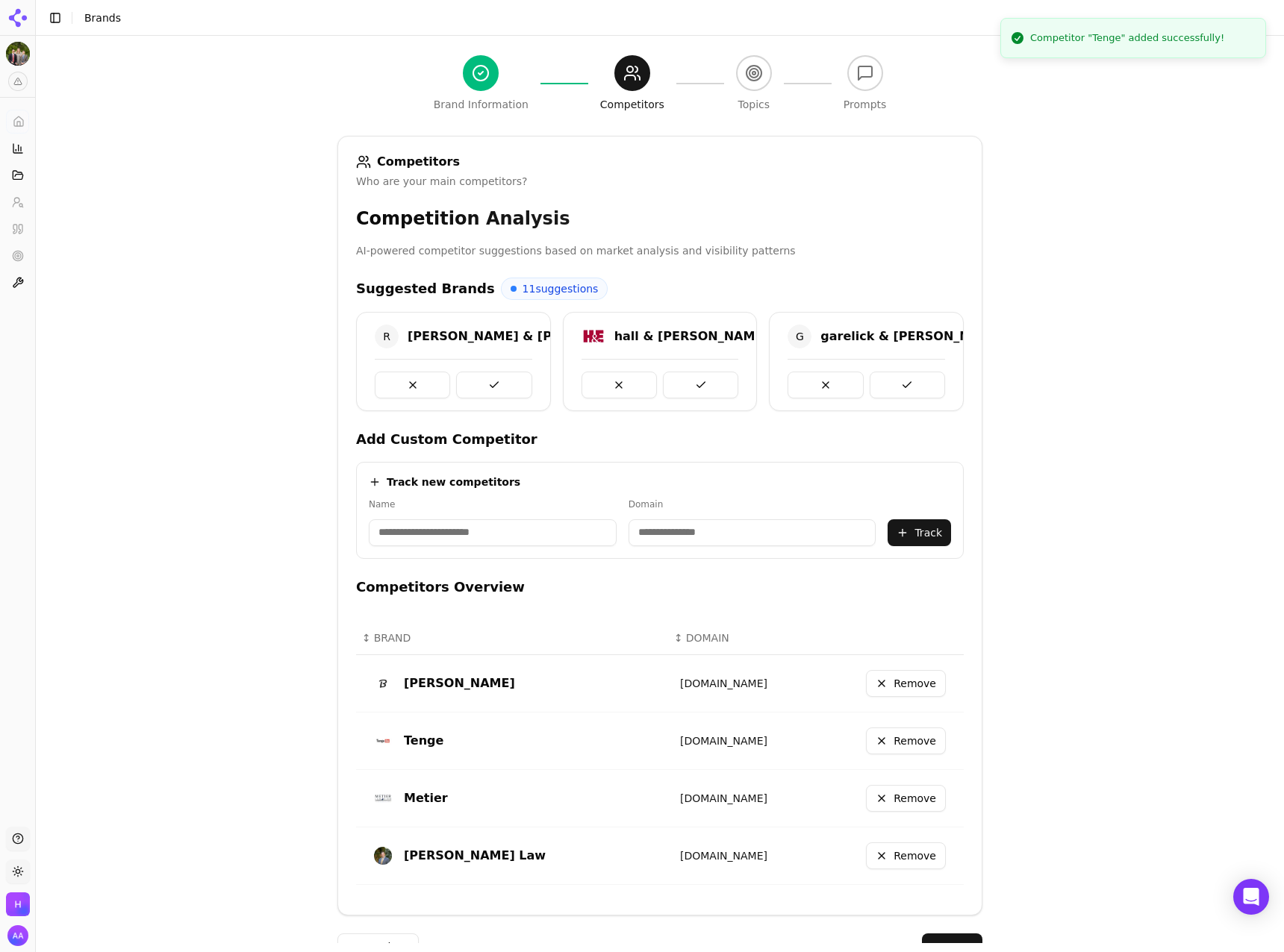
scroll to position [165, 0]
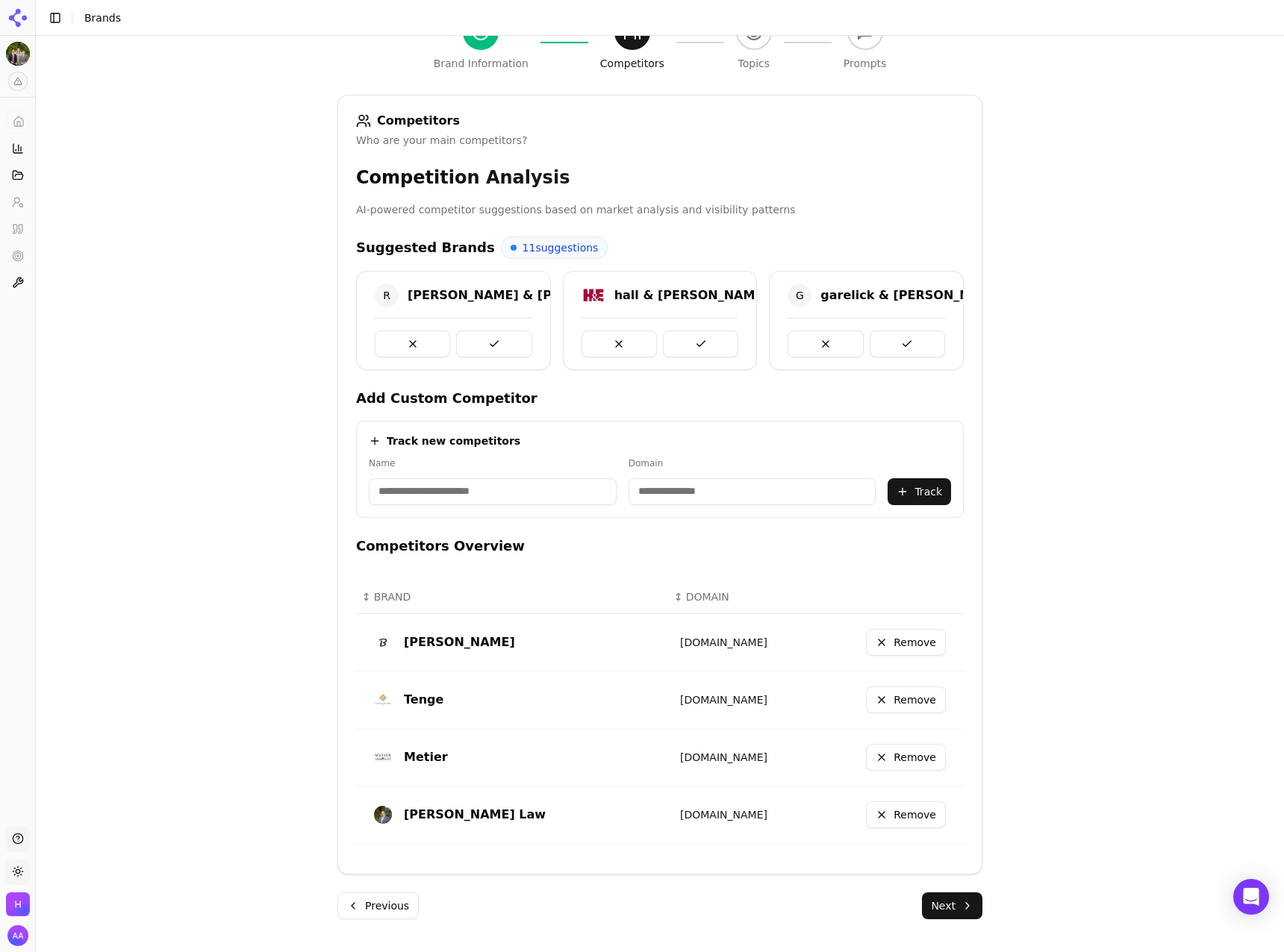
click at [492, 502] on input at bounding box center [492, 491] width 248 height 27
click at [445, 495] on input "**********" at bounding box center [460, 491] width 183 height 27
type input "**********"
click at [625, 489] on input "**********" at bounding box center [622, 491] width 161 height 27
type input "**********"
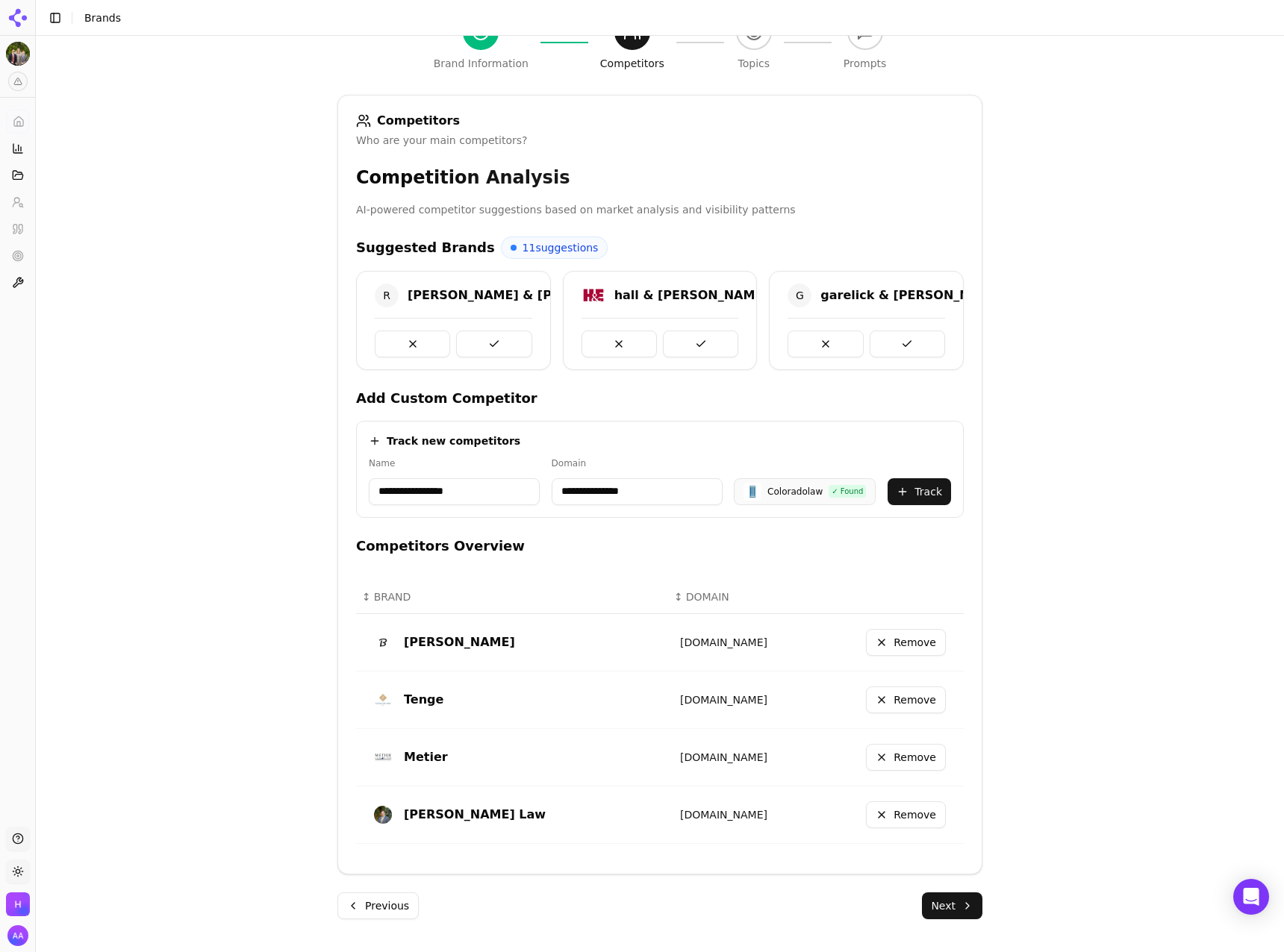
click at [693, 455] on div "**********" at bounding box center [660, 469] width 607 height 97
click at [933, 493] on button "Track" at bounding box center [919, 491] width 64 height 27
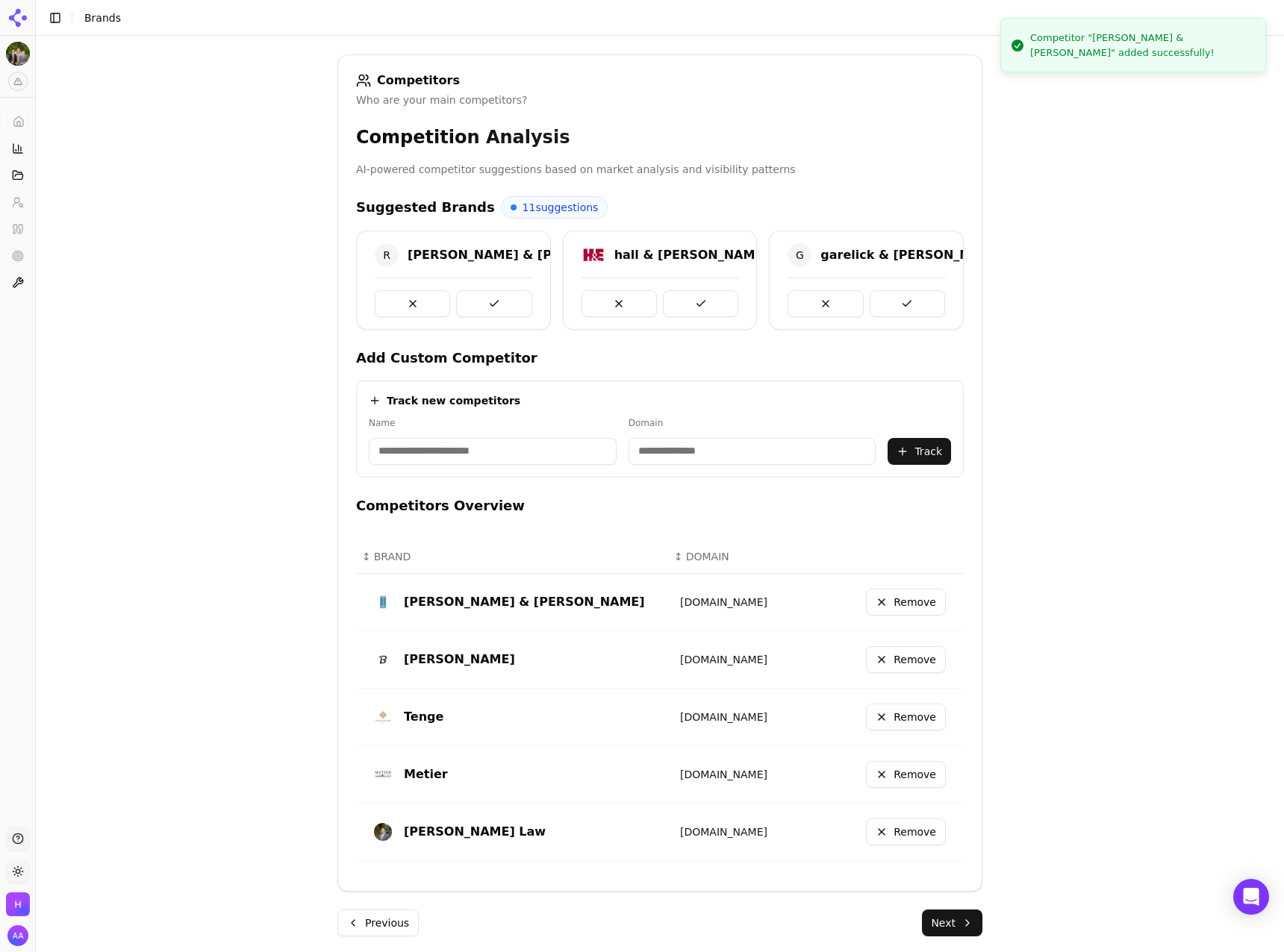
scroll to position [222, 0]
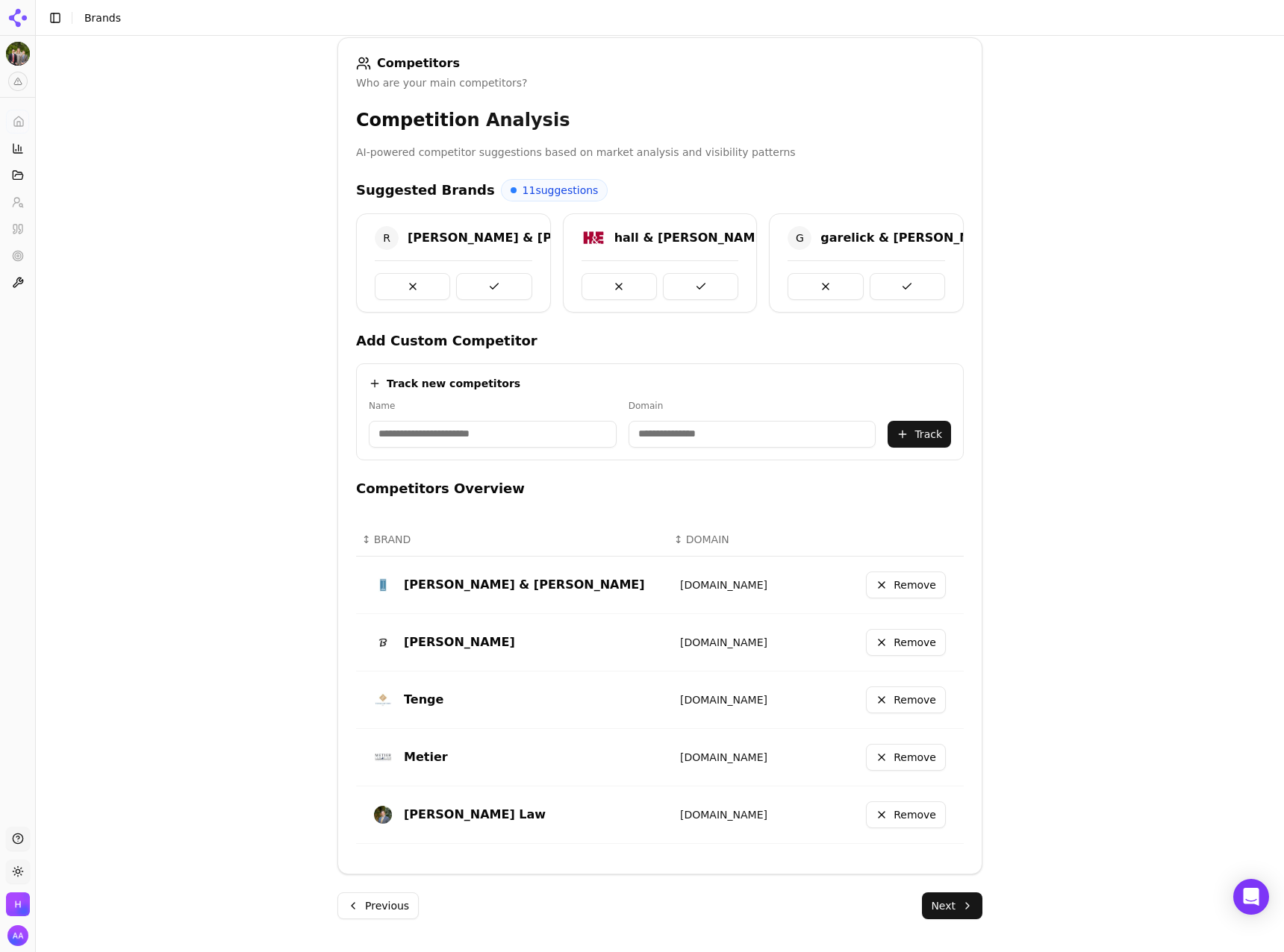
click at [955, 906] on button "Next" at bounding box center [952, 905] width 60 height 27
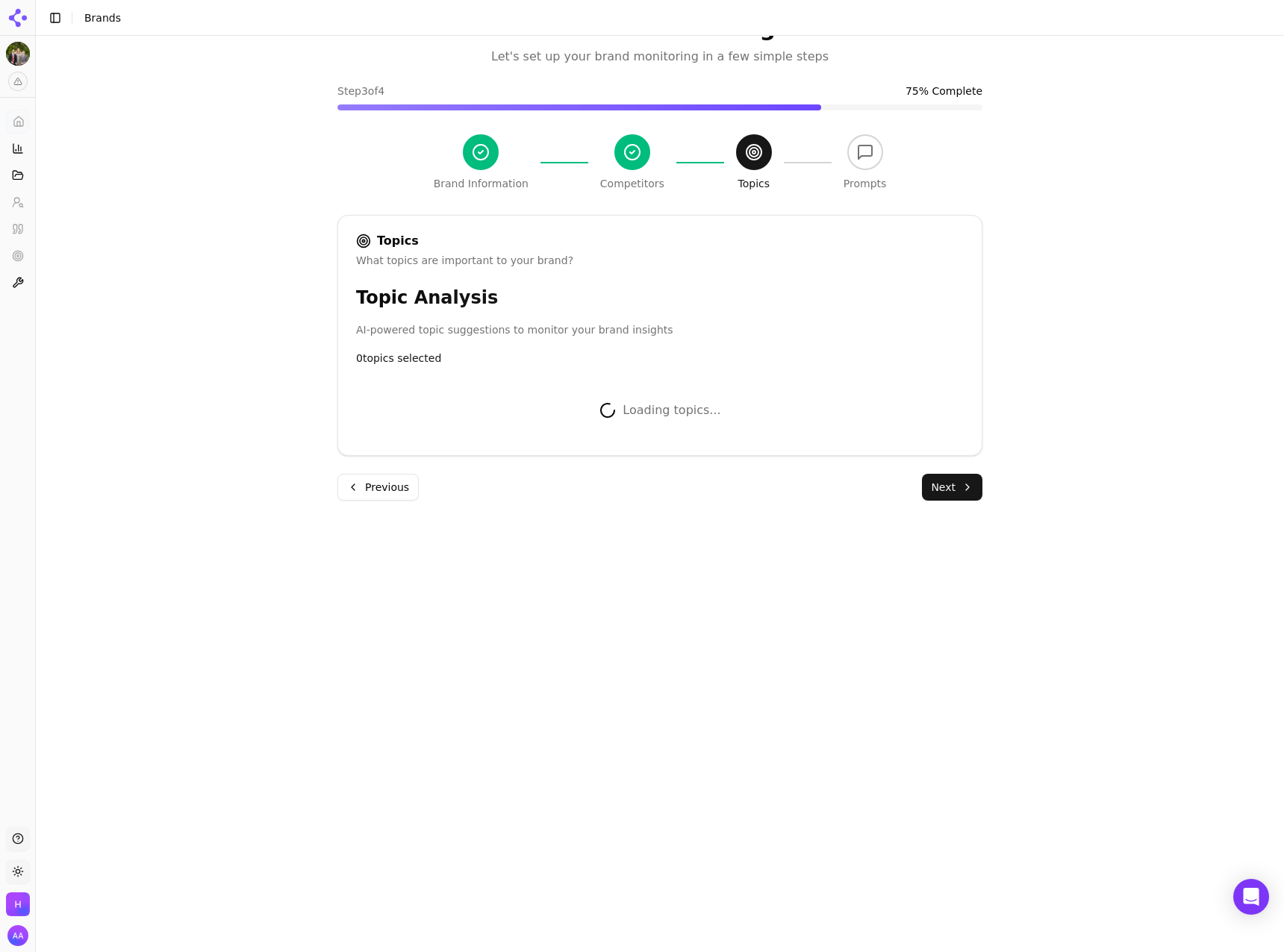
scroll to position [144, 0]
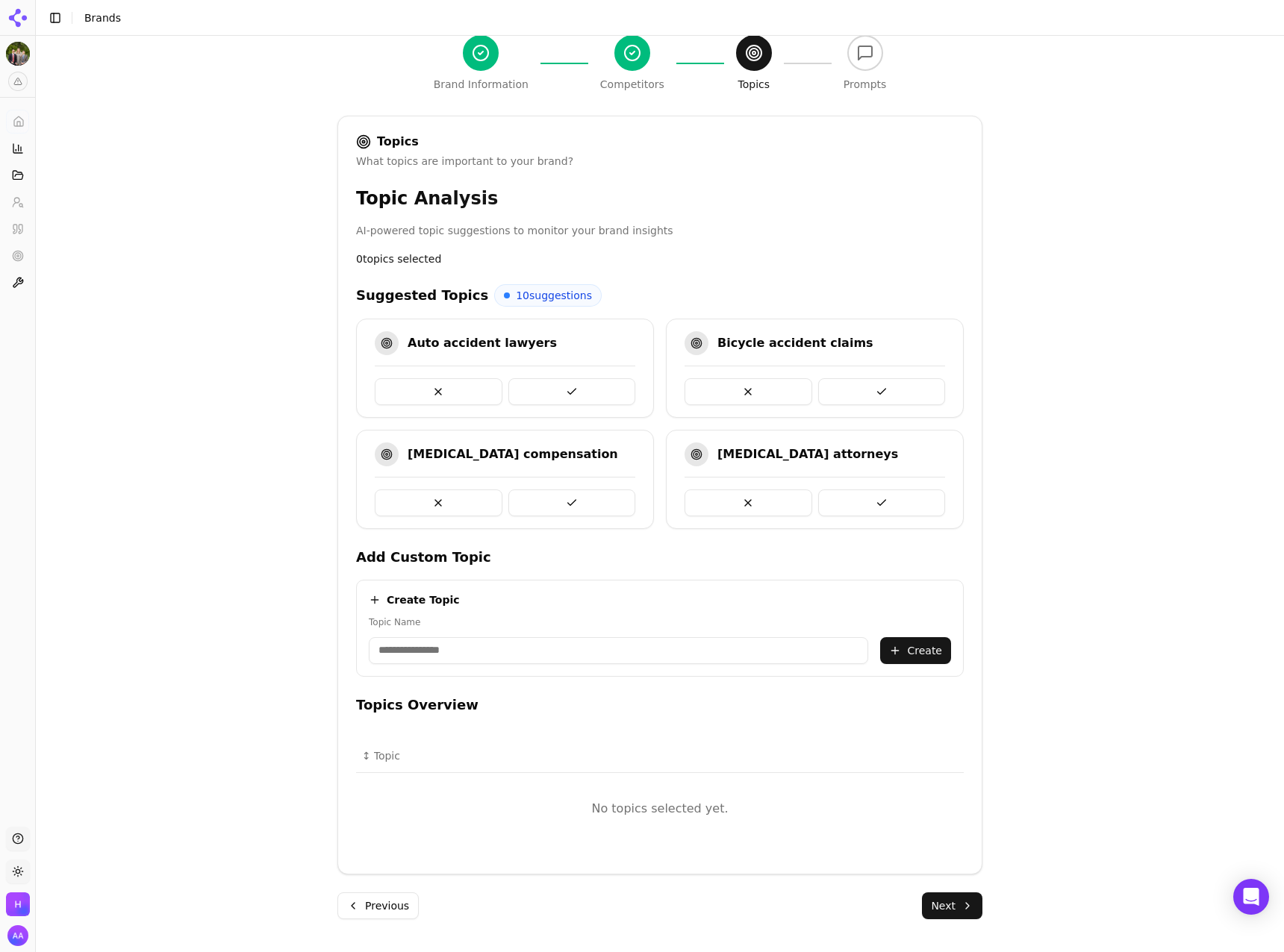
click at [441, 458] on div "Dog bite compensation" at bounding box center [513, 454] width 211 height 18
click at [441, 457] on div "Dog bite compensation" at bounding box center [513, 454] width 211 height 18
click at [441, 456] on div "Dog bite compensation" at bounding box center [513, 454] width 211 height 18
click at [789, 334] on div "Bicycle accident claims" at bounding box center [795, 343] width 156 height 18
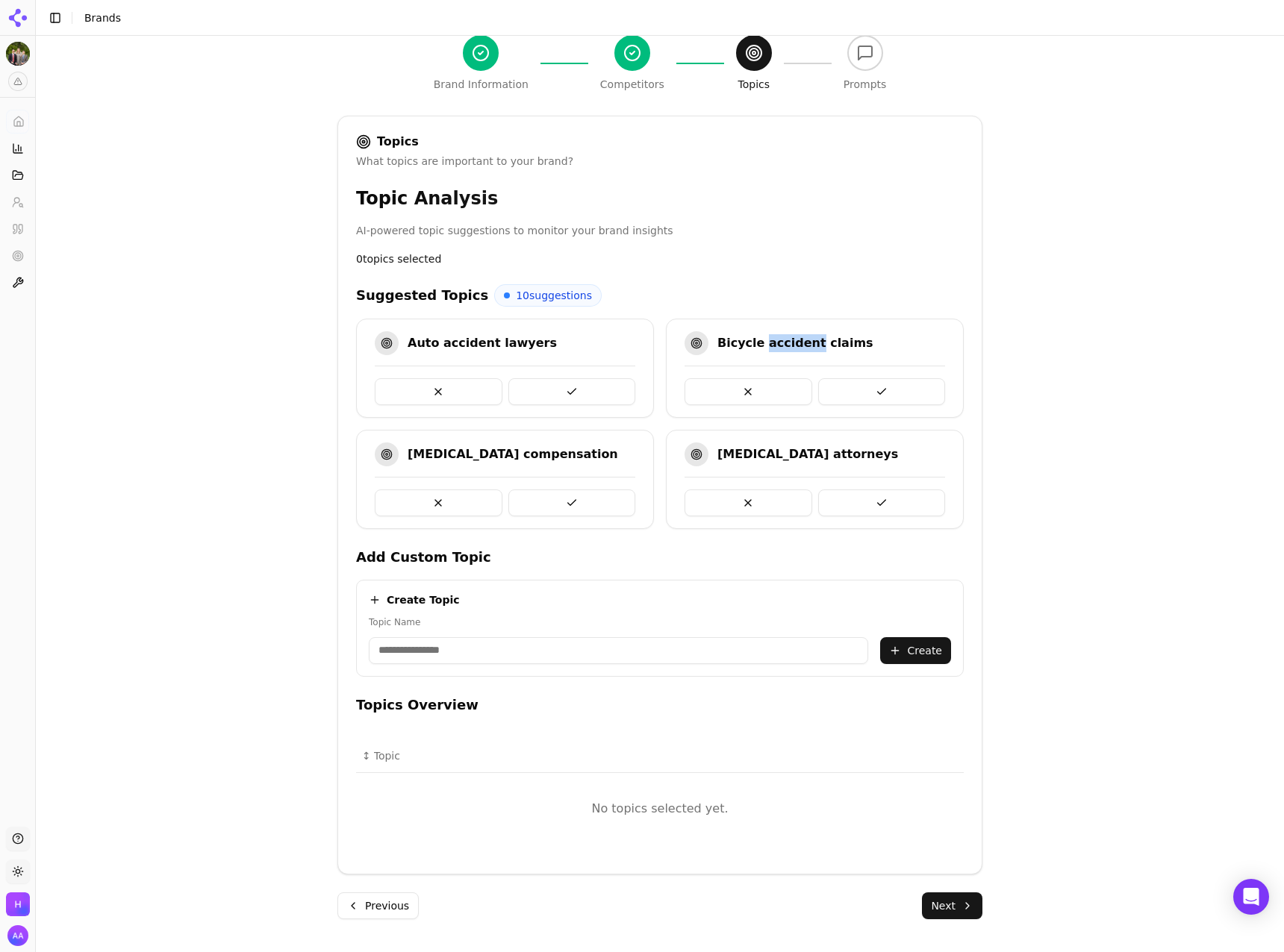
click at [789, 334] on div "Bicycle accident claims" at bounding box center [795, 343] width 156 height 18
click at [790, 239] on div "Topic Analysis AI-powered topic suggestions to monitor your brand insights 0 to…" at bounding box center [660, 226] width 607 height 80
click at [565, 387] on button at bounding box center [572, 391] width 128 height 27
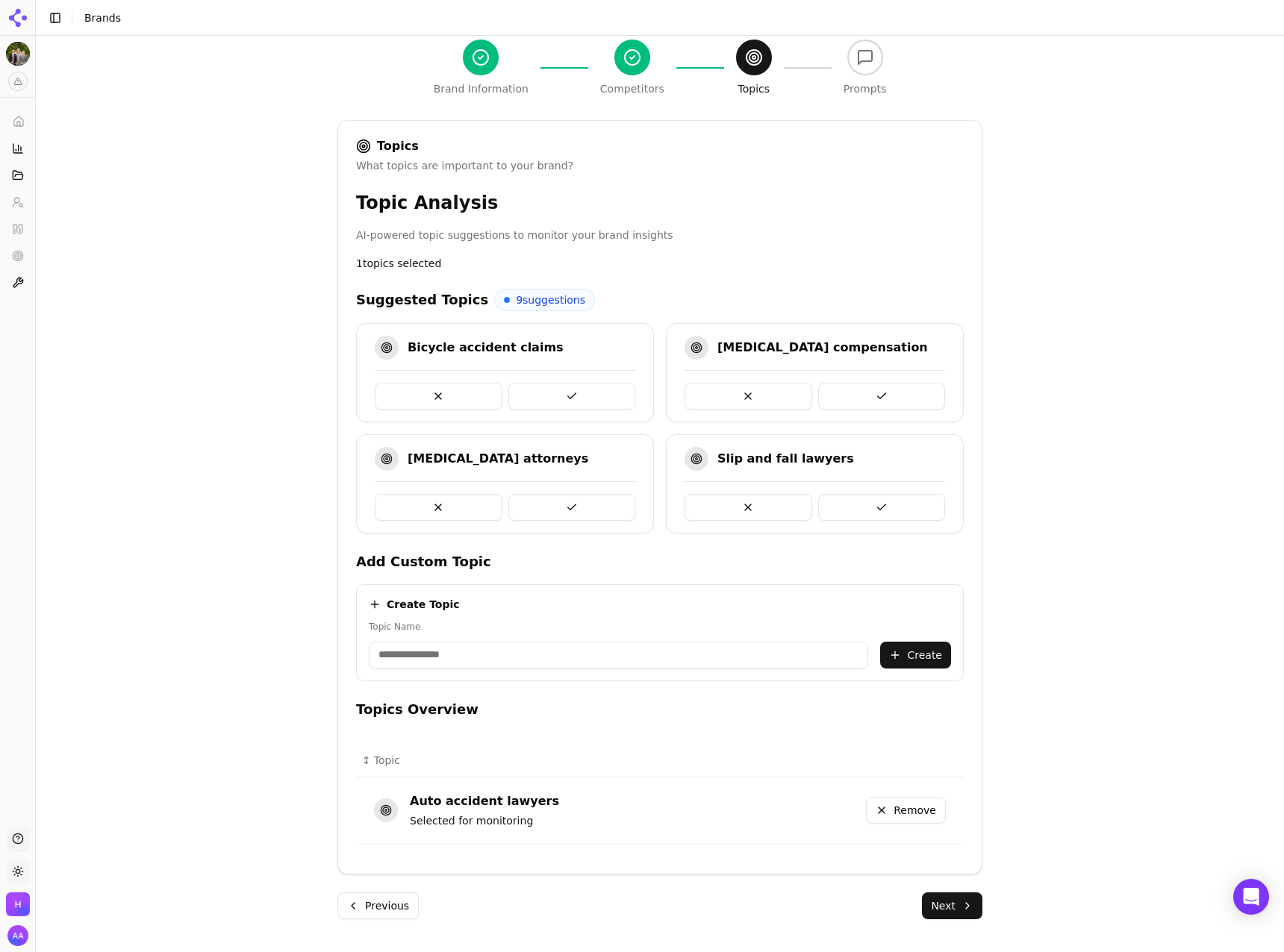
click at [570, 391] on button at bounding box center [572, 396] width 128 height 27
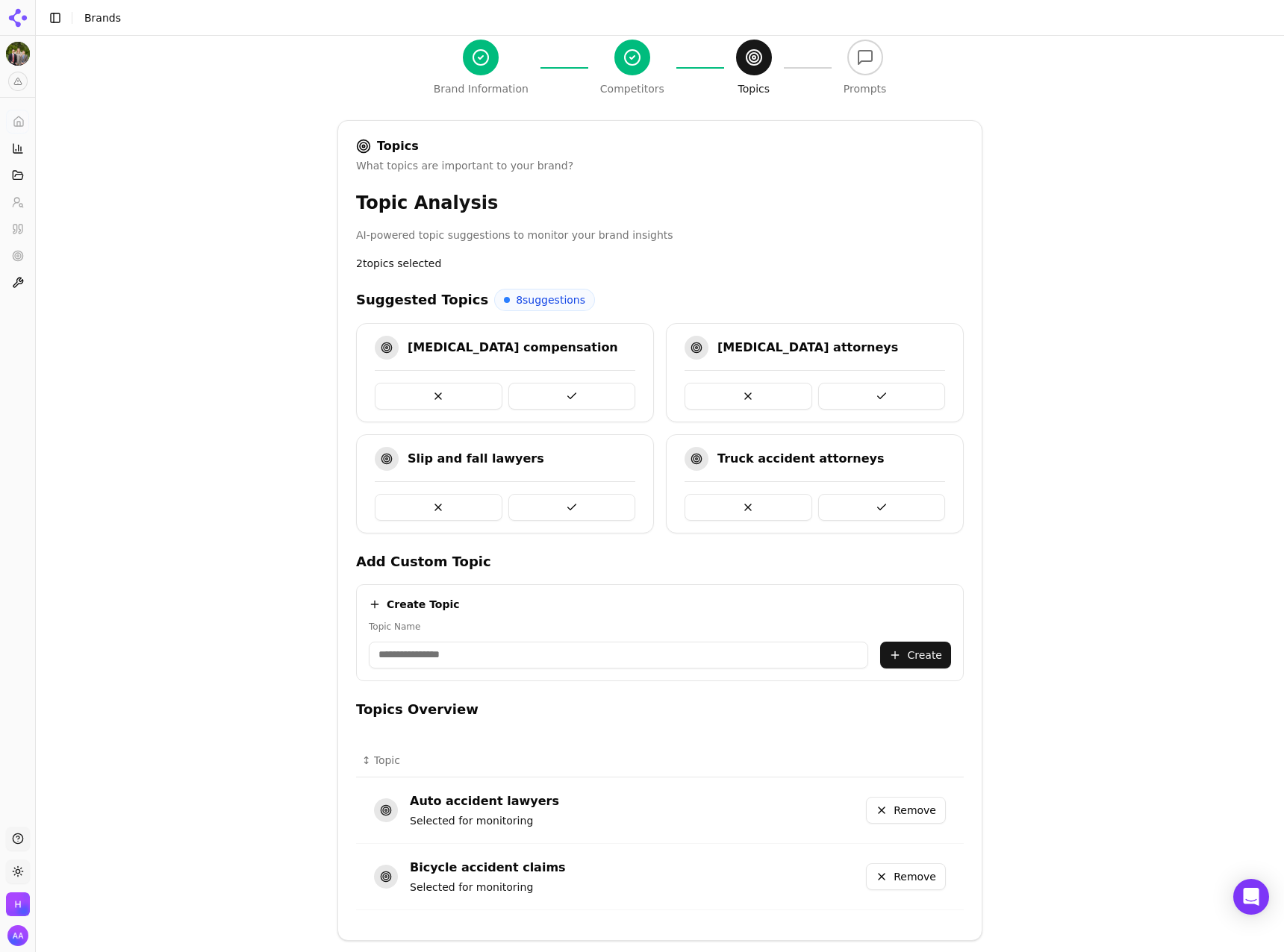
click at [571, 391] on button at bounding box center [572, 396] width 128 height 27
click at [570, 394] on button at bounding box center [572, 396] width 128 height 27
click at [564, 396] on button at bounding box center [572, 396] width 128 height 27
click at [541, 391] on button at bounding box center [572, 396] width 128 height 27
click at [576, 391] on button at bounding box center [572, 396] width 128 height 27
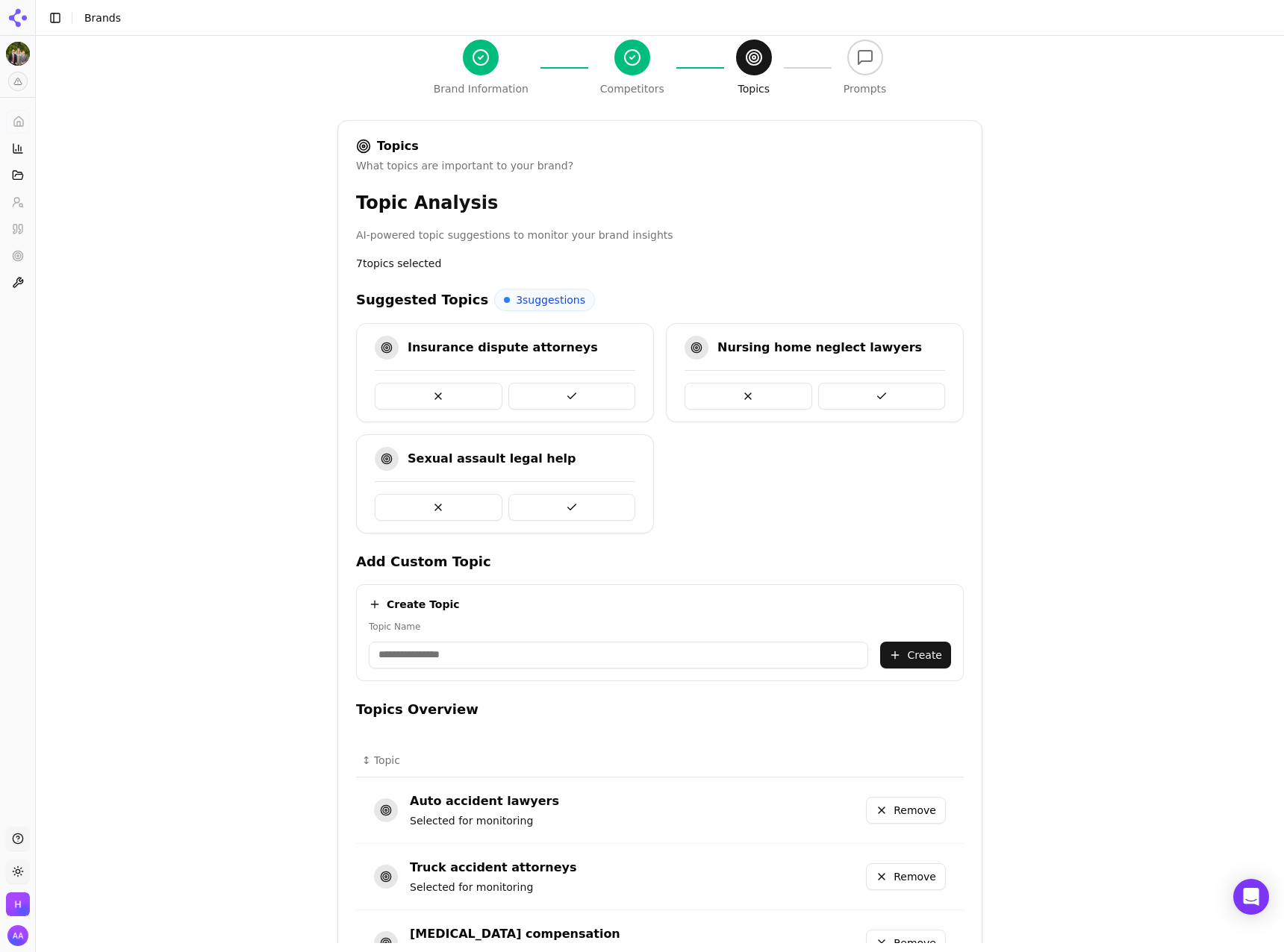
click at [414, 389] on button at bounding box center [438, 396] width 128 height 27
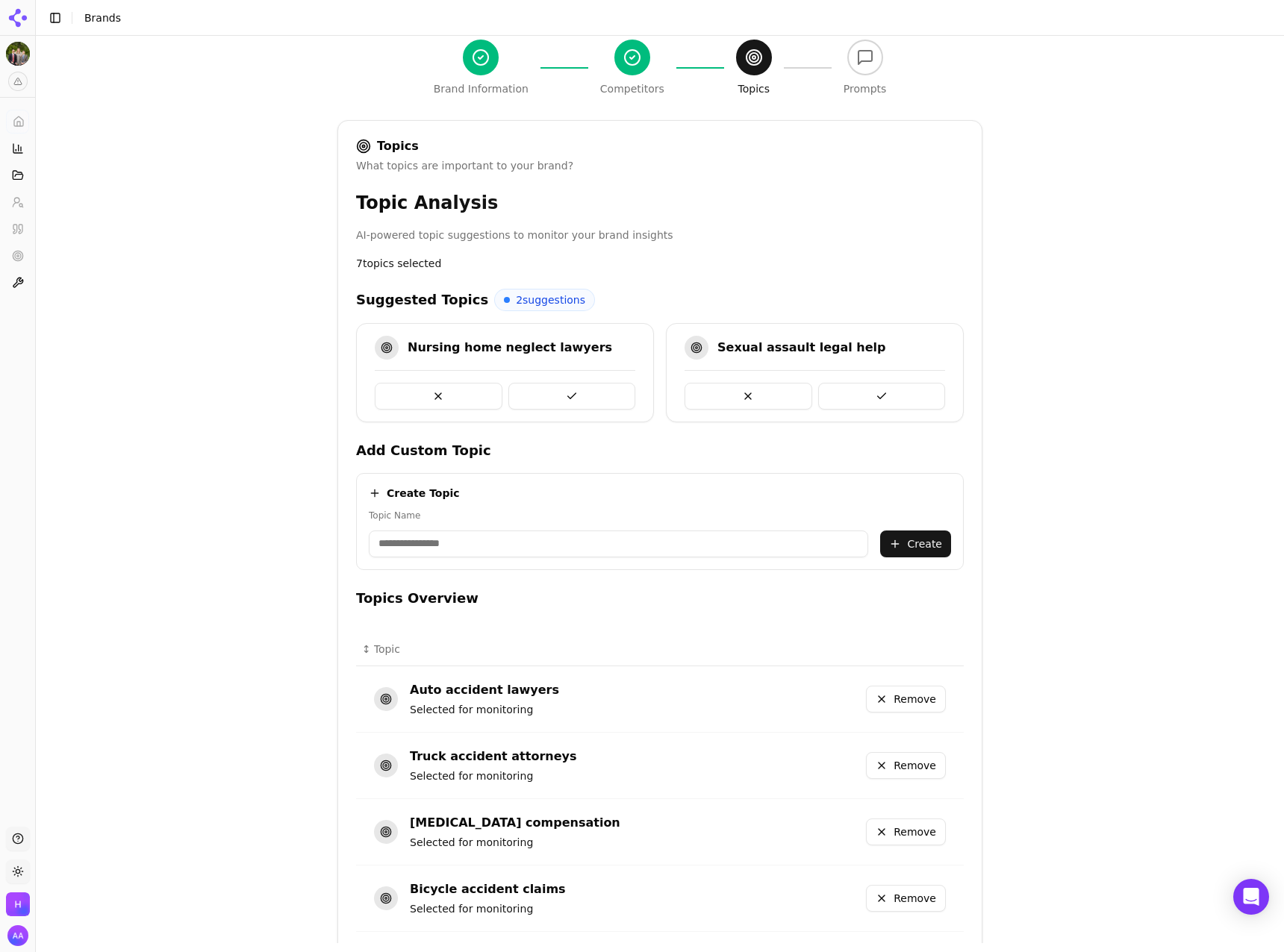
click at [593, 399] on button at bounding box center [572, 396] width 128 height 27
drag, startPoint x: 434, startPoint y: 345, endPoint x: 581, endPoint y: 367, distance: 148.6
click at [581, 367] on div "Sexual assault legal help" at bounding box center [505, 372] width 298 height 99
click at [586, 357] on div "Sexual assault legal help" at bounding box center [505, 350] width 297 height 29
click at [579, 394] on button at bounding box center [572, 396] width 128 height 27
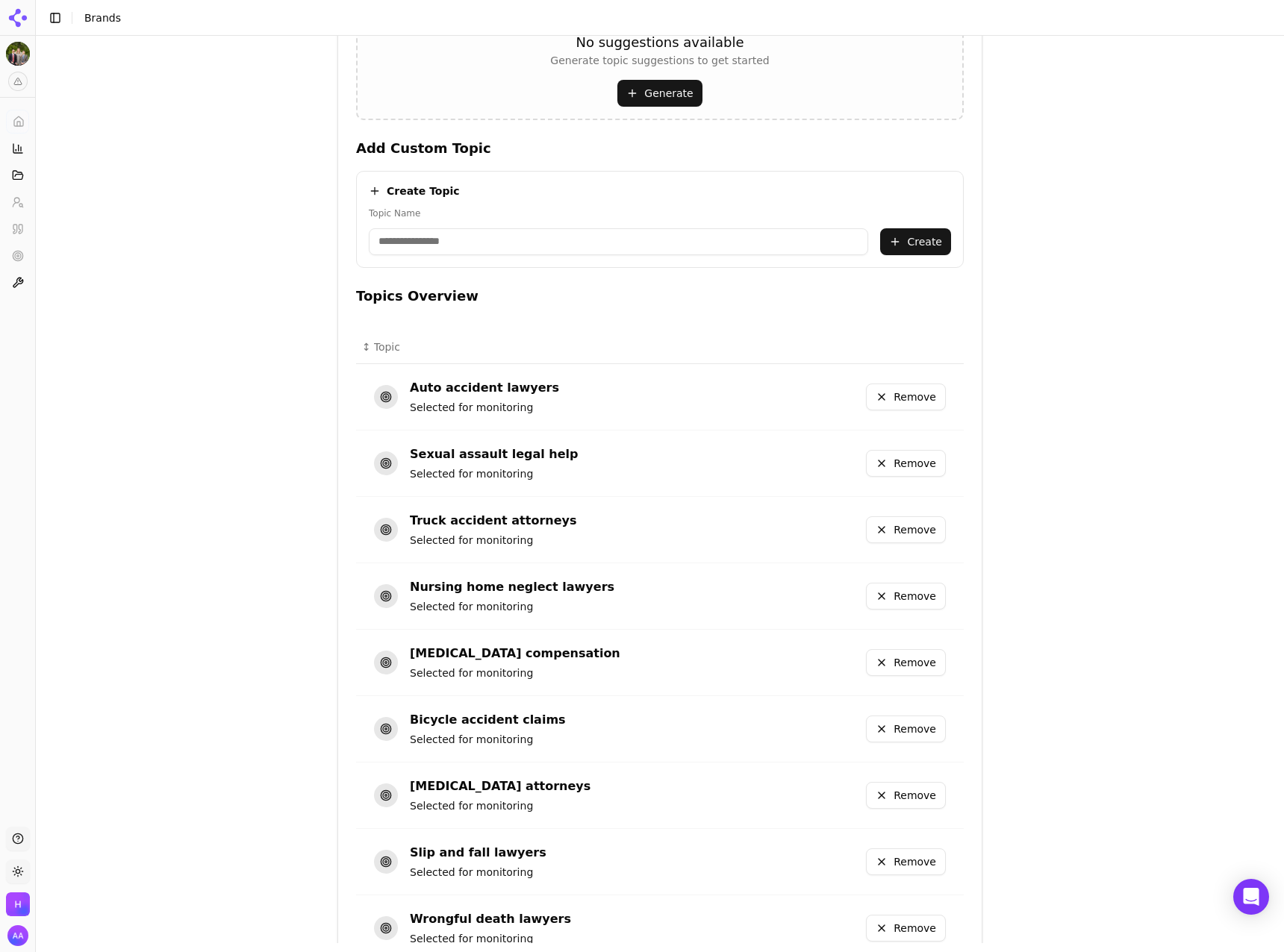
scroll to position [575, 0]
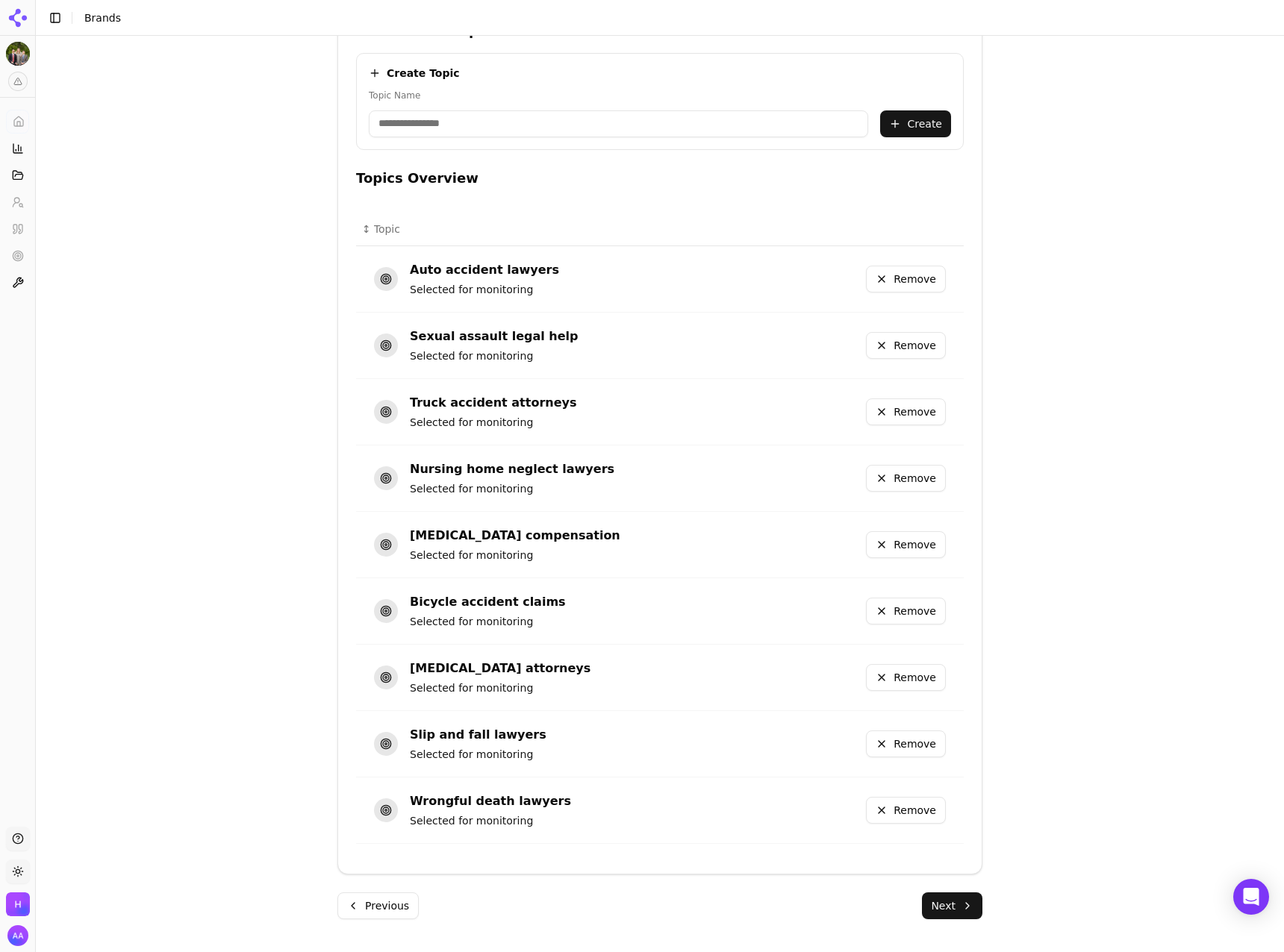
click at [992, 886] on div "Brand Onboarding Let's set up your brand monitoring in a few simple steps Step …" at bounding box center [660, 489] width 1248 height 908
click at [966, 905] on button "Next" at bounding box center [952, 905] width 60 height 27
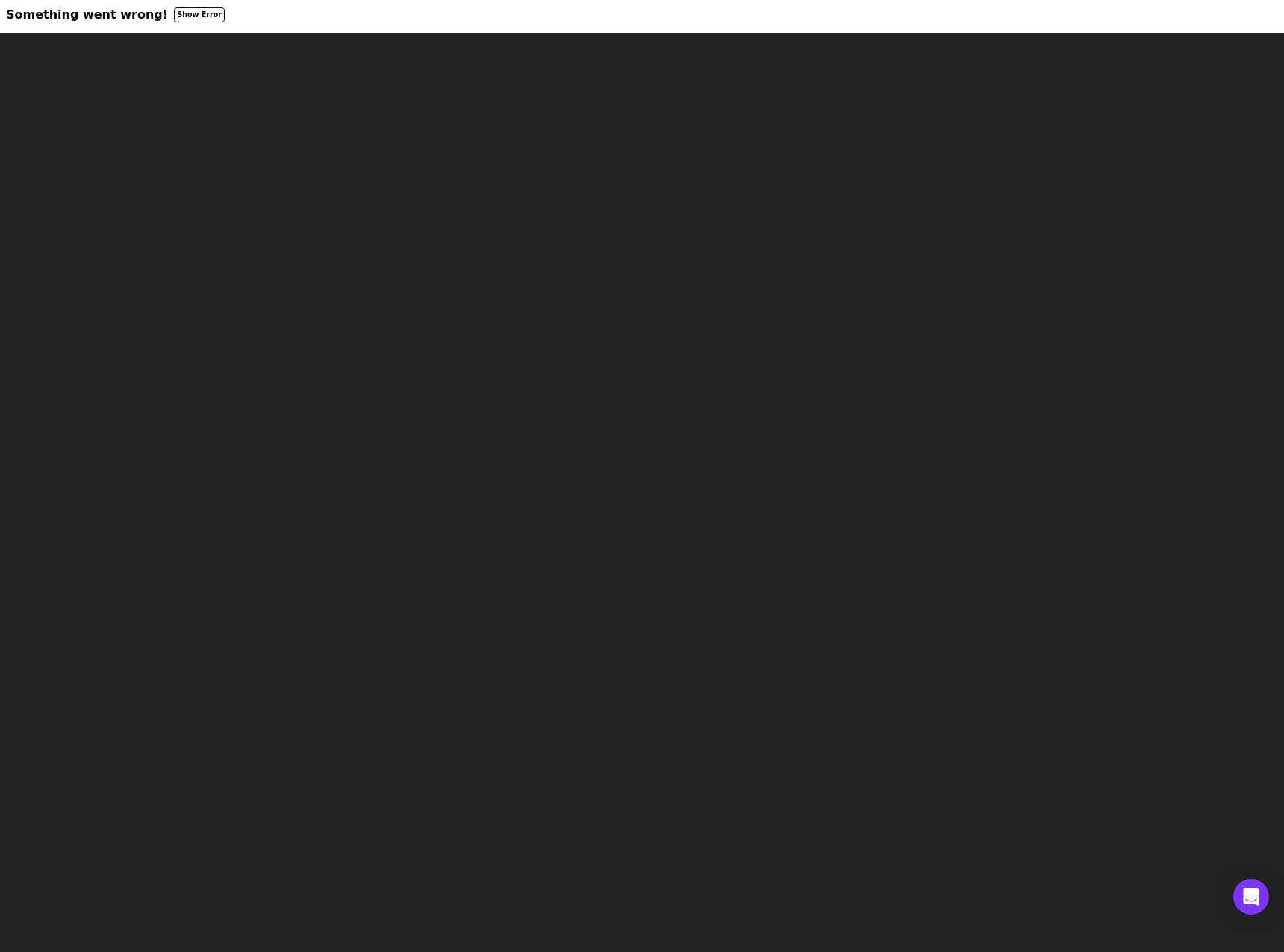
click at [213, 33] on html "Something went wrong! Show Error" at bounding box center [642, 16] width 1284 height 33
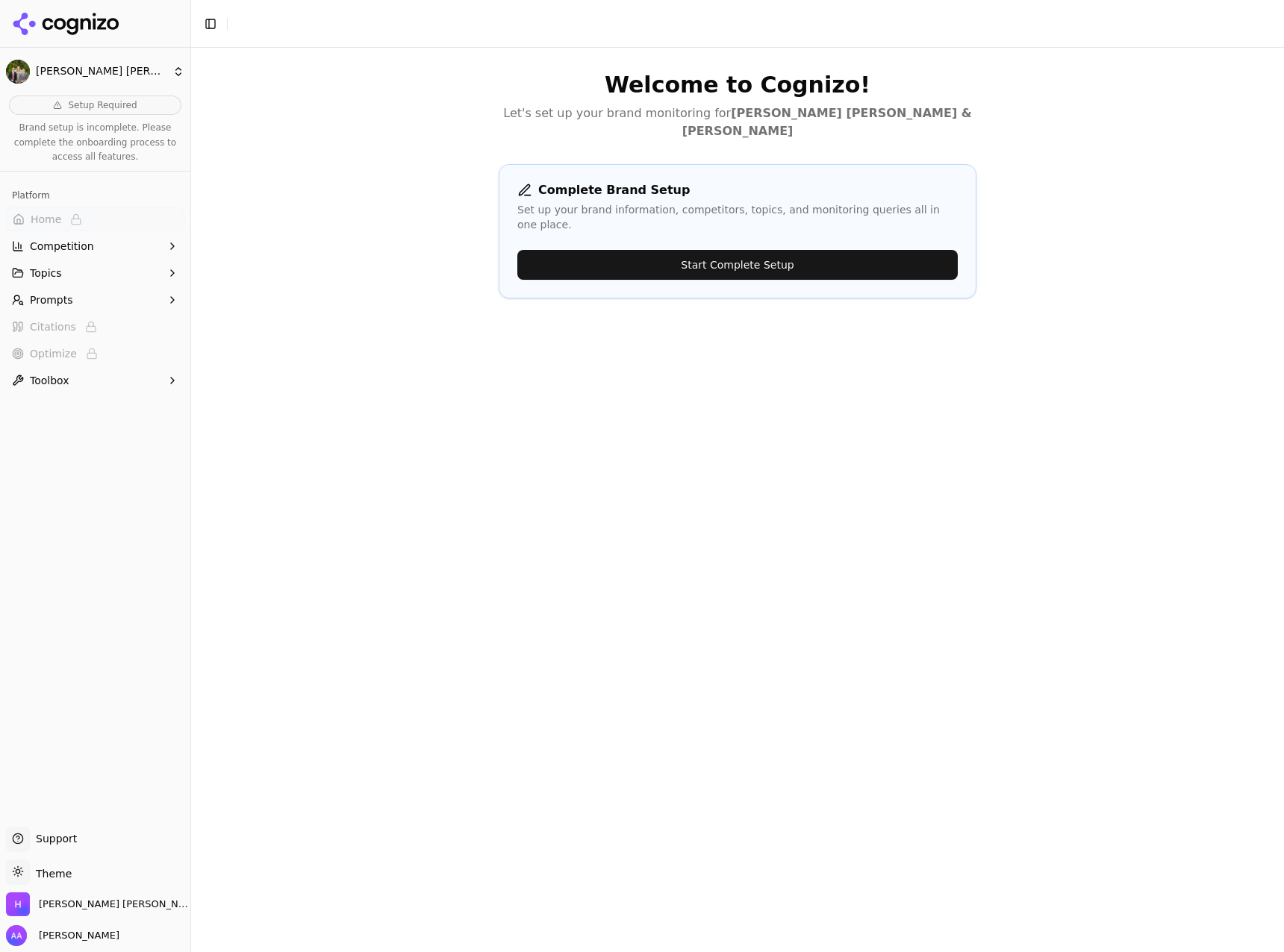
click at [736, 250] on button "Start Complete Setup" at bounding box center [737, 265] width 441 height 30
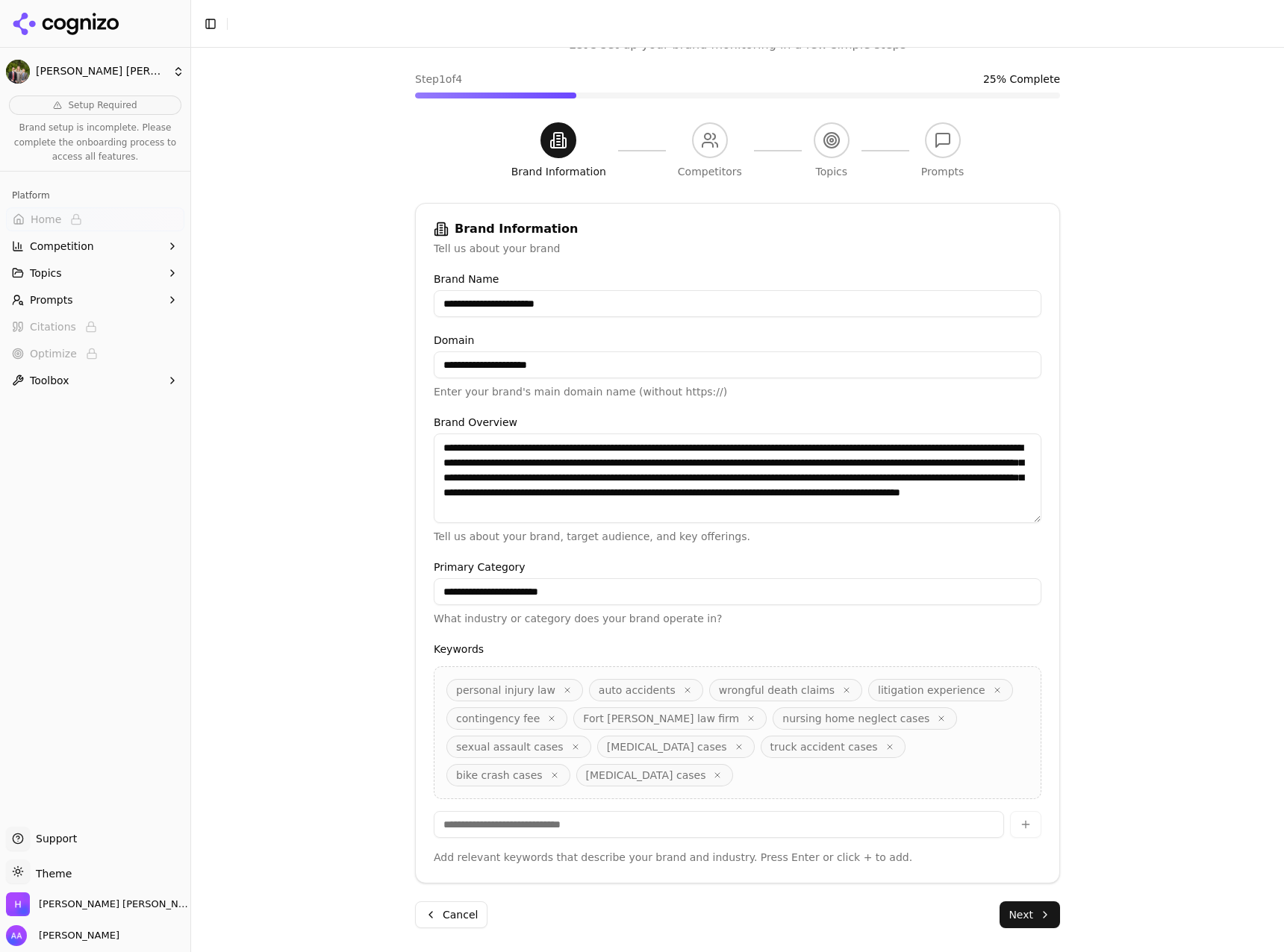
click at [1017, 914] on button "Next" at bounding box center [1030, 914] width 60 height 27
click at [1017, 914] on div "**********" at bounding box center [737, 454] width 1093 height 952
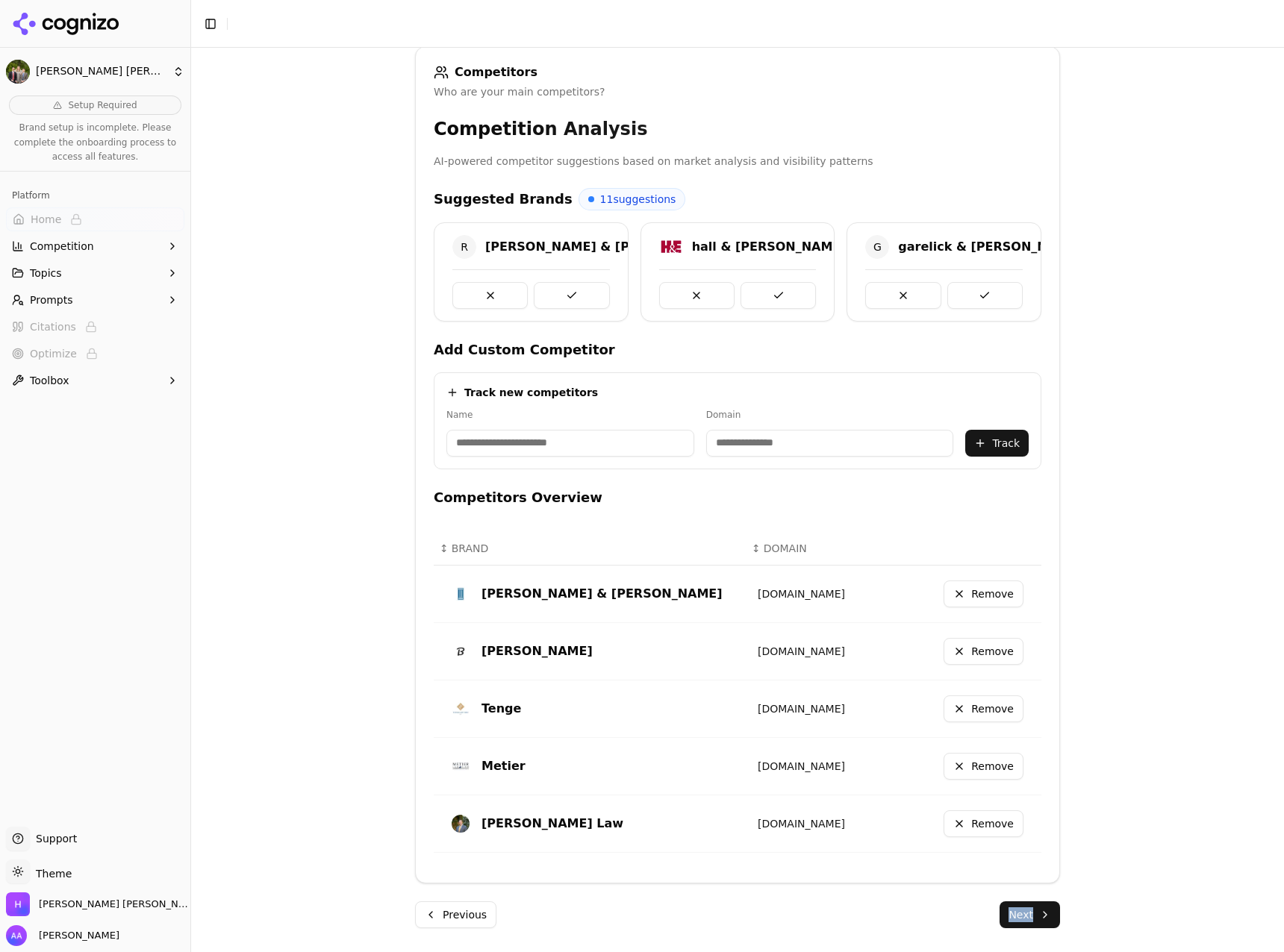
click at [1030, 918] on button "Next" at bounding box center [1030, 914] width 60 height 27
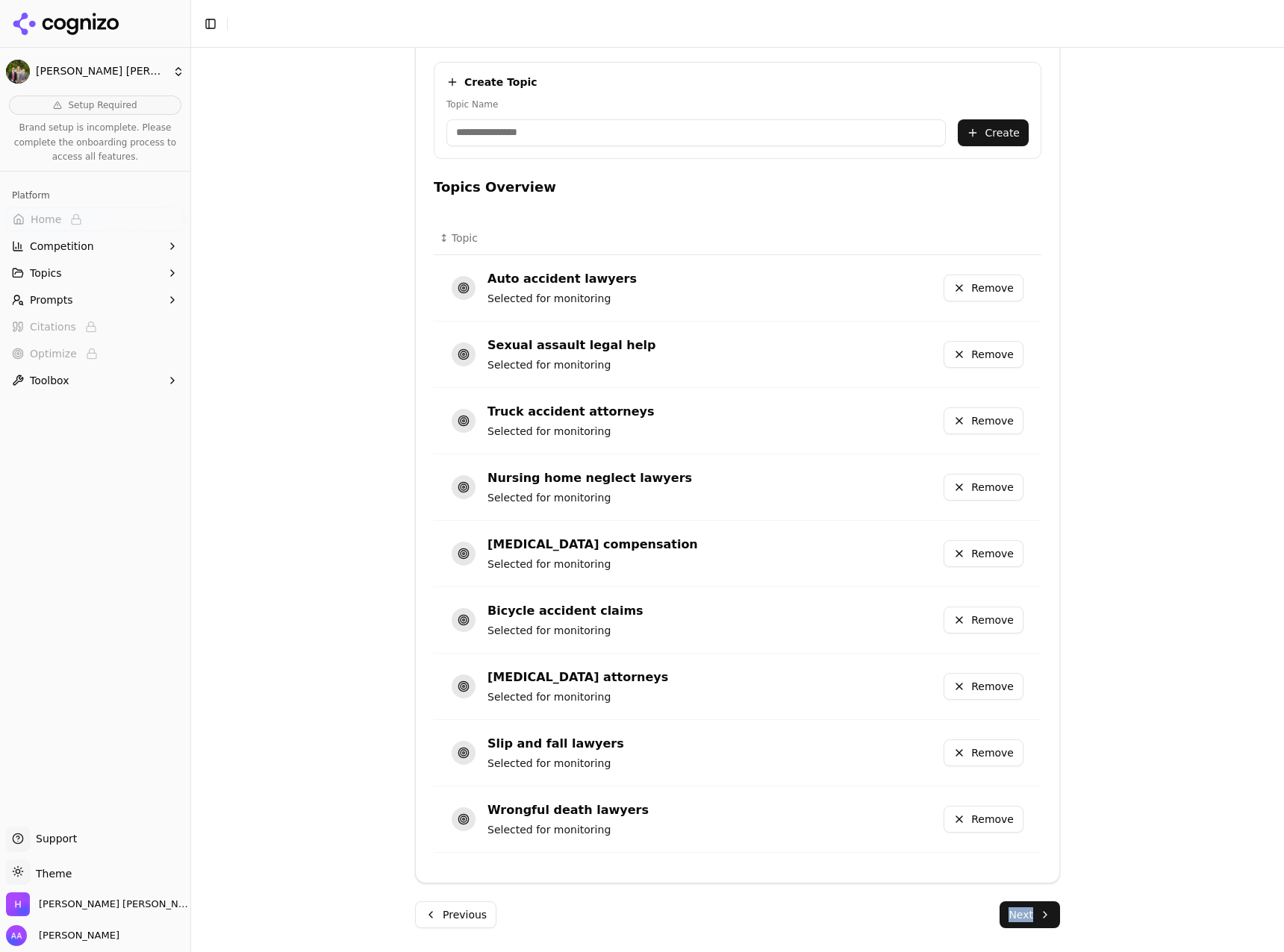
click at [1028, 911] on button "Next" at bounding box center [1030, 914] width 60 height 27
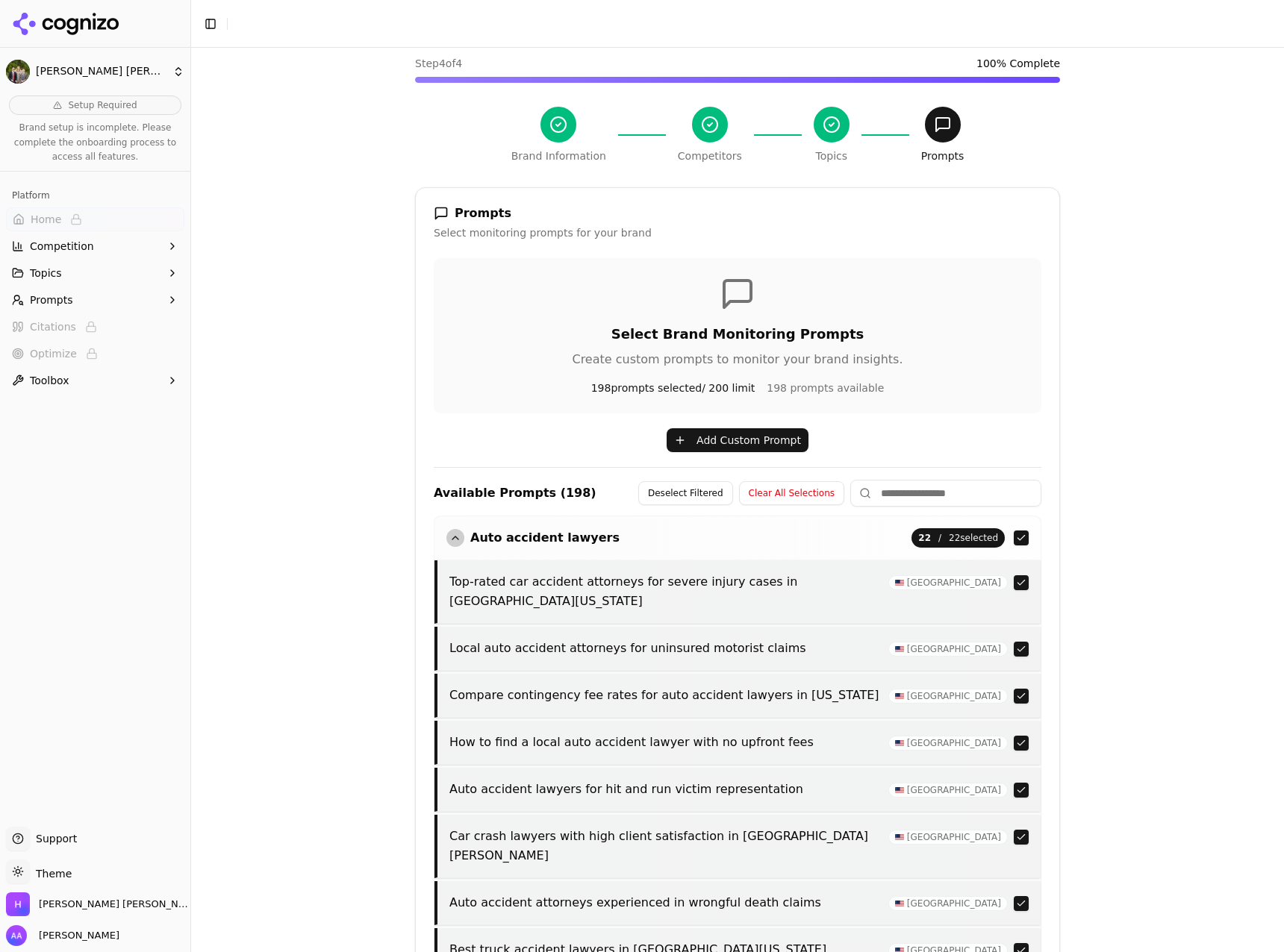
scroll to position [254, 0]
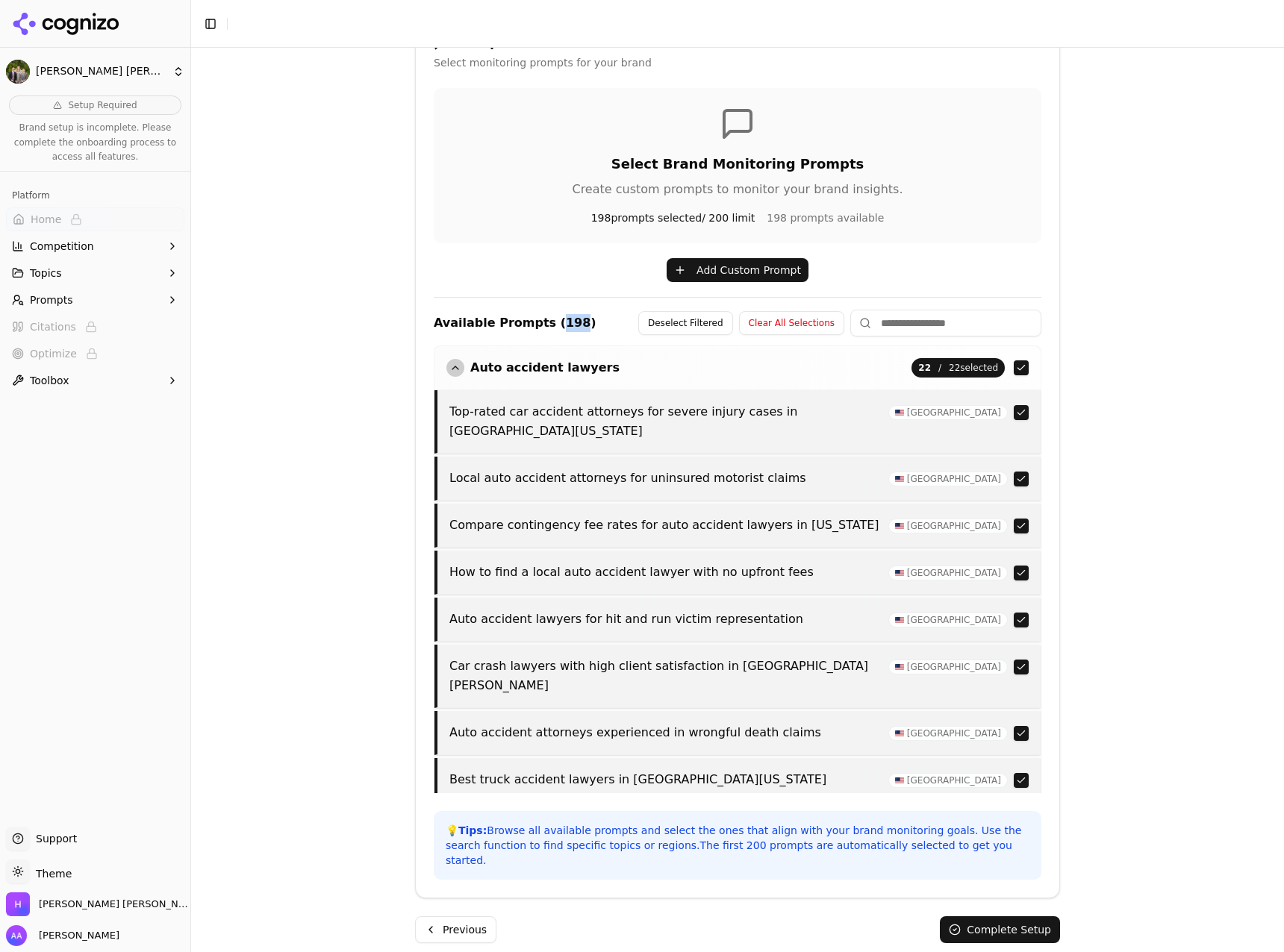
drag, startPoint x: 538, startPoint y: 322, endPoint x: 560, endPoint y: 325, distance: 22.2
click at [560, 324] on h4 "Available Prompts ( 198 )" at bounding box center [515, 324] width 163 height 18
click at [1159, 350] on div "Brand Onboarding Let's set up your brand monitoring in a few simple steps Step …" at bounding box center [737, 269] width 1093 height 952
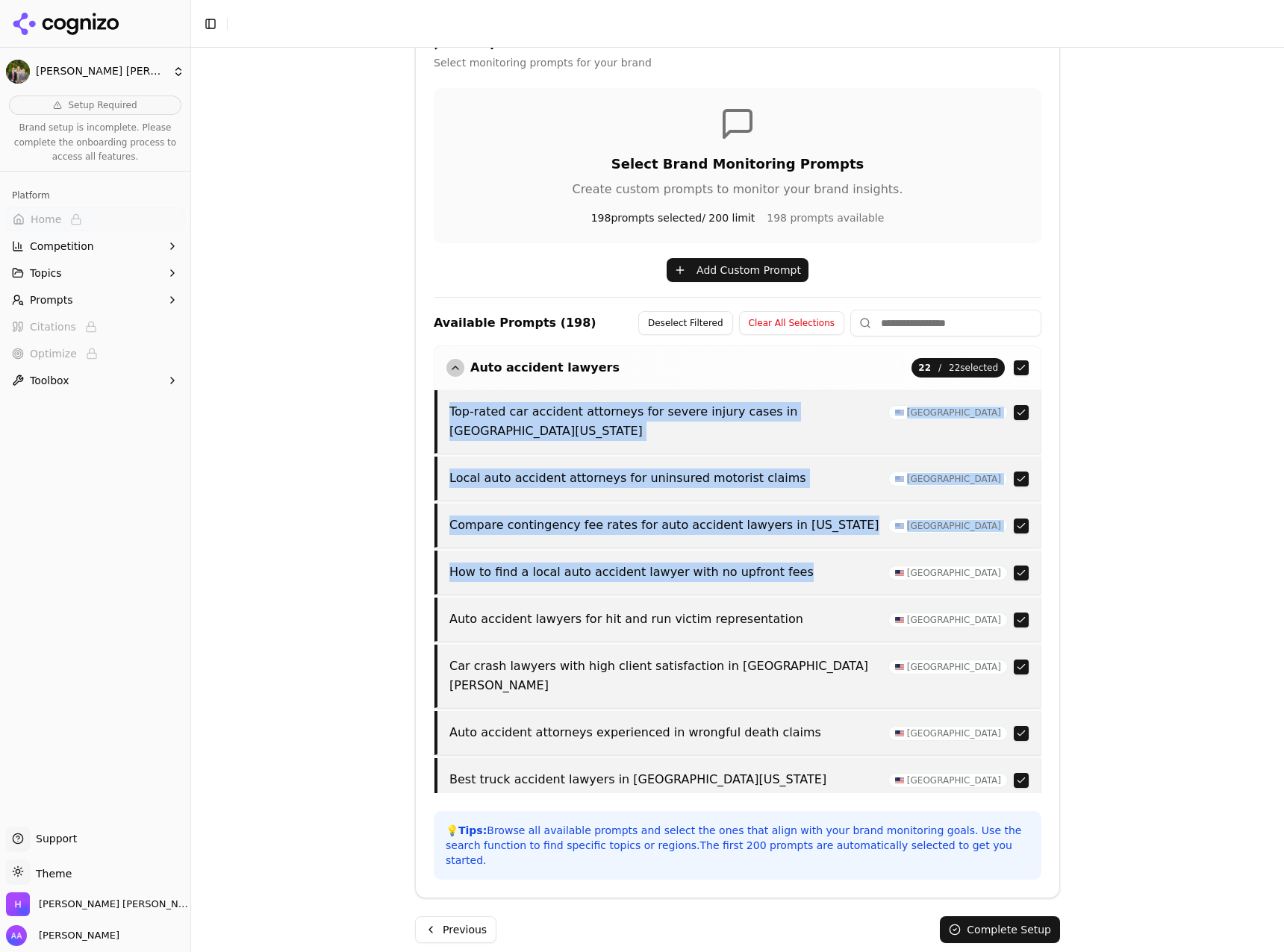
drag, startPoint x: 450, startPoint y: 413, endPoint x: 839, endPoint y: 545, distance: 410.8
click at [839, 545] on div "Top-rated car accident attorneys for severe injury cases in [GEOGRAPHIC_DATA][U…" at bounding box center [738, 954] width 606 height 1129
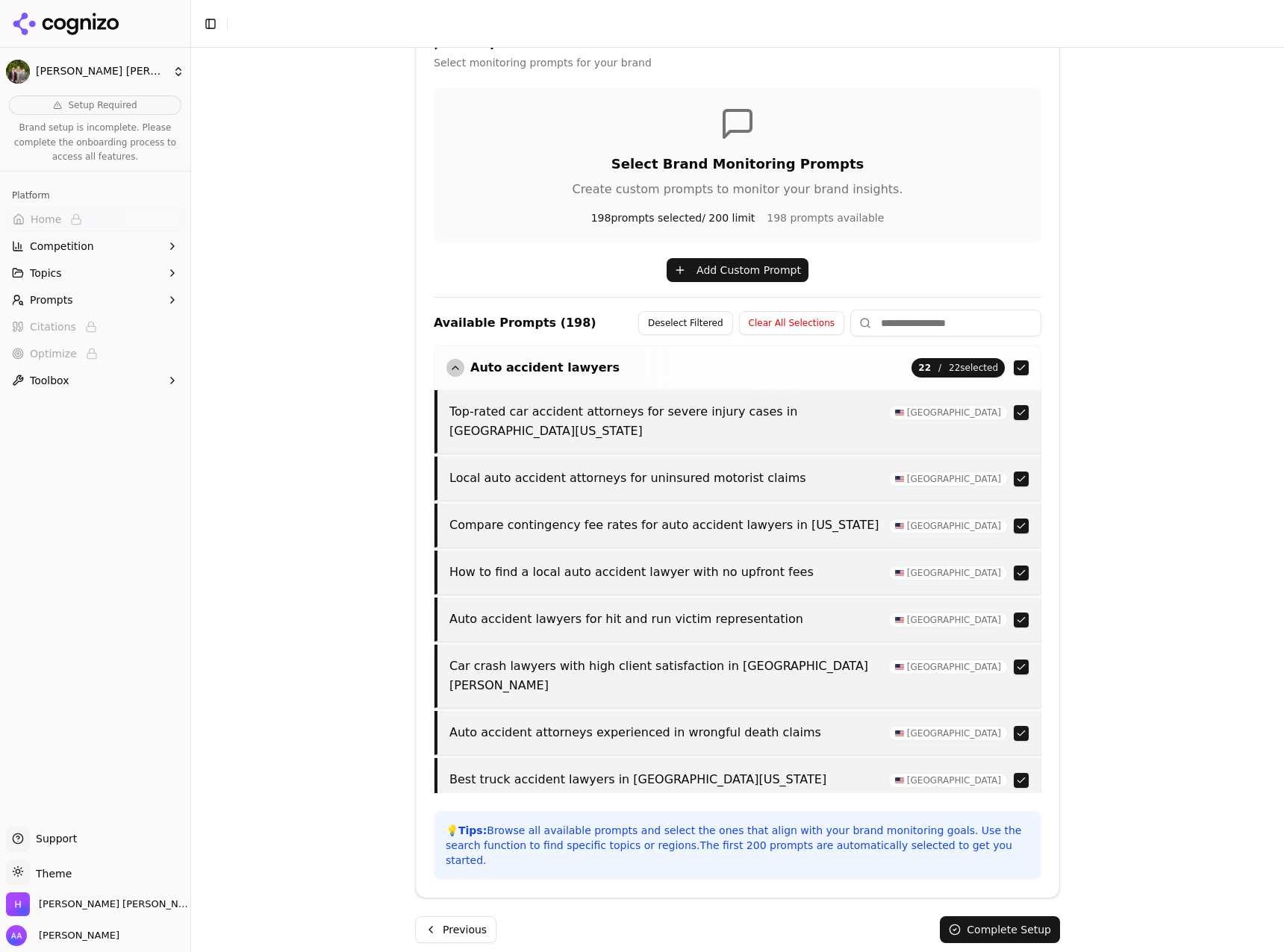
click at [1121, 551] on div "Brand Onboarding Let's set up your brand monitoring in a few simple steps Step …" at bounding box center [737, 269] width 1093 height 952
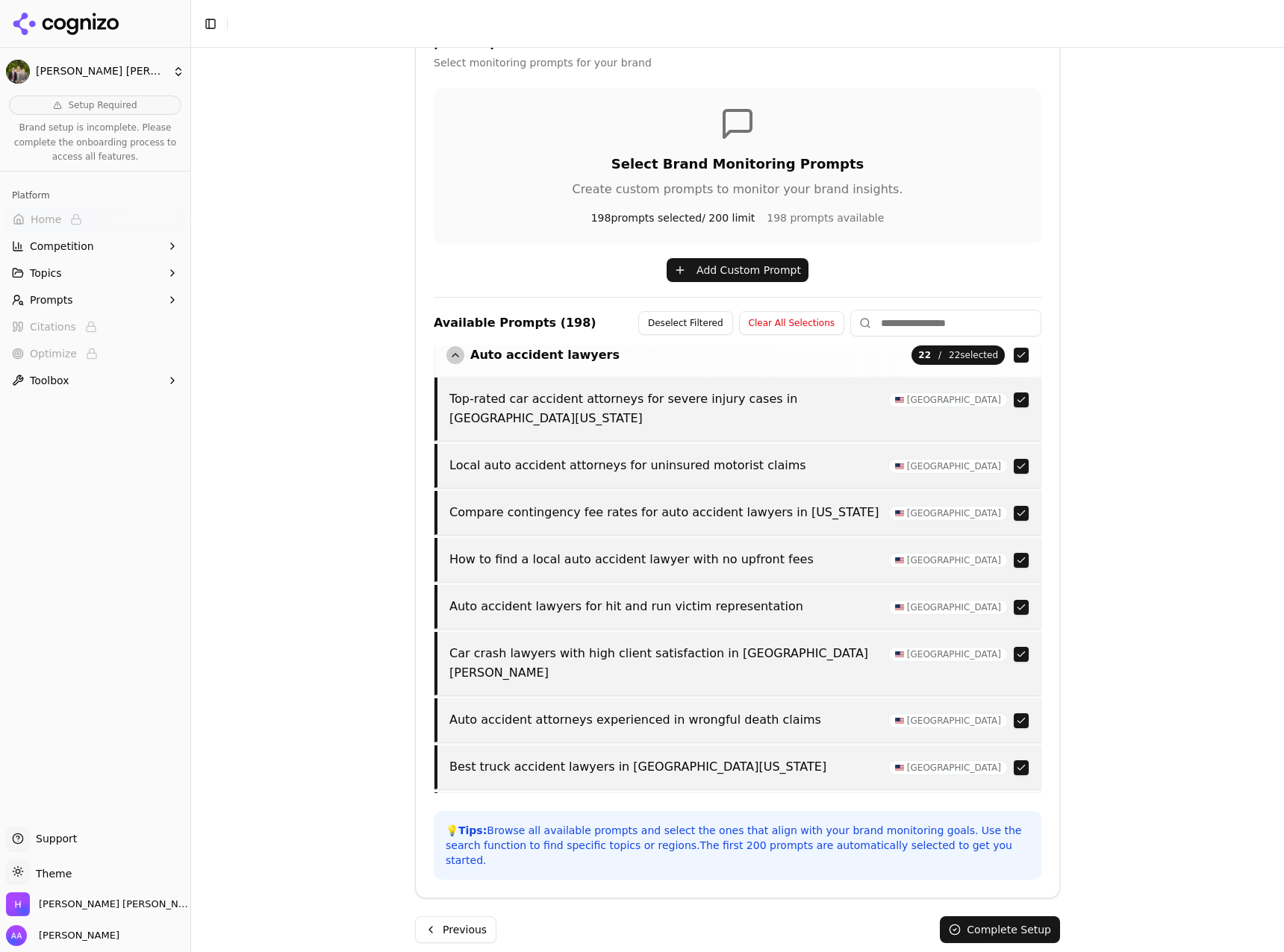
scroll to position [0, 0]
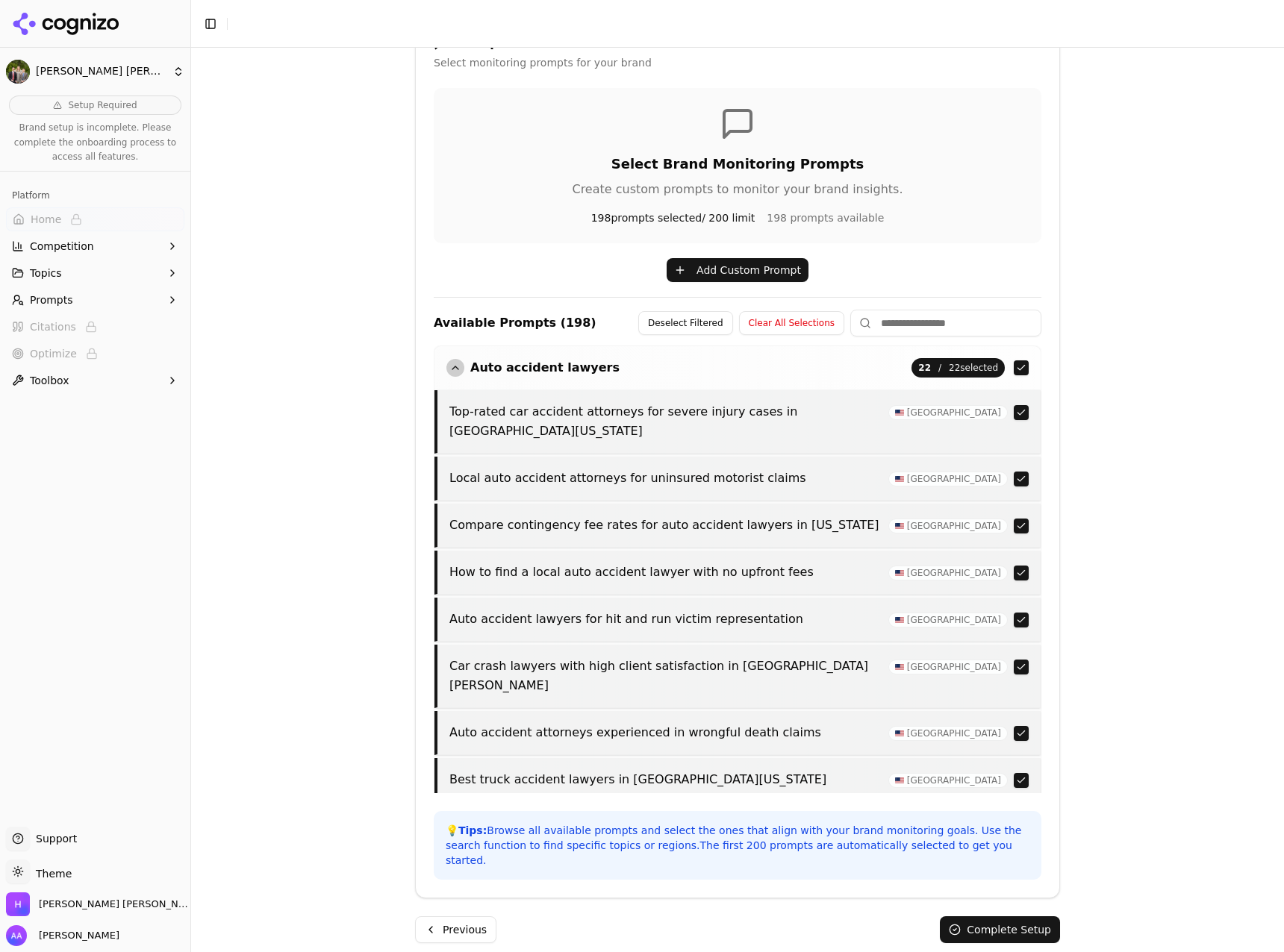
click at [585, 361] on button "Auto accident lawyers" at bounding box center [533, 368] width 173 height 18
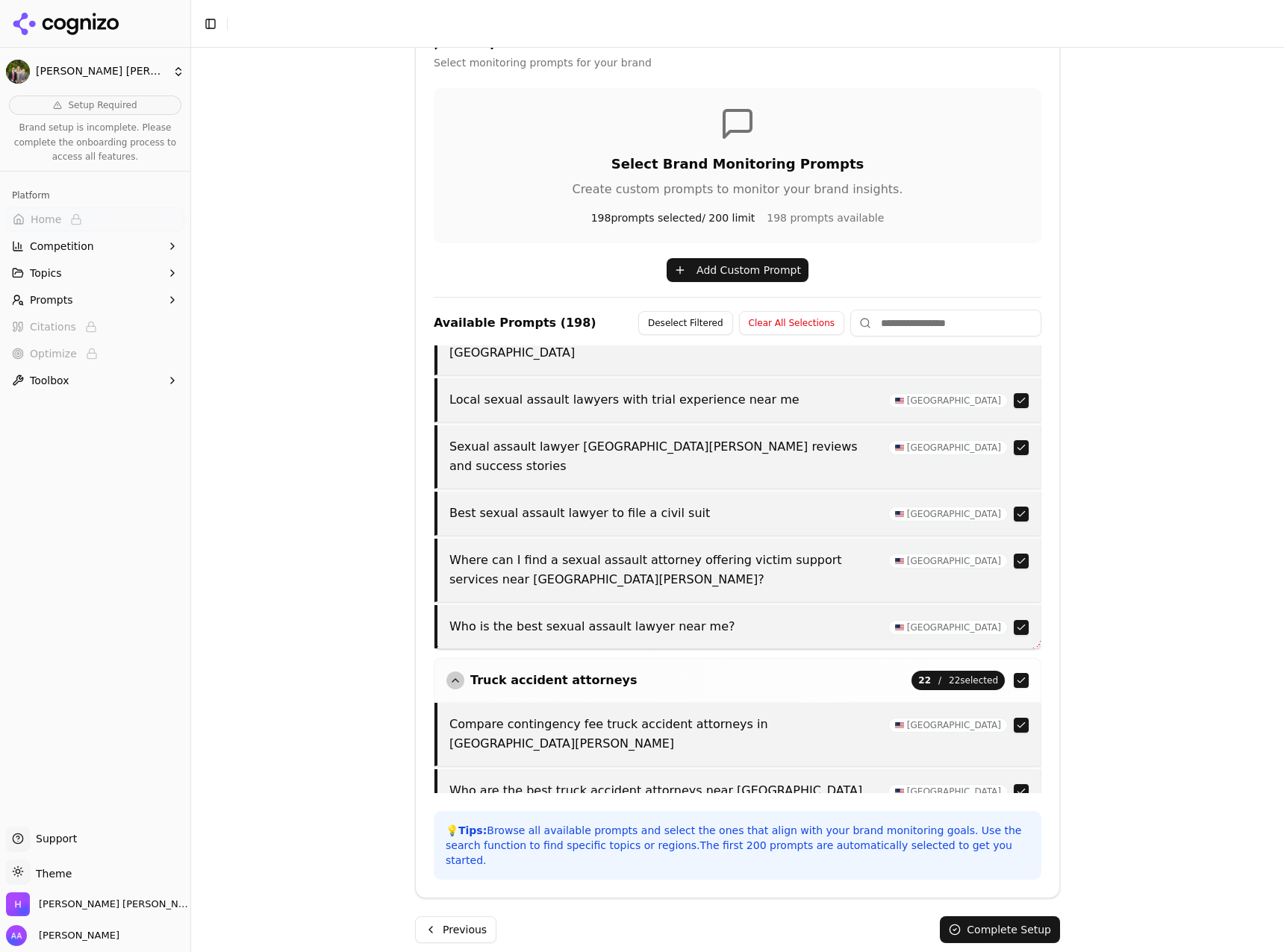
scroll to position [964, 0]
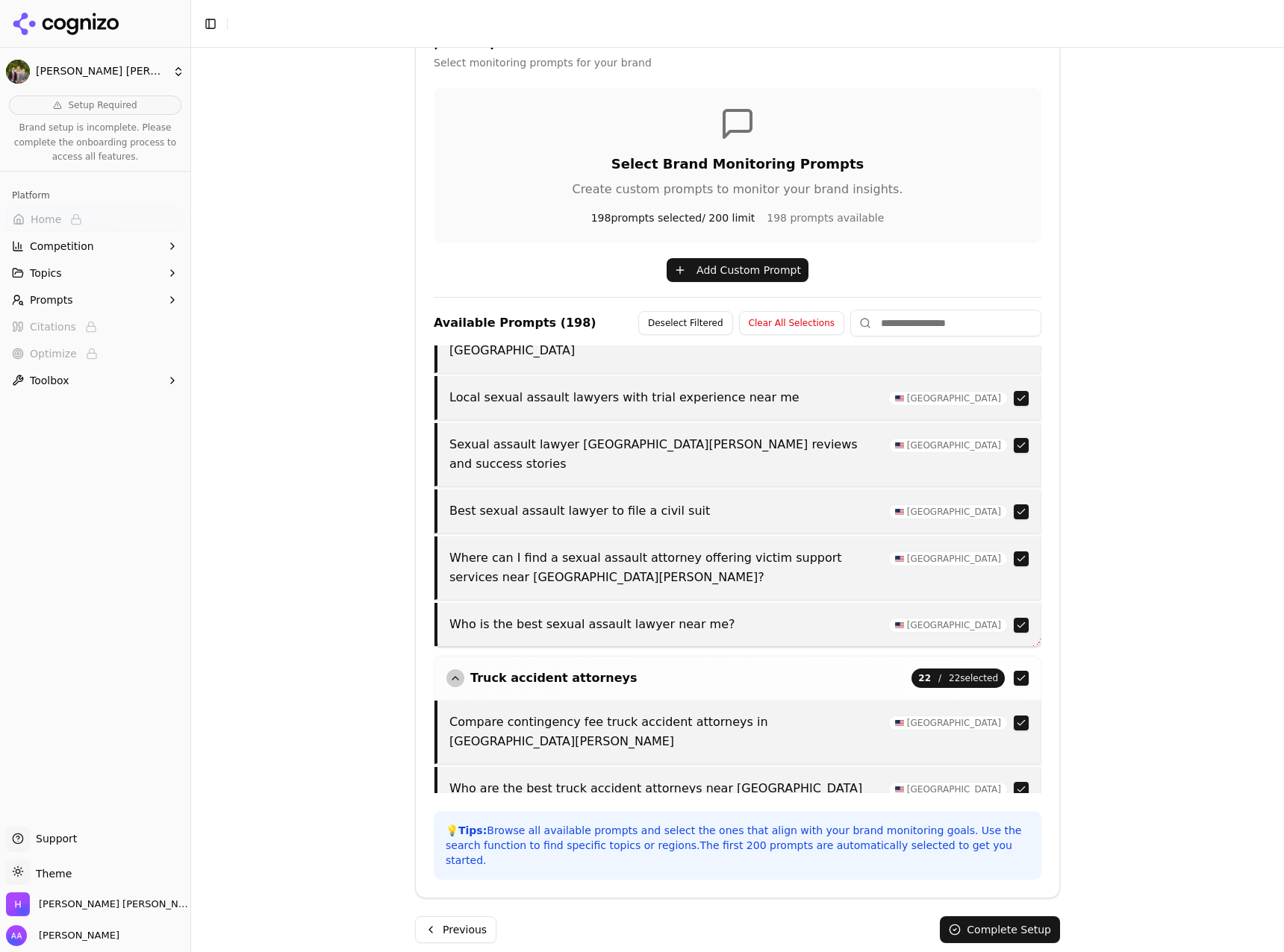
drag, startPoint x: 1227, startPoint y: 155, endPoint x: 1218, endPoint y: 163, distance: 12.0
click at [1227, 154] on div "Brand Onboarding Let's set up your brand monitoring in a few simple steps Step …" at bounding box center [737, 269] width 1093 height 952
click at [1134, 877] on div "Brand Onboarding Let's set up your brand monitoring in a few simple steps Step …" at bounding box center [737, 499] width 1093 height 905
click at [1024, 917] on button "Complete Setup" at bounding box center [1000, 930] width 120 height 27
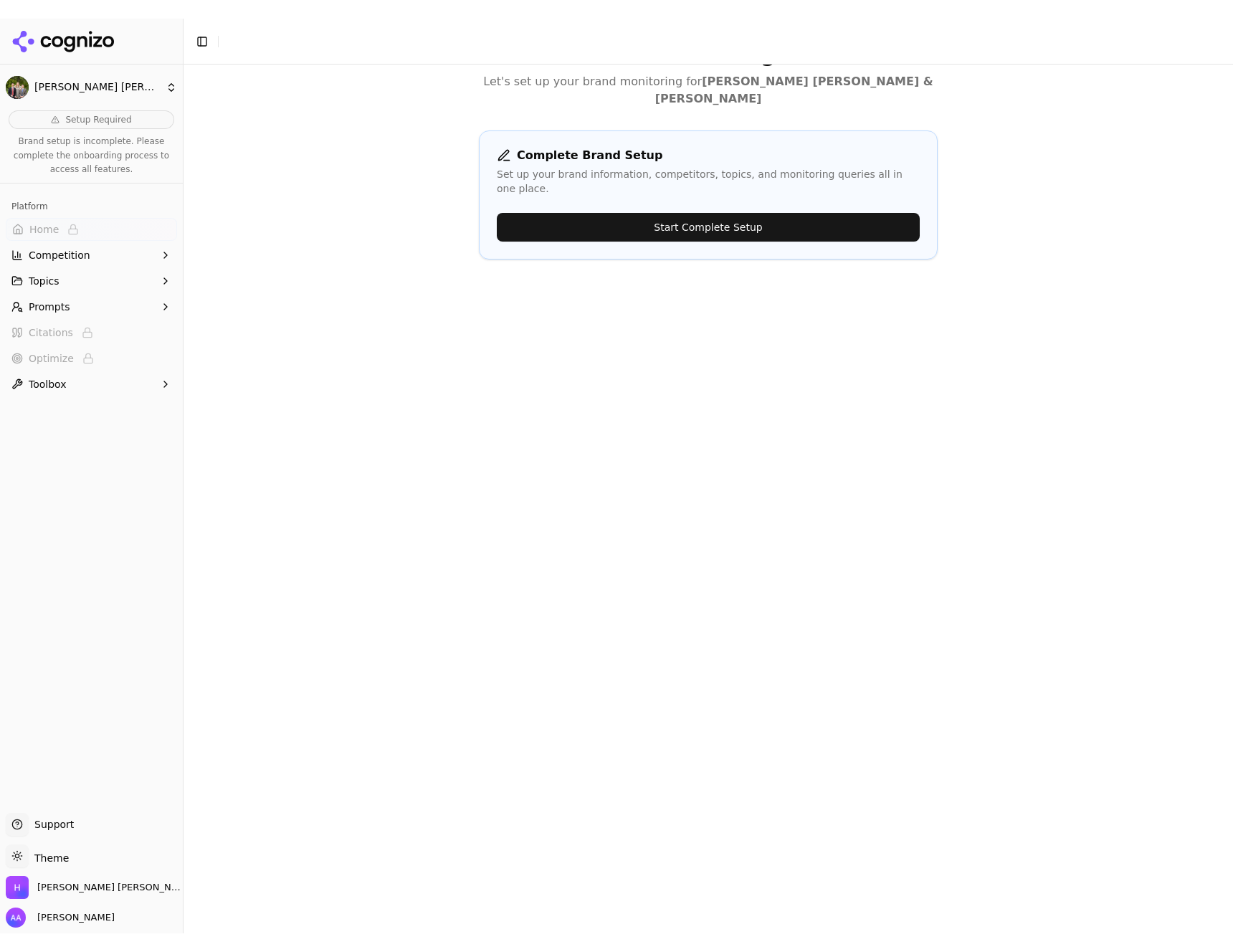
scroll to position [0, 0]
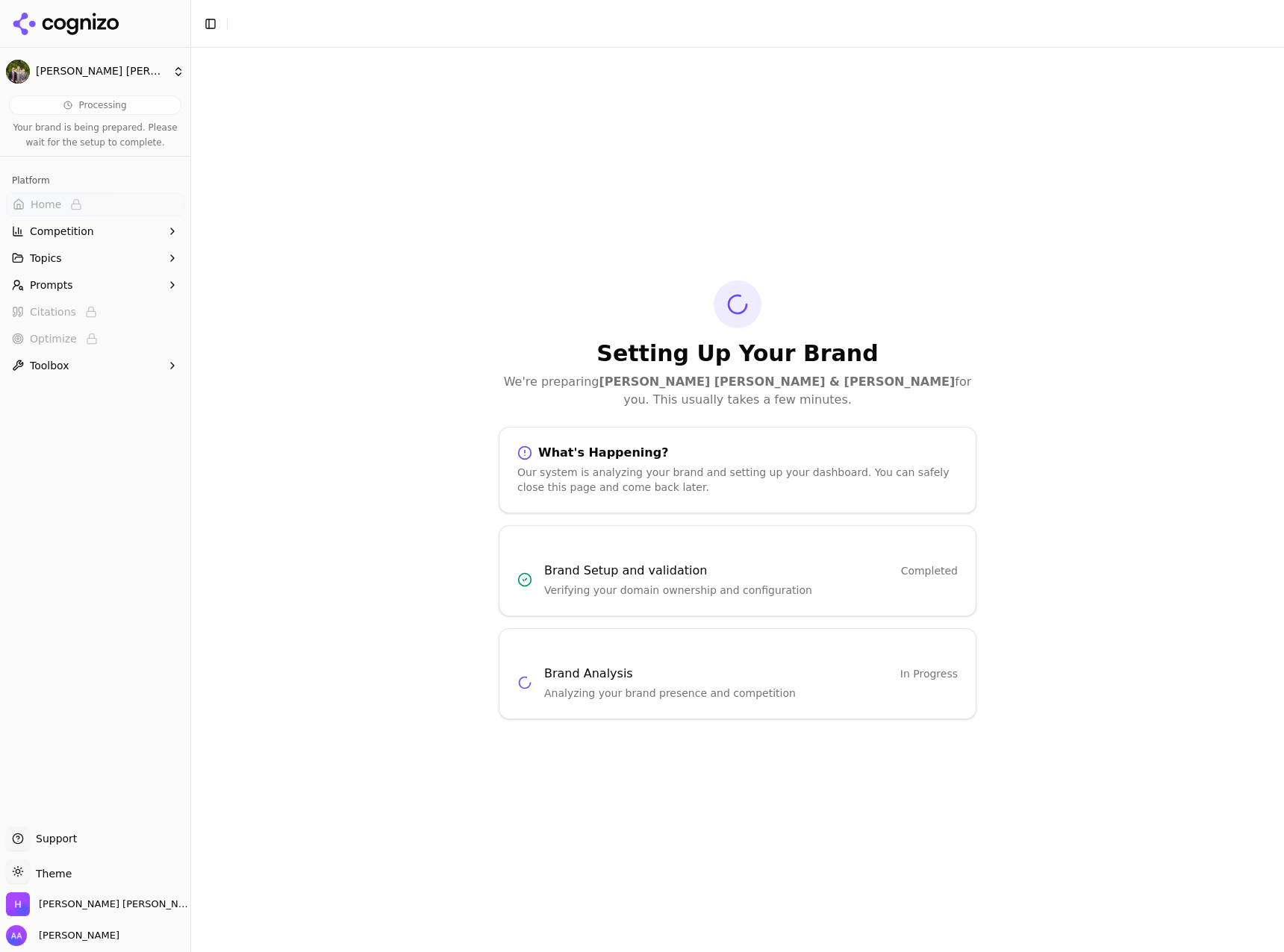
click at [517, 235] on div "Setting Up Your Brand We're [STREET_ADDRESS][PERSON_NAME][PERSON_NAME] & [PERSO…" at bounding box center [737, 499] width 1093 height 905
click at [1185, 409] on div "Setting Up Your Brand We're [STREET_ADDRESS][PERSON_NAME][PERSON_NAME] & [PERSO…" at bounding box center [737, 499] width 1093 height 905
click at [98, 25] on icon at bounding box center [66, 24] width 108 height 22
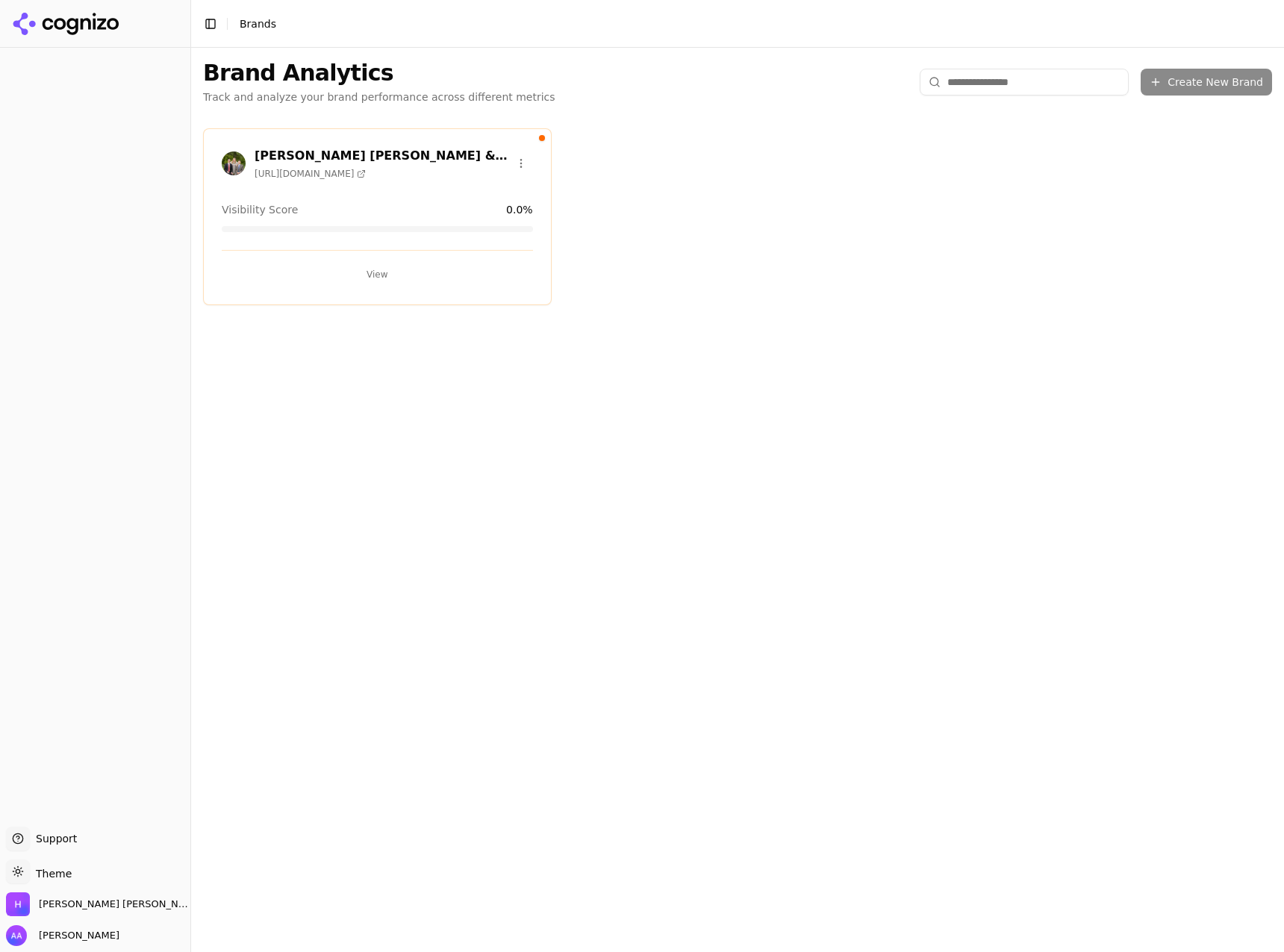
click at [326, 262] on button "View" at bounding box center [377, 274] width 311 height 24
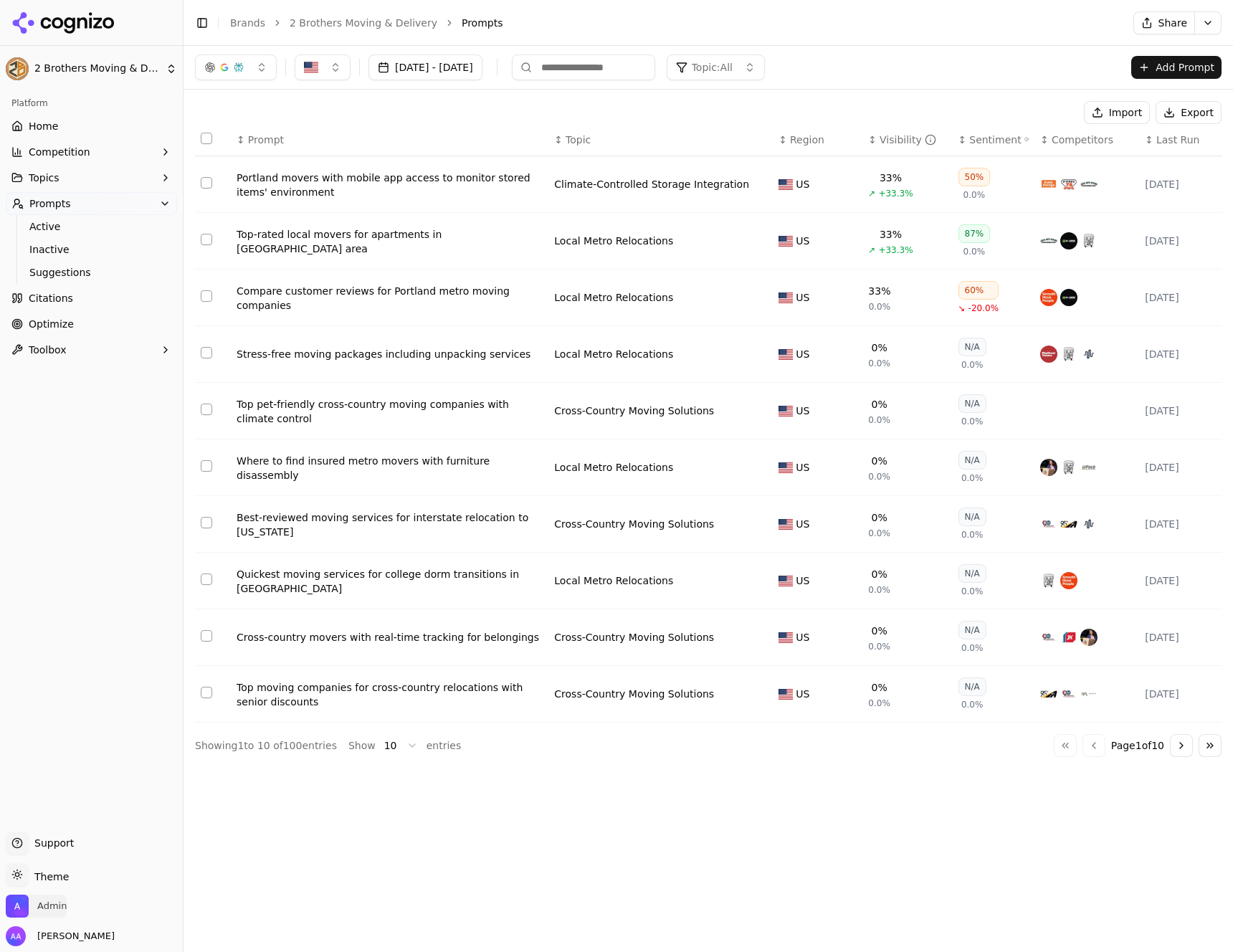
click at [26, 912] on img "Open organization switcher" at bounding box center [16, 906] width 23 height 23
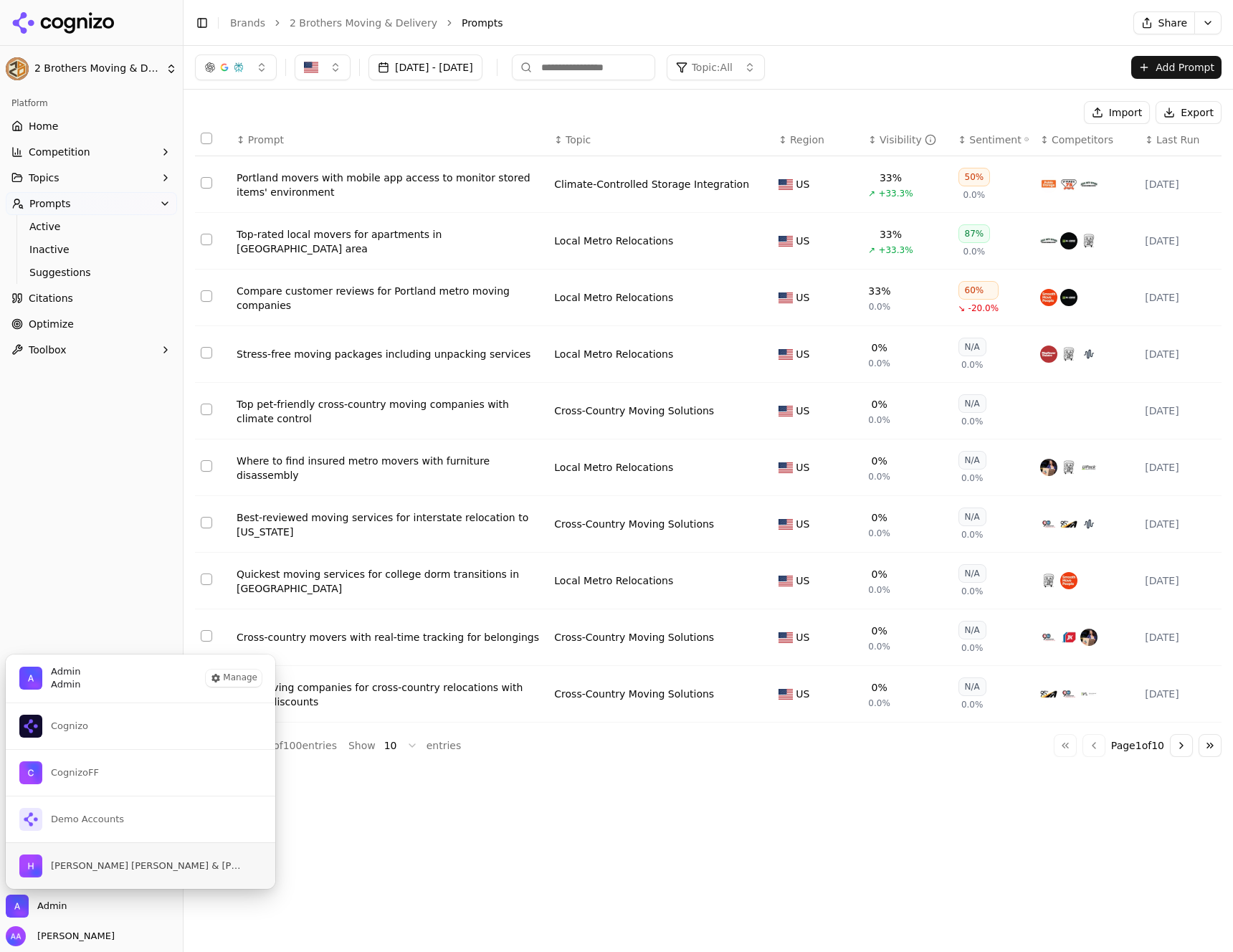
click at [112, 853] on button "[PERSON_NAME] [PERSON_NAME] & [PERSON_NAME]" at bounding box center [140, 865] width 271 height 46
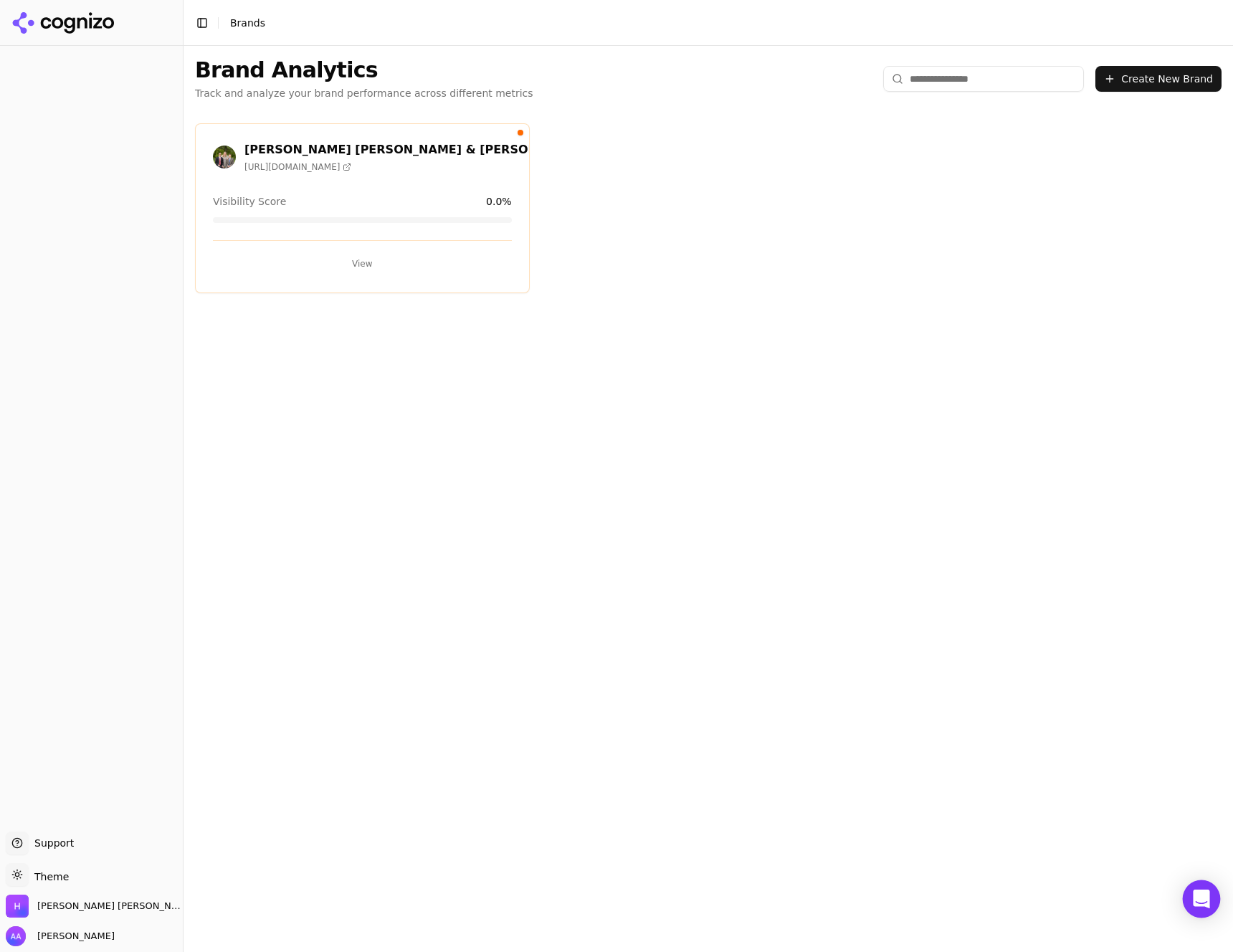
click at [1187, 889] on div "Open Intercom Messenger" at bounding box center [1202, 899] width 38 height 38
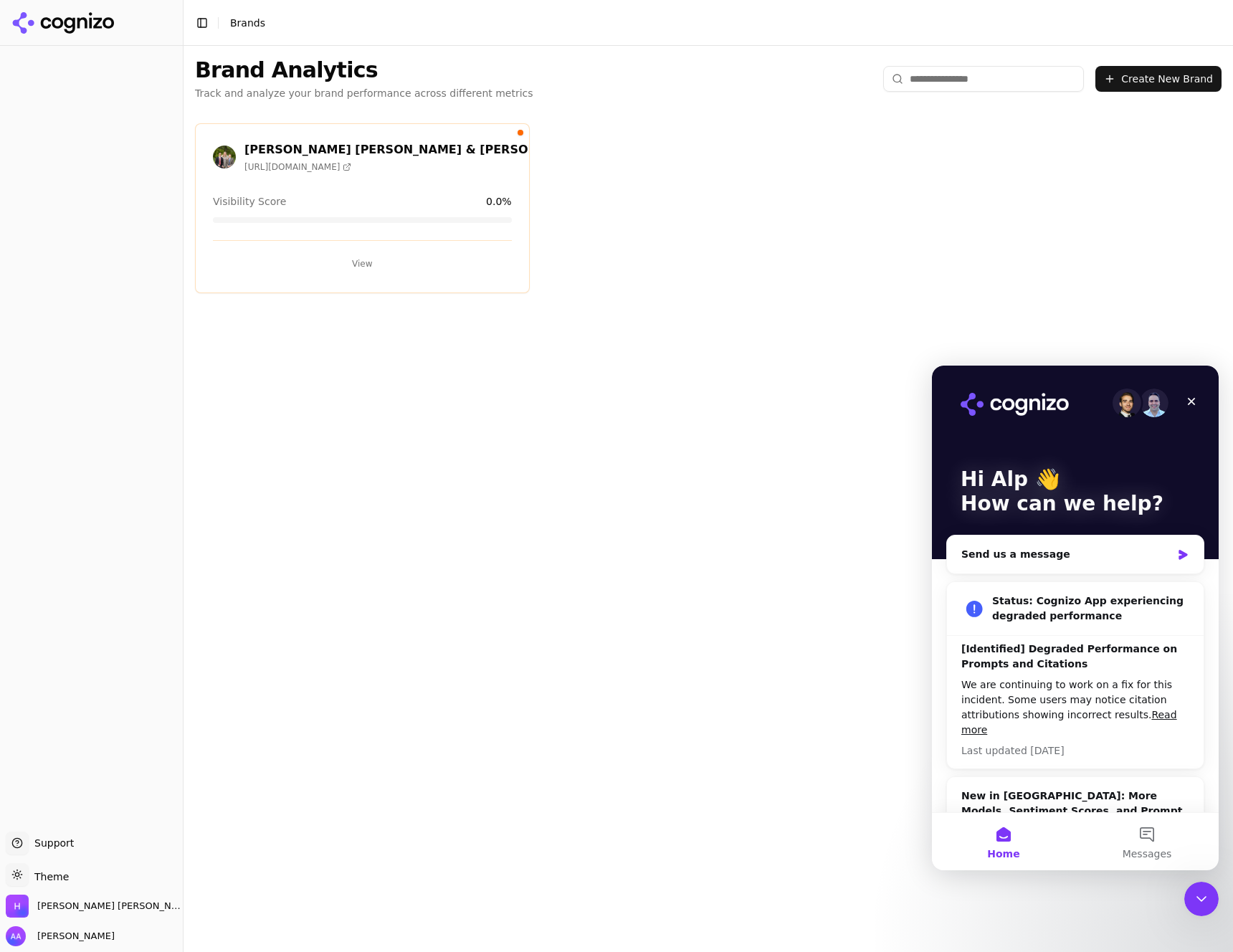
click at [1205, 897] on icon "Close Intercom Messenger" at bounding box center [1201, 899] width 10 height 5
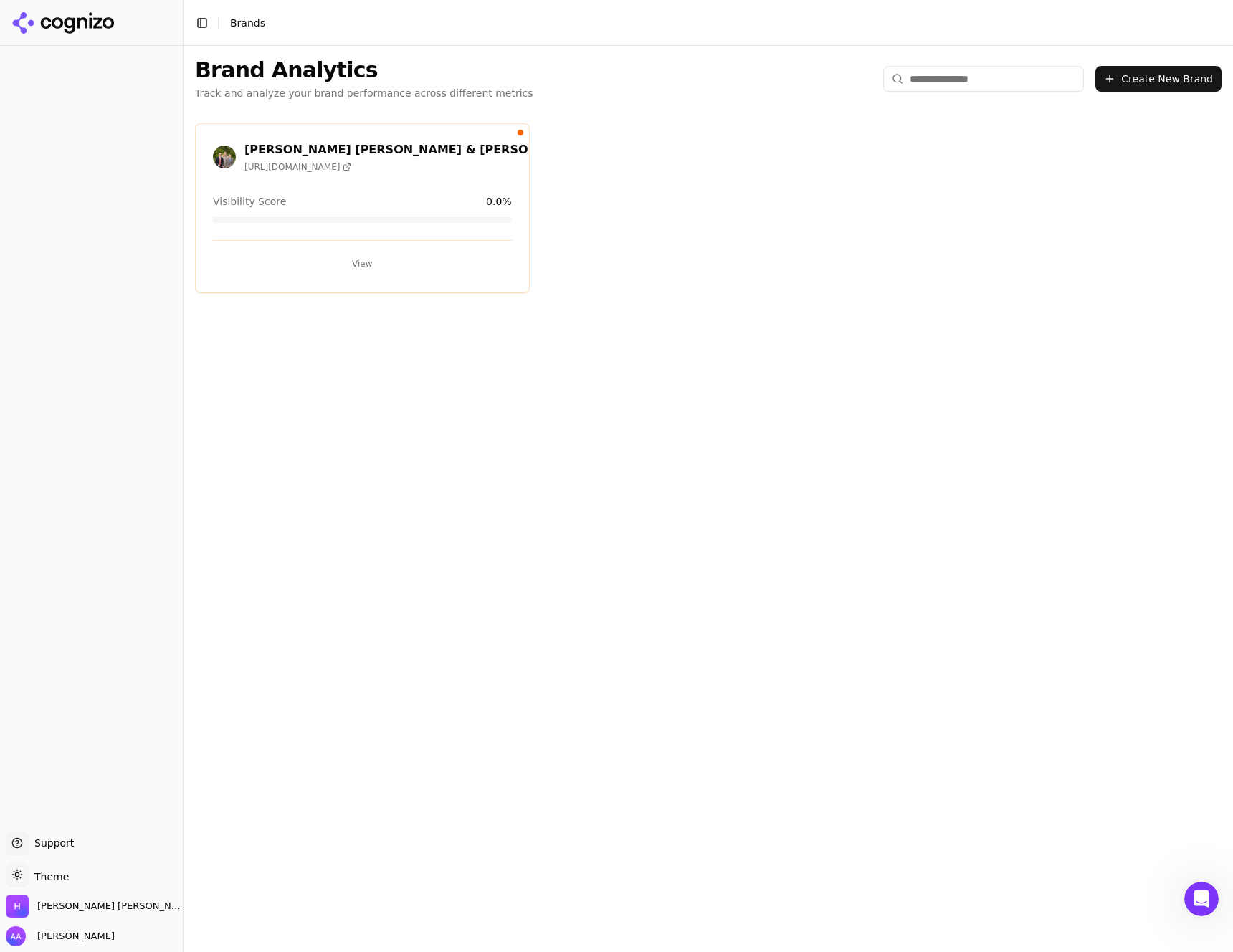
click at [377, 275] on div "Hadfield Stieben & Doutt https://hsdlawfirm.com Visibility Score 0.0 % View" at bounding box center [362, 208] width 335 height 170
click at [382, 259] on button "View" at bounding box center [362, 263] width 299 height 23
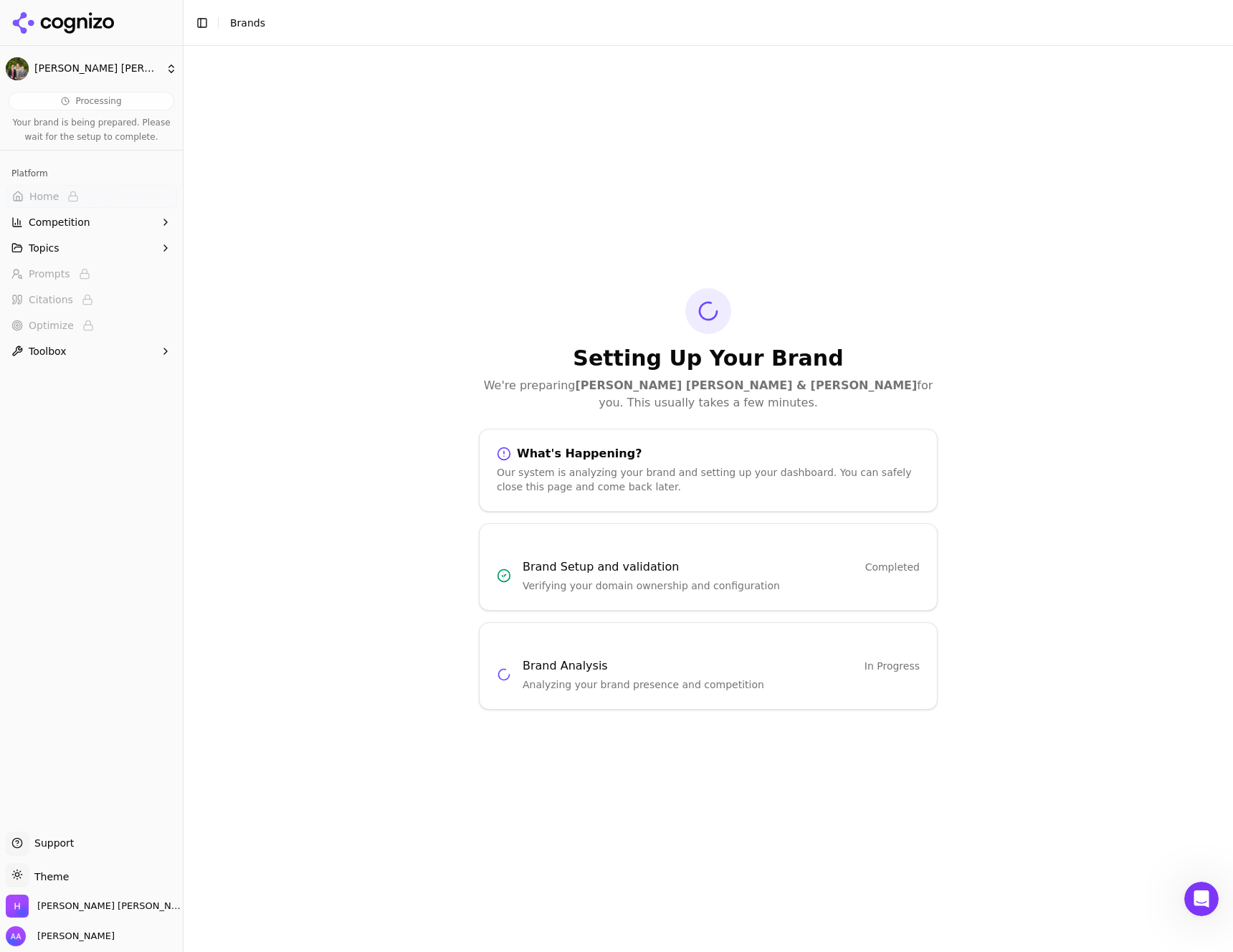
click at [394, 221] on div "Setting Up Your Brand We're preparing Hadfield Stieben & Doutt for you. This us…" at bounding box center [708, 498] width 1049 height 906
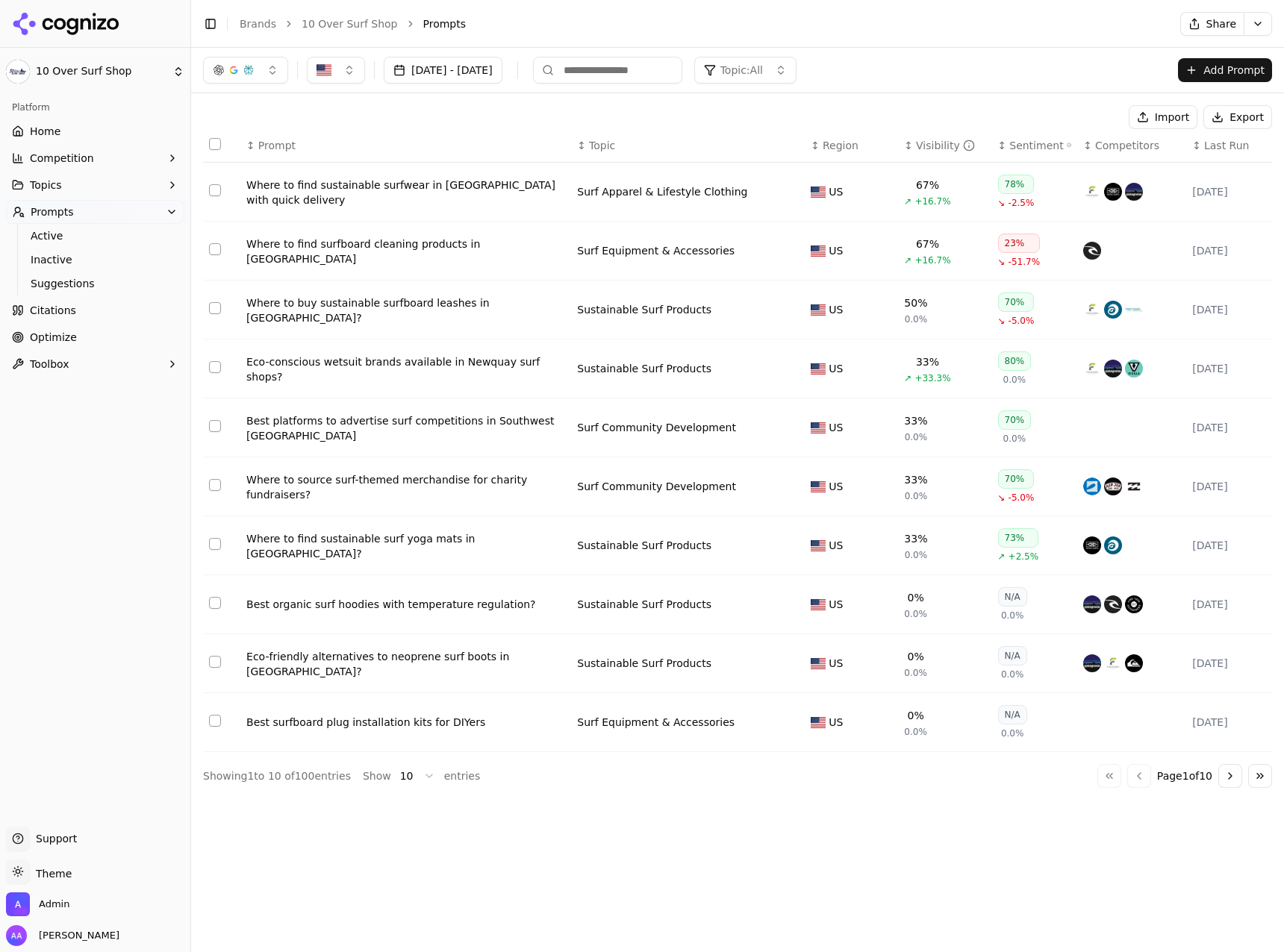
click at [1269, 943] on div "[DATE] - [DATE] Topic: All Add Prompt Import Export ↕ Prompt ↕ Topic ↕ Region ↕…" at bounding box center [737, 499] width 1093 height 905
click at [1160, 867] on div "[DATE] - [DATE] Topic: All Add Prompt Import Export ↕ Prompt ↕ Topic ↕ Region ↕…" at bounding box center [737, 499] width 1093 height 905
click at [85, 22] on icon at bounding box center [66, 24] width 108 height 22
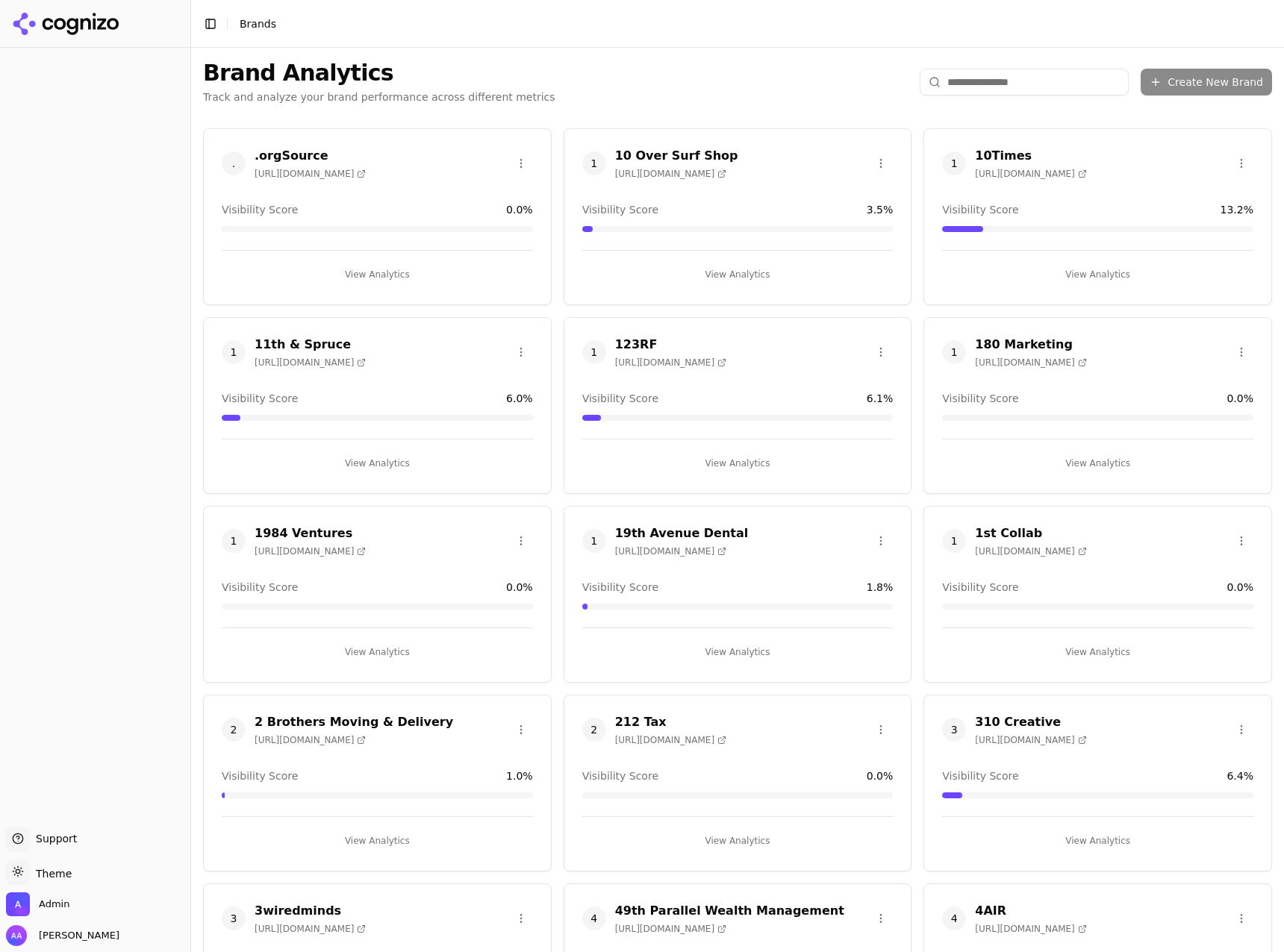
click at [173, 628] on div at bounding box center [95, 437] width 190 height 767
click at [229, 541] on span "1" at bounding box center [233, 541] width 24 height 24
click at [189, 98] on button "Toggle Sidebar" at bounding box center [190, 476] width 12 height 952
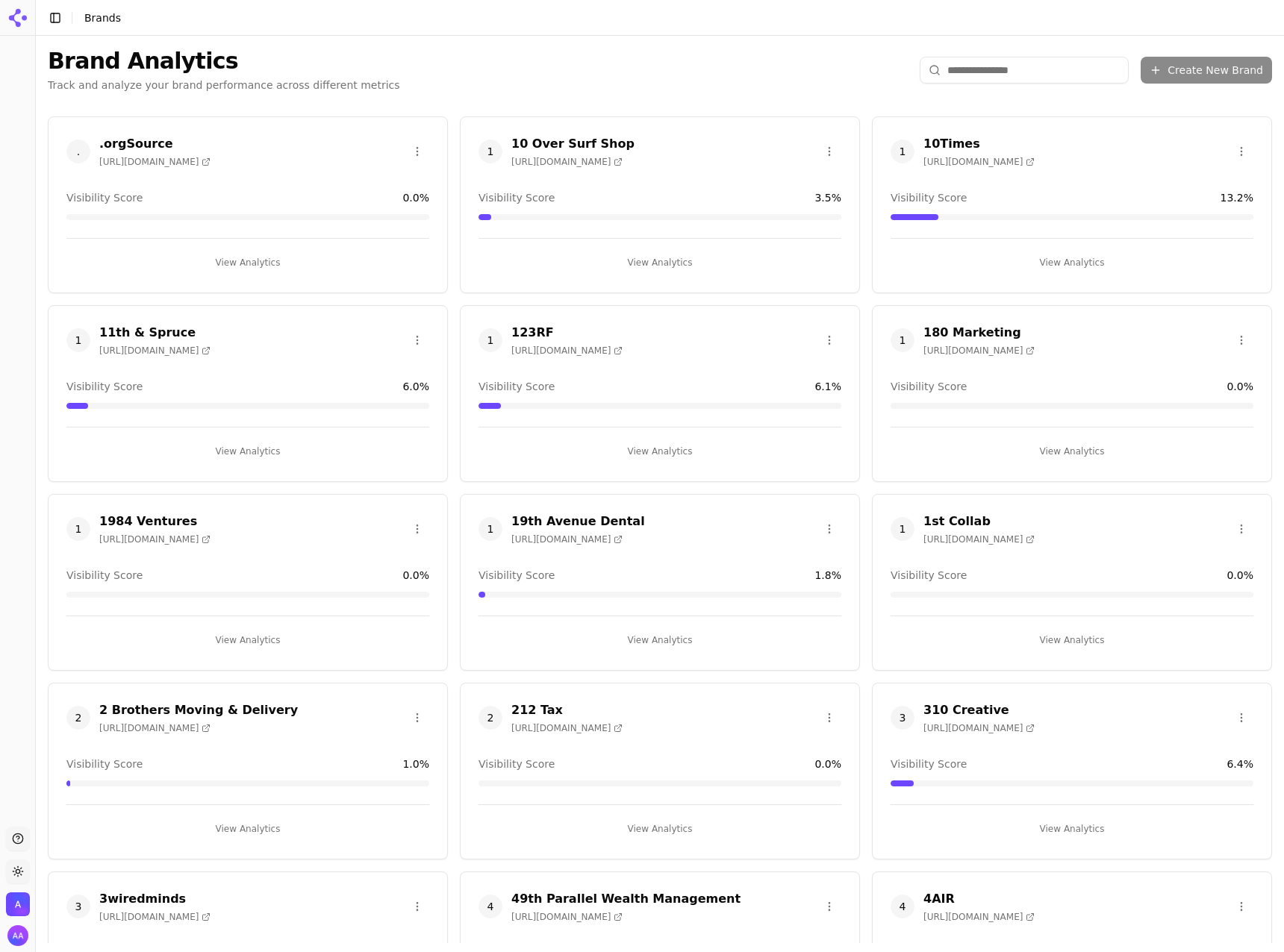
click at [82, 150] on span "." at bounding box center [78, 151] width 24 height 24
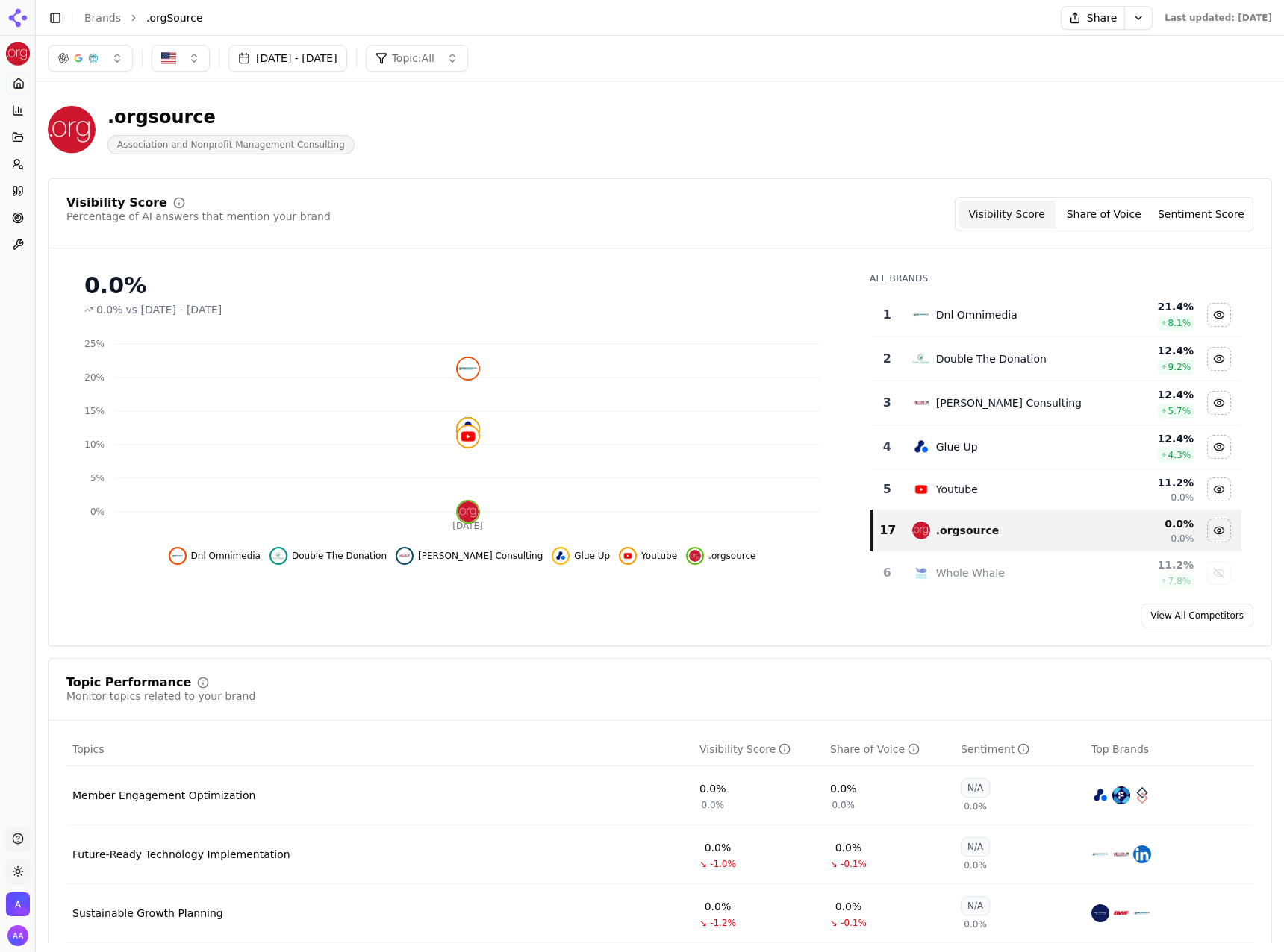
click at [105, 15] on link "Brands" at bounding box center [102, 18] width 37 height 12
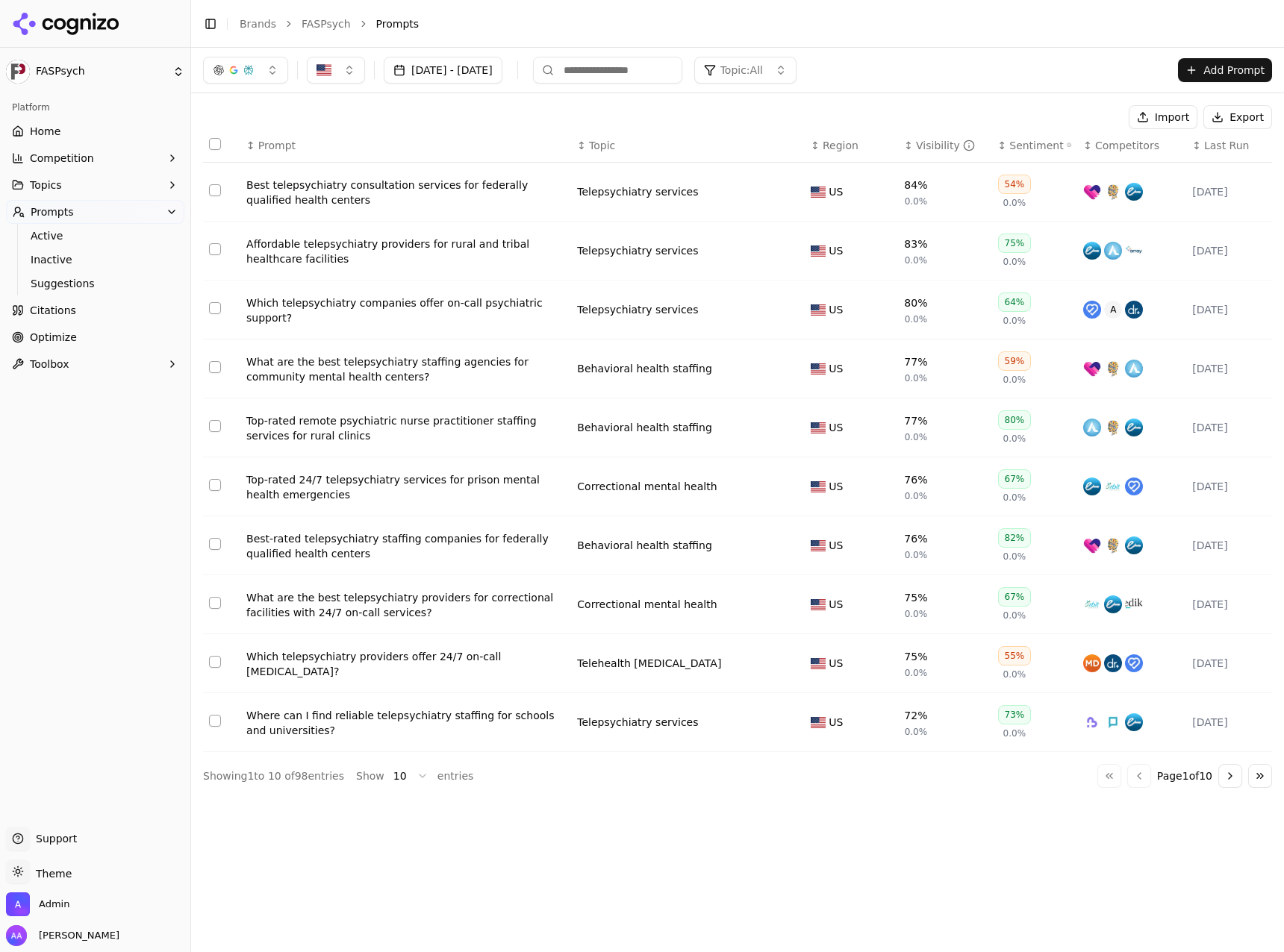
click at [653, 820] on div "[DATE] - [DATE] Topic: All Add Prompt Import Export ↕ Prompt ↕ Topic ↕ Region ↕…" at bounding box center [737, 499] width 1093 height 905
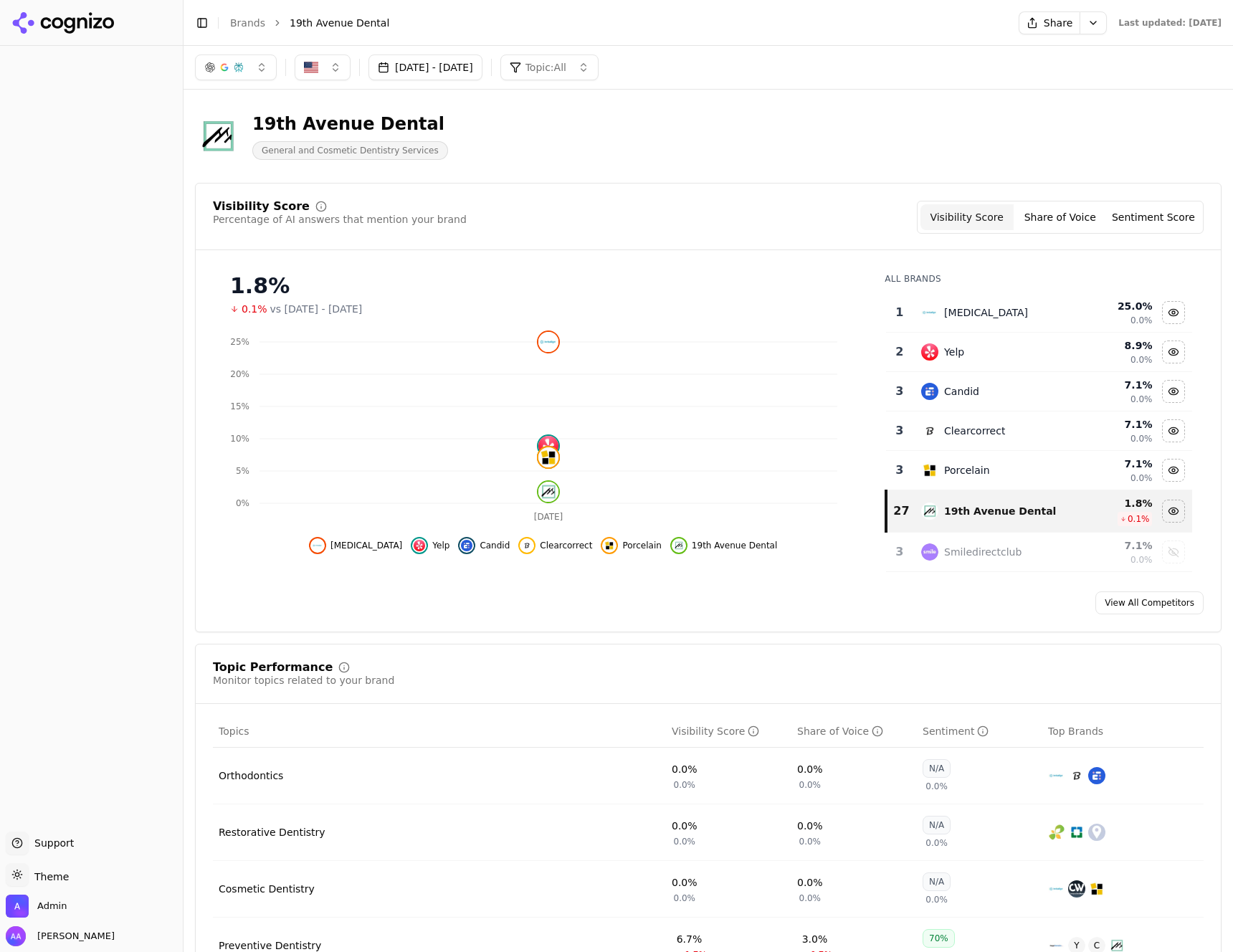
click at [248, 20] on link "Brands" at bounding box center [247, 23] width 35 height 12
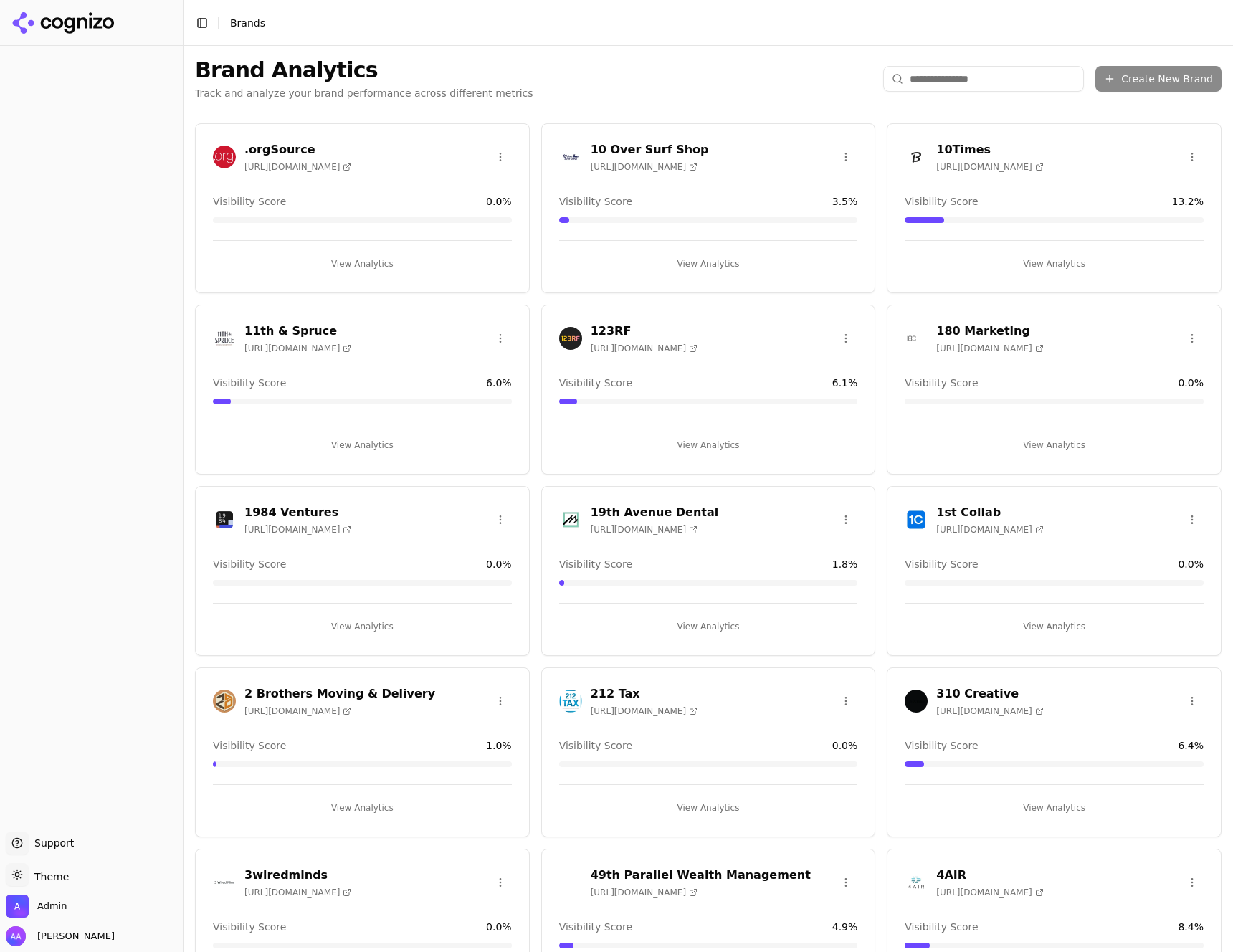
click at [887, 183] on div "10Times [URL][DOMAIN_NAME] Visibility Score 13.2 % View Analytics" at bounding box center [1054, 208] width 335 height 170
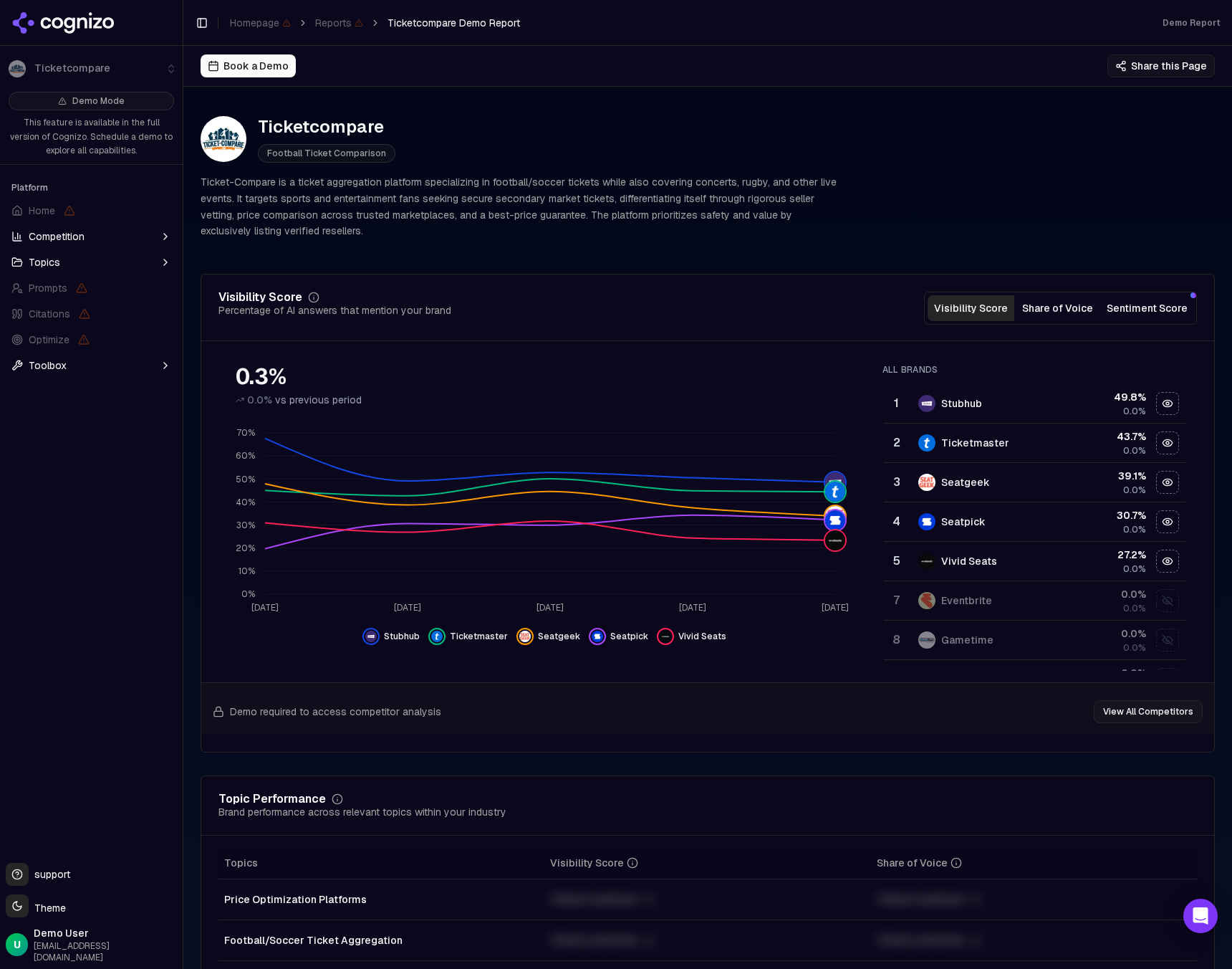
click at [433, 301] on div "Visibility Score" at bounding box center [335, 297] width 233 height 12
click at [991, 397] on div "Stubhub" at bounding box center [987, 403] width 139 height 17
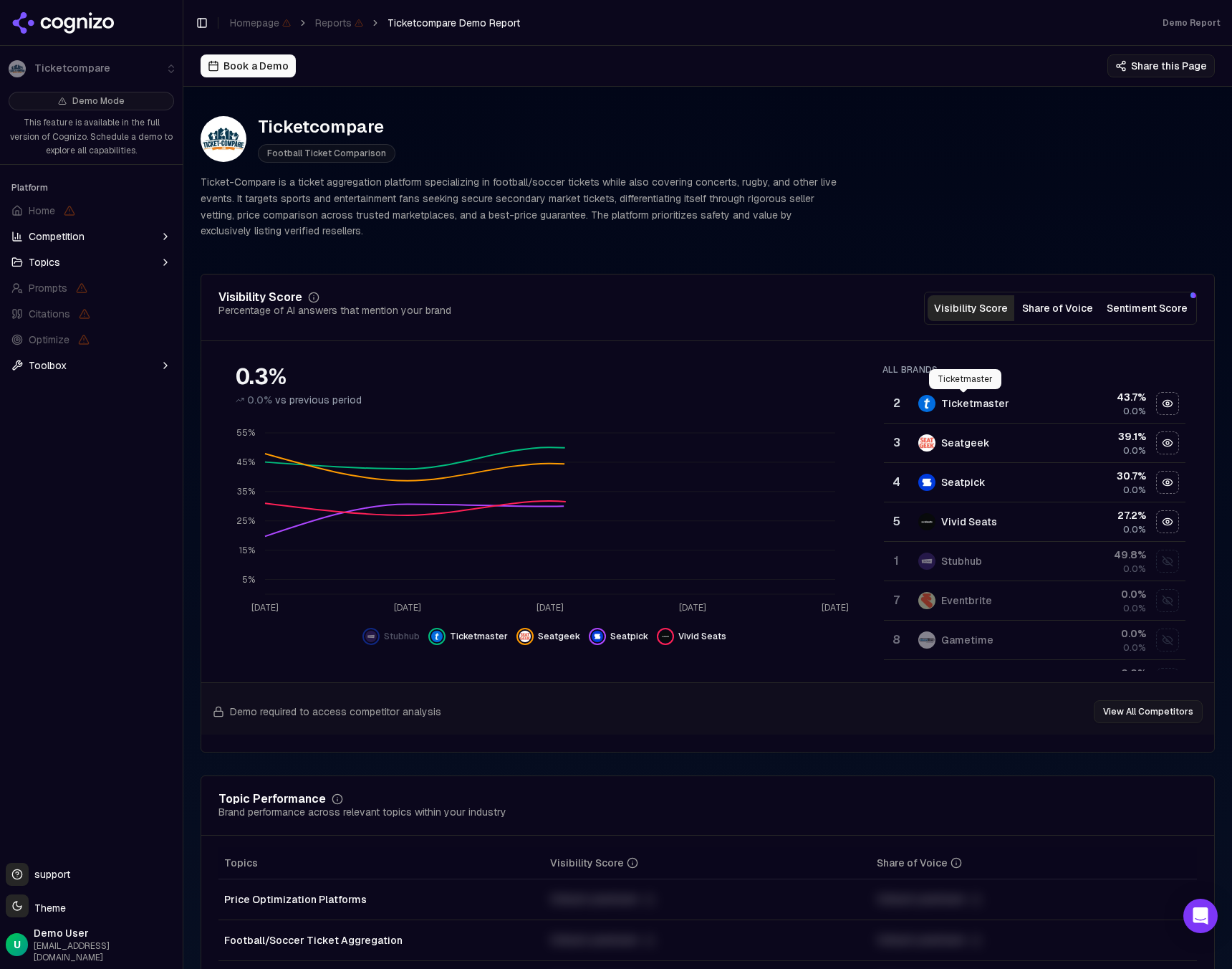
click at [997, 401] on div "Ticketmaster" at bounding box center [987, 403] width 139 height 17
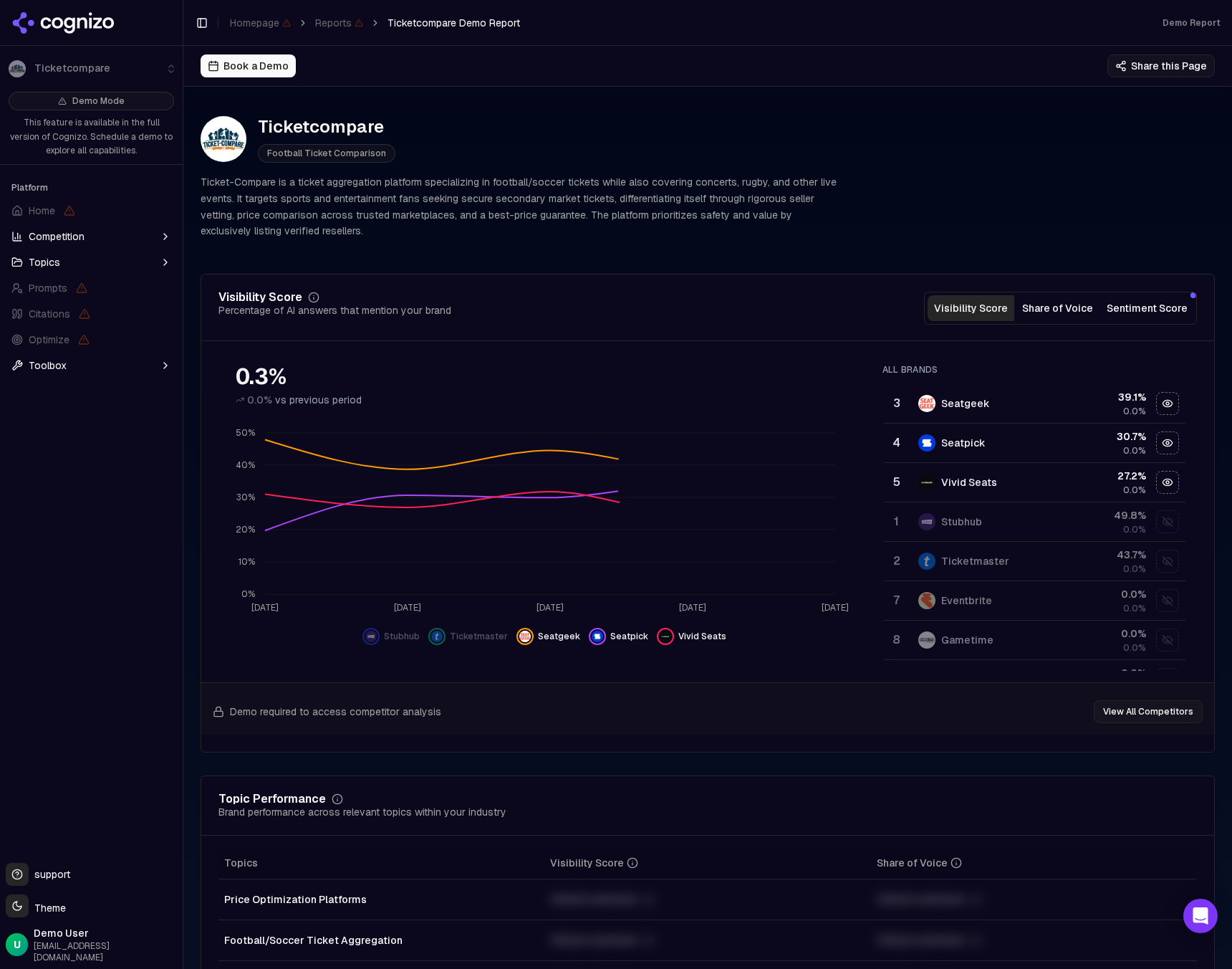
click at [997, 401] on div "Seatgeek" at bounding box center [987, 403] width 139 height 17
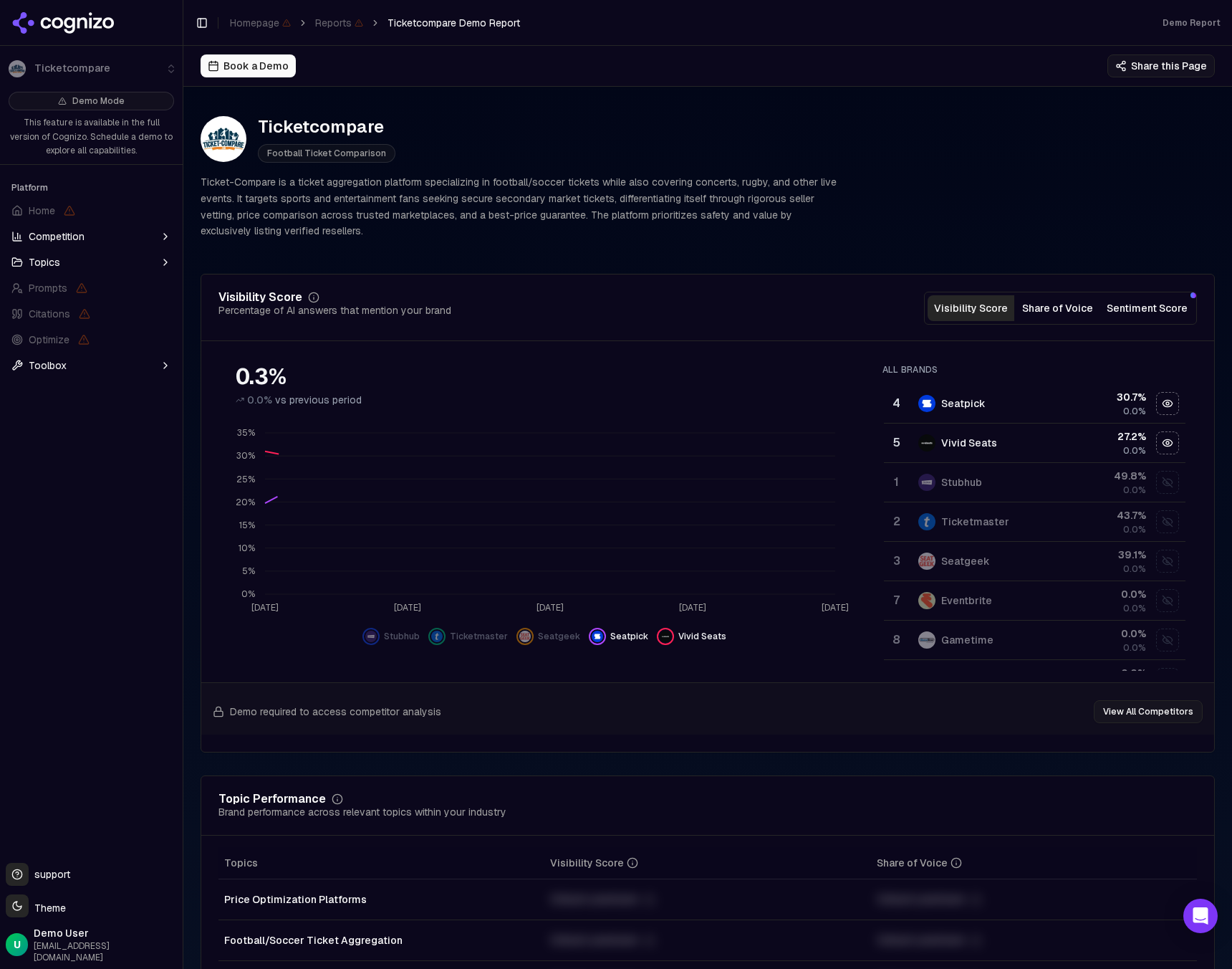
click at [997, 401] on div "Seatpick" at bounding box center [987, 403] width 139 height 17
click at [997, 401] on div "Vivid Seats" at bounding box center [987, 403] width 139 height 17
click at [997, 401] on div "Stubhub" at bounding box center [987, 403] width 139 height 17
click at [982, 436] on div "Ticketmaster" at bounding box center [975, 443] width 68 height 14
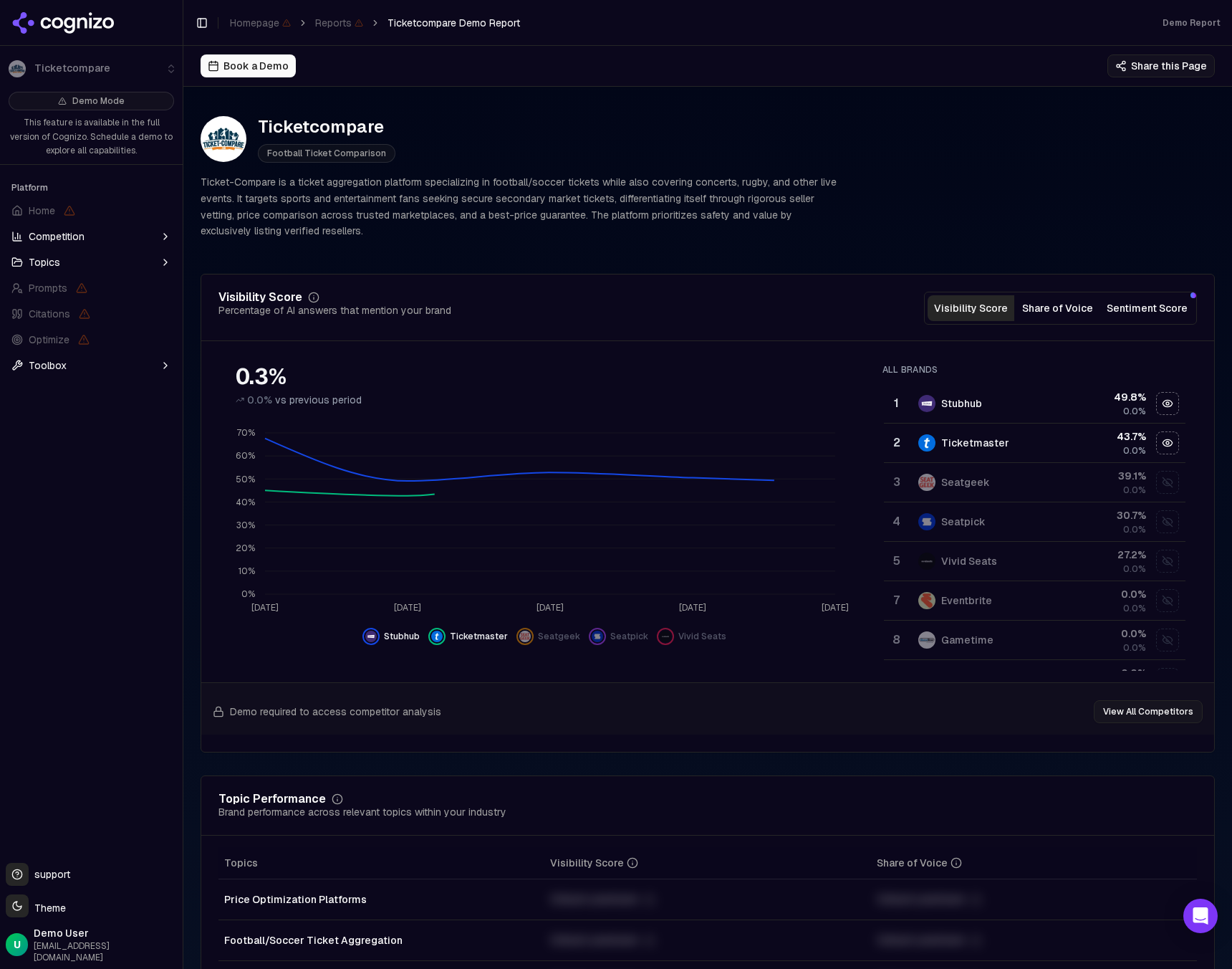
click at [979, 466] on td "Seatgeek" at bounding box center [987, 483] width 156 height 39
click at [979, 503] on td "Seatpick" at bounding box center [987, 522] width 156 height 39
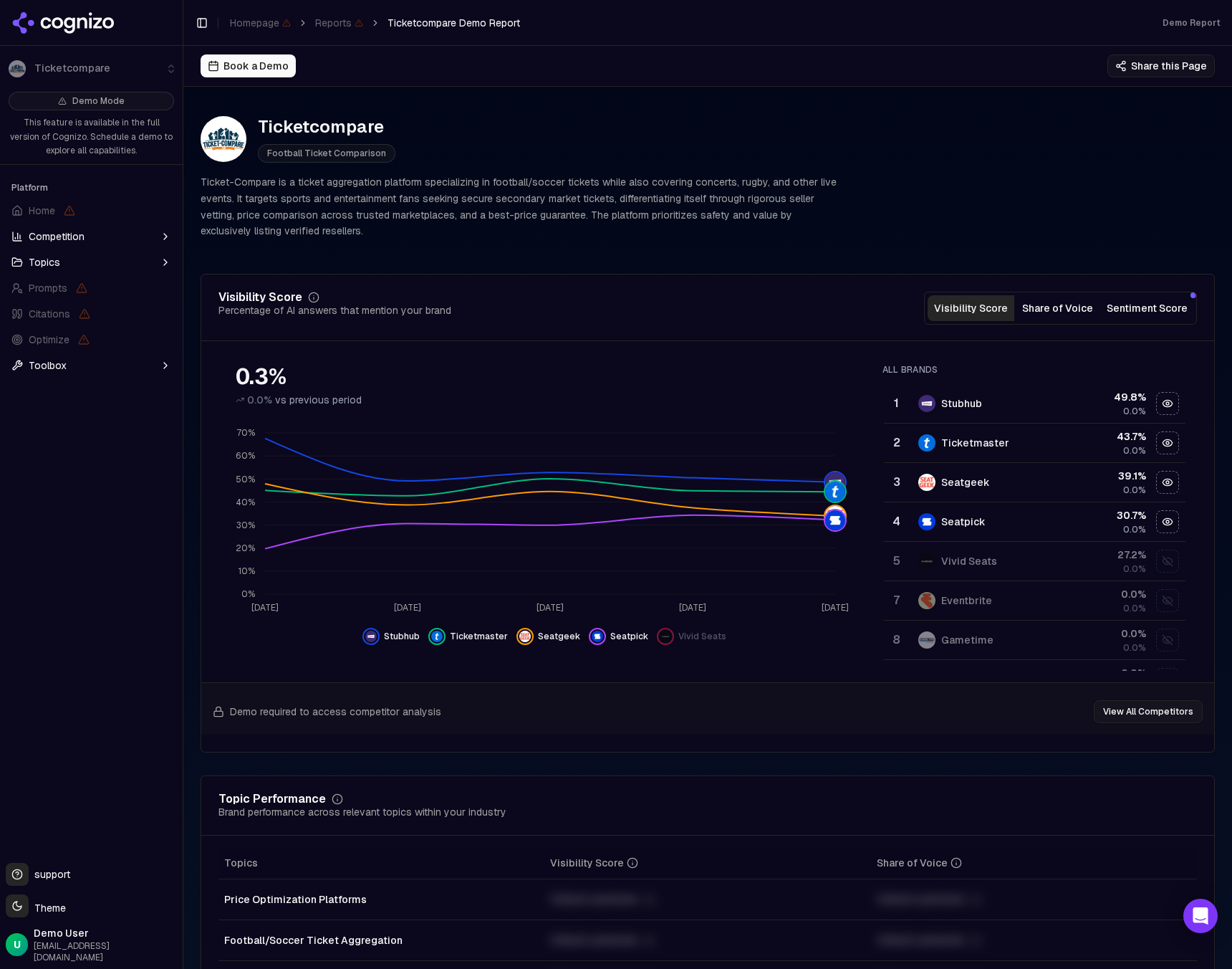
click at [1030, 570] on td "Vivid Seats" at bounding box center [987, 561] width 156 height 39
click at [1018, 595] on div "Eventbrite" at bounding box center [987, 600] width 139 height 17
click at [1008, 632] on div "Gametime" at bounding box center [987, 640] width 139 height 17
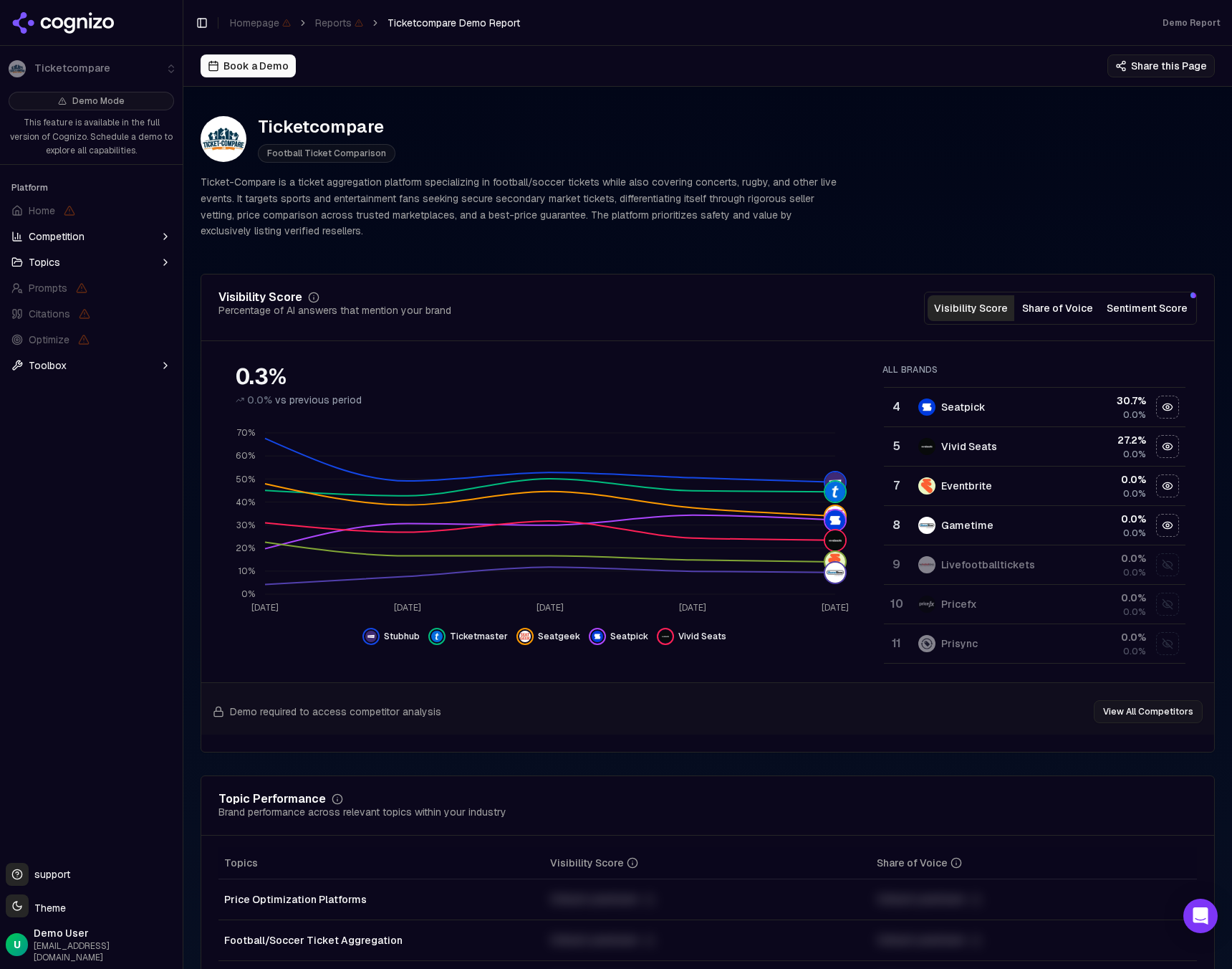
scroll to position [115, 0]
click at [1005, 582] on td "Livefootballtickets" at bounding box center [987, 564] width 156 height 39
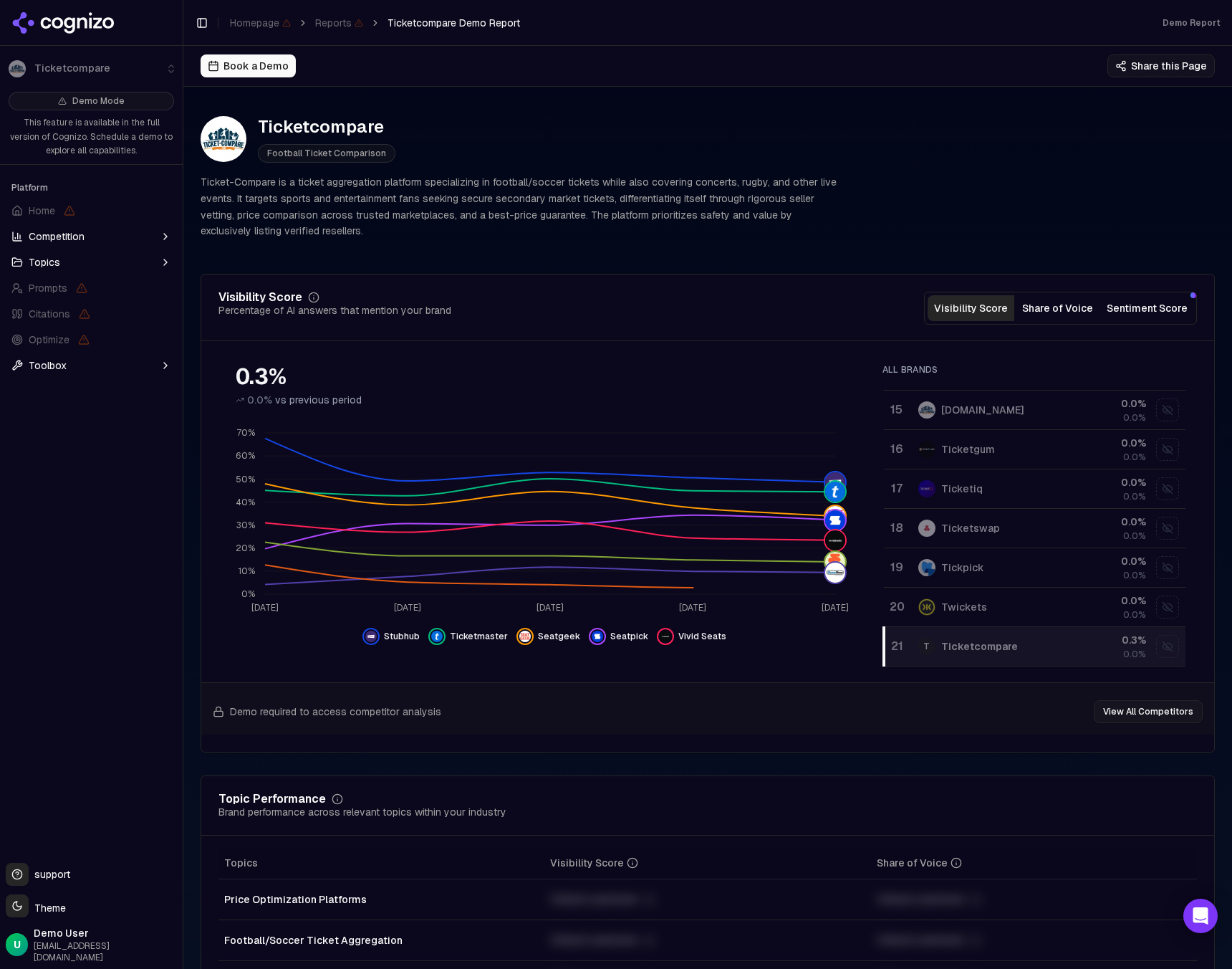
scroll to position [541, 0]
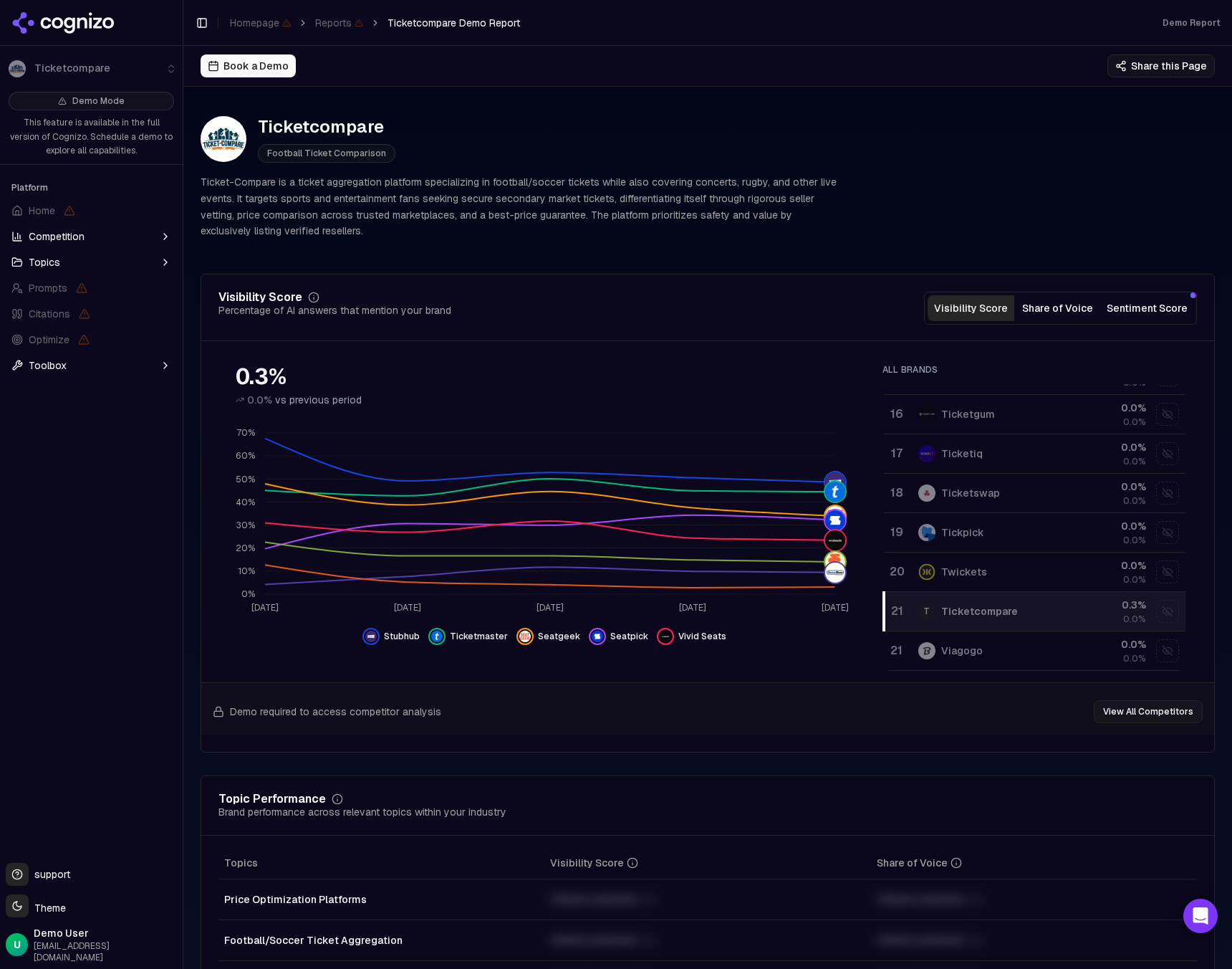
click at [996, 625] on td "T Ticketcompare" at bounding box center [987, 611] width 156 height 39
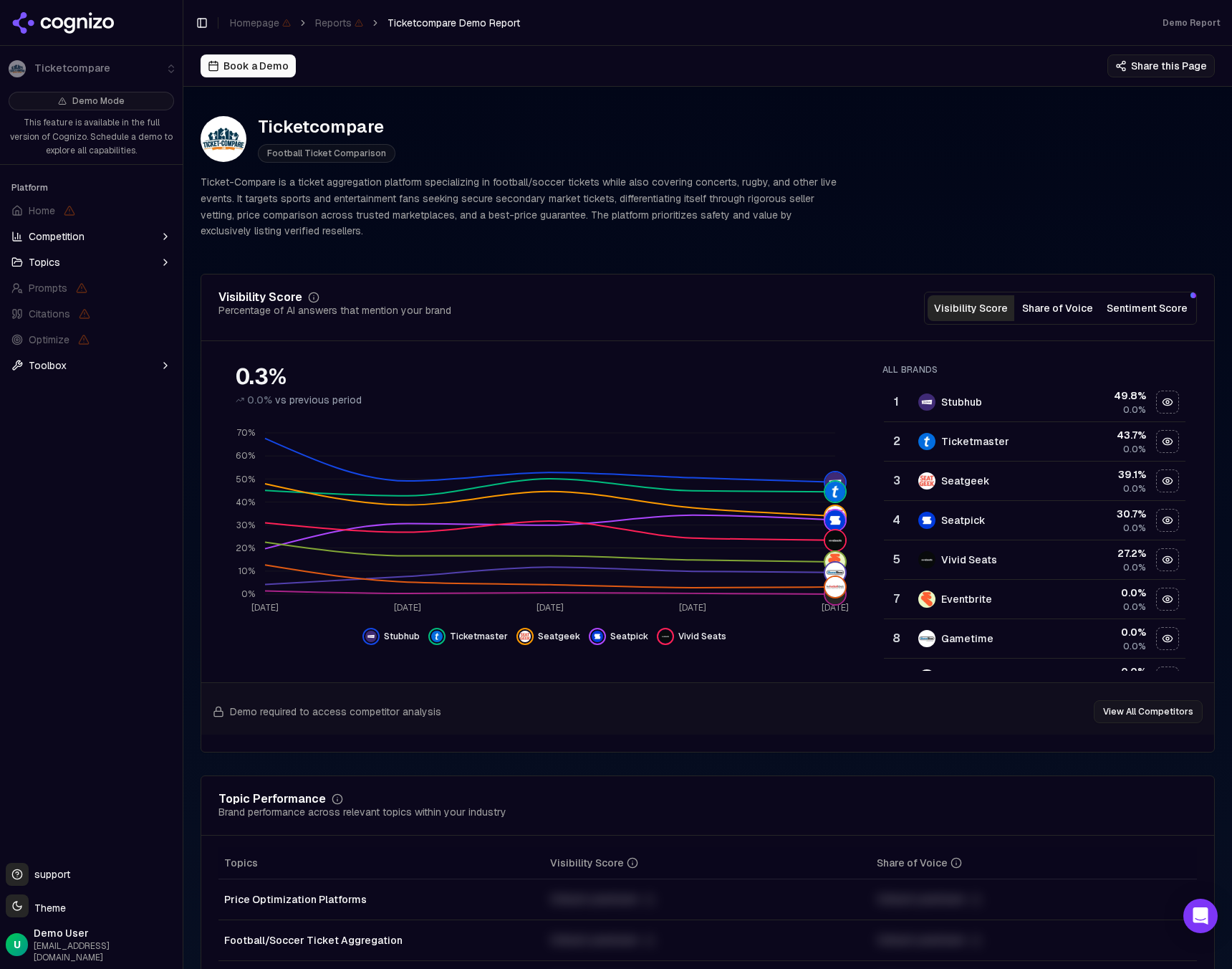
scroll to position [0, 0]
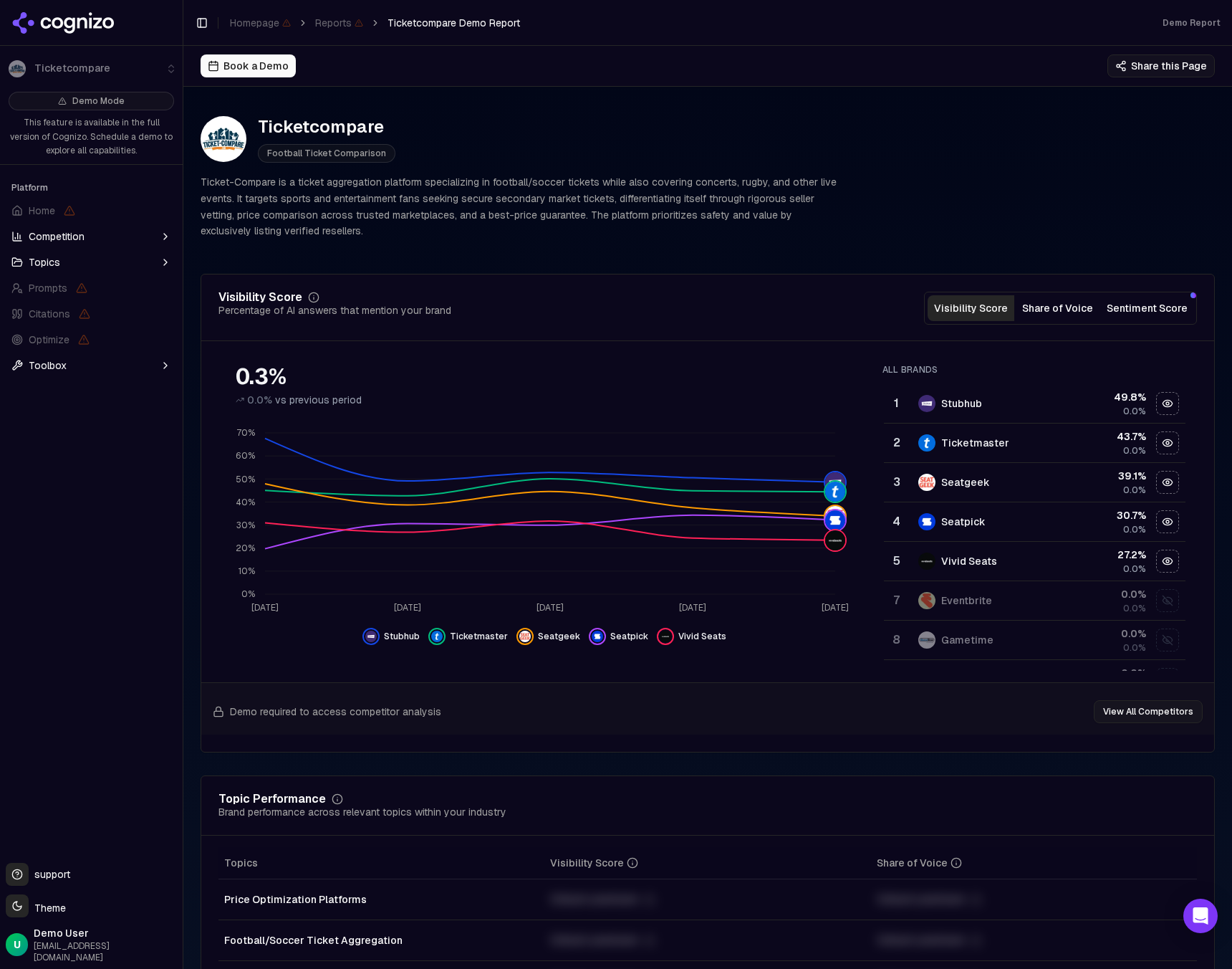
click at [1003, 384] on td "Stubhub" at bounding box center [987, 404] width 156 height 39
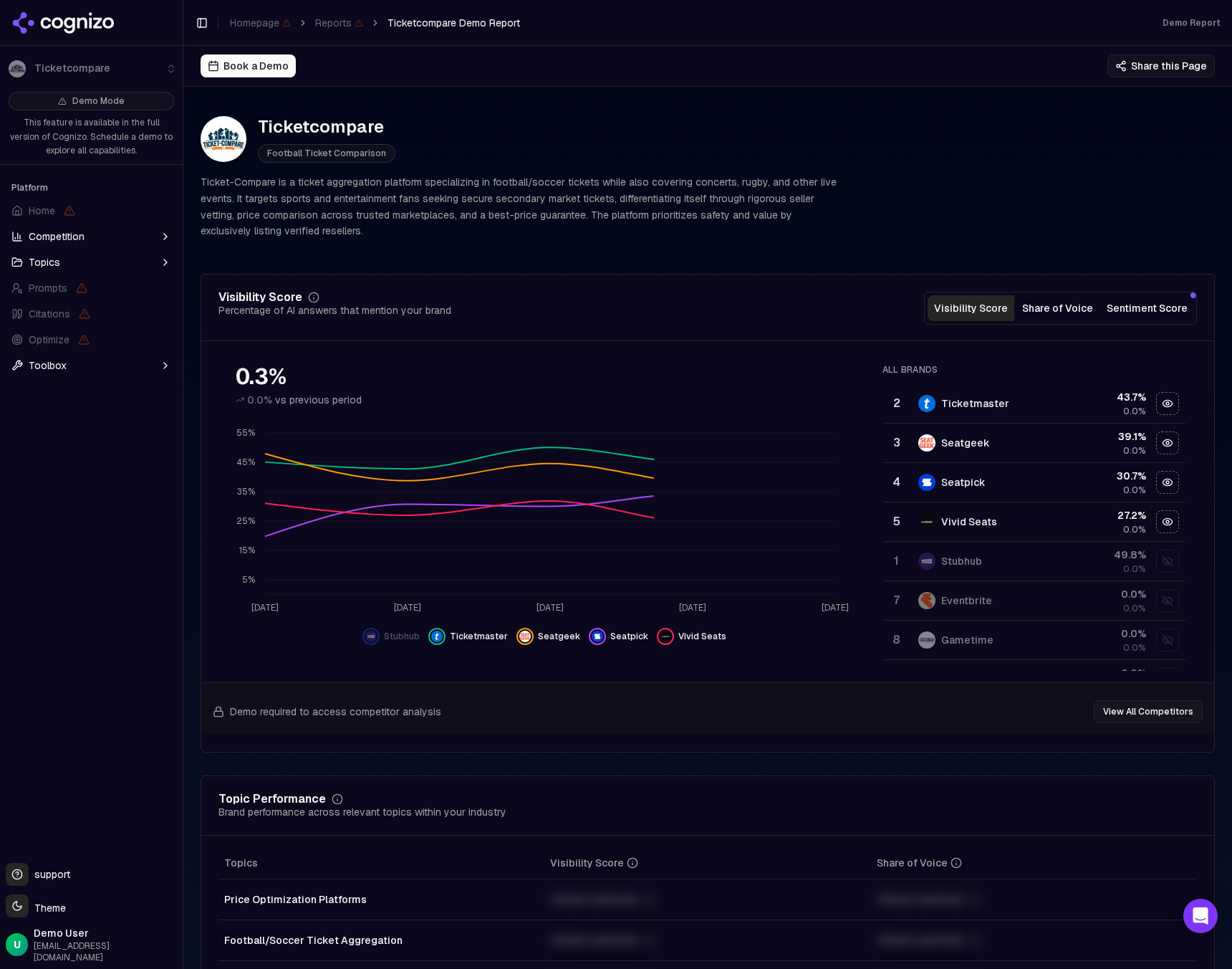
click at [1003, 384] on td "Ticketmaster" at bounding box center [987, 404] width 156 height 39
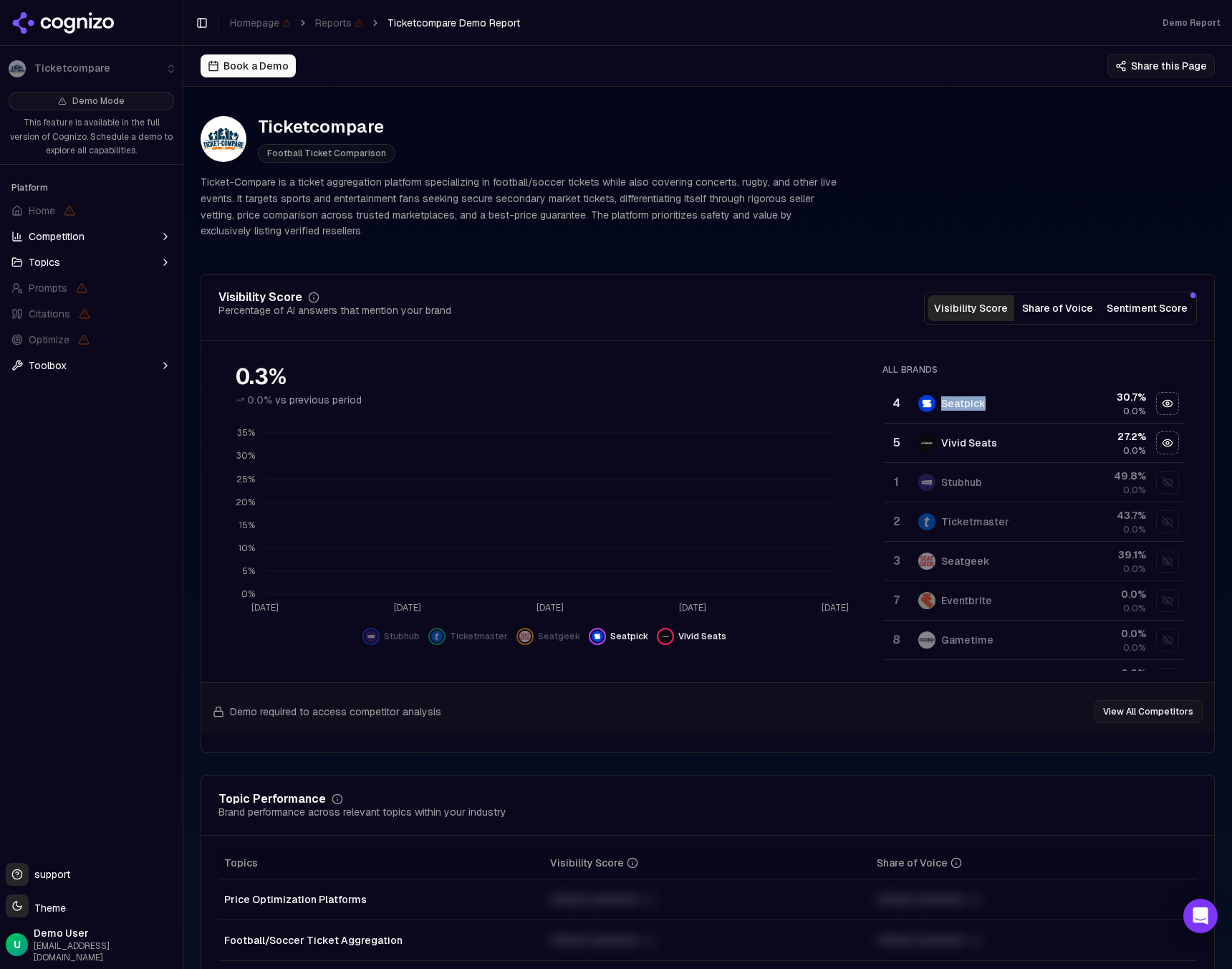
click at [1003, 384] on td "Seatpick" at bounding box center [987, 404] width 156 height 39
click at [1003, 384] on td "Stubhub" at bounding box center [987, 404] width 156 height 39
